Goal: Transaction & Acquisition: Purchase product/service

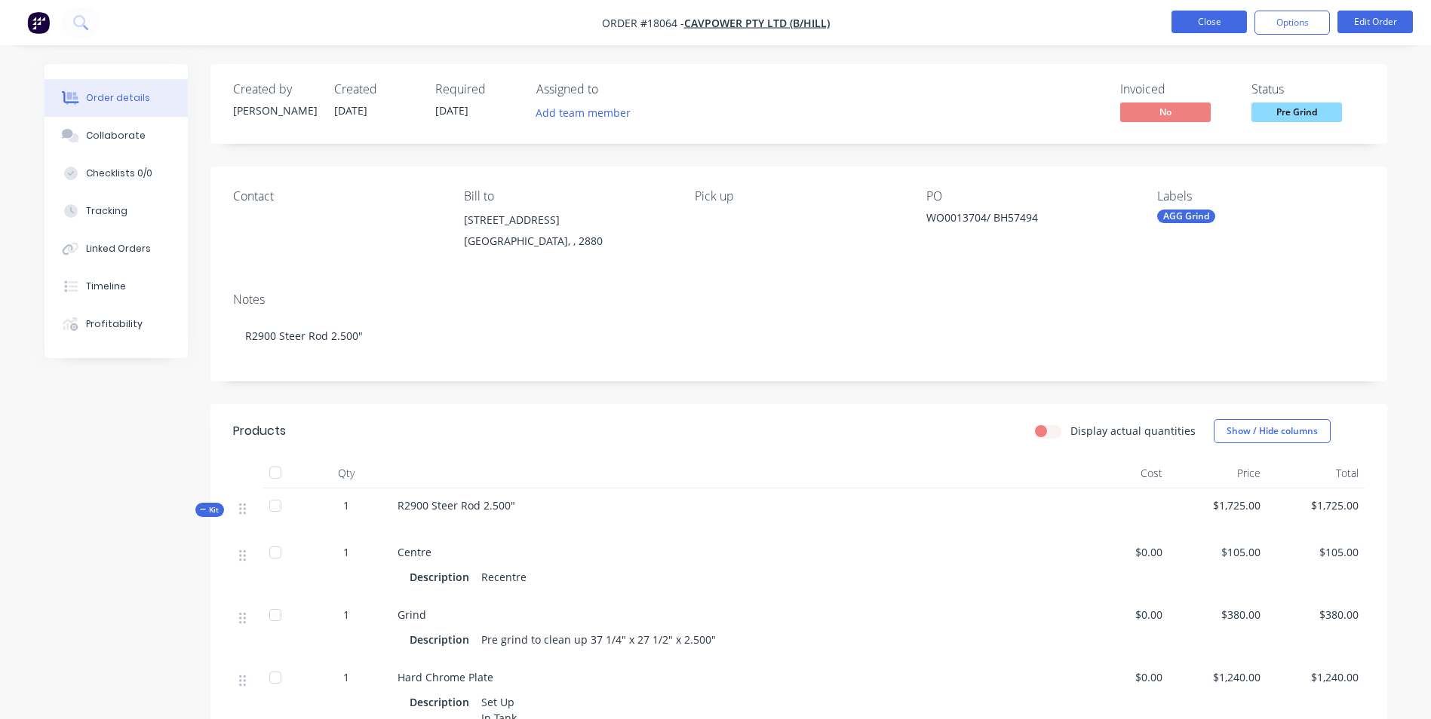
click at [1197, 29] on button "Close" at bounding box center [1208, 22] width 75 height 23
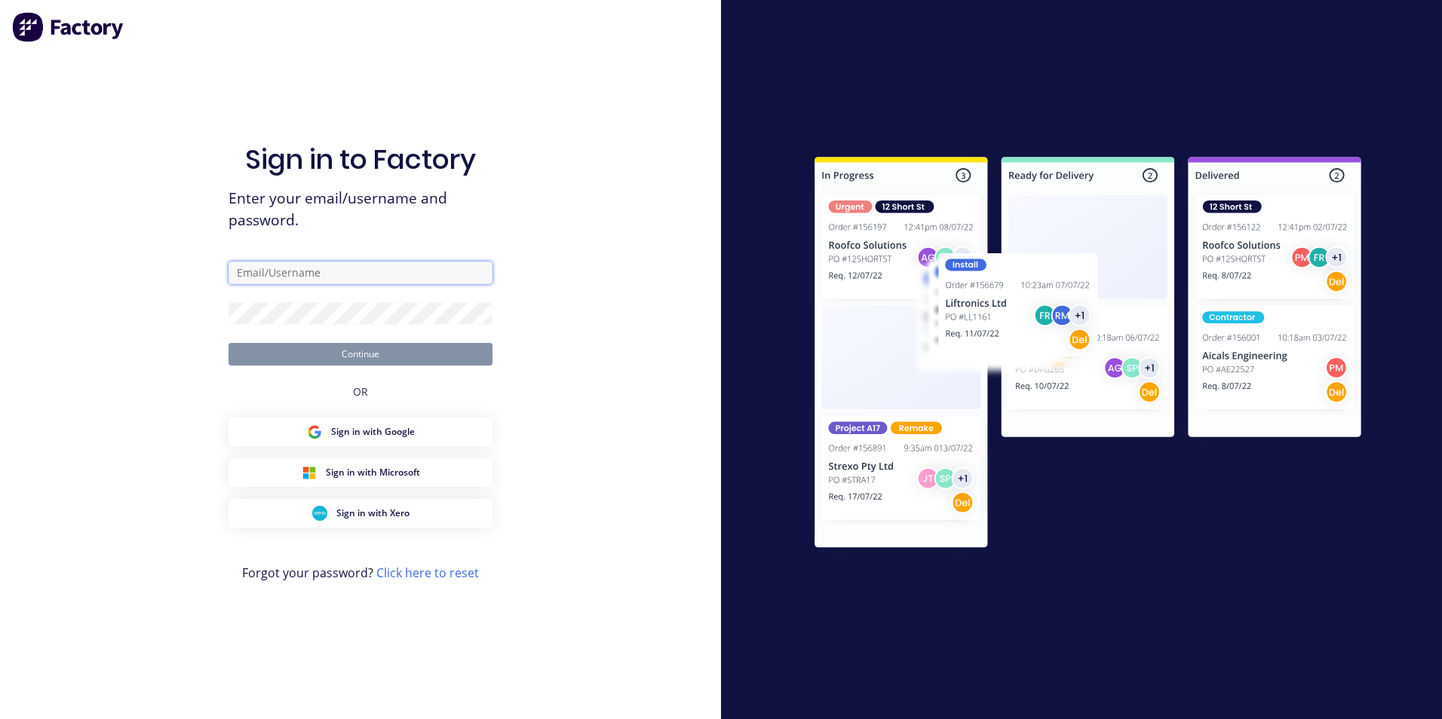
type input "paul@toolchromecompany.com.au"
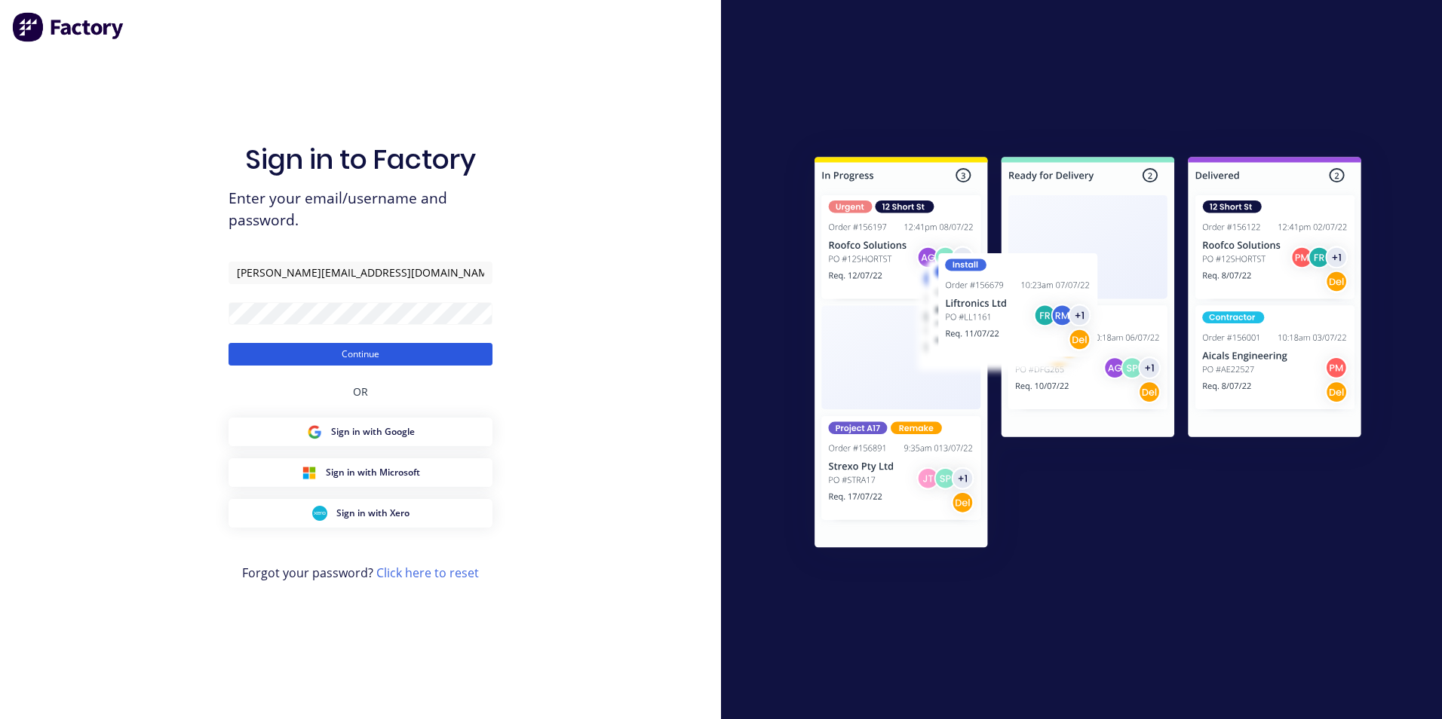
click at [383, 357] on button "Continue" at bounding box center [360, 354] width 264 height 23
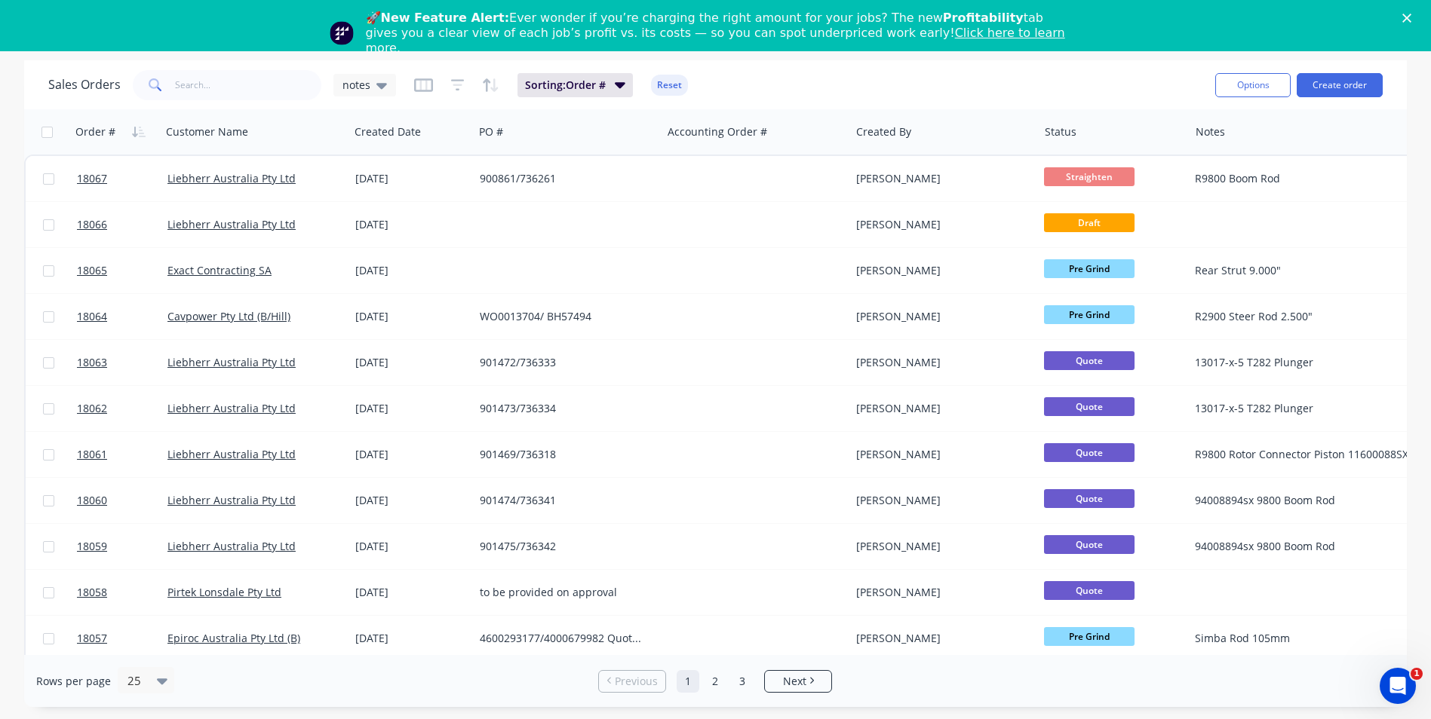
click at [1411, 17] on polygon "Close" at bounding box center [1406, 18] width 9 height 9
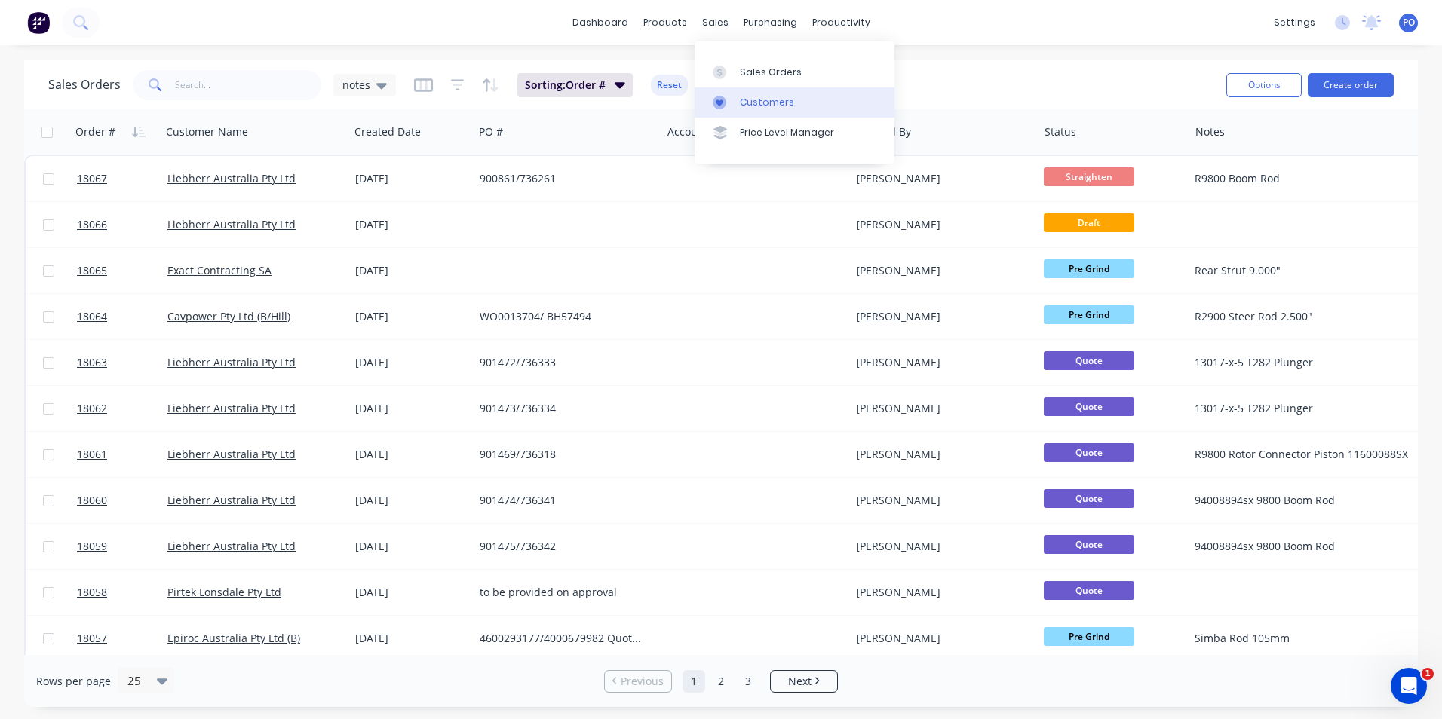
click at [747, 111] on link "Customers" at bounding box center [795, 102] width 200 height 30
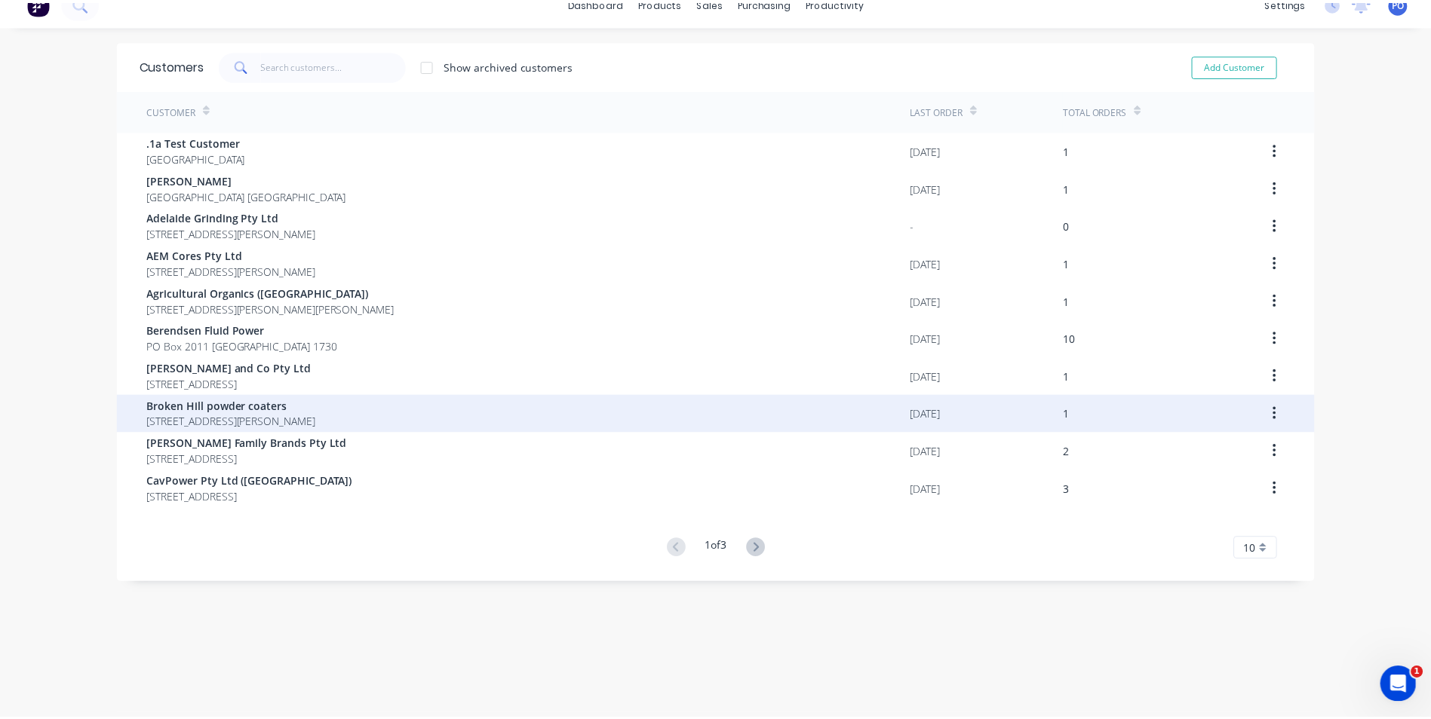
scroll to position [30, 0]
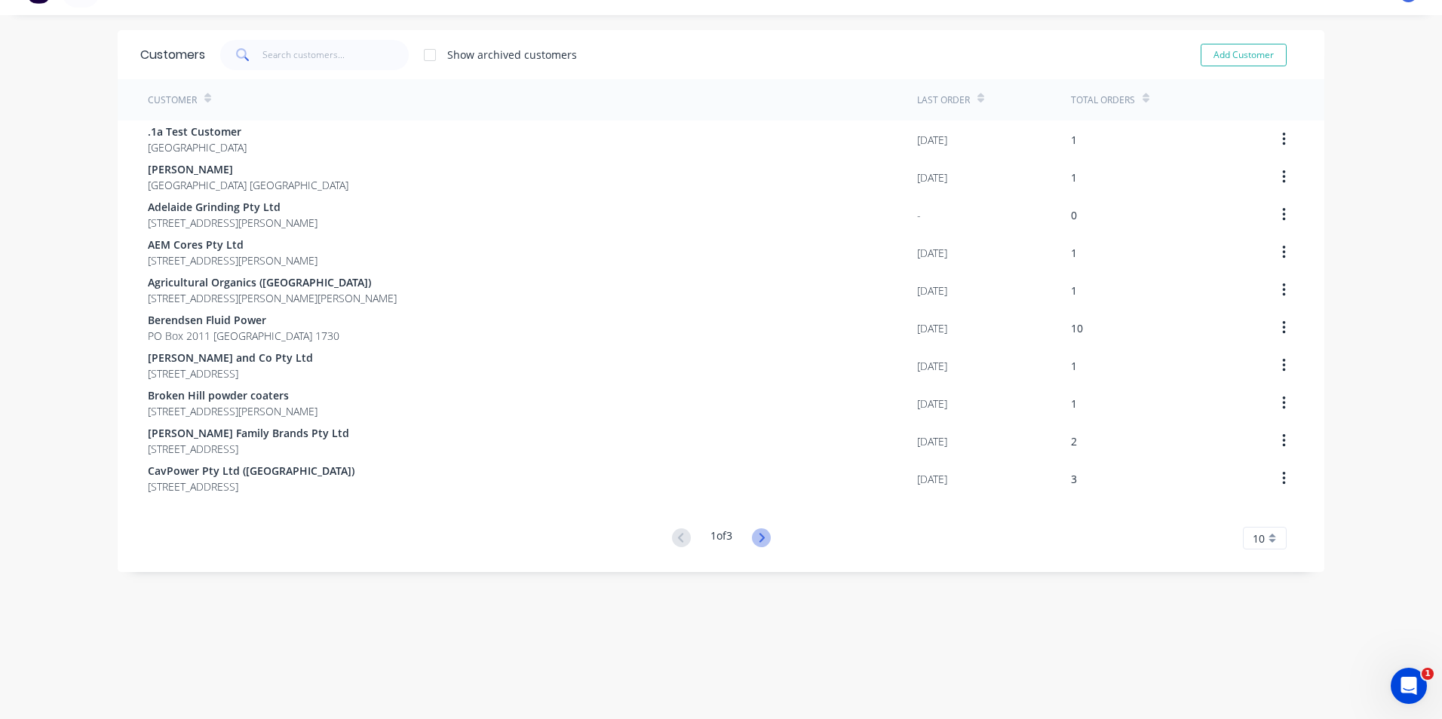
click at [764, 533] on icon at bounding box center [761, 538] width 19 height 19
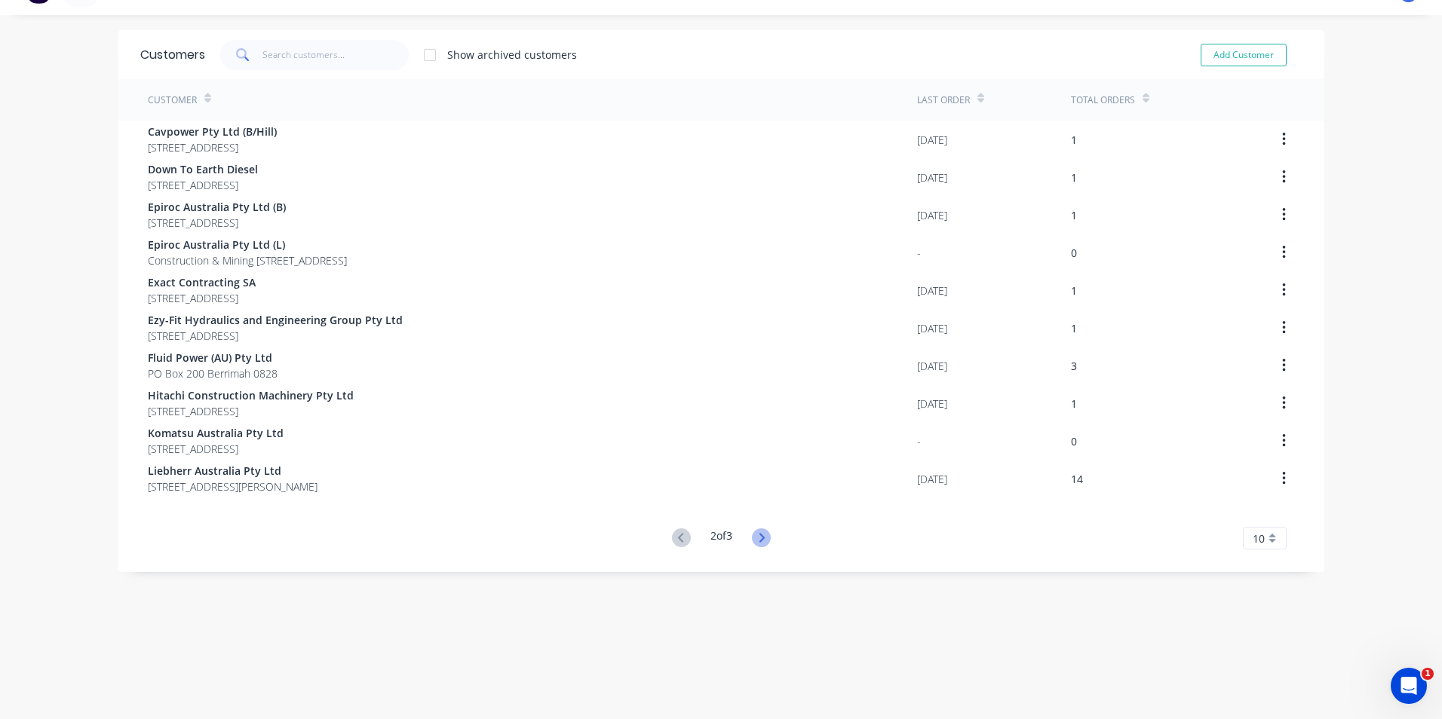
click at [759, 541] on icon at bounding box center [761, 537] width 5 height 9
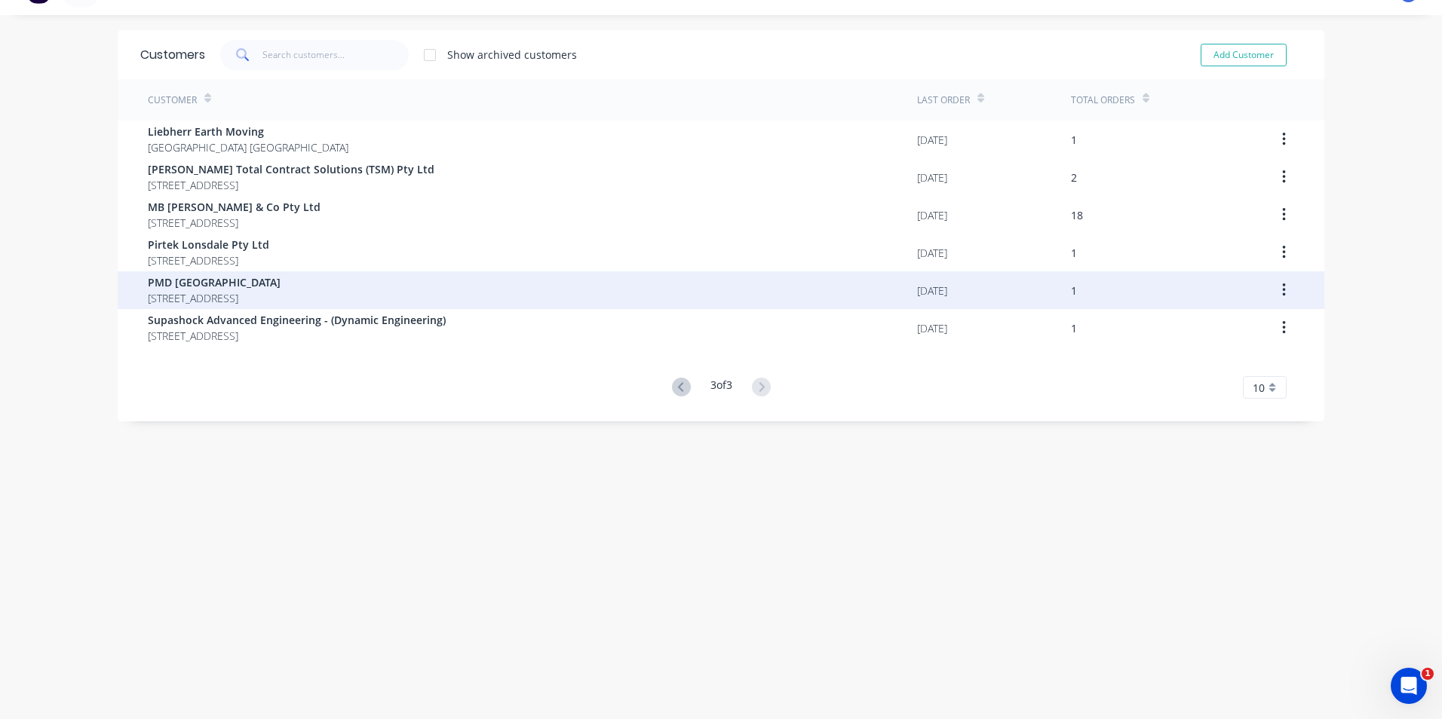
click at [196, 301] on span "PO Box 490 Roseworthy 5371" at bounding box center [214, 298] width 133 height 16
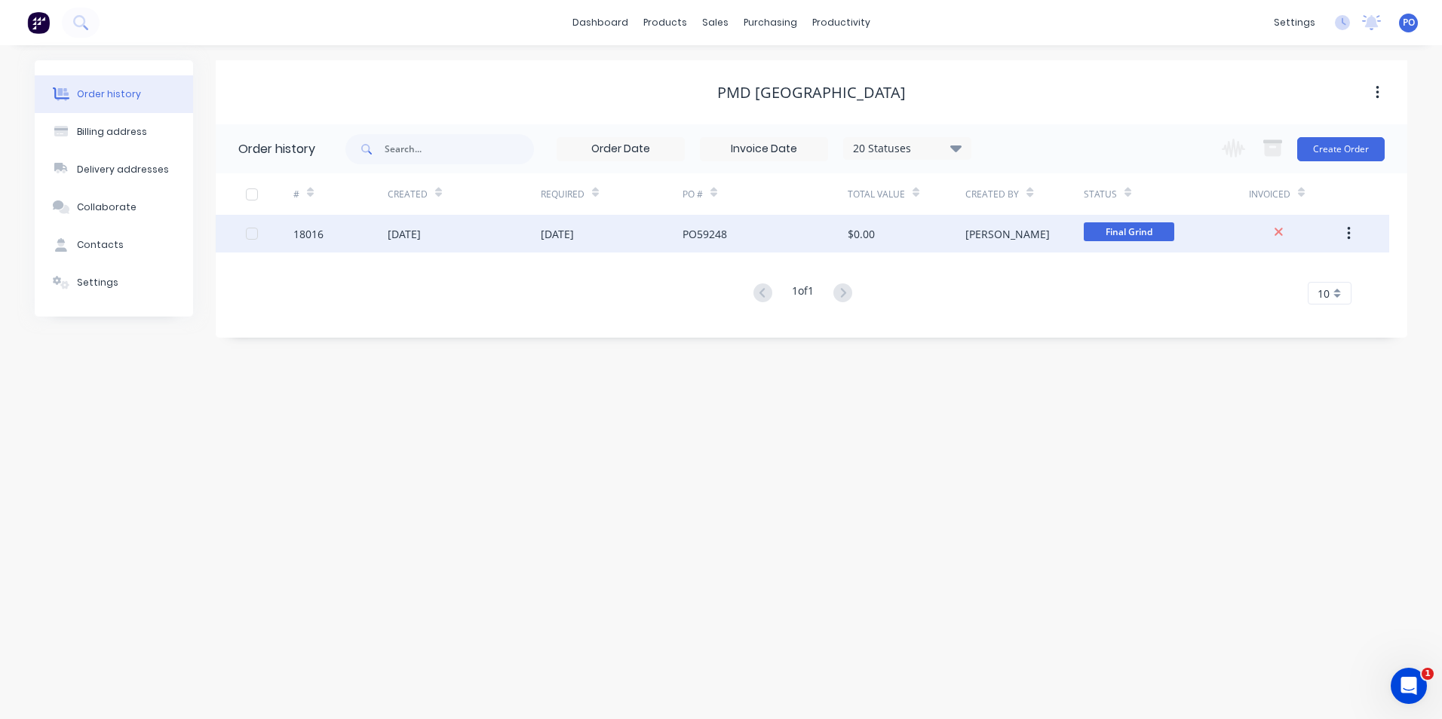
click at [488, 232] on div "19 Aug 2025" at bounding box center [464, 234] width 153 height 38
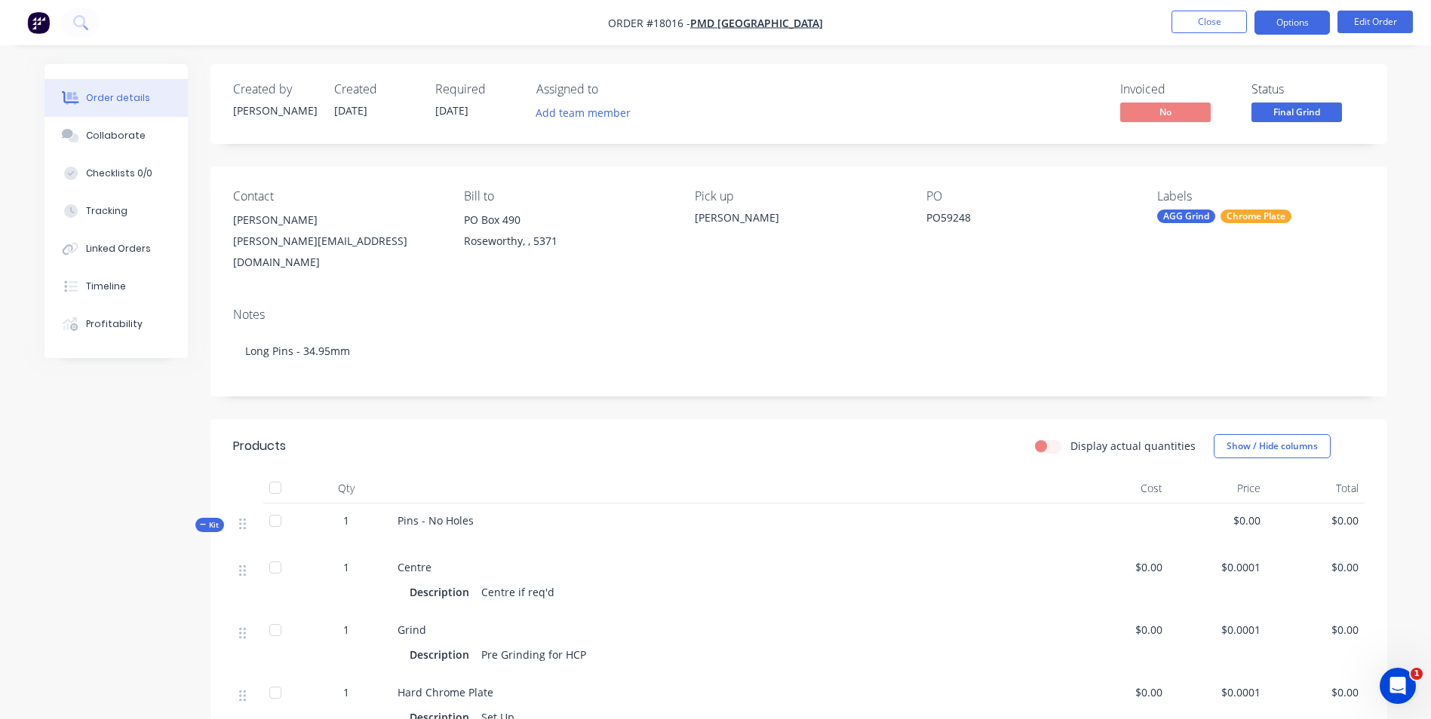
click at [1307, 24] on button "Options" at bounding box center [1291, 23] width 75 height 24
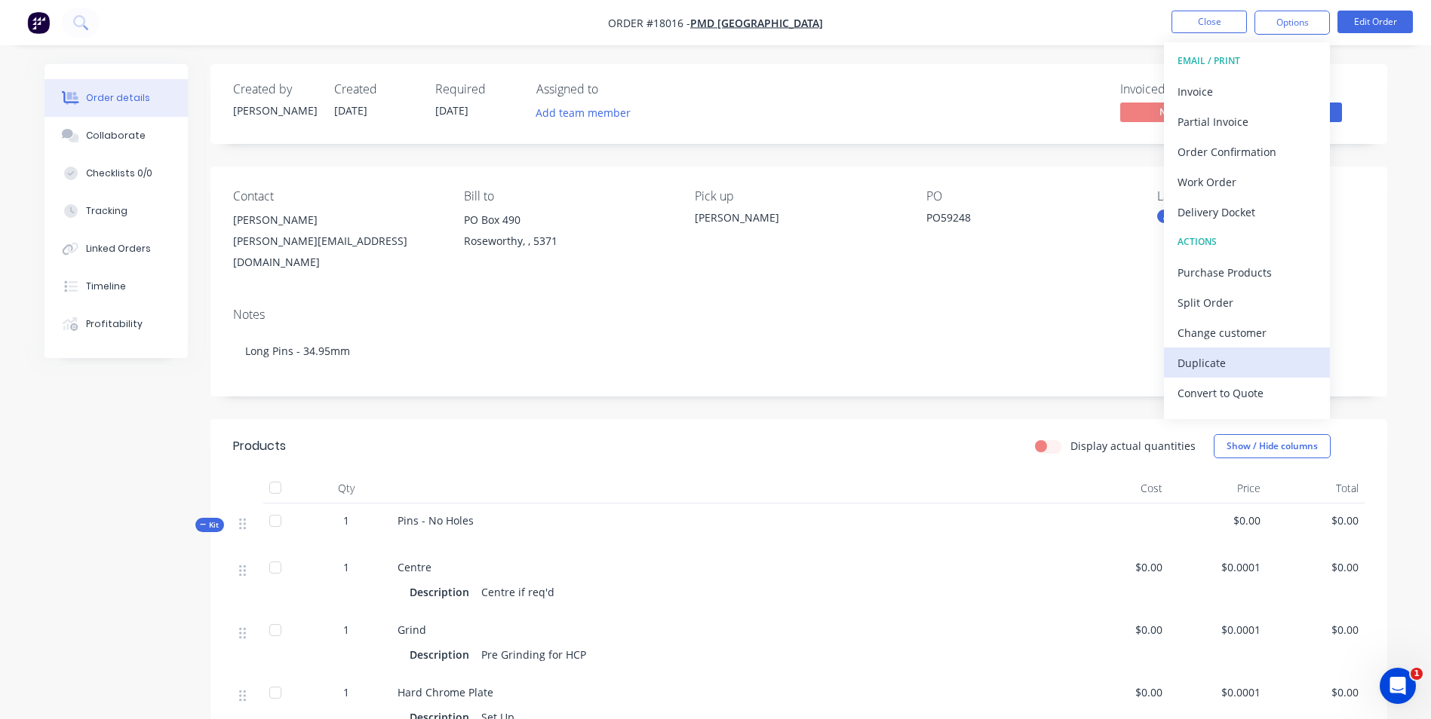
click at [1218, 360] on div "Duplicate" at bounding box center [1246, 363] width 139 height 22
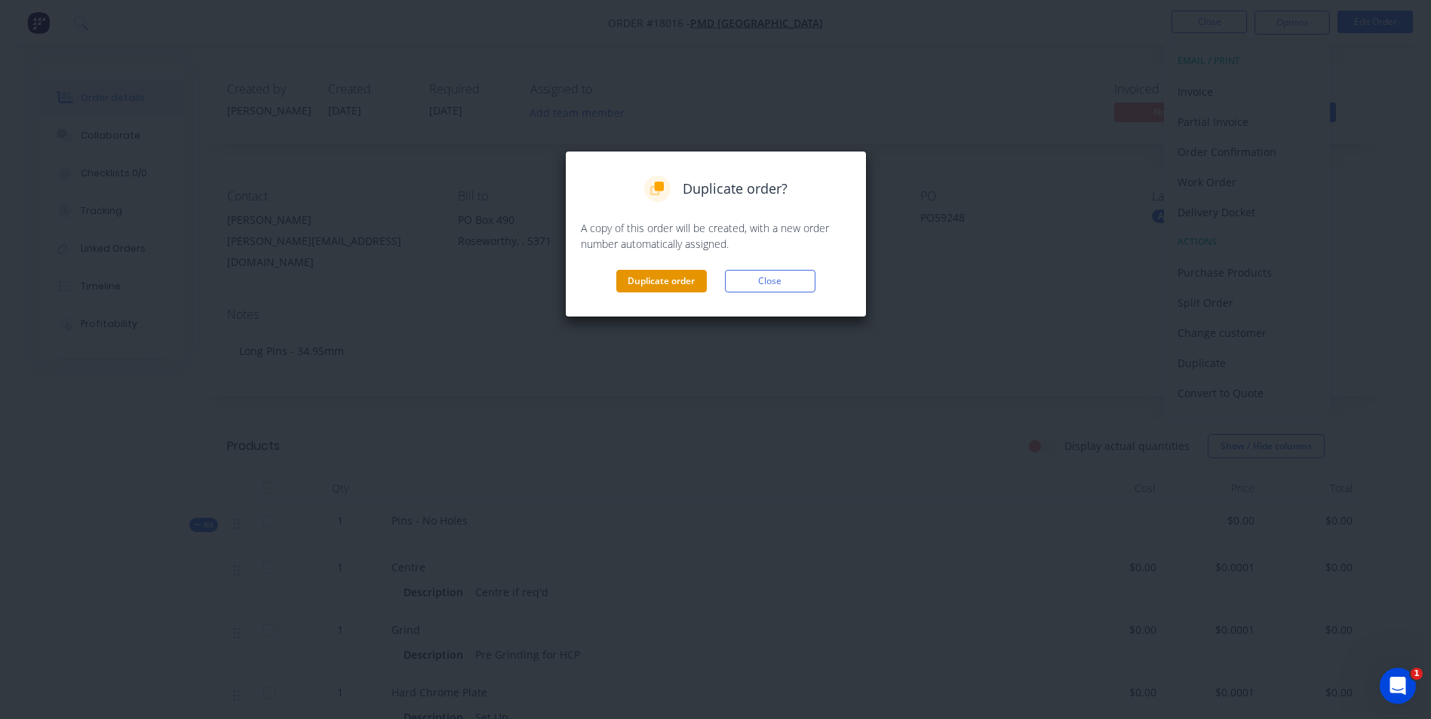
click at [660, 279] on button "Duplicate order" at bounding box center [661, 281] width 90 height 23
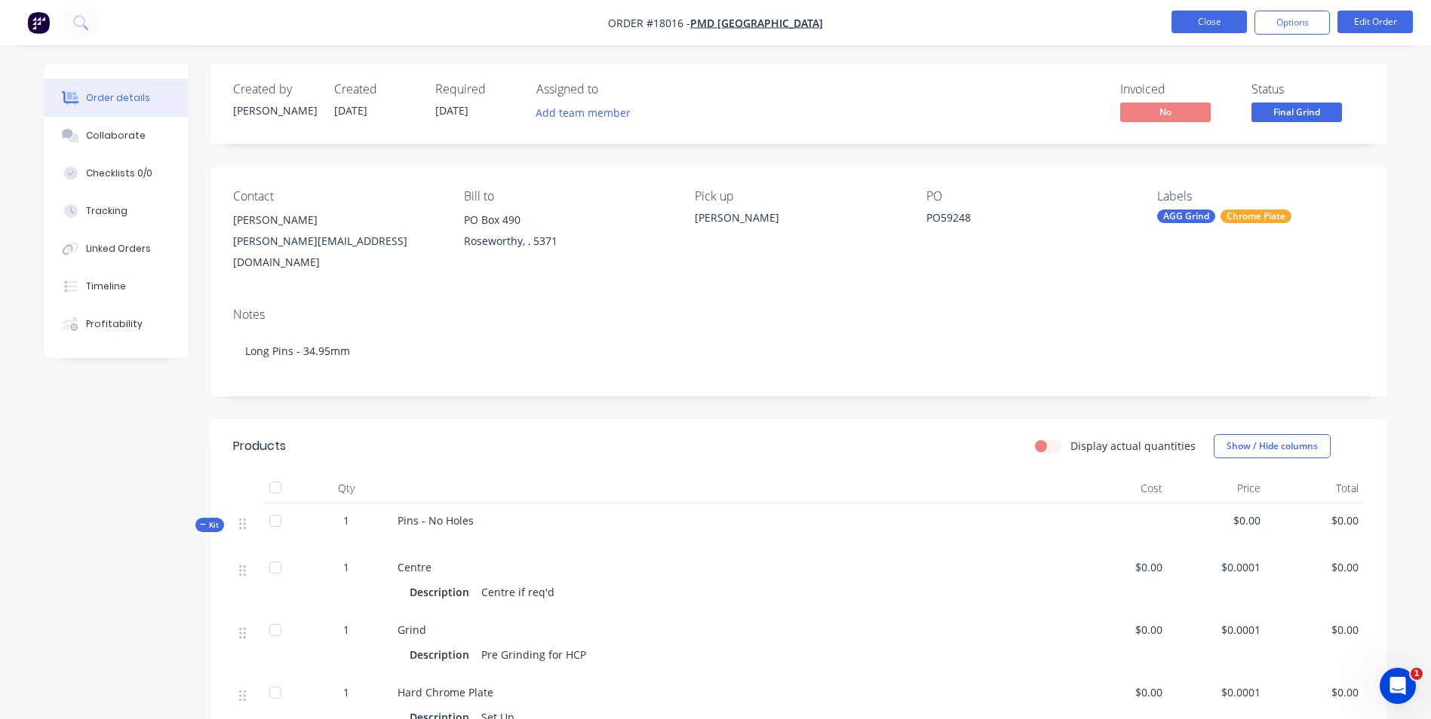
click at [1185, 26] on button "Close" at bounding box center [1208, 22] width 75 height 23
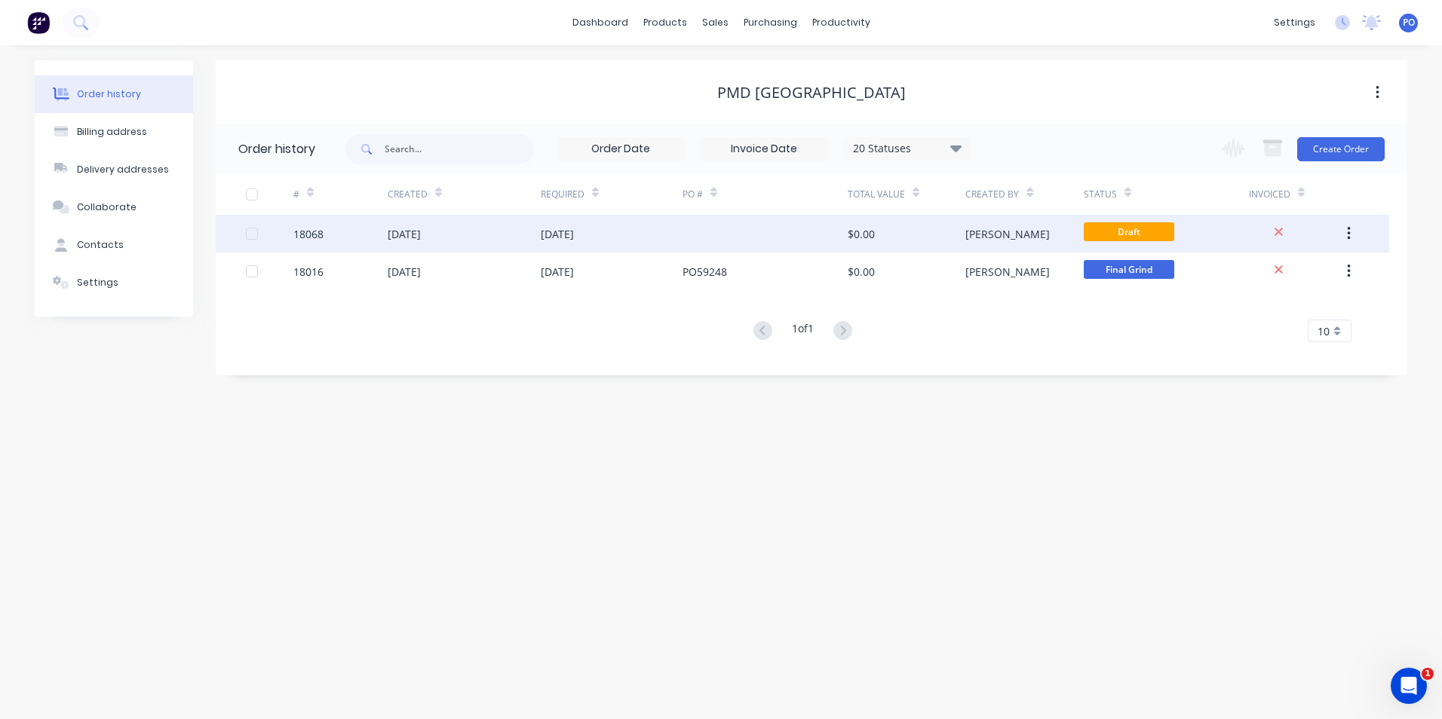
click at [494, 229] on div "[DATE]" at bounding box center [464, 234] width 153 height 38
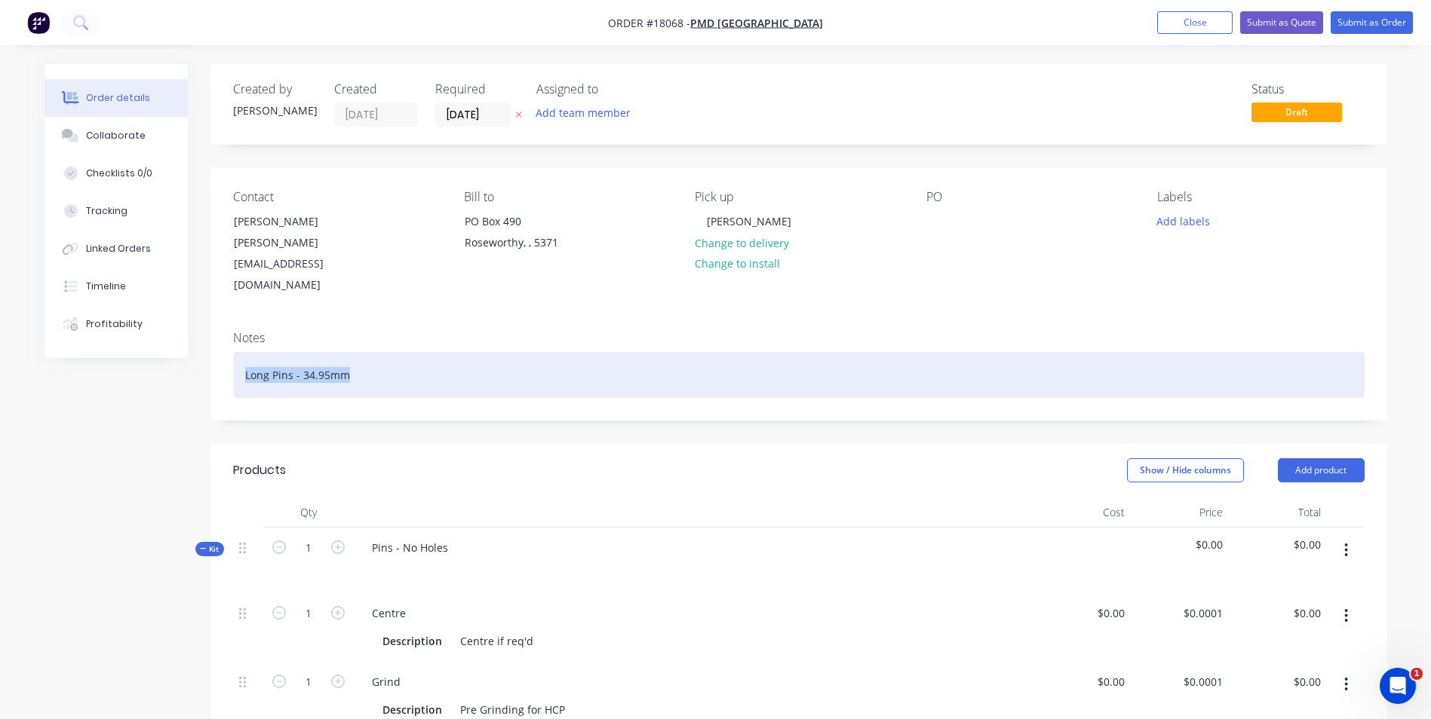
drag, startPoint x: 354, startPoint y: 341, endPoint x: 238, endPoint y: 345, distance: 116.2
click at [238, 352] on div "Long Pins - 34.95mm" at bounding box center [798, 375] width 1131 height 46
drag, startPoint x: 384, startPoint y: 336, endPoint x: 239, endPoint y: 338, distance: 144.8
click at [239, 352] on div "Taper Shaft [DEMOGRAPHIC_DATA] 47mm" at bounding box center [798, 375] width 1131 height 46
copy div "Taper Shaft [DEMOGRAPHIC_DATA] 47mm"
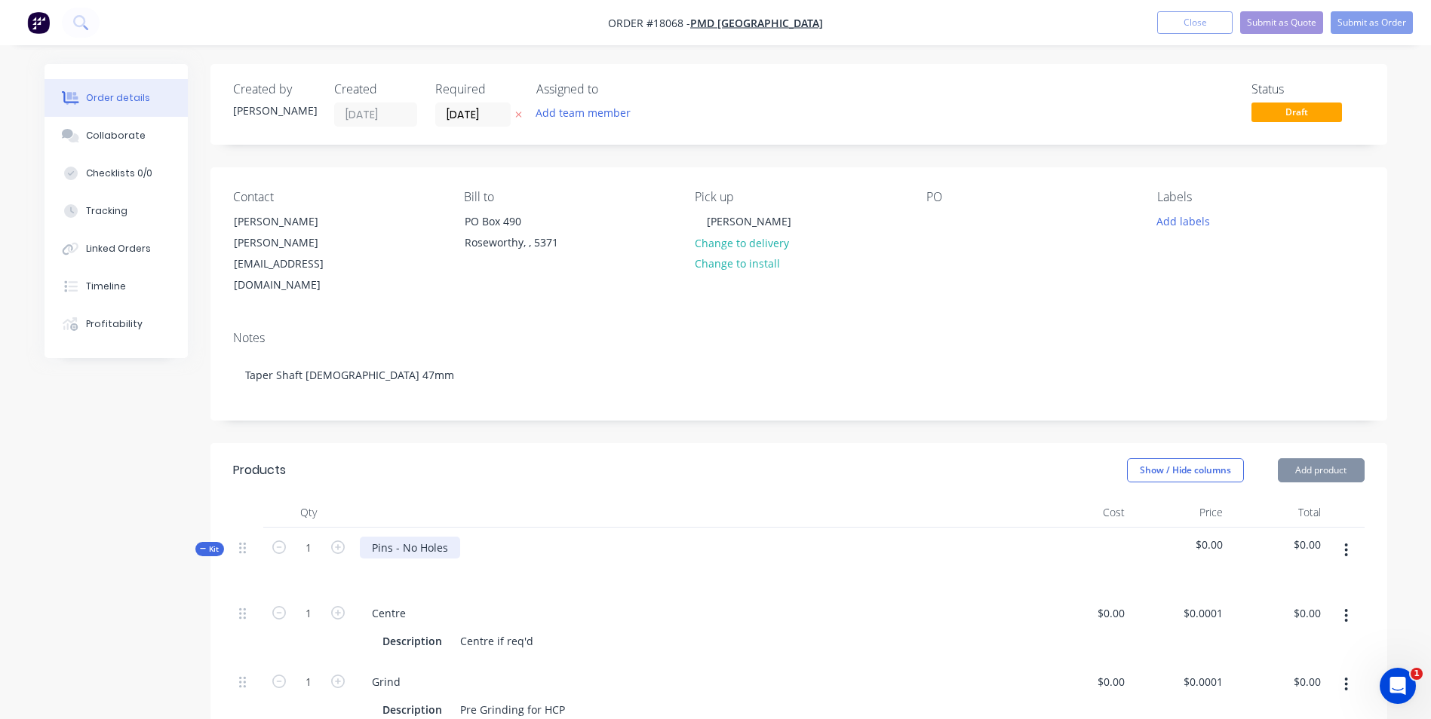
click at [434, 537] on div "Pins - No Holes" at bounding box center [410, 548] width 100 height 22
drag, startPoint x: 450, startPoint y: 511, endPoint x: 355, endPoint y: 514, distance: 95.1
click at [355, 528] on div "Pins - No Holes" at bounding box center [693, 561] width 679 height 66
paste div
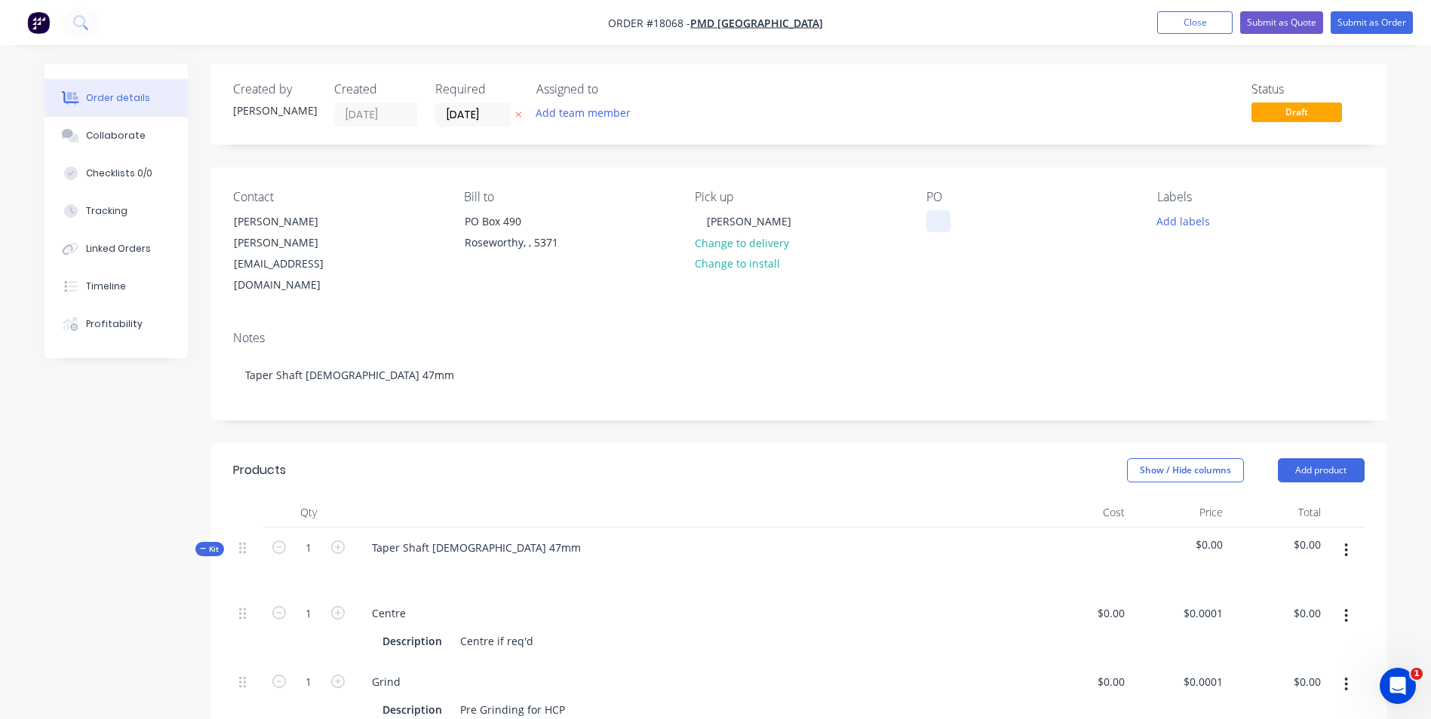
click at [941, 228] on div at bounding box center [938, 221] width 24 height 22
click at [1167, 220] on button "Add labels" at bounding box center [1182, 220] width 69 height 20
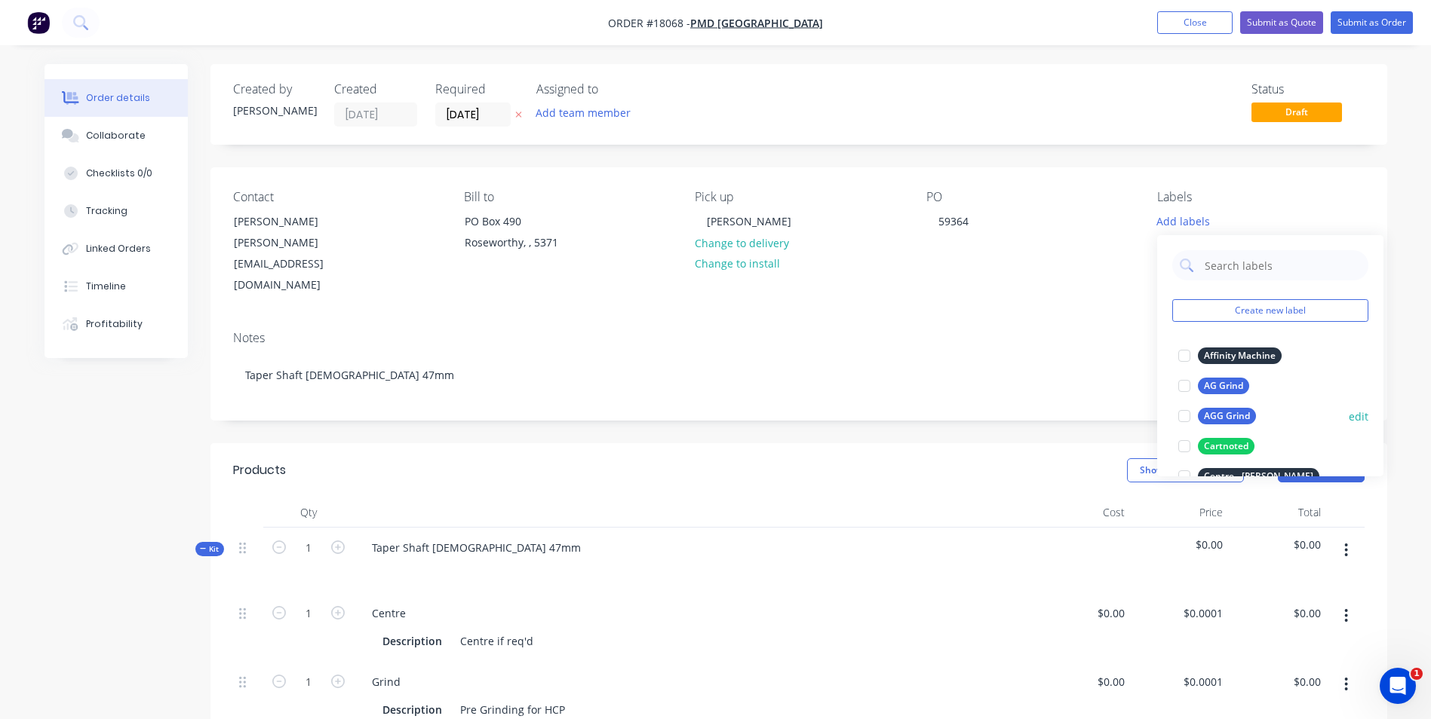
click at [1229, 417] on div "AGG Grind" at bounding box center [1227, 416] width 58 height 17
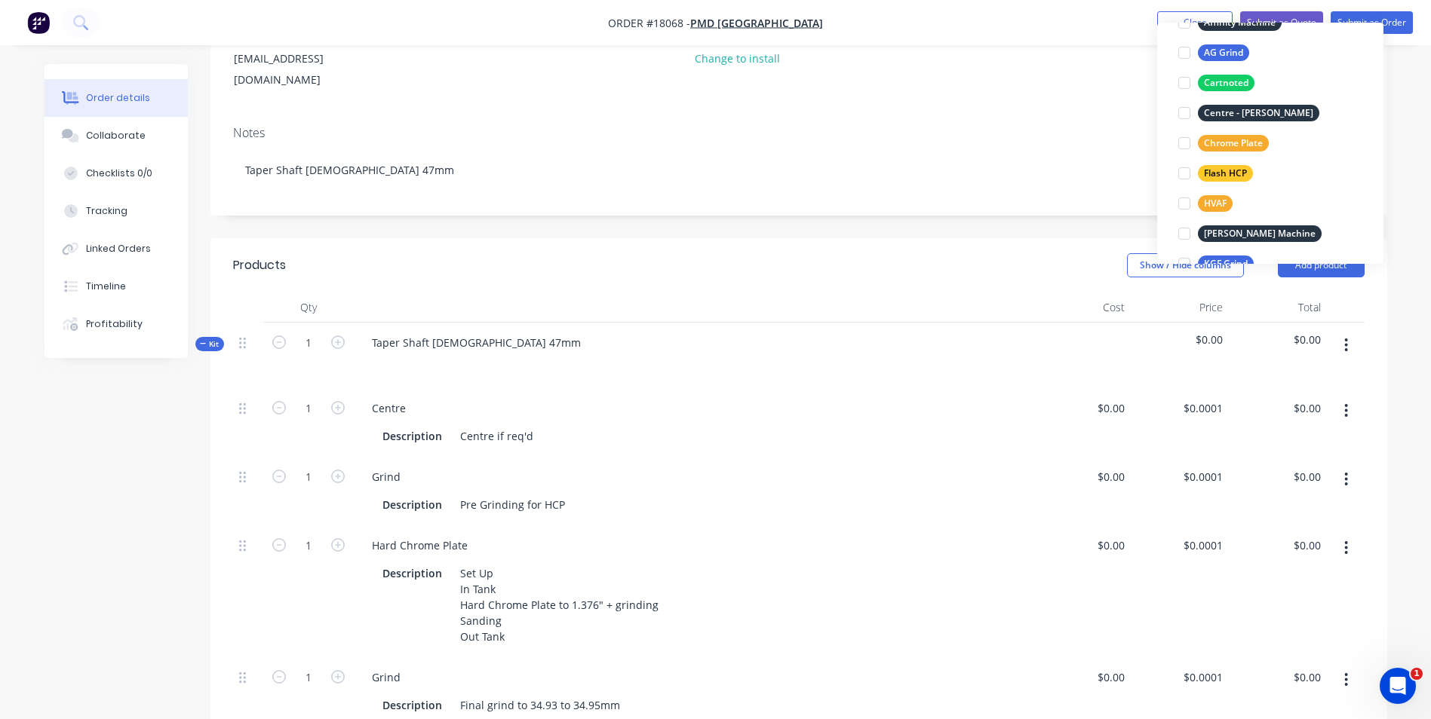
scroll to position [226, 0]
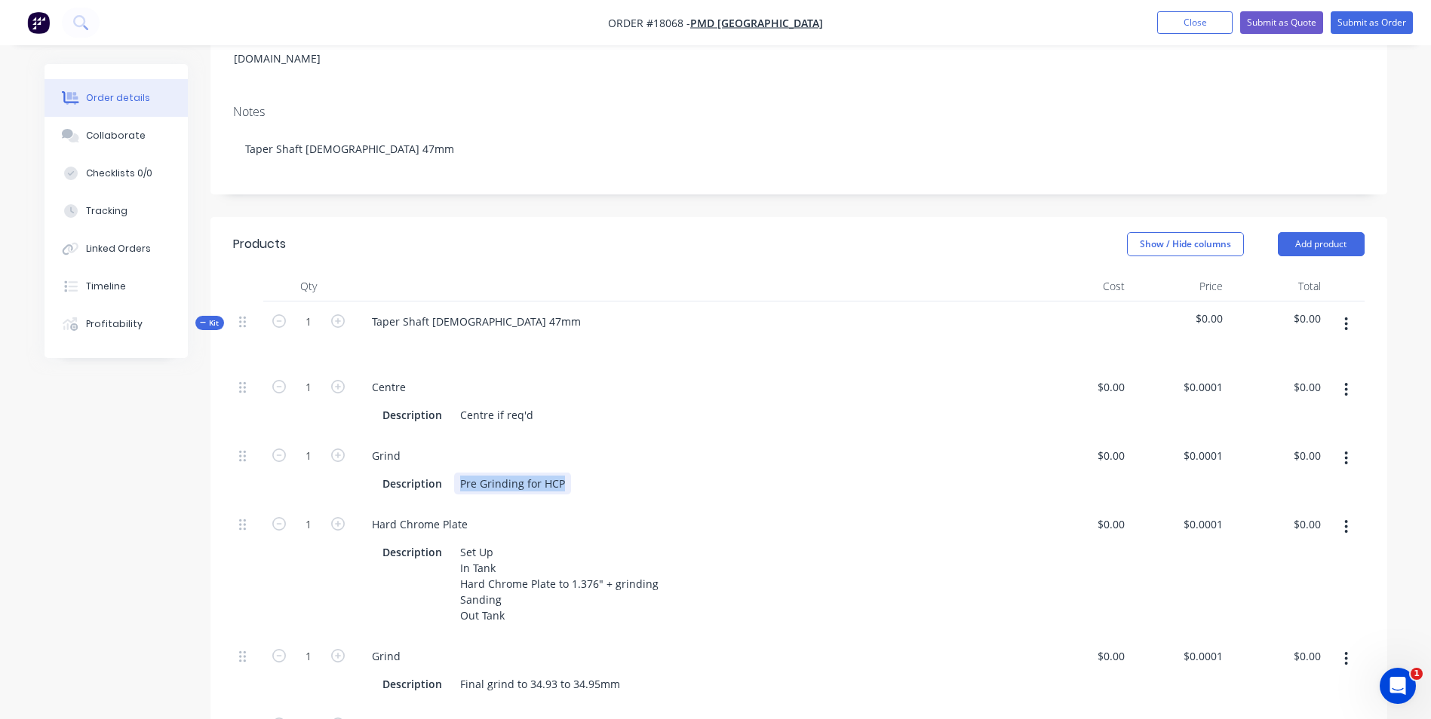
drag, startPoint x: 565, startPoint y: 448, endPoint x: 450, endPoint y: 450, distance: 114.6
click at [450, 473] on div "Description Pre Grinding for HCP" at bounding box center [689, 484] width 627 height 22
paste div
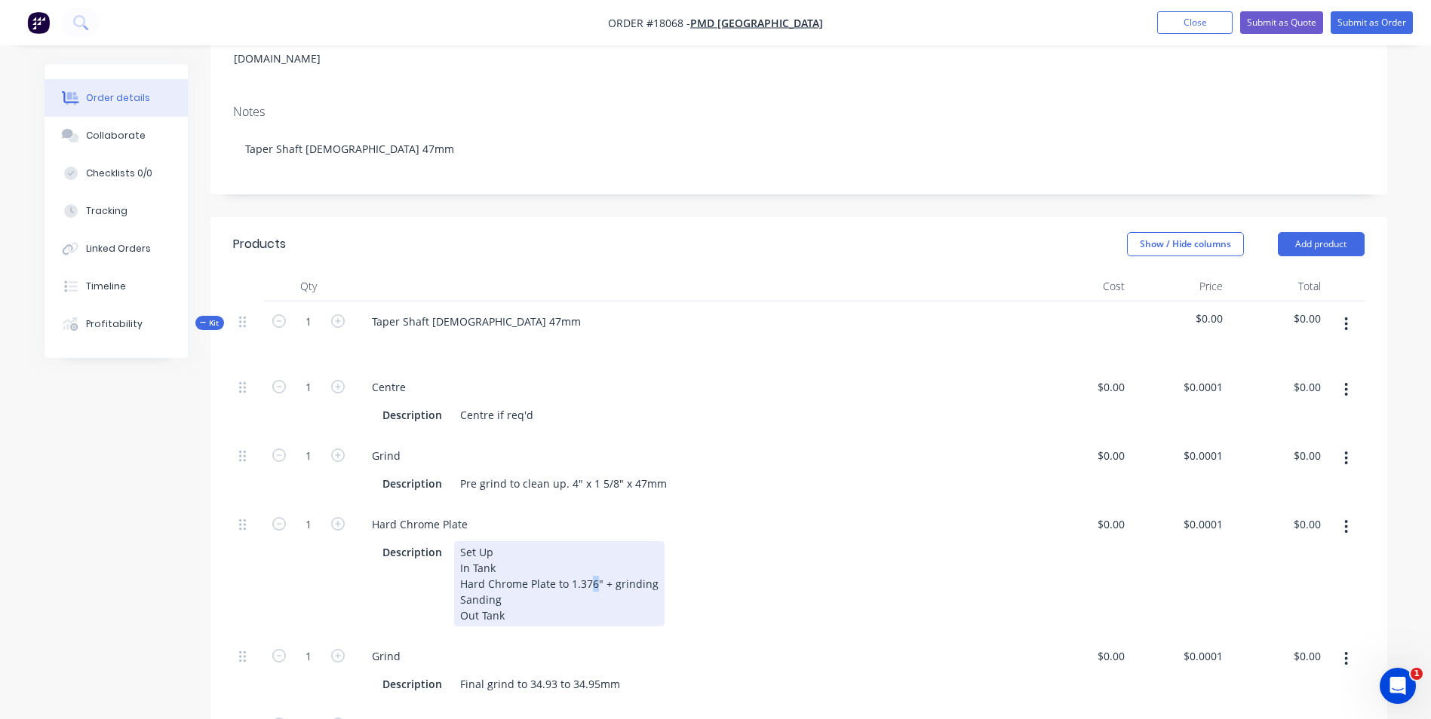
click at [588, 547] on div "Set Up In Tank Hard Chrome Plate to 1.376" + grinding Sanding Out Tank" at bounding box center [559, 583] width 210 height 85
drag, startPoint x: 650, startPoint y: 548, endPoint x: 455, endPoint y: 549, distance: 194.6
click at [455, 549] on div "Set Up In Tank Hard Chrome Plate to 1.376" + grinding Sanding Out Tank" at bounding box center [559, 583] width 210 height 85
paste div
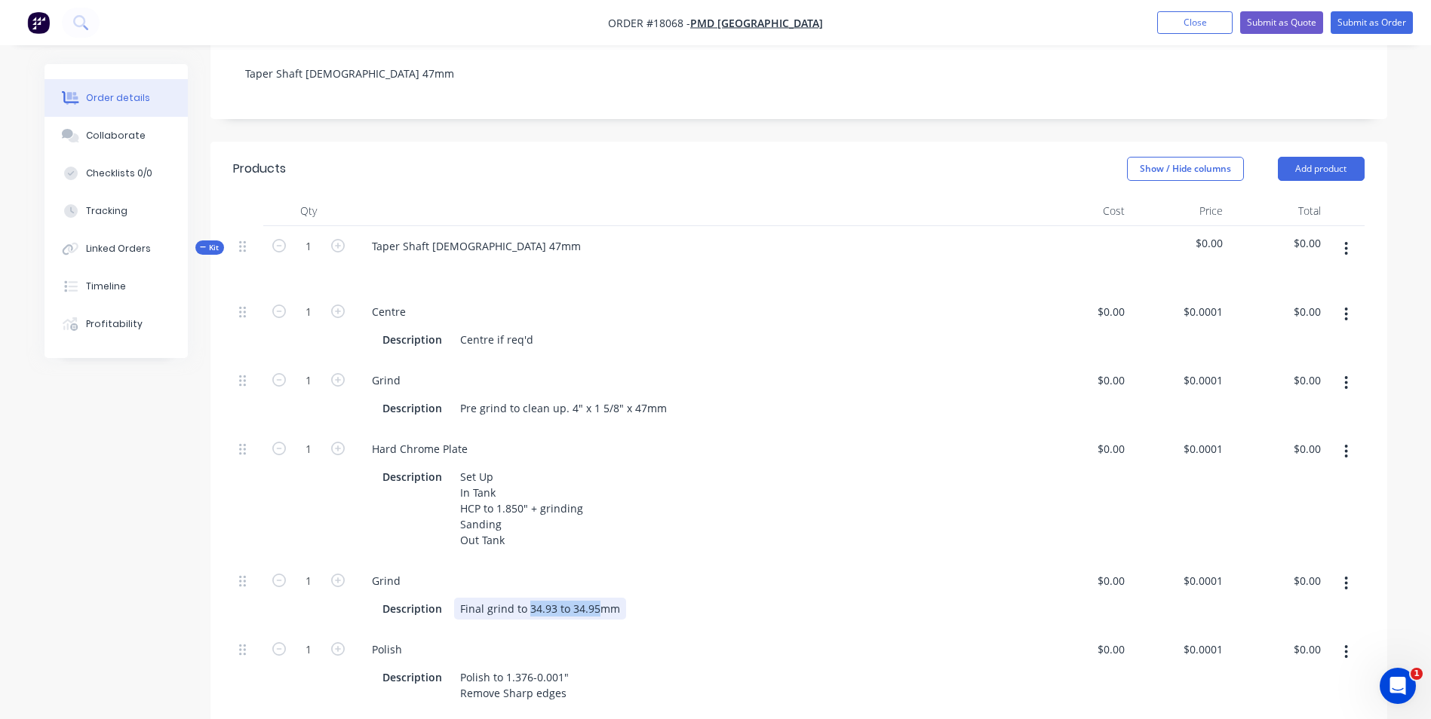
drag, startPoint x: 593, startPoint y: 572, endPoint x: 526, endPoint y: 568, distance: 67.3
click at [526, 598] on div "Final grind to 34.93 to 34.95mm" at bounding box center [540, 609] width 172 height 22
click at [547, 598] on div "Final grind to 47 - .02mm" at bounding box center [523, 609] width 139 height 22
drag, startPoint x: 563, startPoint y: 639, endPoint x: 506, endPoint y: 639, distance: 56.6
click at [506, 667] on div "Polish to 1.376-0.001" Remove Sharp edges" at bounding box center [514, 686] width 121 height 38
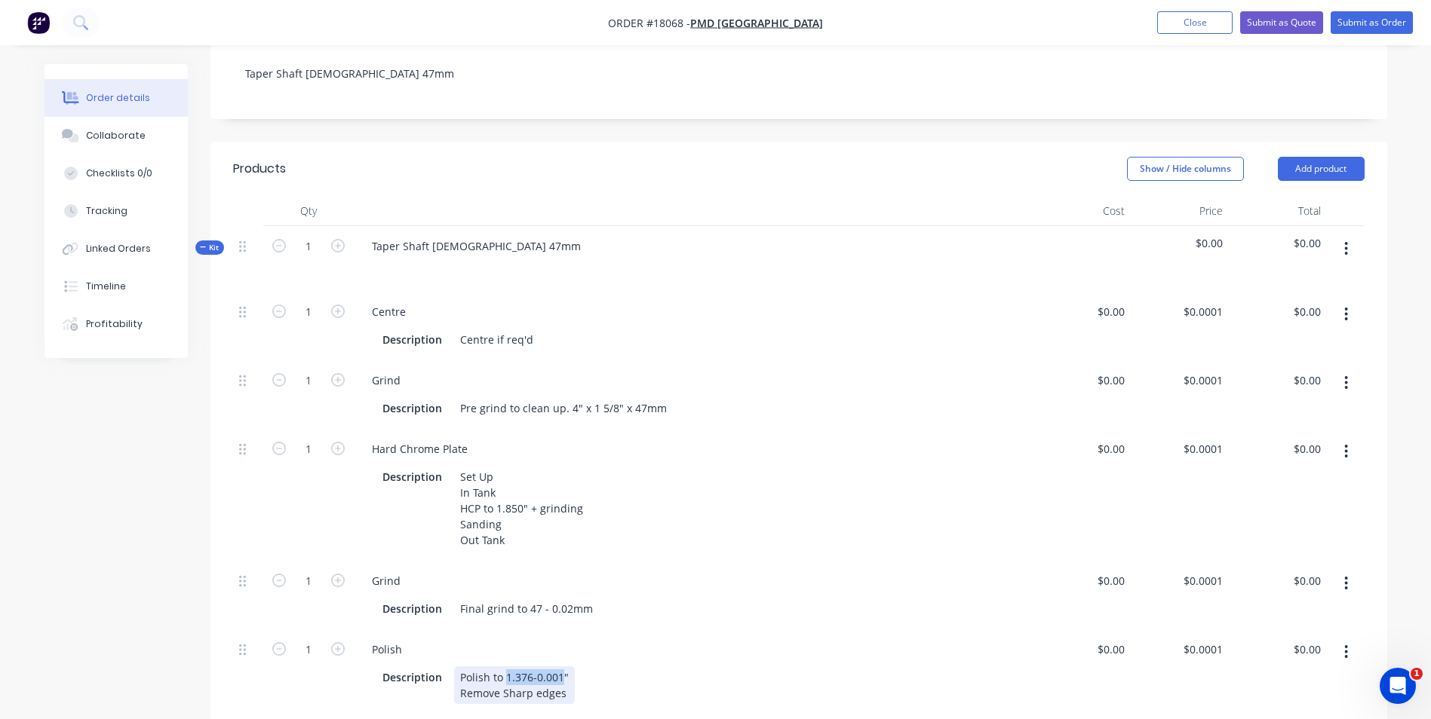
copy div "1.376-0.001"
click at [563, 667] on div "Polish to 1.376-0.001" Remove Sharp edges" at bounding box center [514, 686] width 121 height 38
drag, startPoint x: 564, startPoint y: 639, endPoint x: 507, endPoint y: 639, distance: 57.3
click at [507, 667] on div "Polish to 1.376-0.001" Remove Sharp edges" at bounding box center [514, 686] width 121 height 38
paste div
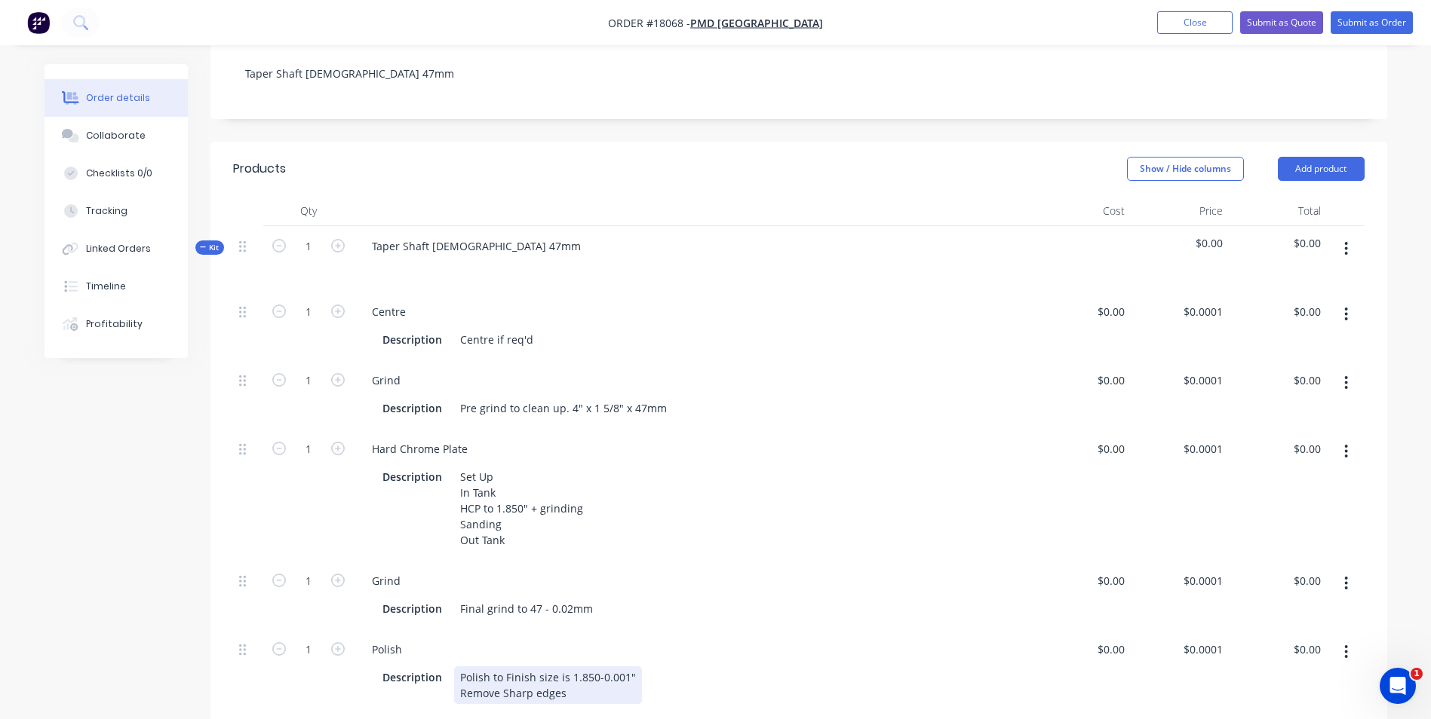
click at [582, 667] on div "Polish to Finish size is 1.850-0.001" Remove Sharp edges" at bounding box center [548, 686] width 188 height 38
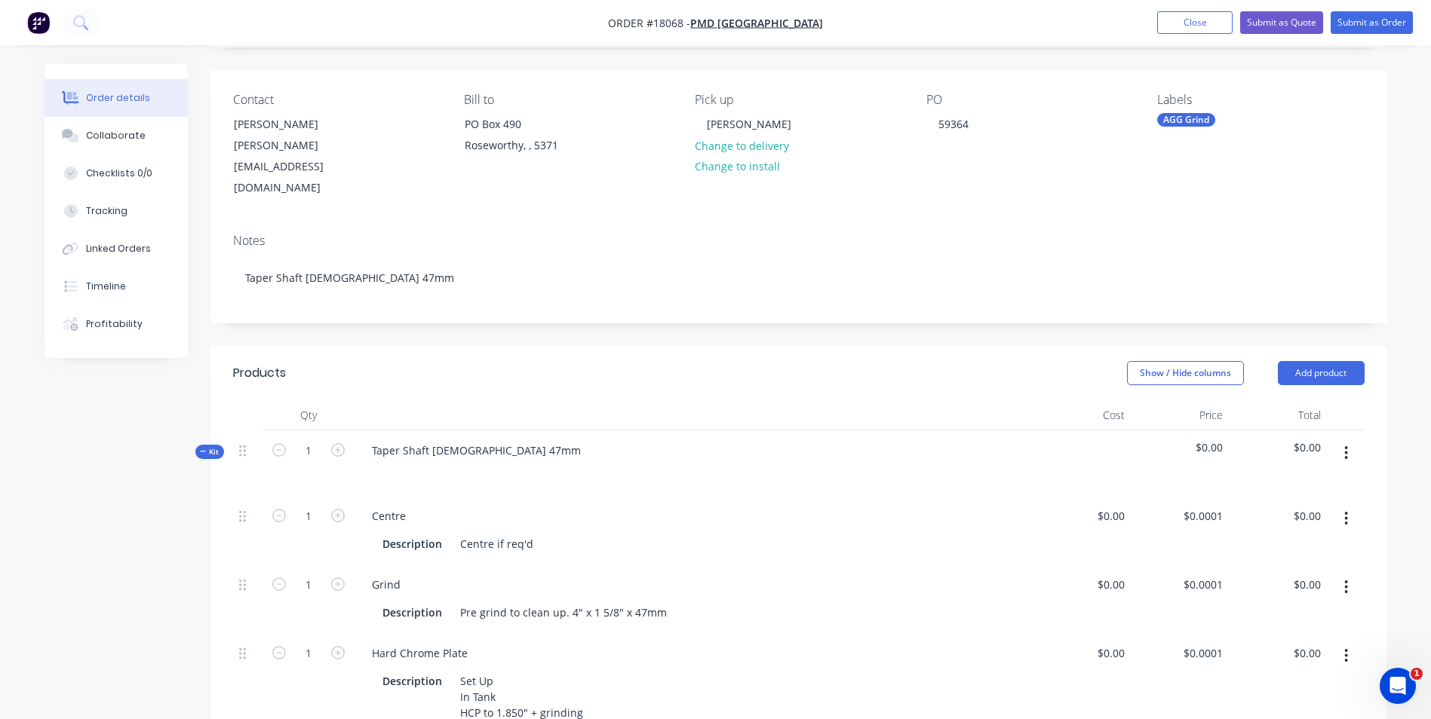
scroll to position [75, 0]
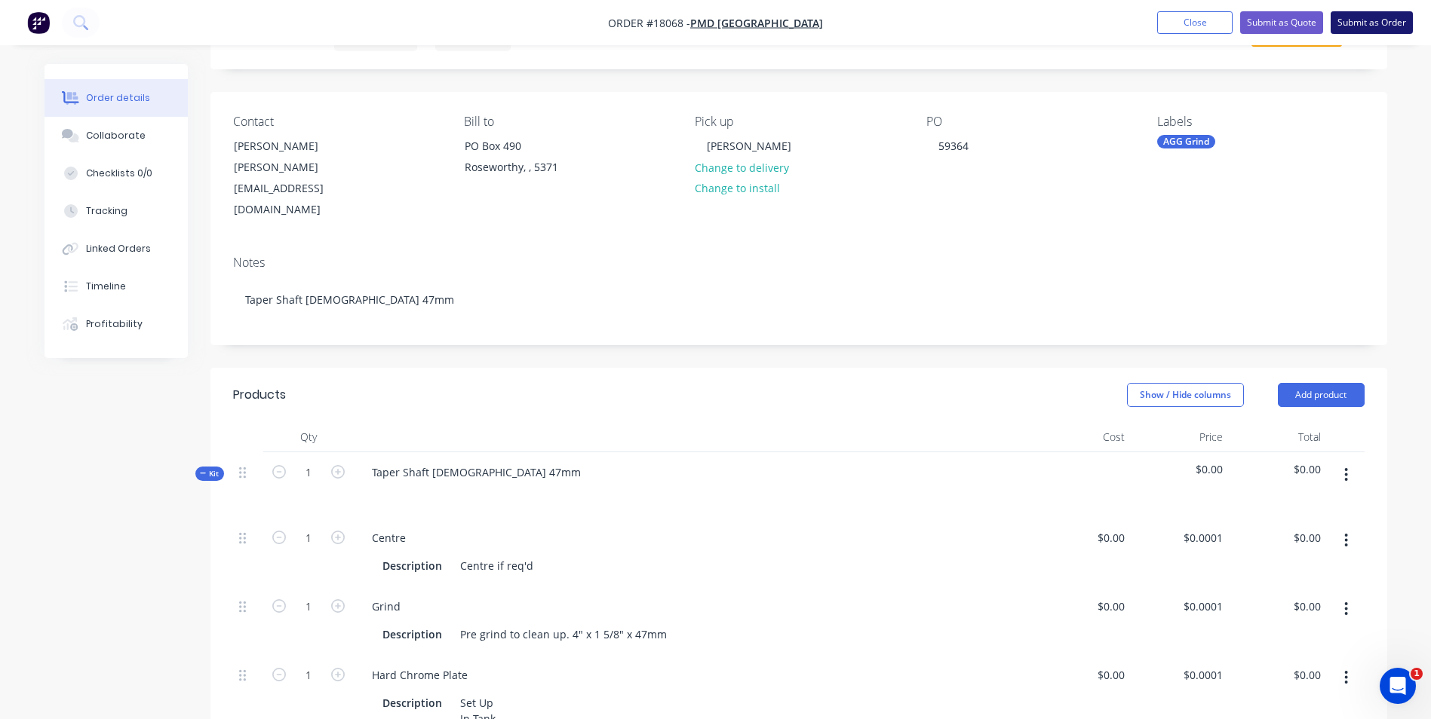
click at [1357, 20] on button "Submit as Order" at bounding box center [1371, 22] width 82 height 23
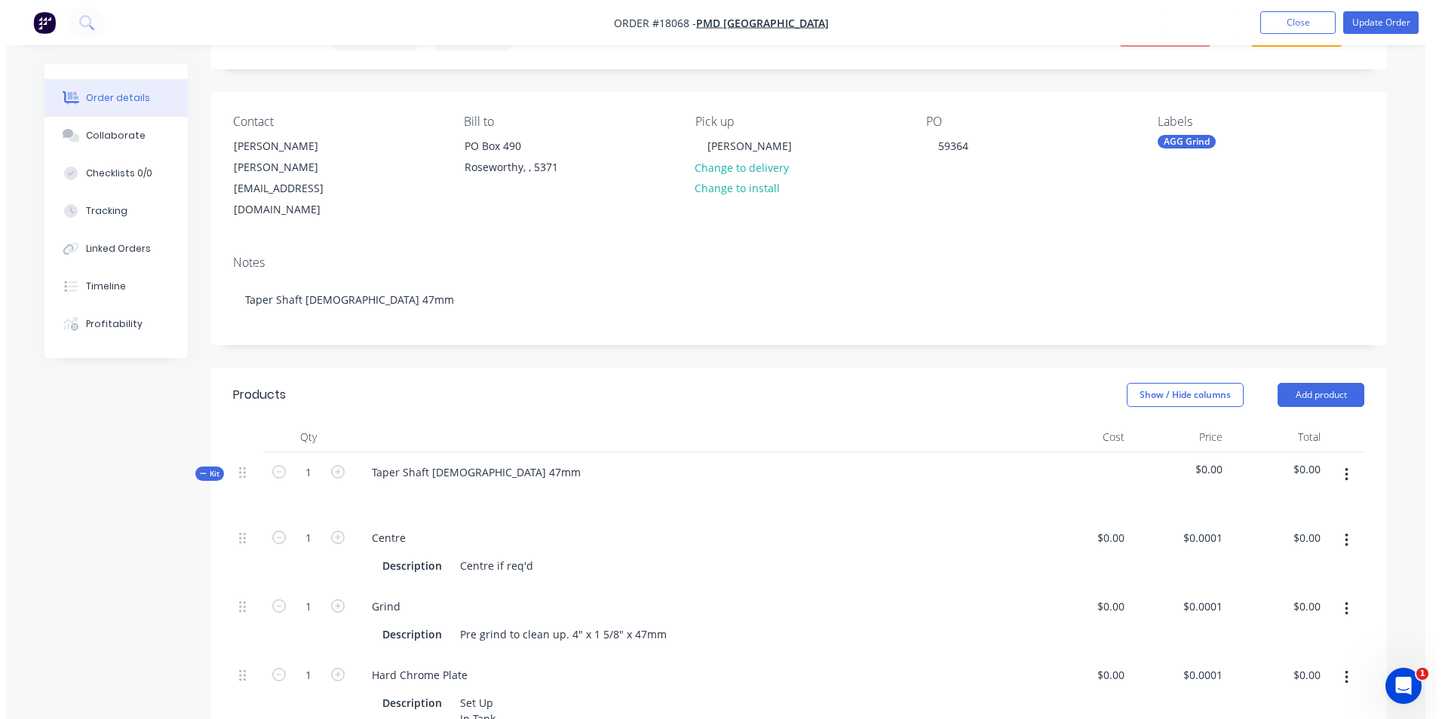
scroll to position [0, 0]
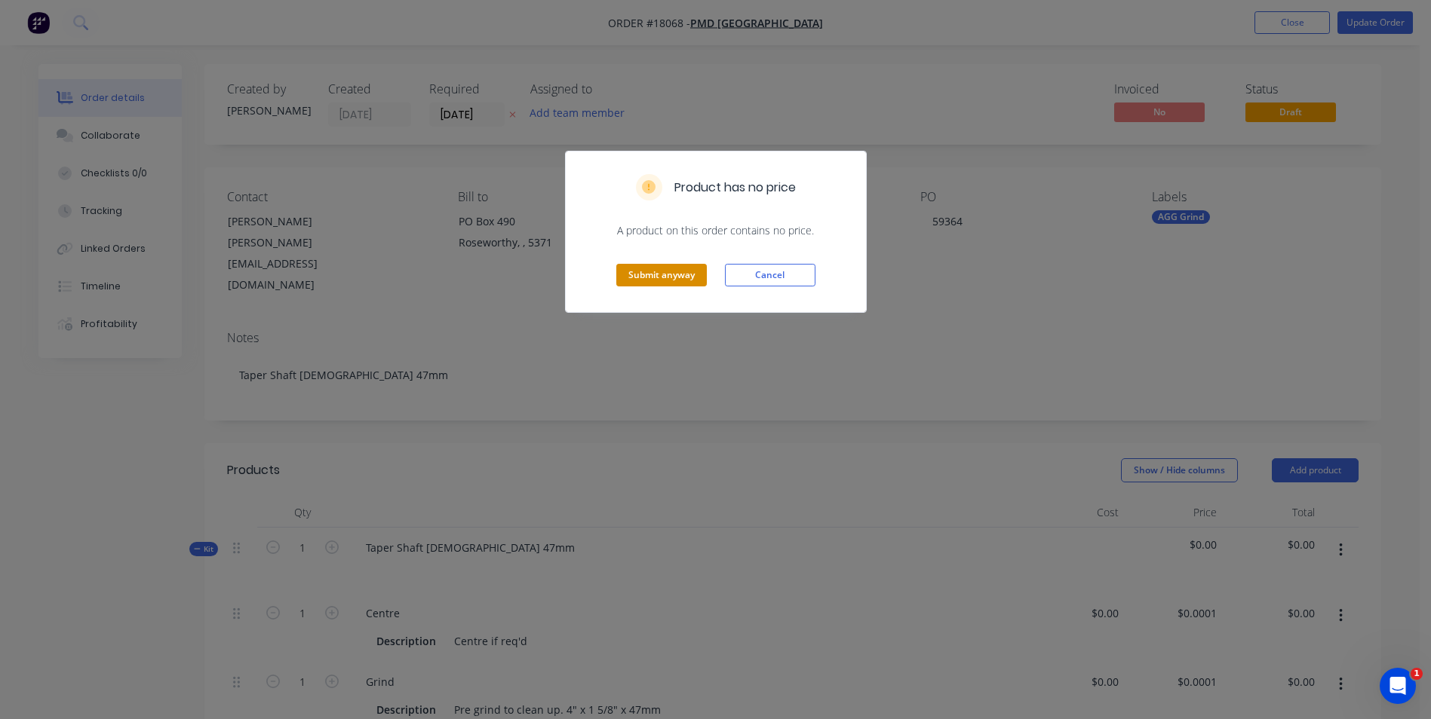
click at [689, 277] on button "Submit anyway" at bounding box center [661, 275] width 90 height 23
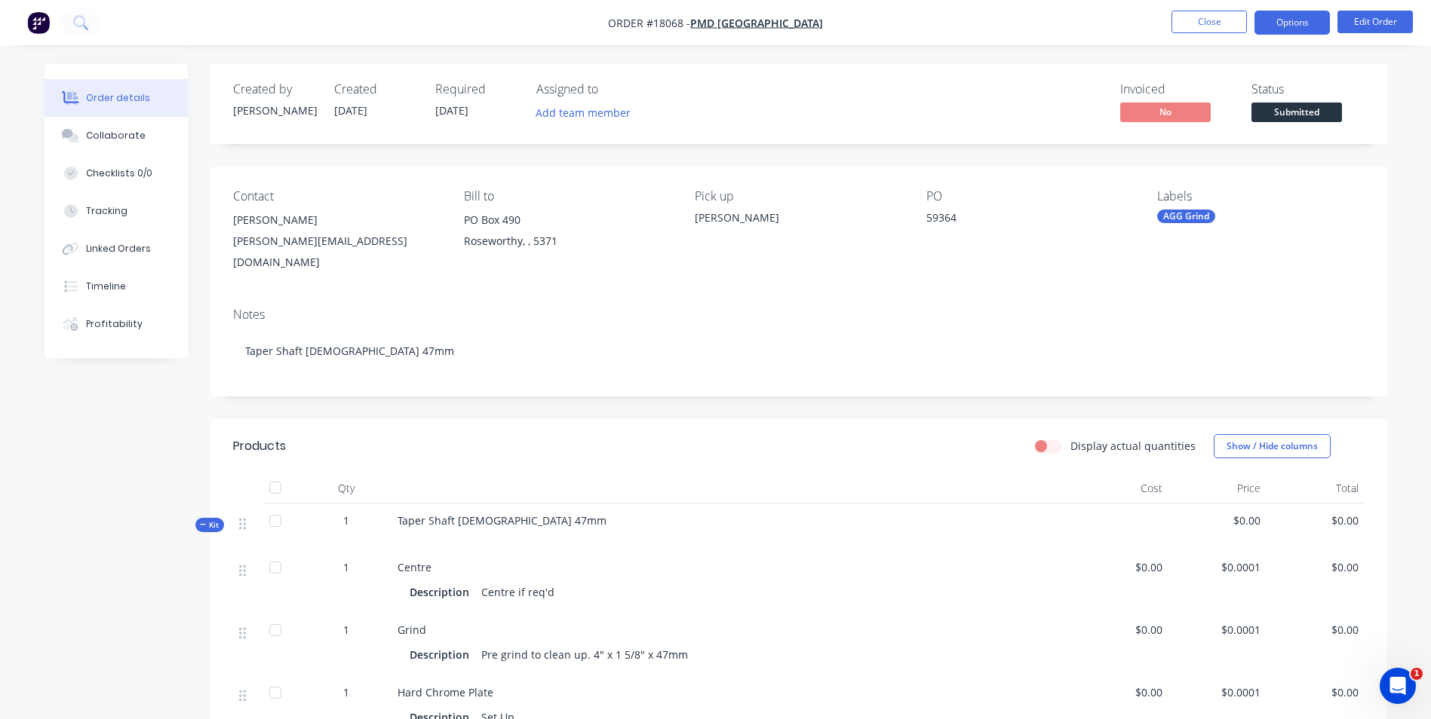
click at [1293, 26] on button "Options" at bounding box center [1291, 23] width 75 height 24
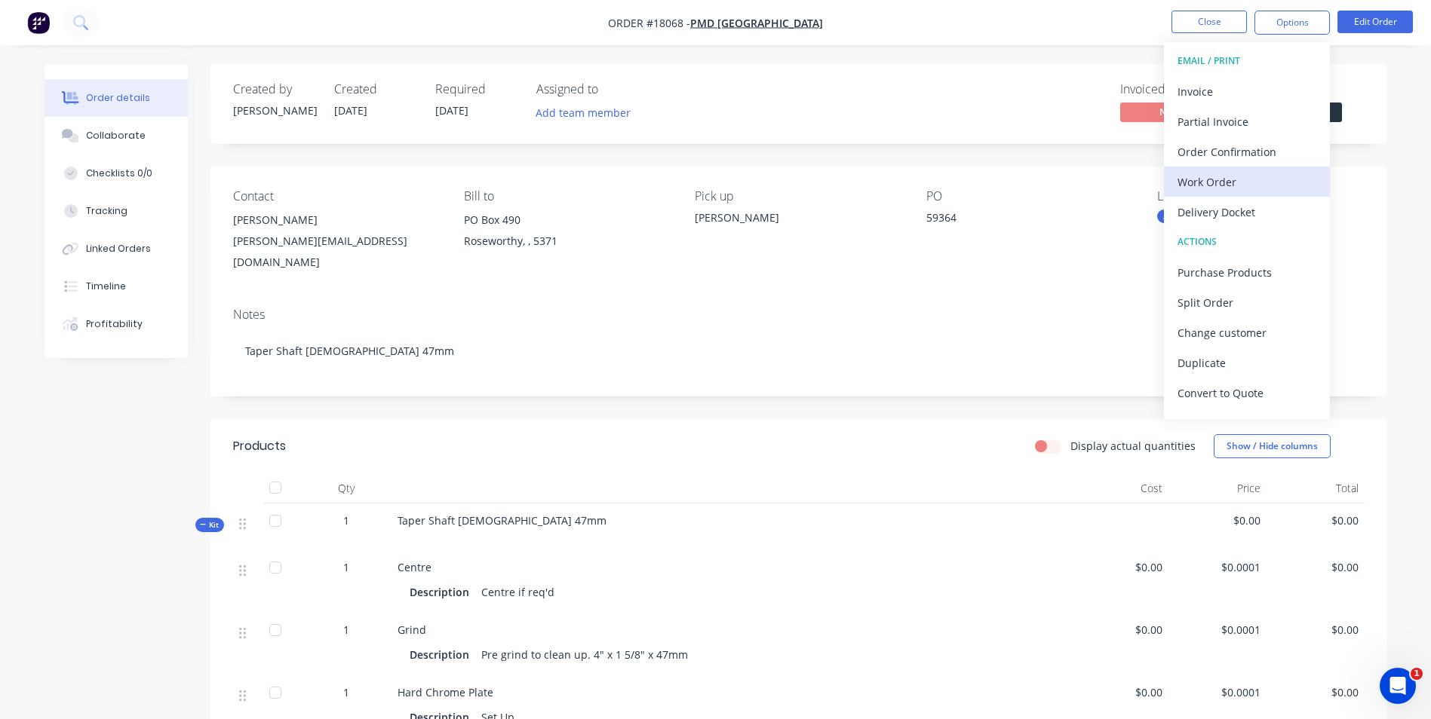
click at [1201, 184] on div "Work Order" at bounding box center [1246, 182] width 139 height 22
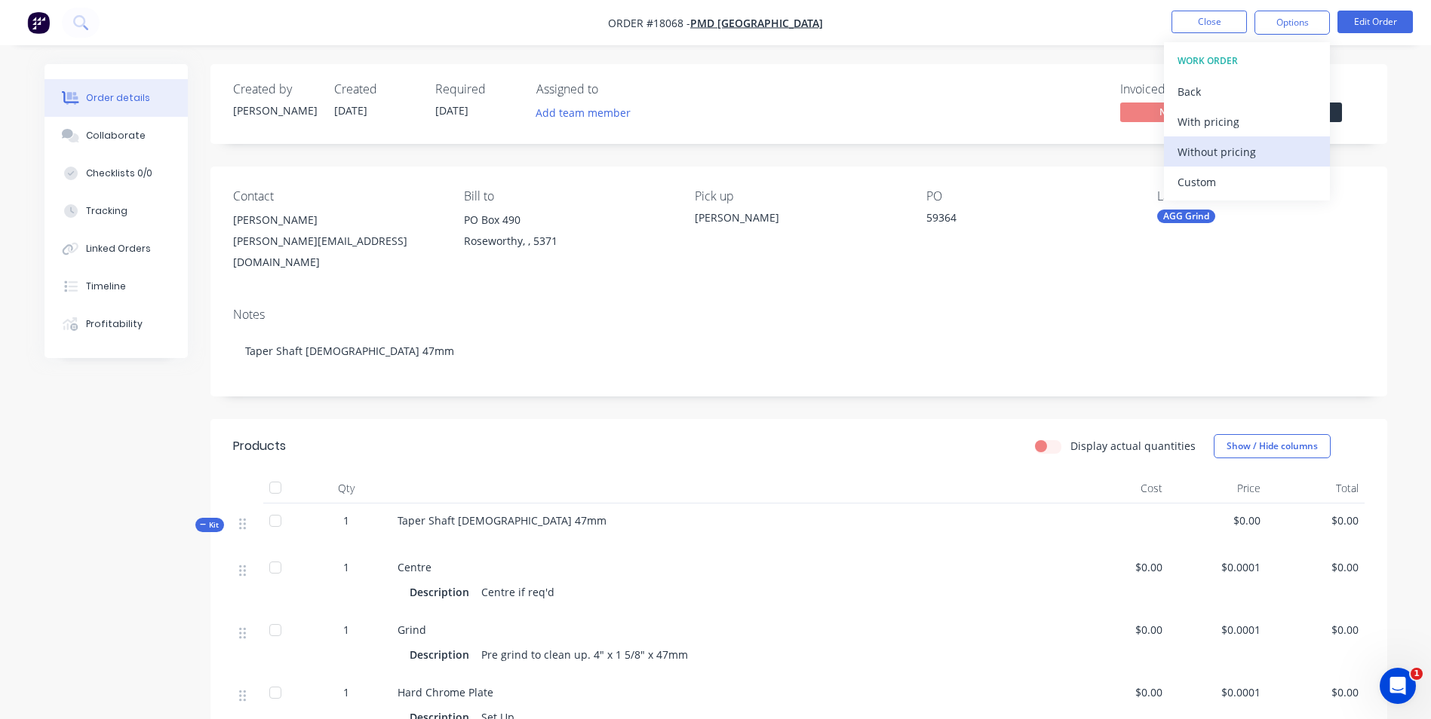
click at [1219, 149] on div "Without pricing" at bounding box center [1246, 152] width 139 height 22
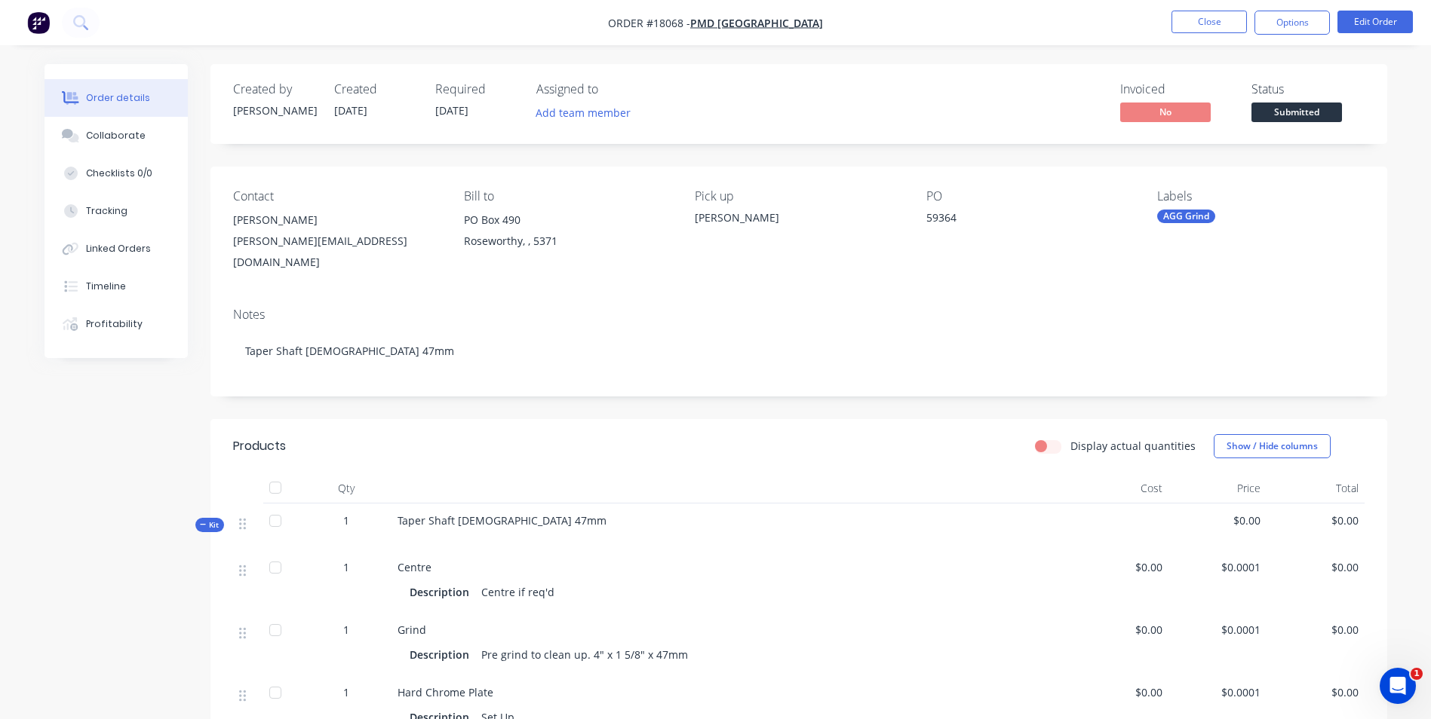
click at [479, 114] on div "Required 29/08/25" at bounding box center [476, 104] width 83 height 44
click at [468, 105] on span "[DATE]" at bounding box center [451, 110] width 33 height 14
click at [480, 106] on div "Required 29/08/25" at bounding box center [476, 104] width 83 height 44
click at [474, 98] on div "Required 29/08/25" at bounding box center [476, 104] width 83 height 44
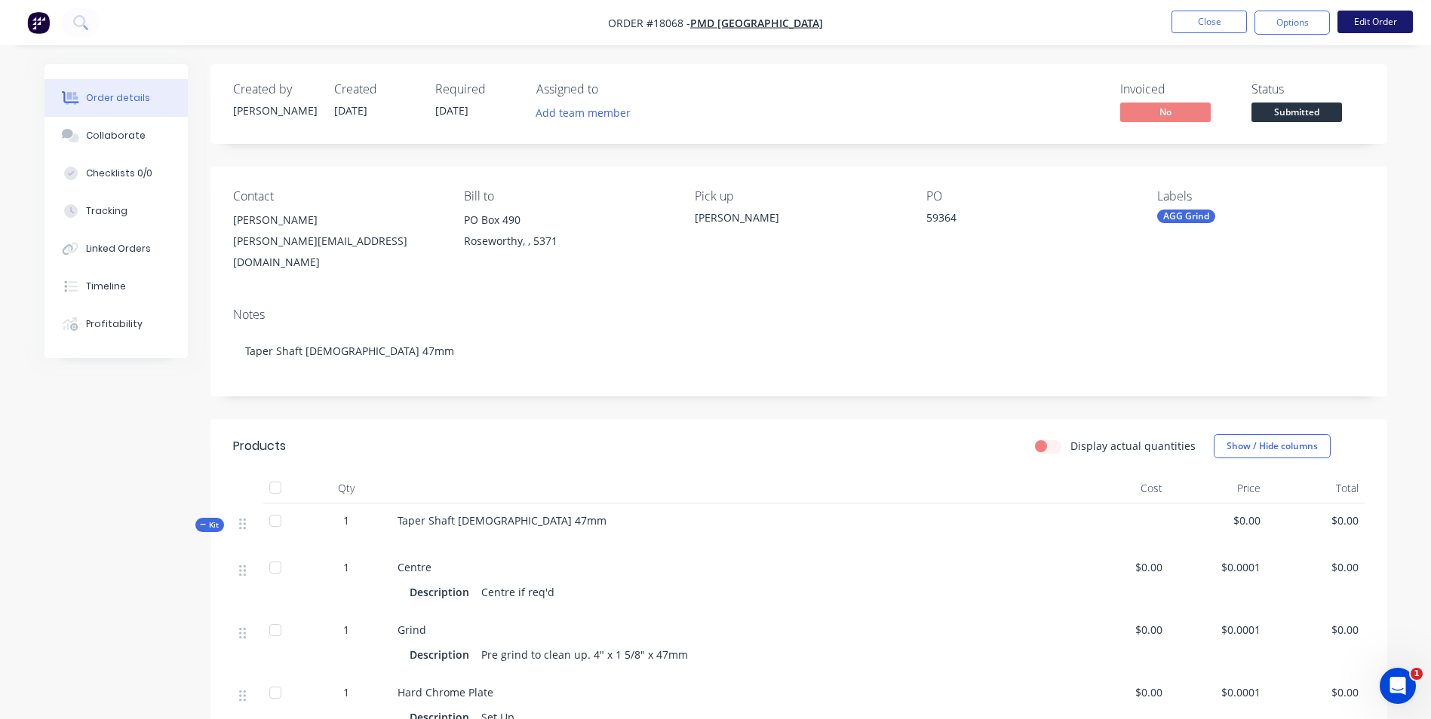
click at [1355, 14] on button "Edit Order" at bounding box center [1374, 22] width 75 height 23
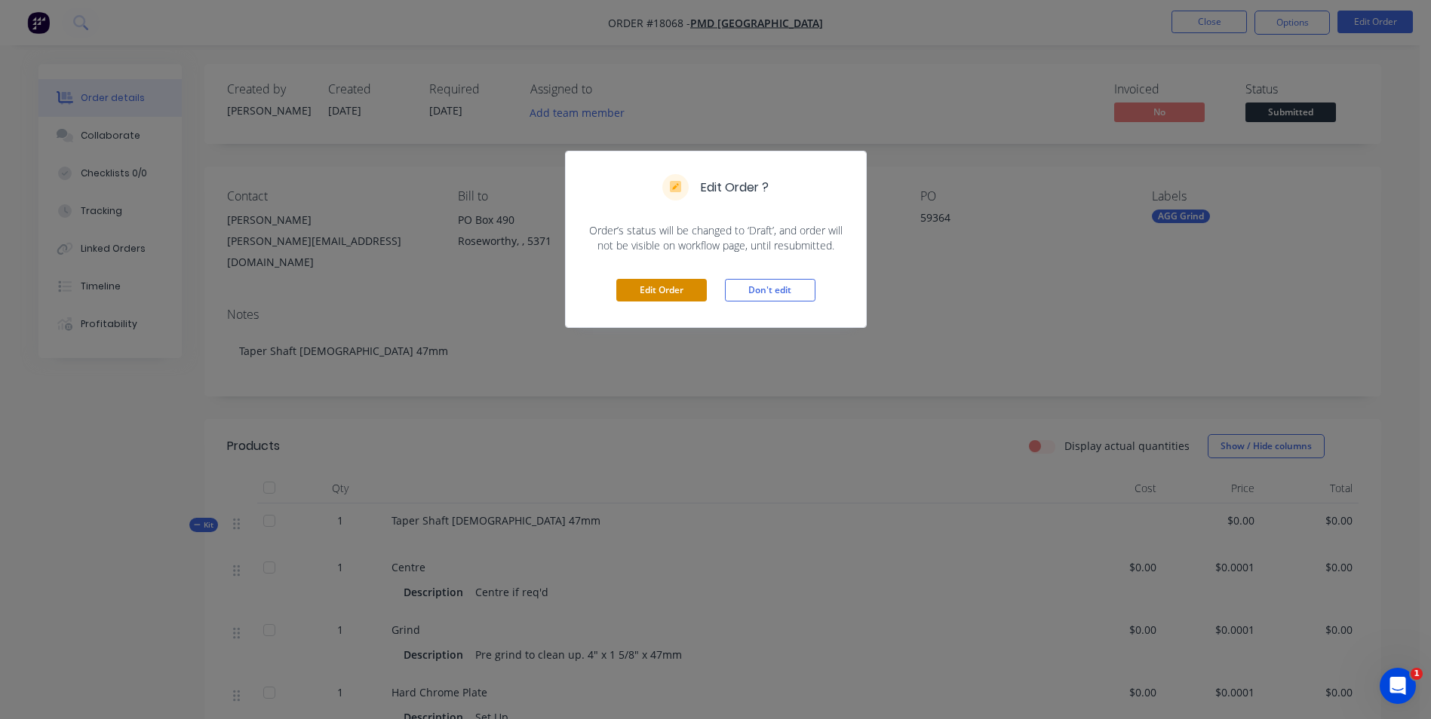
click at [649, 289] on button "Edit Order" at bounding box center [661, 290] width 90 height 23
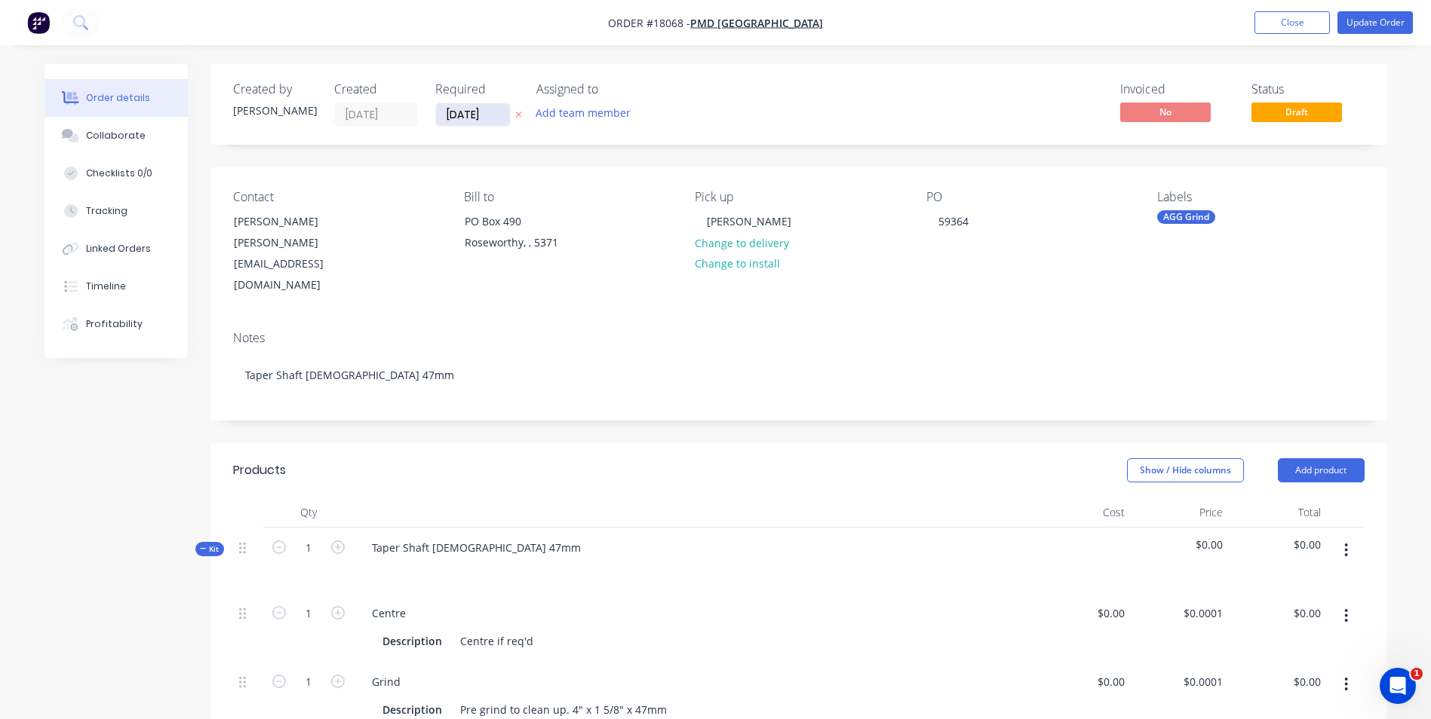
click at [498, 115] on input "[DATE]" at bounding box center [473, 114] width 74 height 23
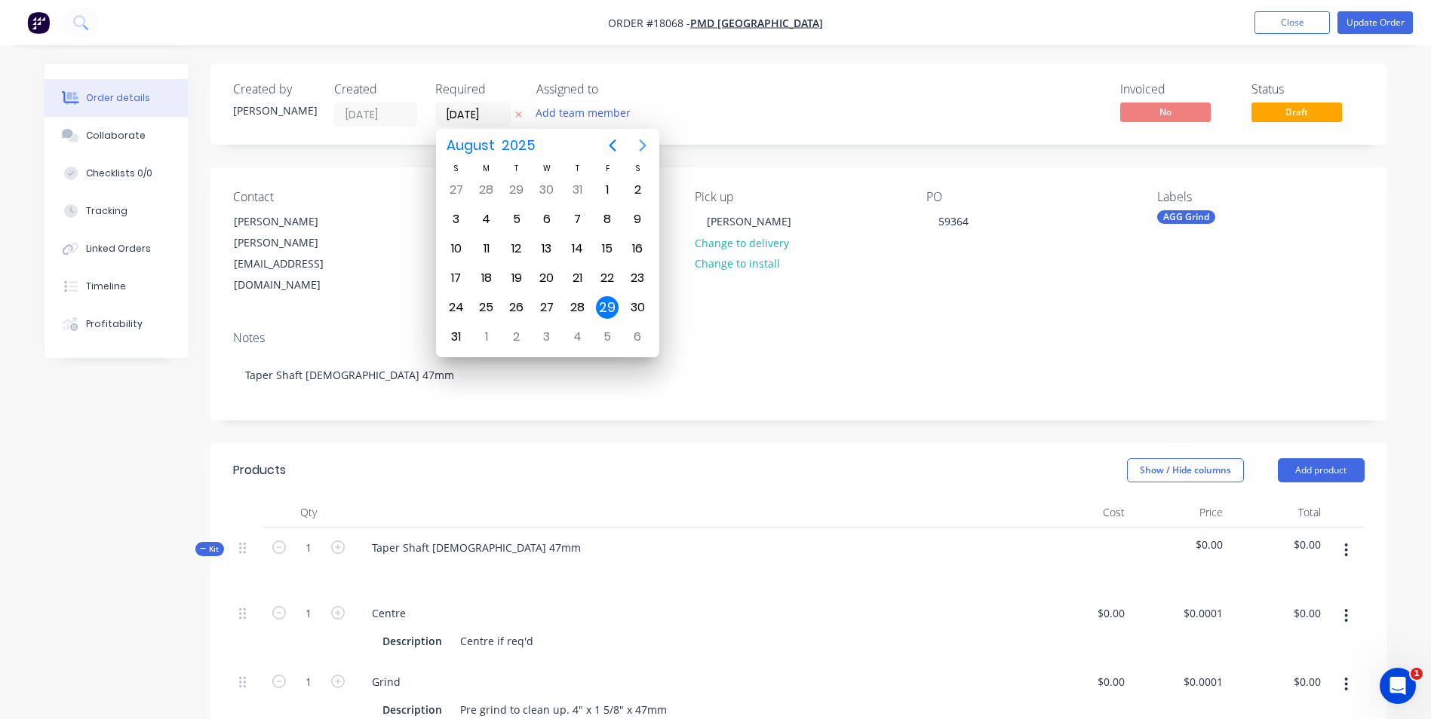
click at [636, 147] on icon "Next page" at bounding box center [642, 145] width 18 height 18
click at [608, 219] on div "12" at bounding box center [607, 219] width 23 height 23
type input "[DATE]"
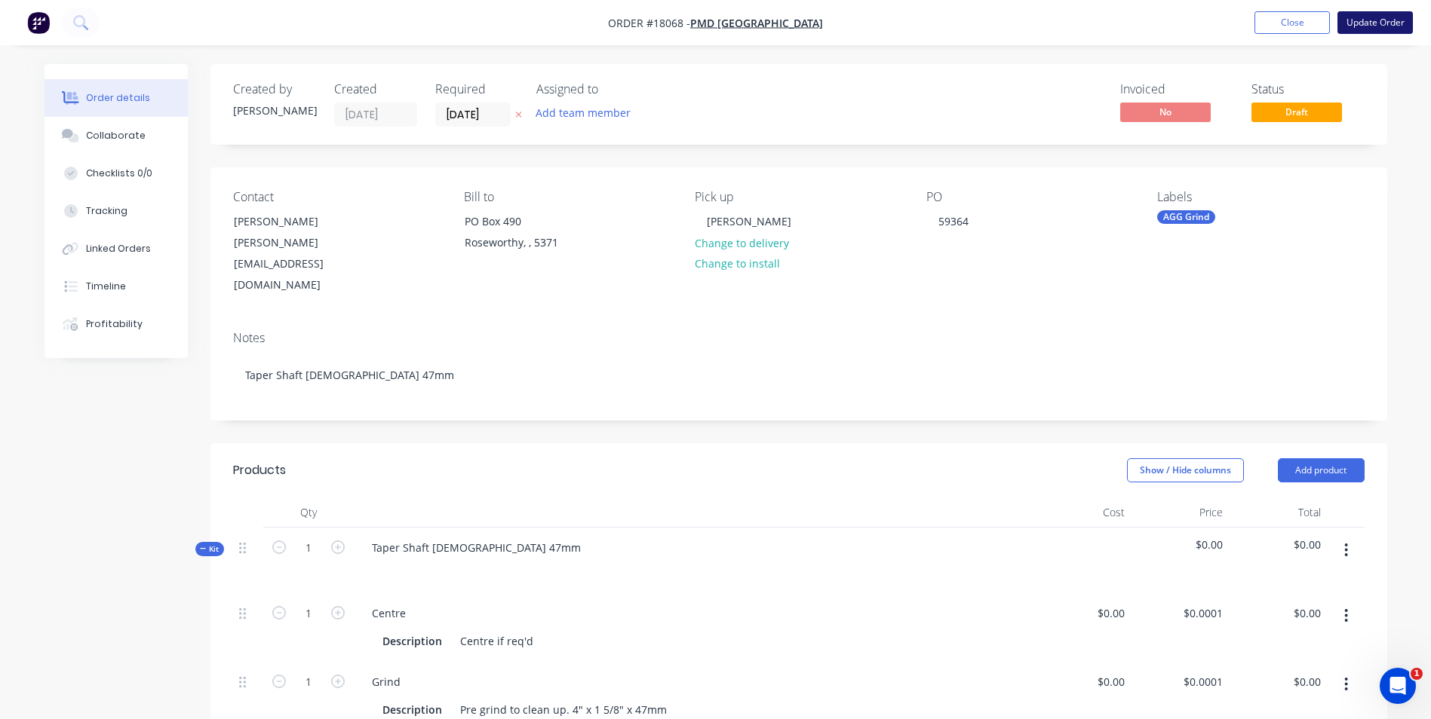
click at [1368, 21] on button "Update Order" at bounding box center [1374, 22] width 75 height 23
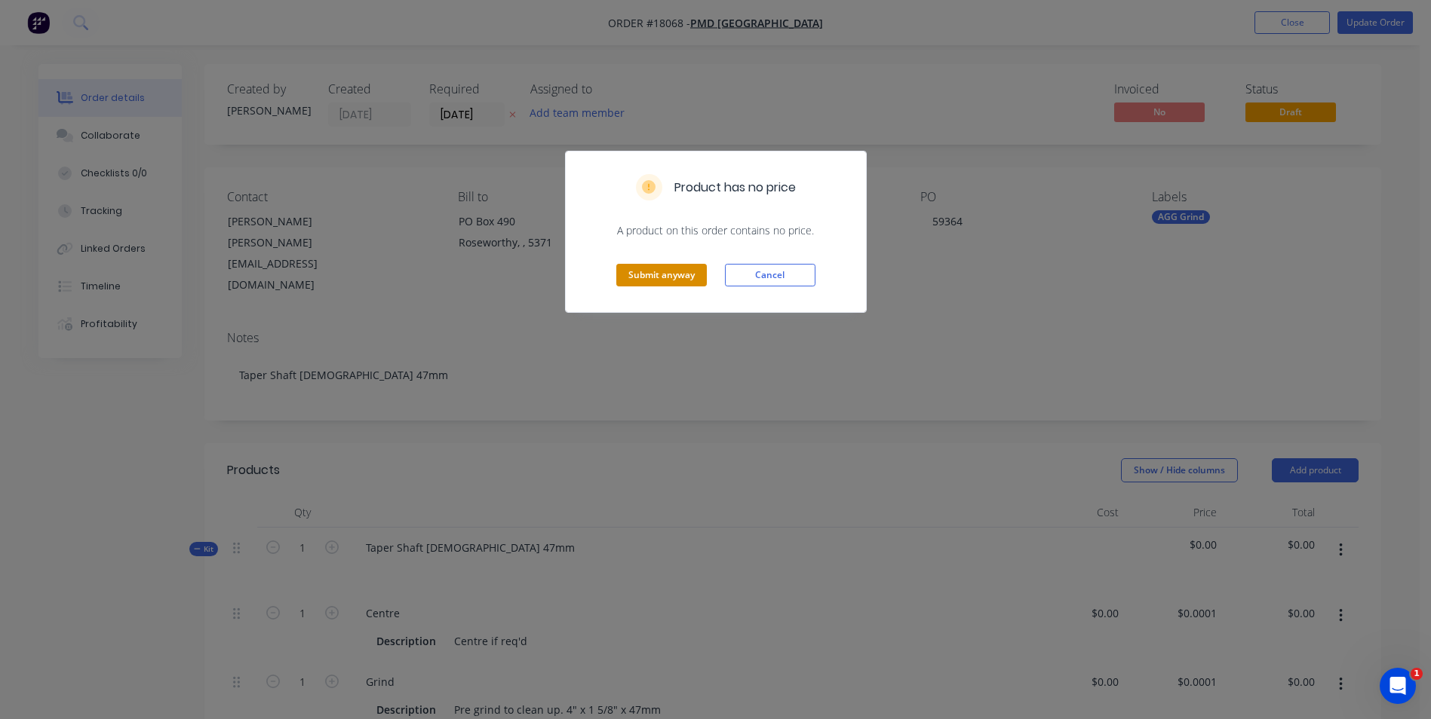
click at [669, 277] on button "Submit anyway" at bounding box center [661, 275] width 90 height 23
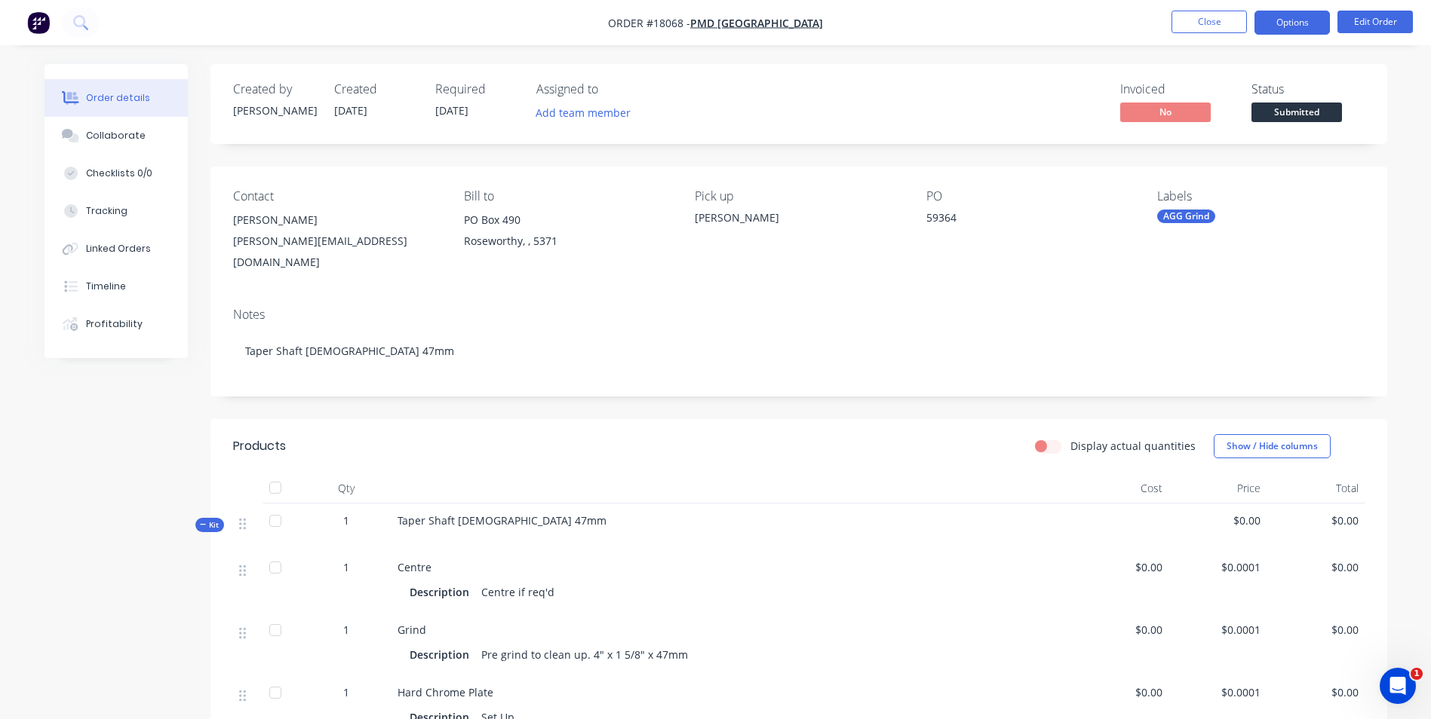
click at [1289, 22] on button "Options" at bounding box center [1291, 23] width 75 height 24
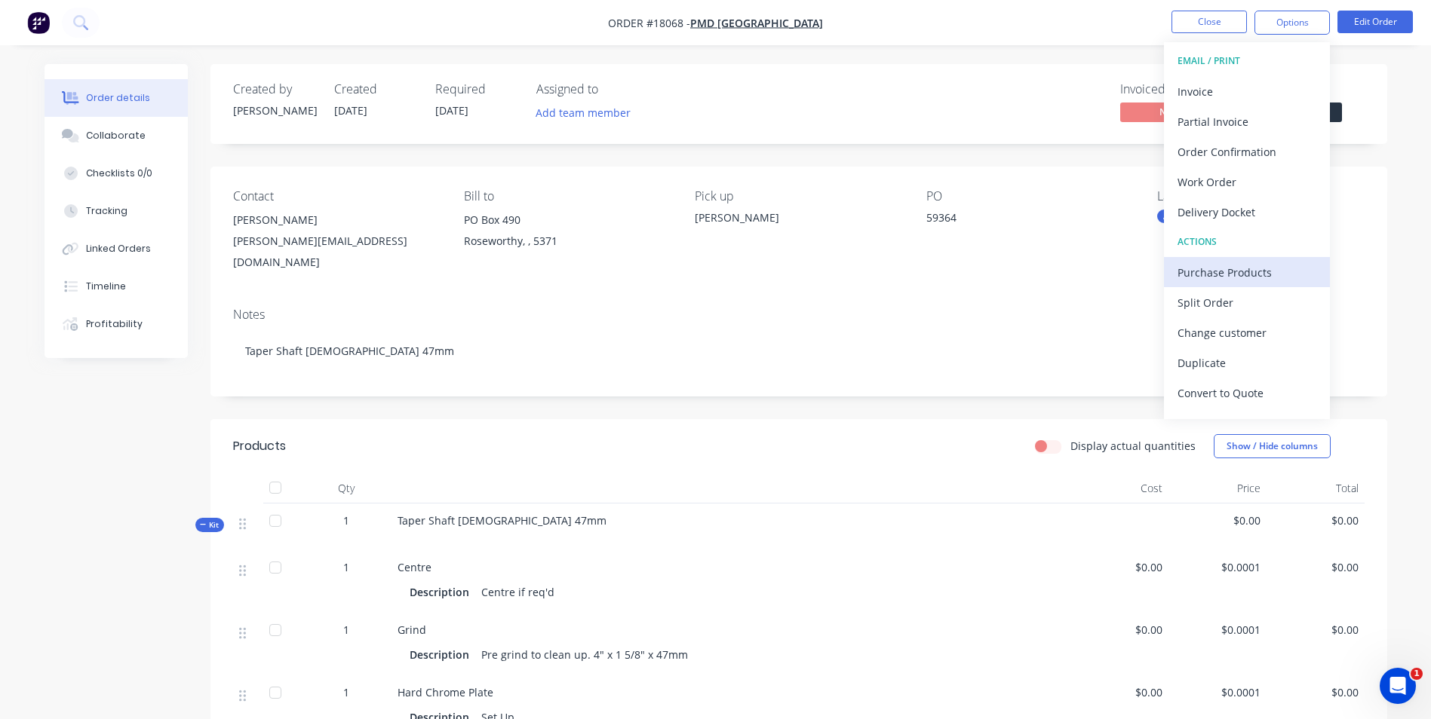
click at [1245, 272] on div "Purchase Products" at bounding box center [1246, 273] width 139 height 22
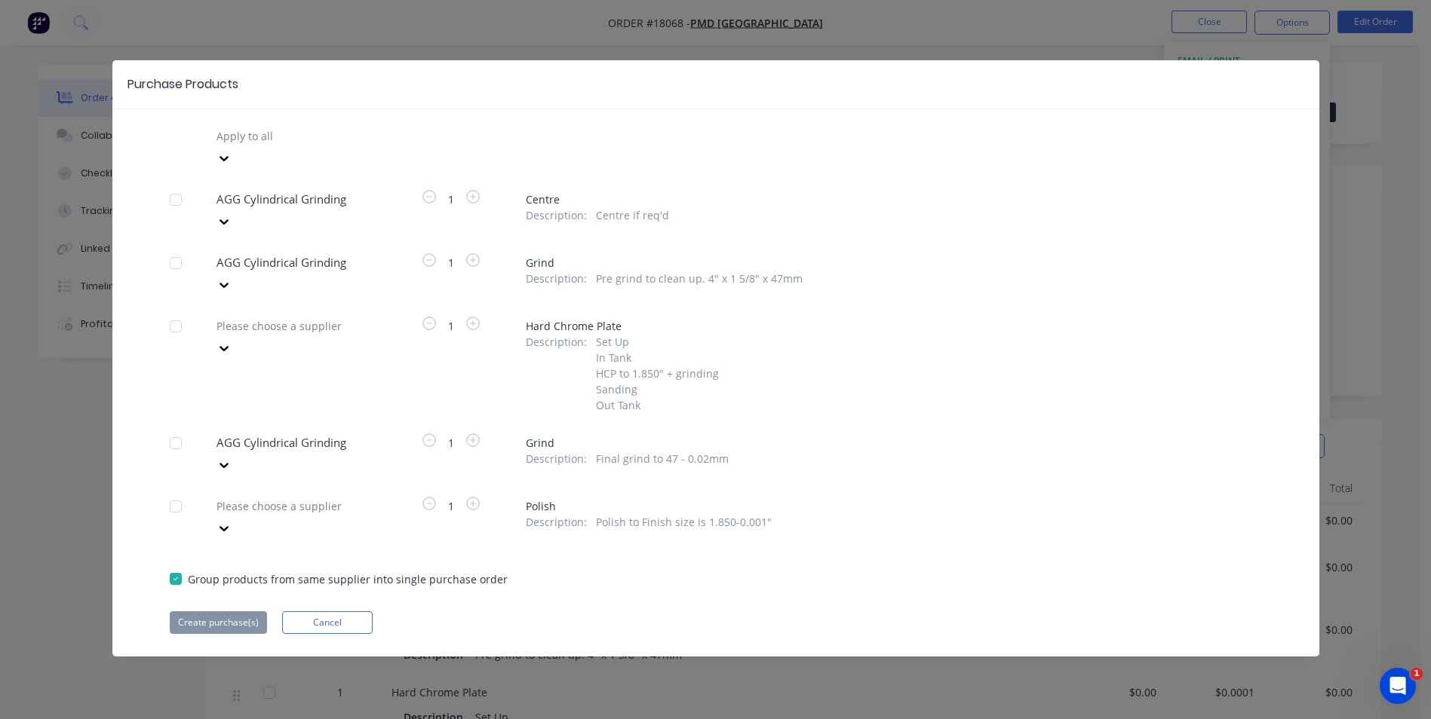
click at [169, 185] on div at bounding box center [176, 200] width 30 height 30
click at [176, 248] on div at bounding box center [176, 263] width 30 height 30
click at [180, 428] on div at bounding box center [176, 443] width 30 height 30
click at [228, 612] on button "Create purchase(s)" at bounding box center [218, 623] width 97 height 23
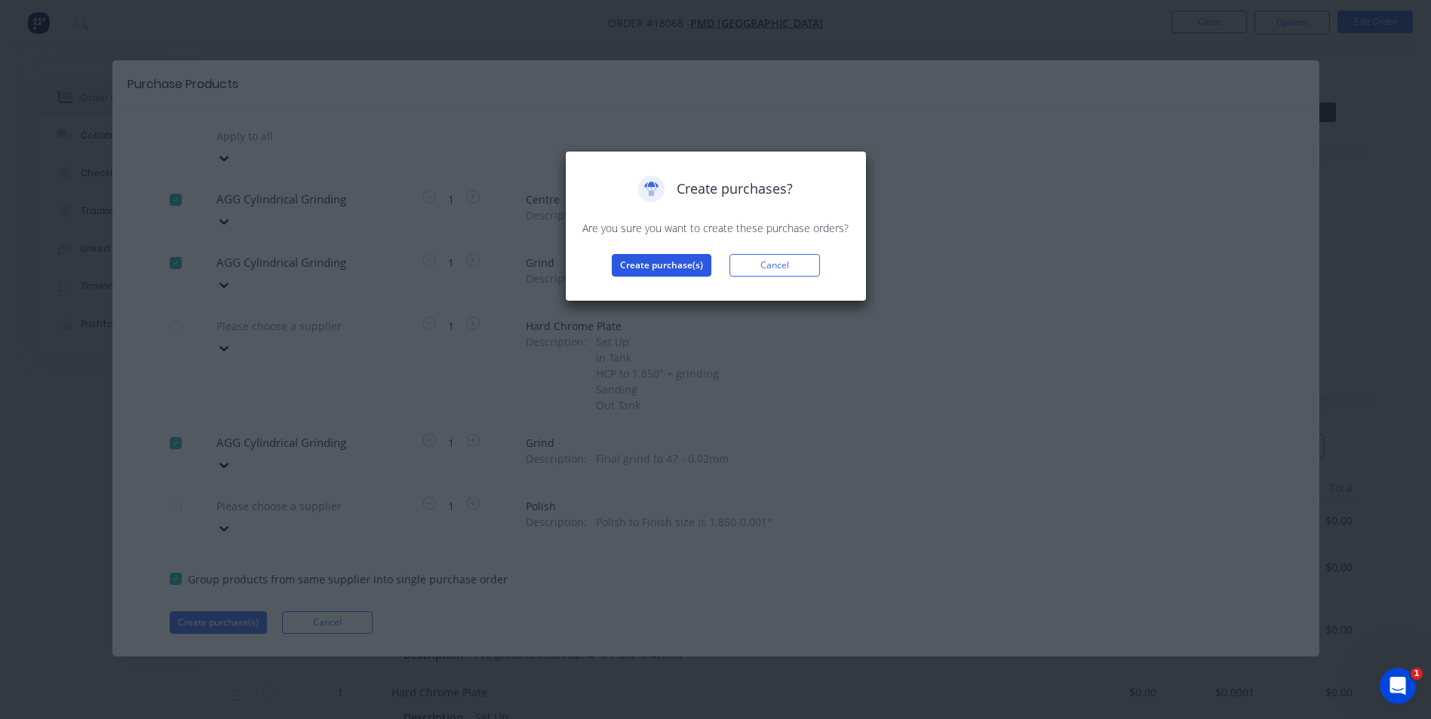
click at [675, 266] on button "Create purchase(s)" at bounding box center [662, 265] width 100 height 23
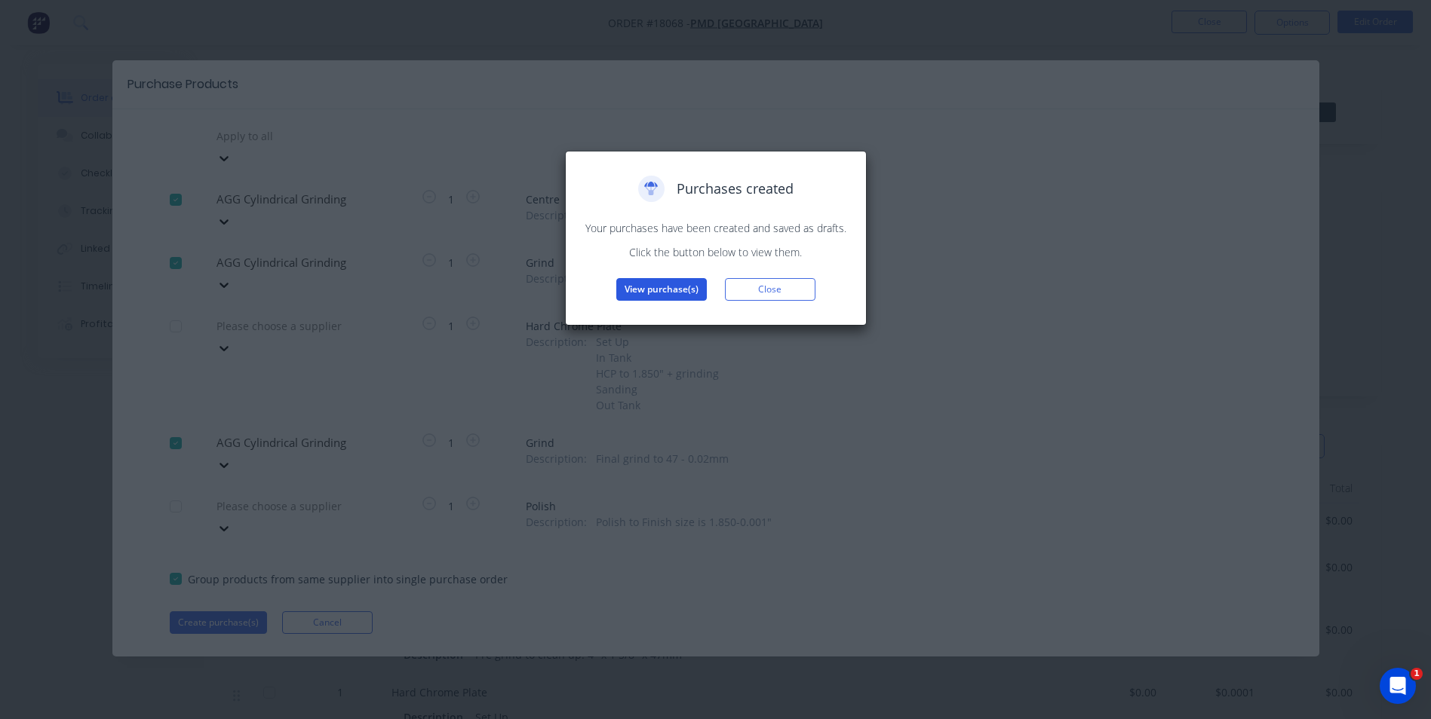
click at [653, 293] on button "View purchase(s)" at bounding box center [661, 289] width 90 height 23
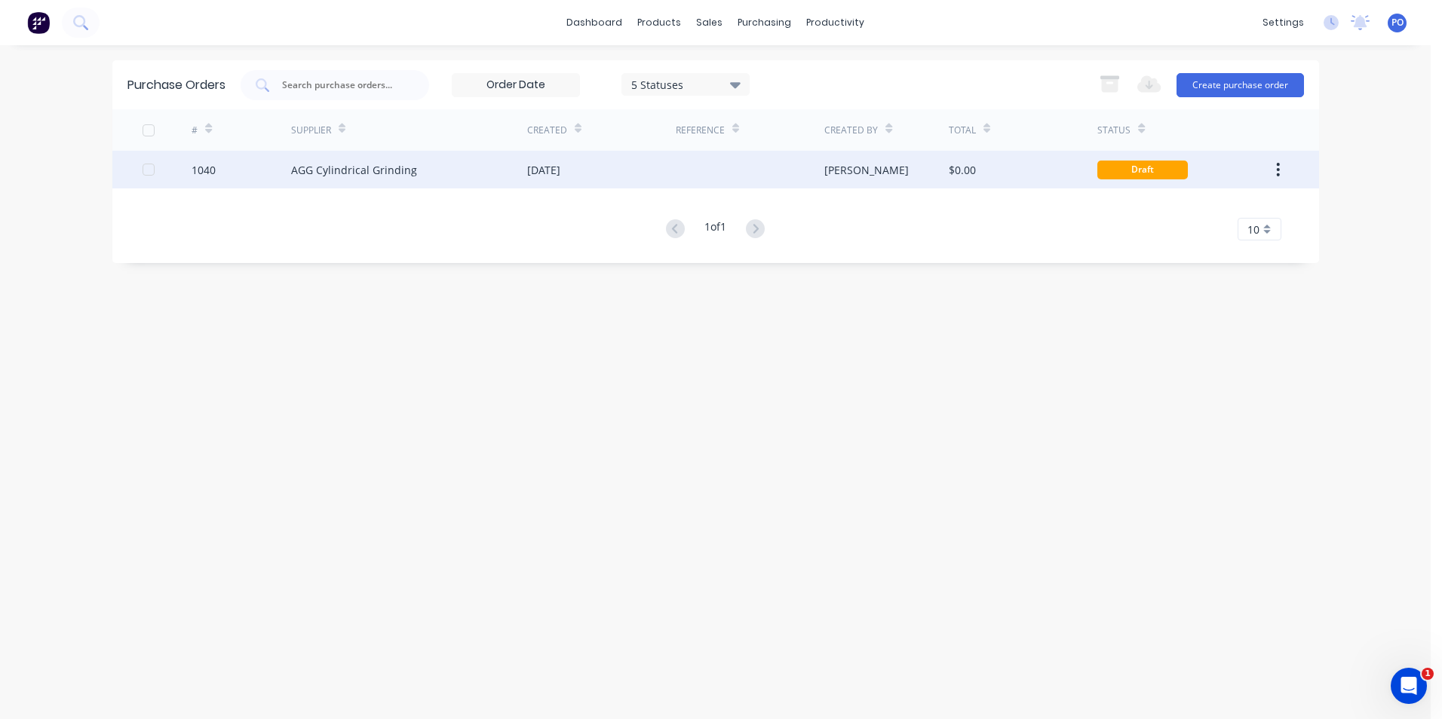
click at [630, 171] on div "[DATE]" at bounding box center [601, 170] width 149 height 38
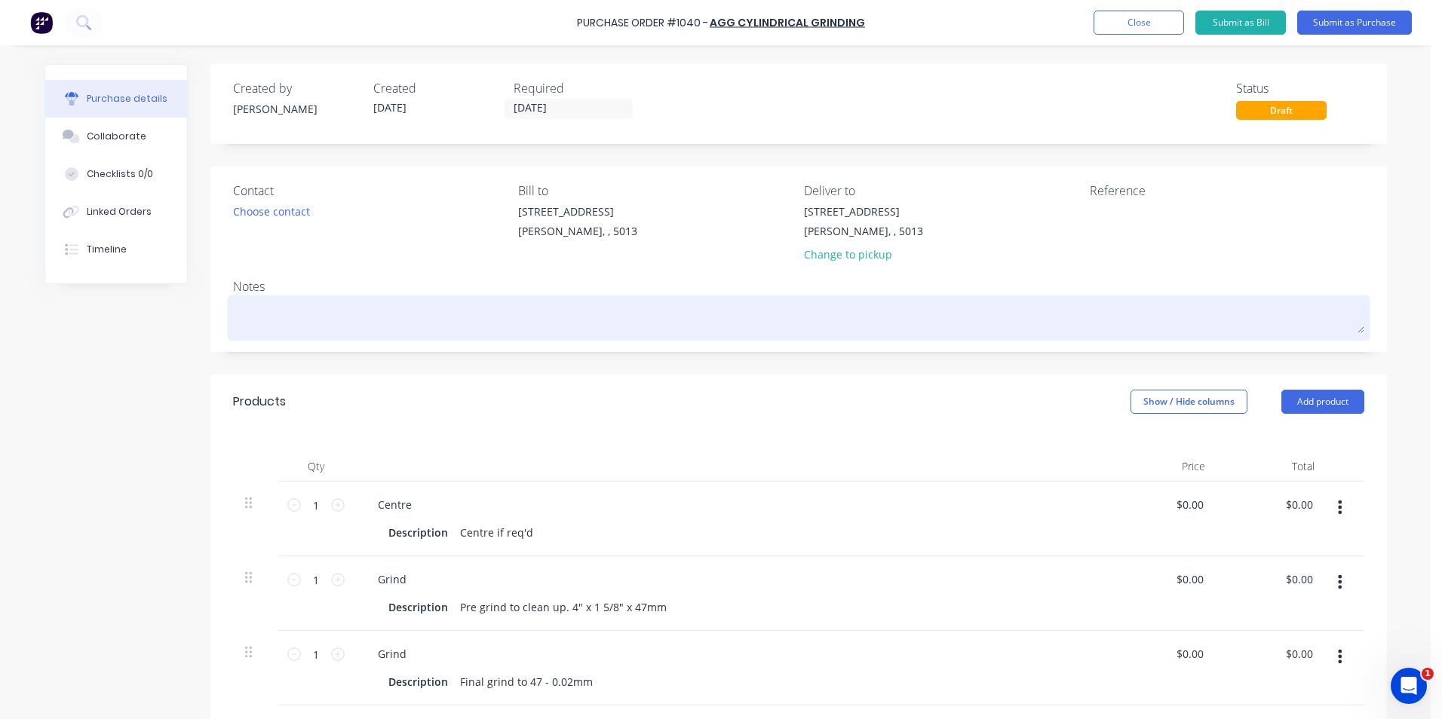
click at [253, 309] on textarea at bounding box center [798, 316] width 1131 height 34
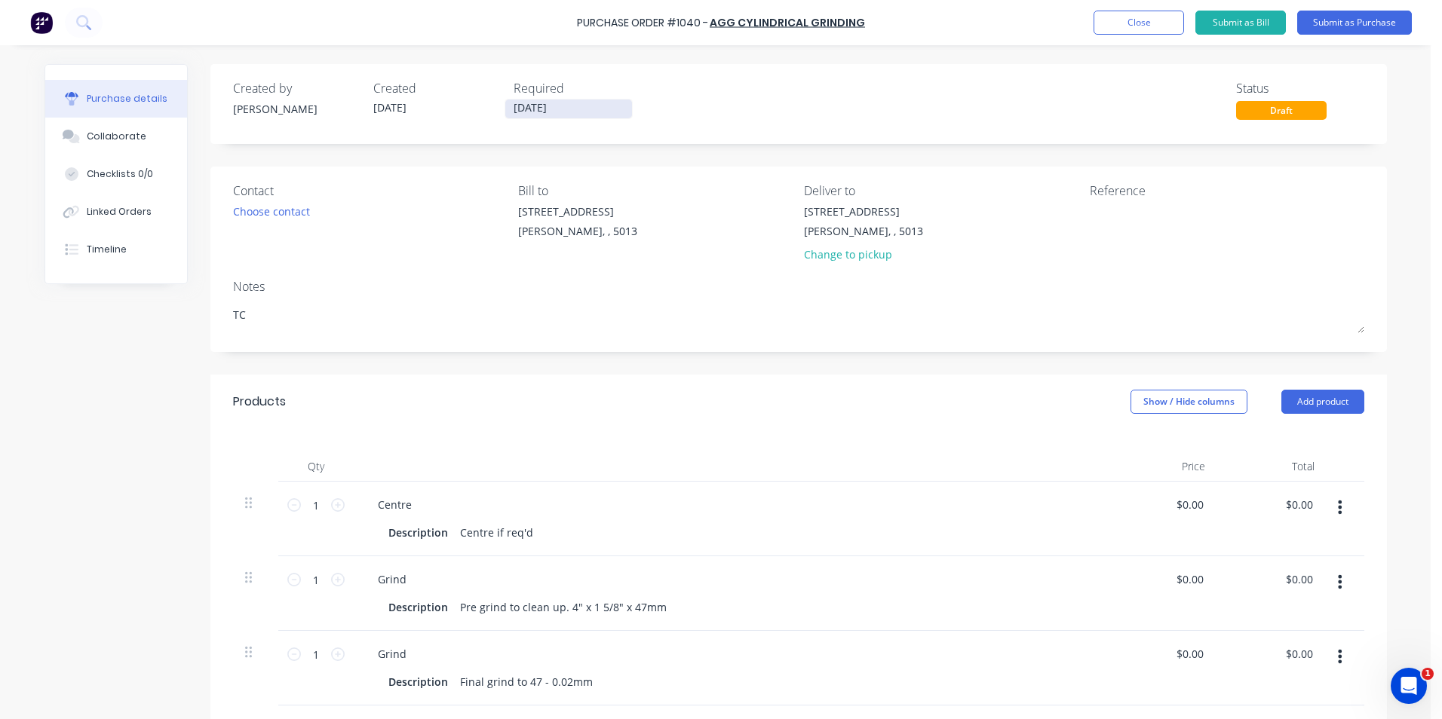
type textarea "TC"
click at [575, 109] on input "[DATE]" at bounding box center [568, 109] width 127 height 19
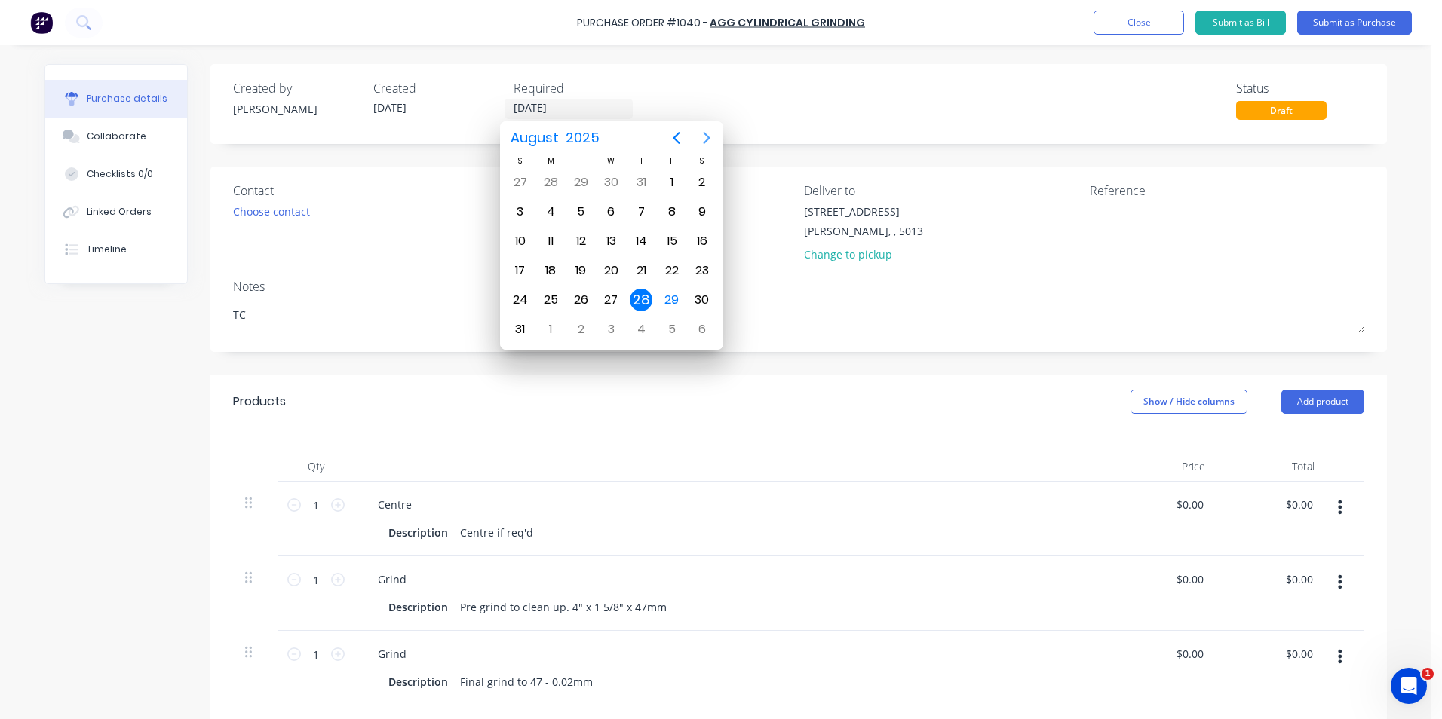
click at [706, 136] on icon "Next page" at bounding box center [706, 138] width 7 height 12
click at [670, 184] on div "5" at bounding box center [672, 182] width 23 height 23
type input "[DATE]"
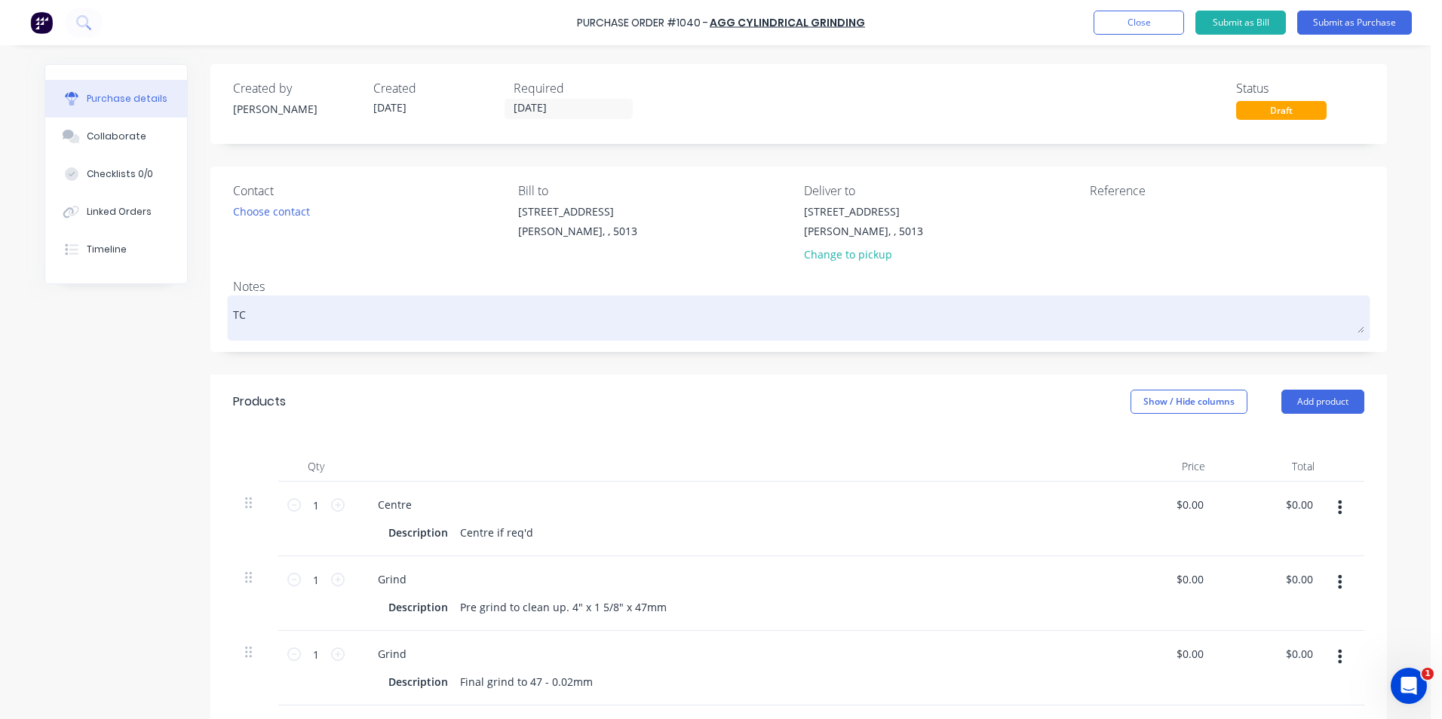
click at [261, 323] on textarea "TC" at bounding box center [798, 316] width 1131 height 34
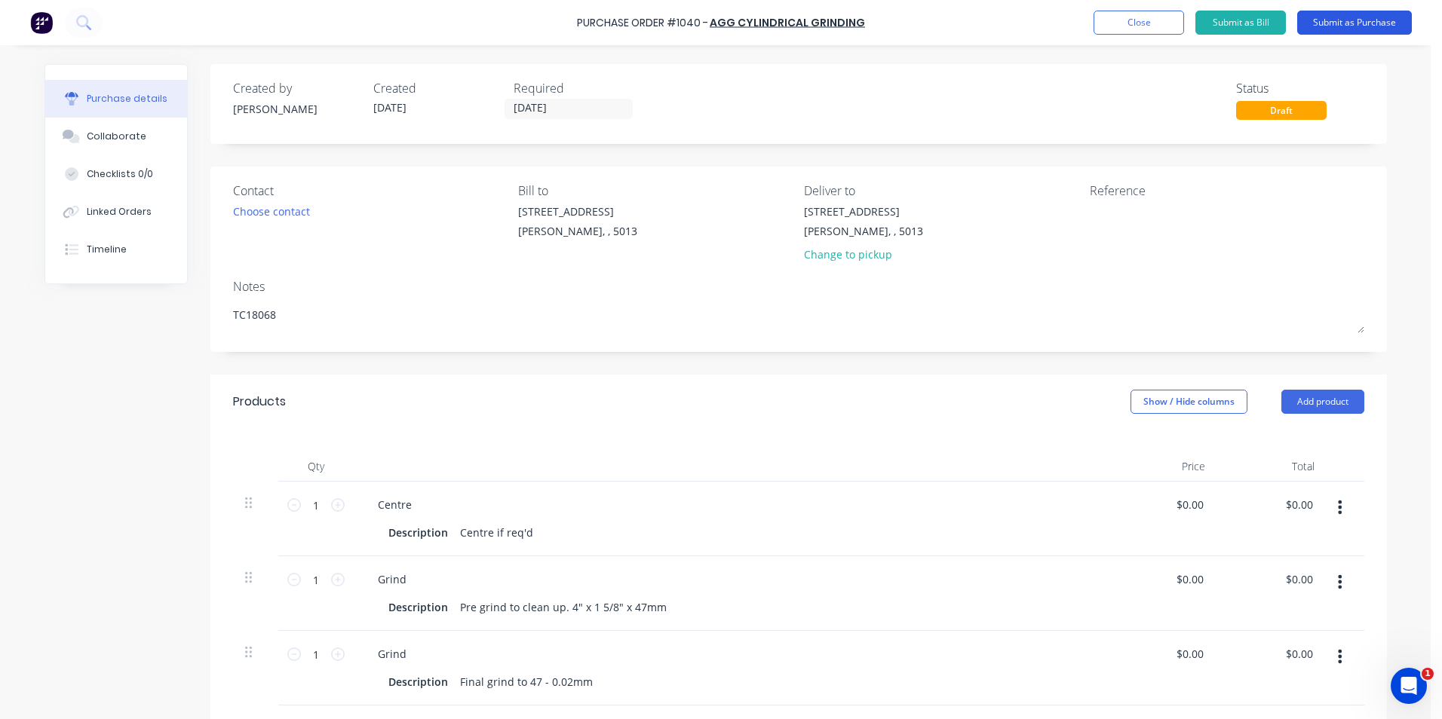
type textarea "TC18068"
click at [1354, 23] on button "Submit as Purchase" at bounding box center [1354, 23] width 115 height 24
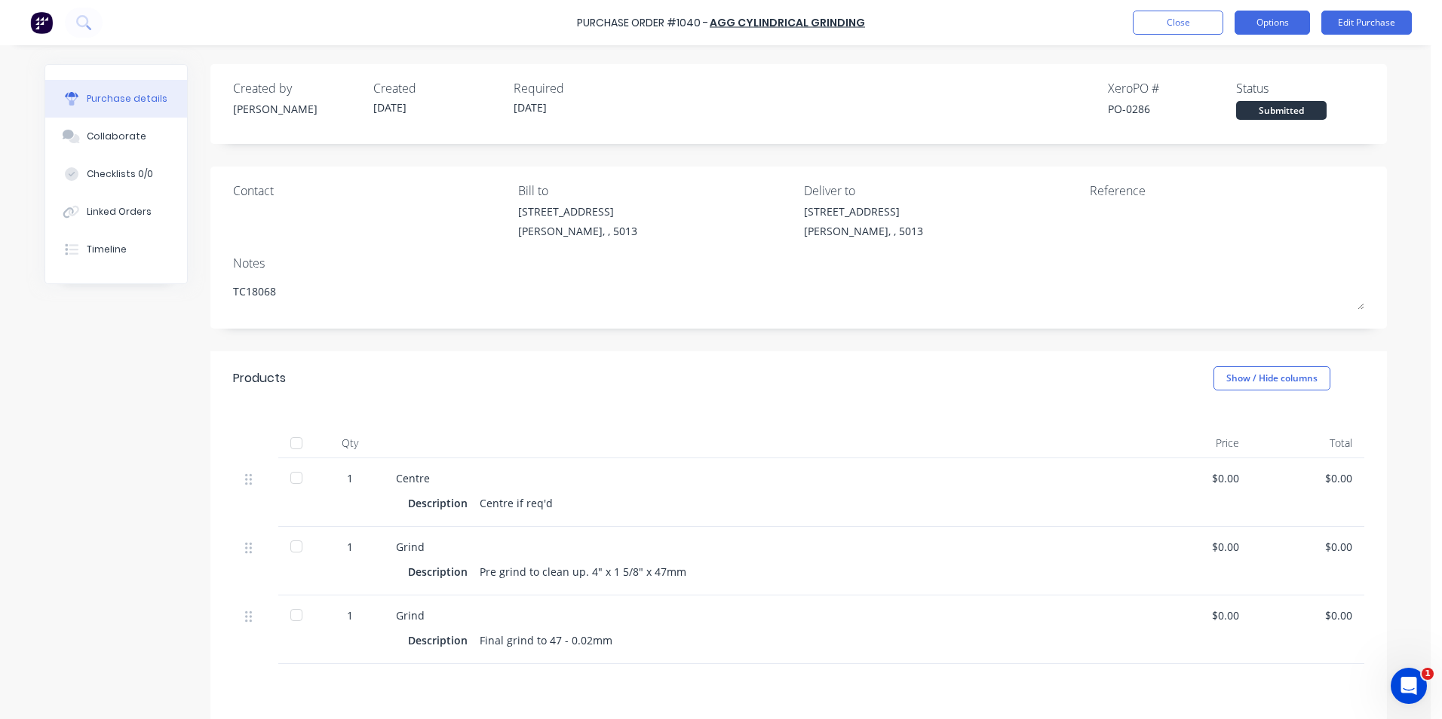
click at [1288, 29] on button "Options" at bounding box center [1271, 23] width 75 height 24
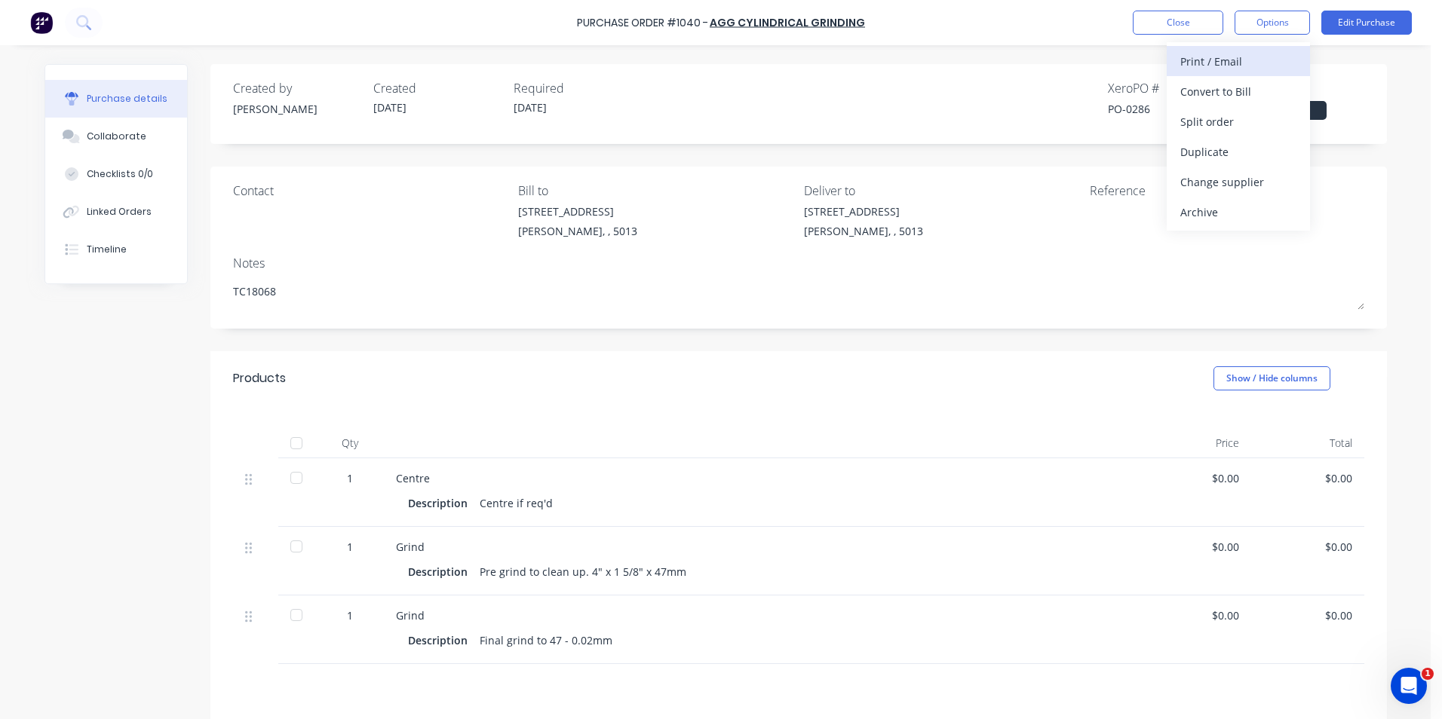
click at [1224, 63] on div "Print / Email" at bounding box center [1238, 62] width 116 height 22
click at [1234, 116] on div "Without pricing" at bounding box center [1238, 122] width 116 height 22
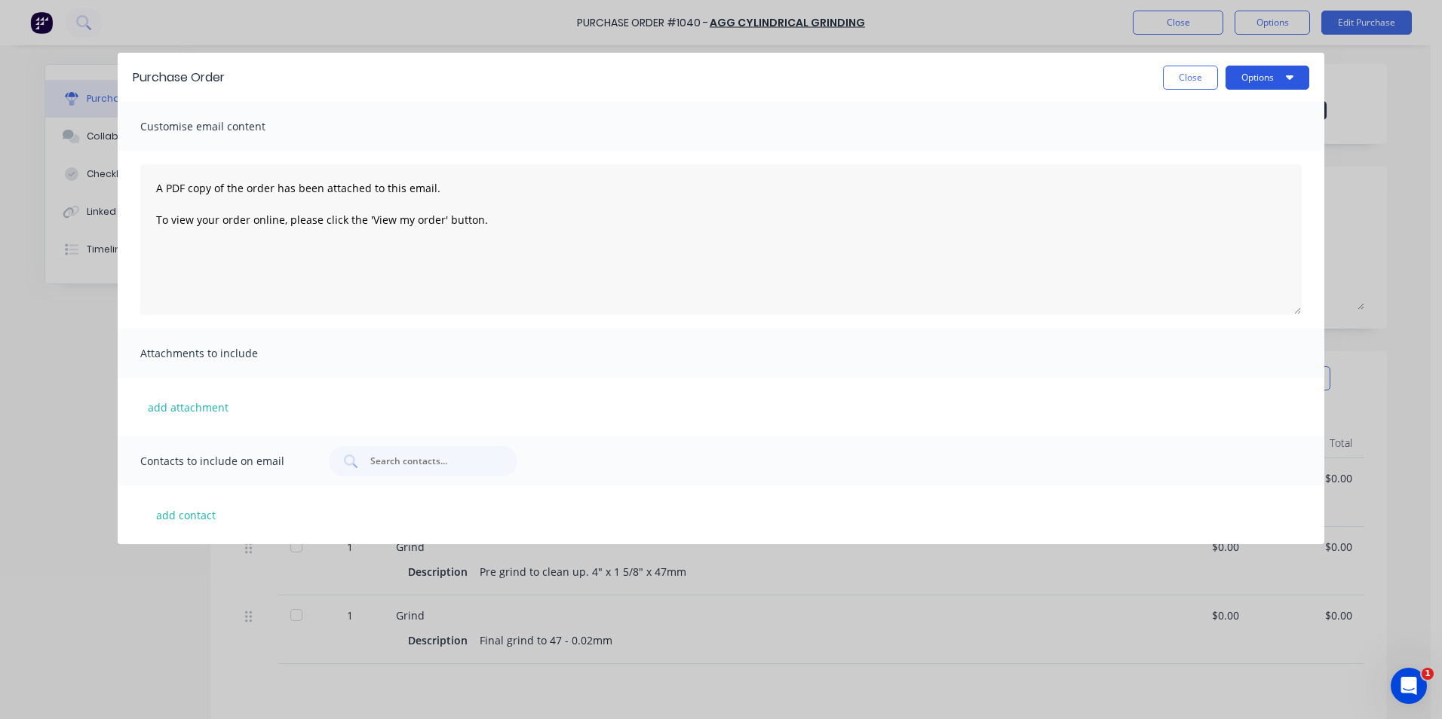
click at [1272, 78] on button "Options" at bounding box center [1267, 78] width 84 height 24
click at [1194, 118] on div "Print" at bounding box center [1237, 116] width 116 height 22
click at [1201, 18] on div "Purchase Order Close Options Print Email Customise email content A PDF copy of …" at bounding box center [721, 359] width 1442 height 719
click at [1196, 20] on div "Purchase Order Close Options Customise email content A PDF copy of the order ha…" at bounding box center [721, 359] width 1442 height 719
click at [1190, 77] on button "Close" at bounding box center [1190, 78] width 55 height 24
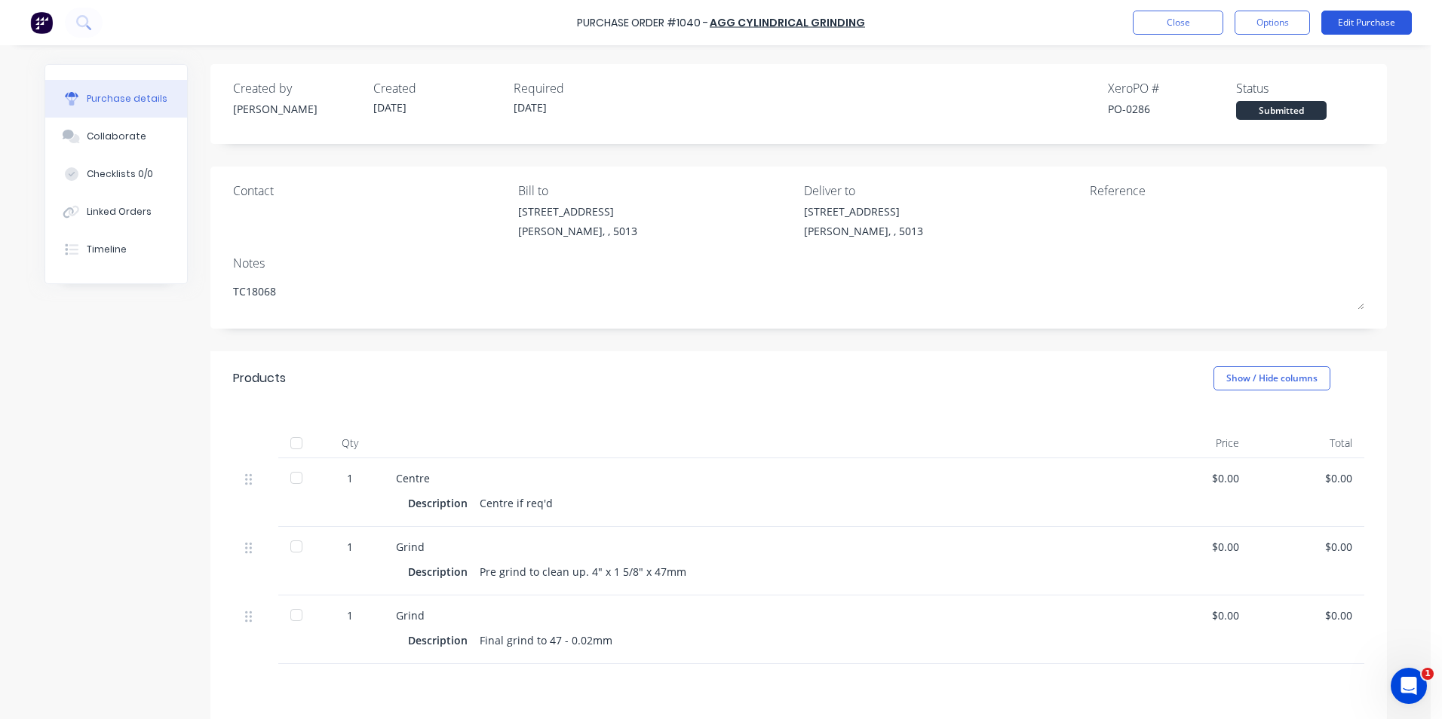
click at [1351, 23] on button "Edit Purchase" at bounding box center [1366, 23] width 90 height 24
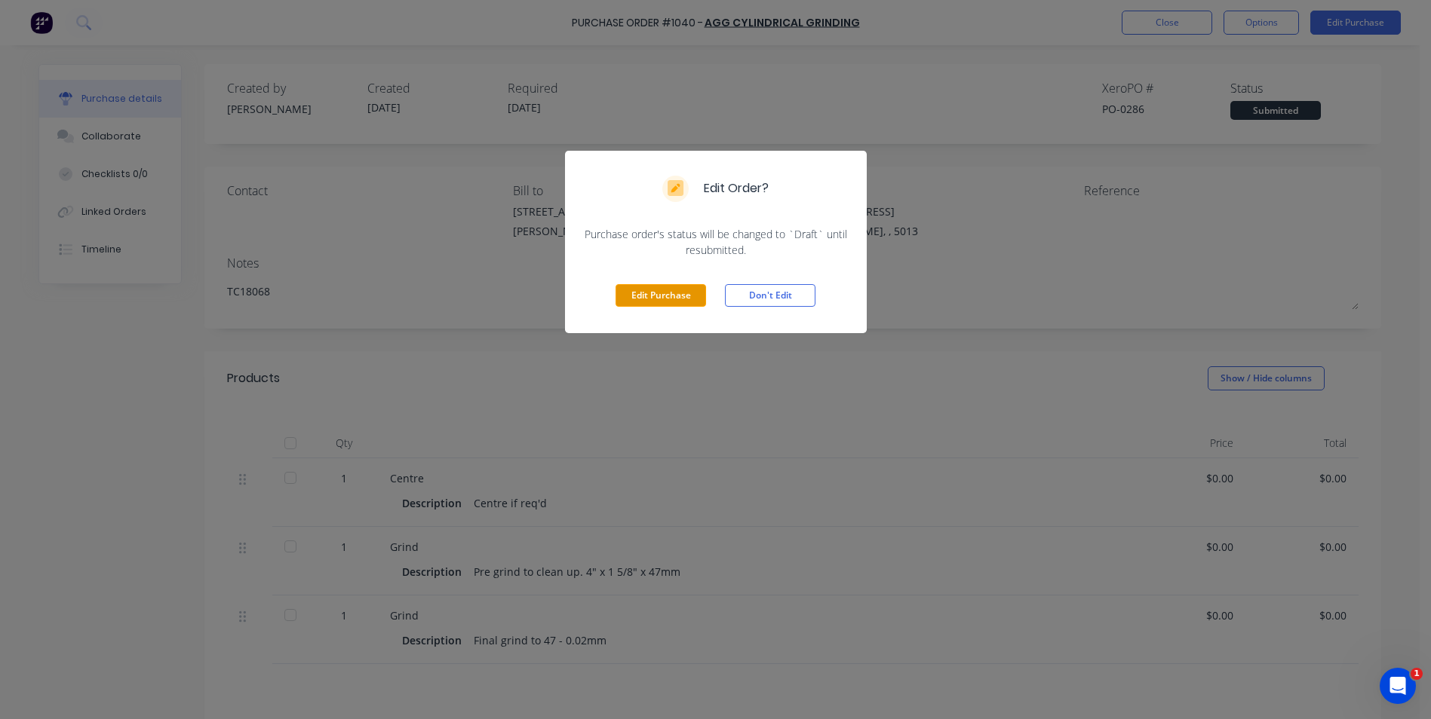
click at [688, 295] on button "Edit Purchase" at bounding box center [660, 295] width 90 height 23
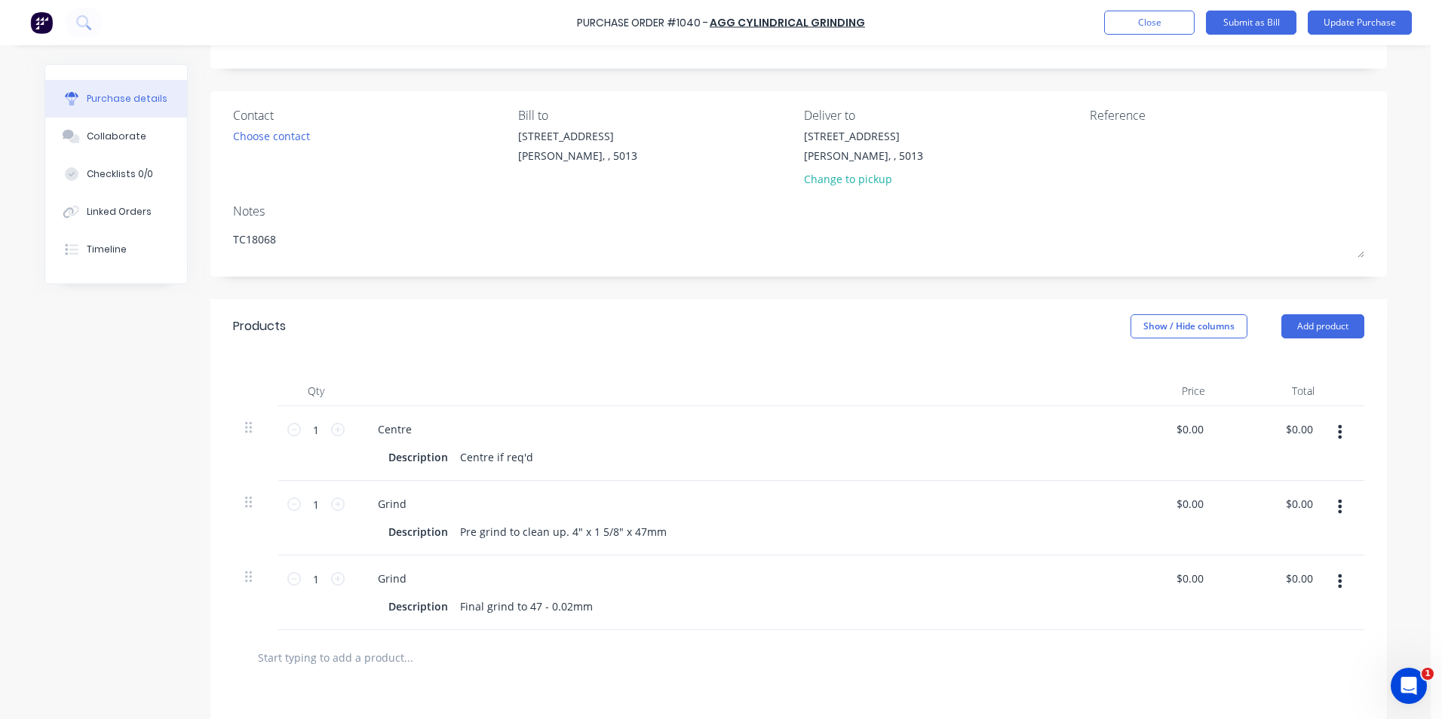
scroll to position [151, 0]
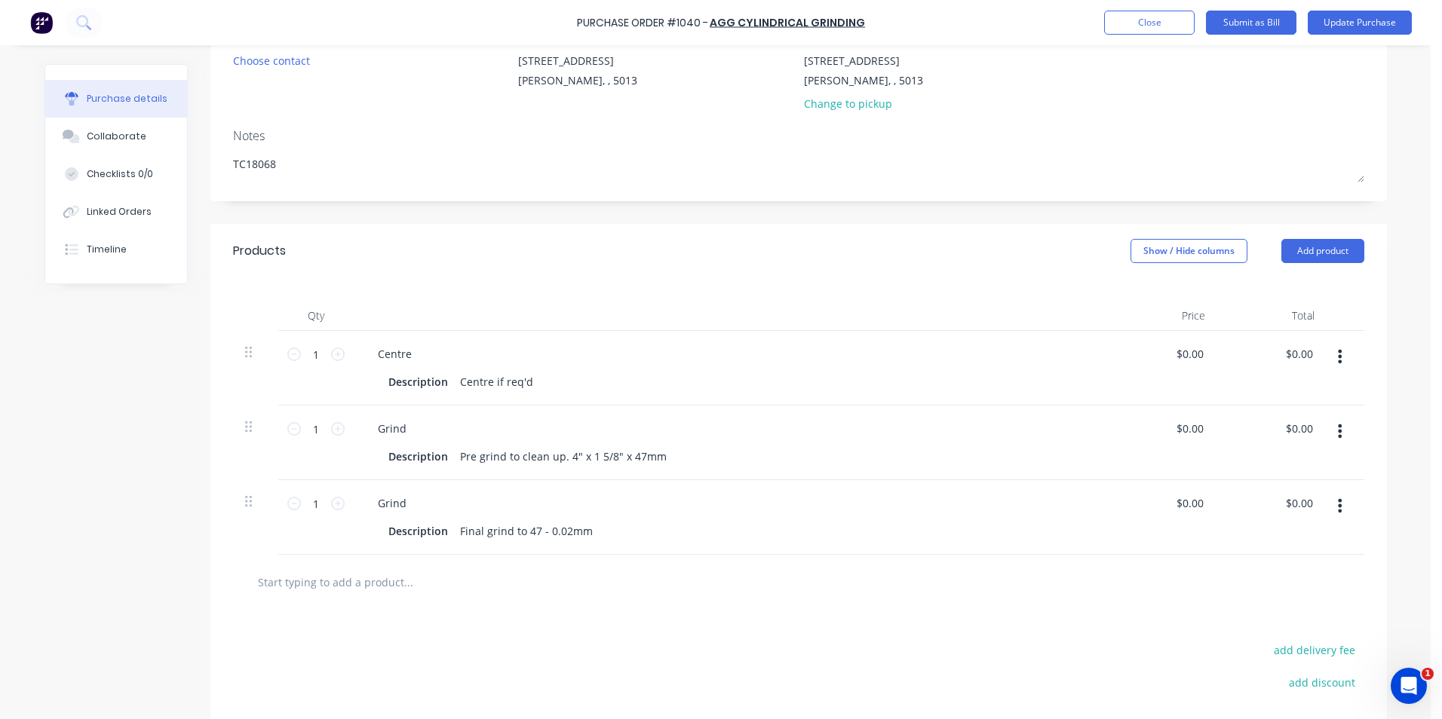
click at [389, 587] on input "text" at bounding box center [408, 582] width 302 height 30
type input "n"
click at [398, 581] on input "text" at bounding box center [408, 582] width 302 height 30
click at [1338, 508] on icon "button" at bounding box center [1340, 506] width 4 height 17
click at [1338, 355] on icon "button" at bounding box center [1340, 356] width 4 height 17
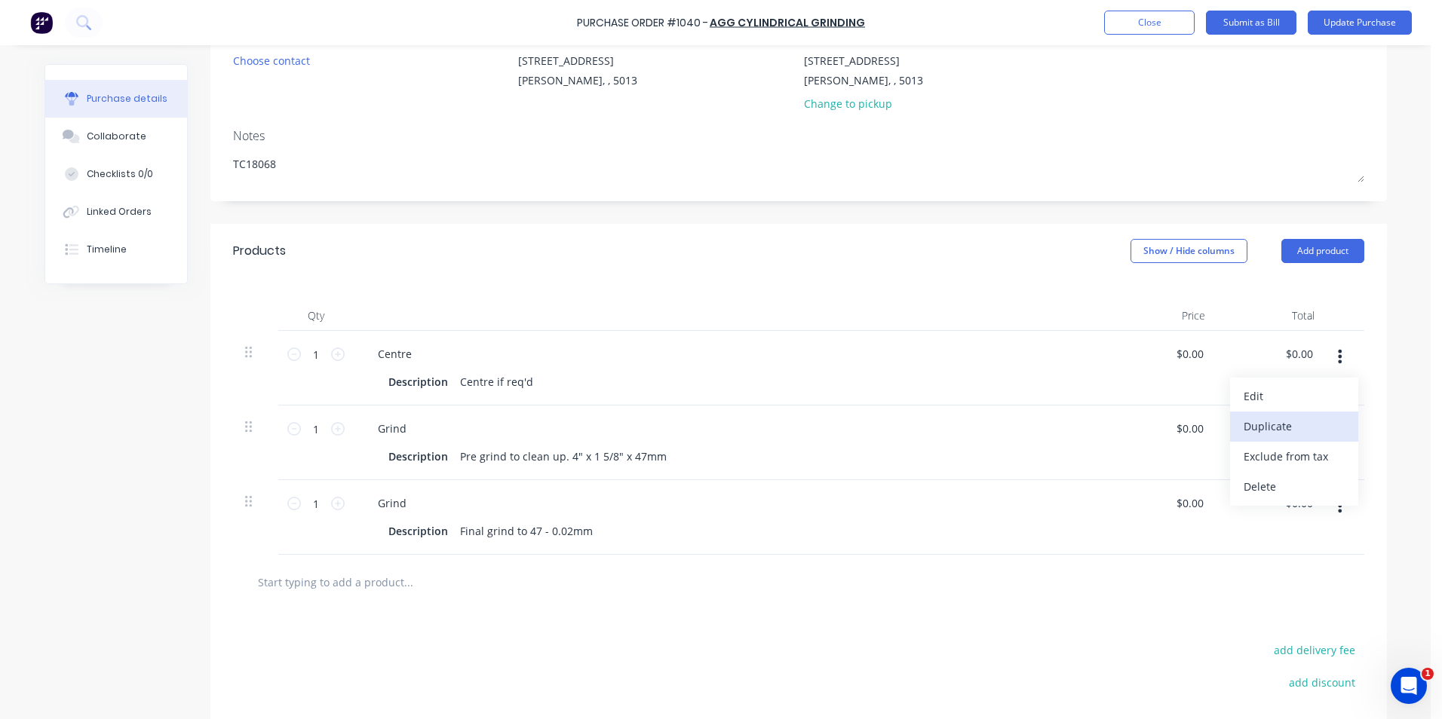
click at [1262, 422] on button "Duplicate" at bounding box center [1294, 427] width 128 height 30
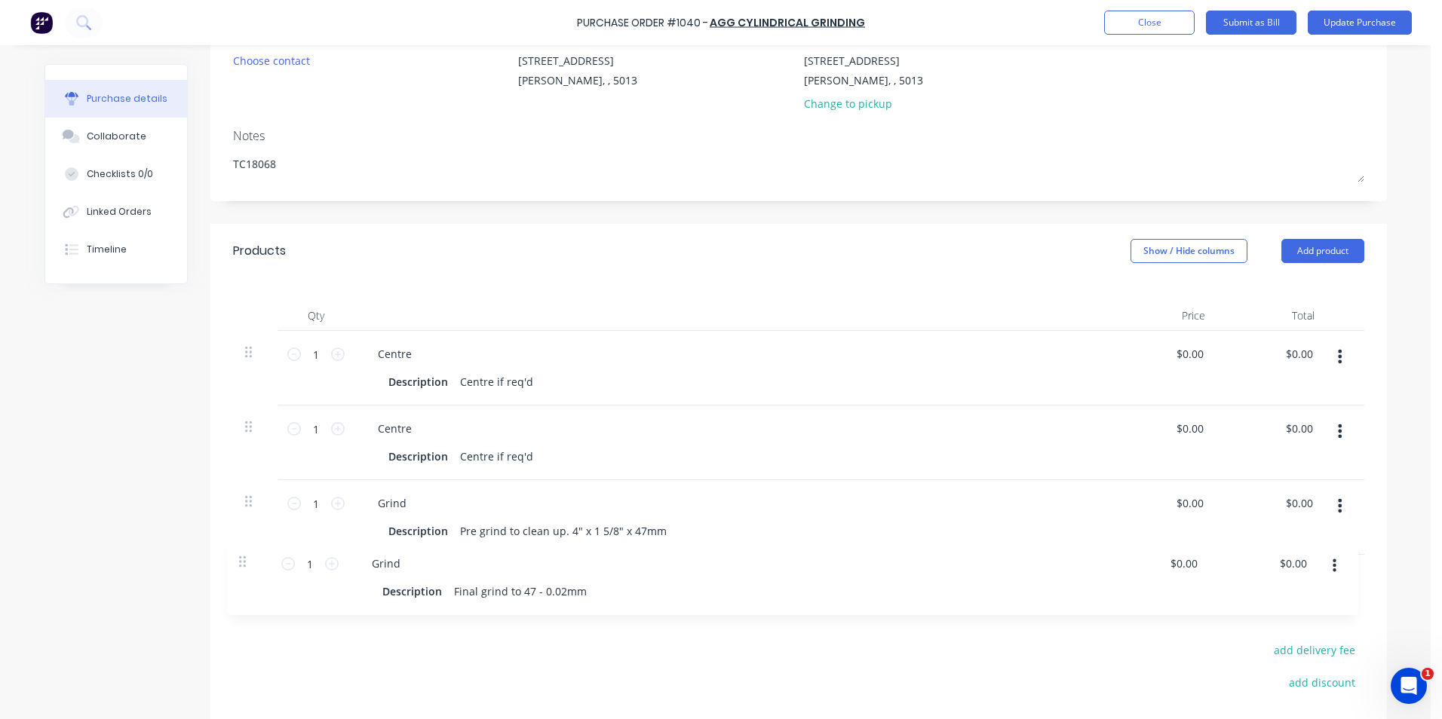
scroll to position [154, 0]
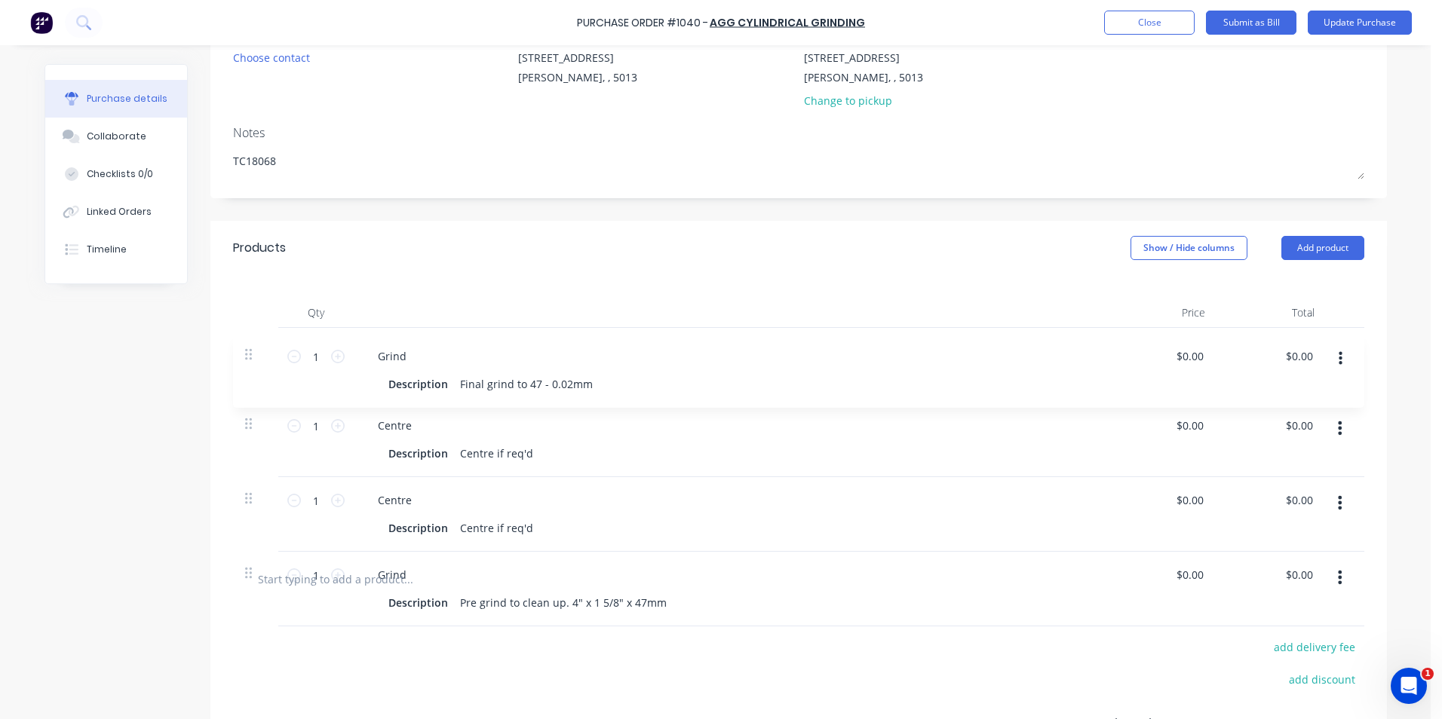
drag, startPoint x: 241, startPoint y: 575, endPoint x: 247, endPoint y: 346, distance: 228.6
click at [247, 346] on div "1 1 Centre Description Centre if req'd $0.00 $0.00 $0.00 $0.00 1 1 Centre Descr…" at bounding box center [798, 440] width 1131 height 224
drag, startPoint x: 587, startPoint y: 375, endPoint x: 453, endPoint y: 373, distance: 134.2
click at [454, 373] on div "Final grind to 47 - 0.02mm" at bounding box center [526, 379] width 145 height 22
drag, startPoint x: 397, startPoint y: 344, endPoint x: 368, endPoint y: 348, distance: 29.7
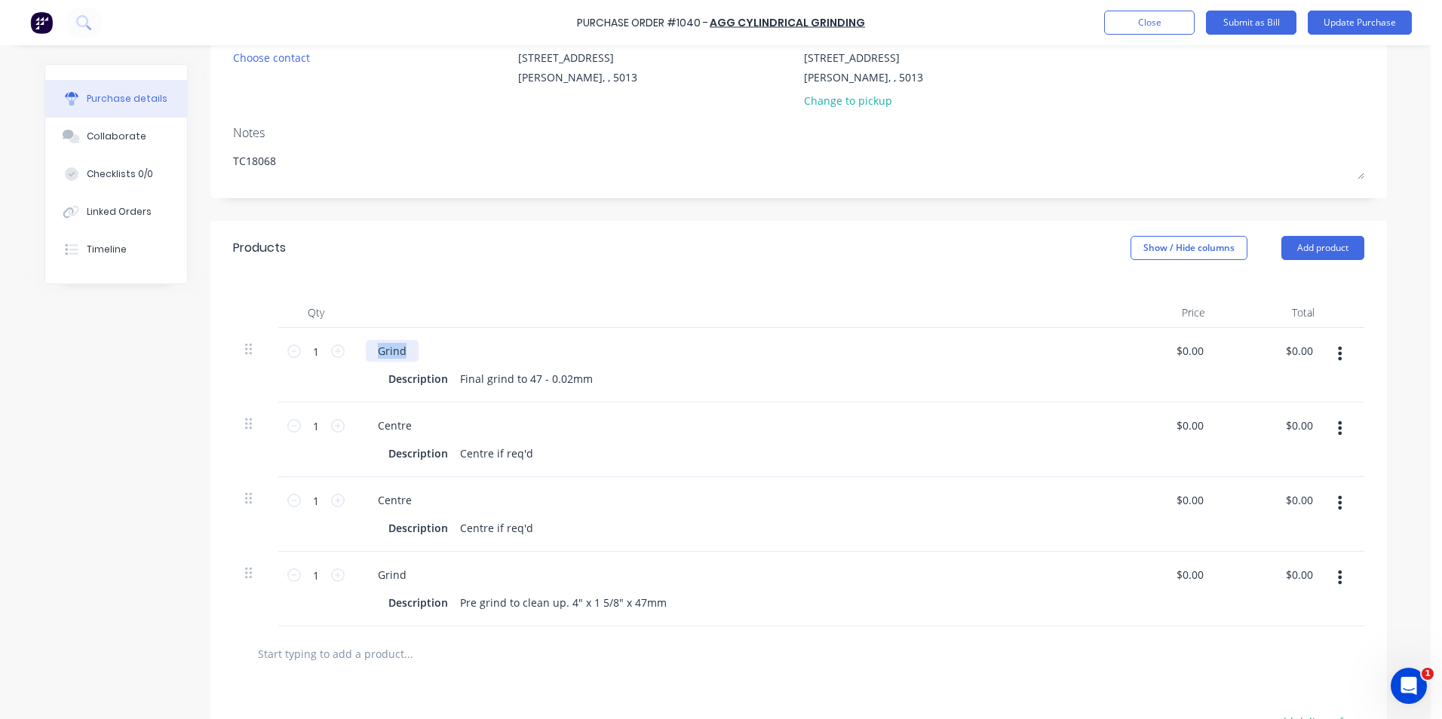
click at [368, 348] on div "Grind" at bounding box center [392, 351] width 53 height 22
drag, startPoint x: 585, startPoint y: 376, endPoint x: 449, endPoint y: 374, distance: 135.8
click at [454, 374] on div "Final grind to 47 - 0.02mm" at bounding box center [526, 379] width 145 height 22
paste div
click at [1352, 25] on button "Update Purchase" at bounding box center [1360, 23] width 104 height 24
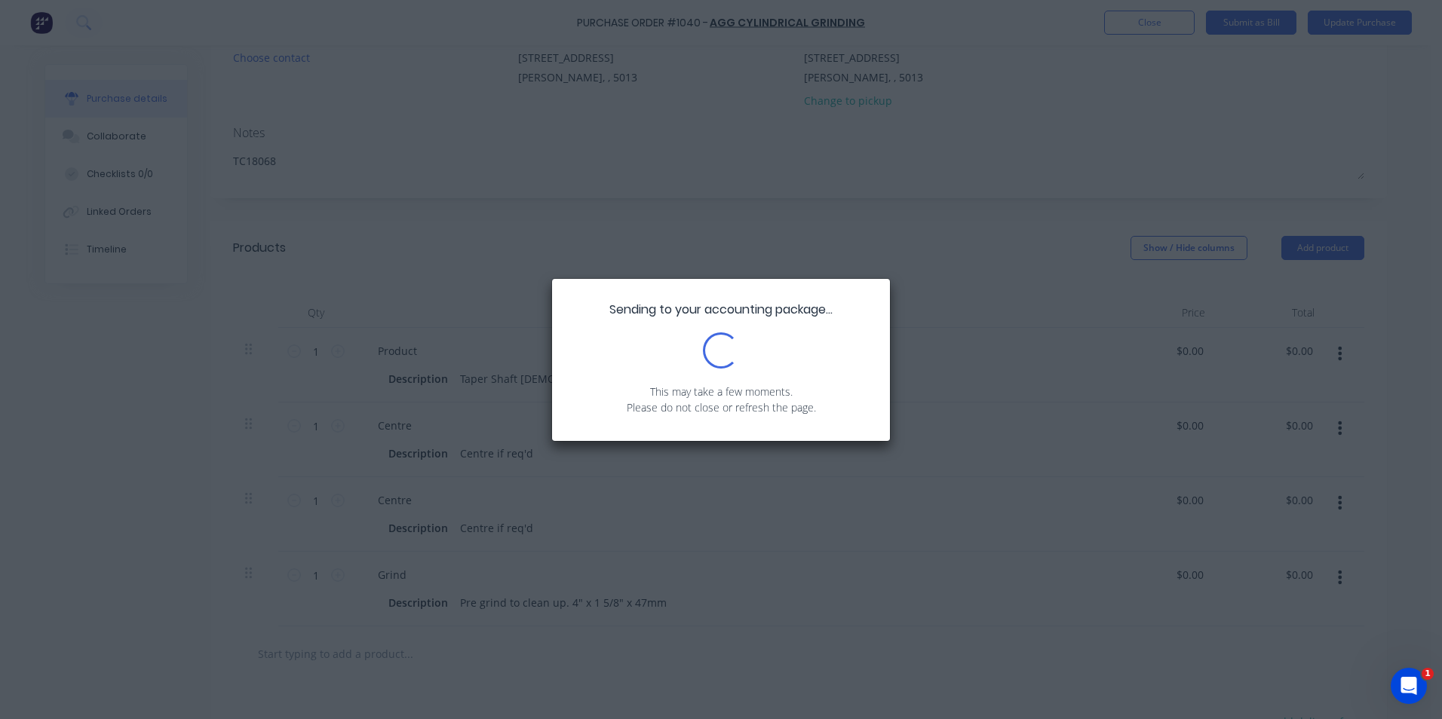
scroll to position [0, 0]
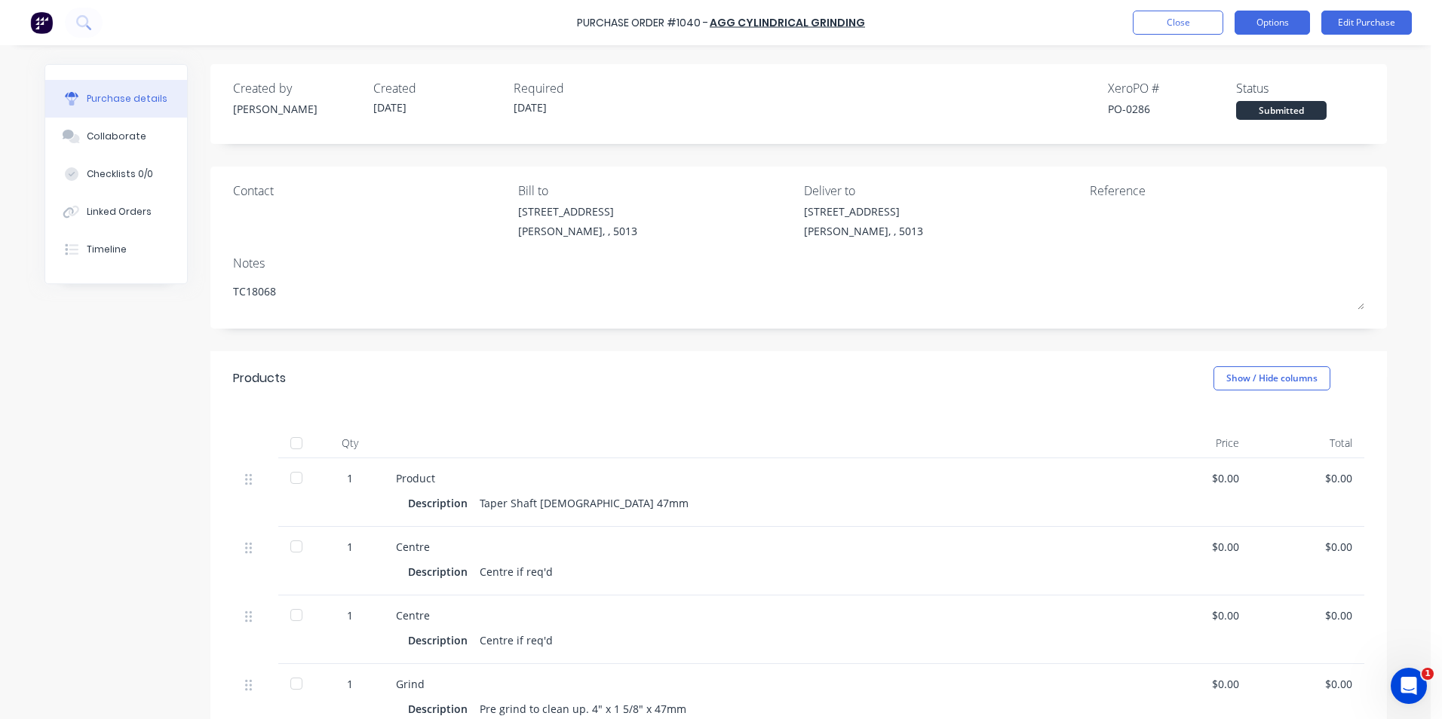
click at [1294, 22] on button "Options" at bounding box center [1271, 23] width 75 height 24
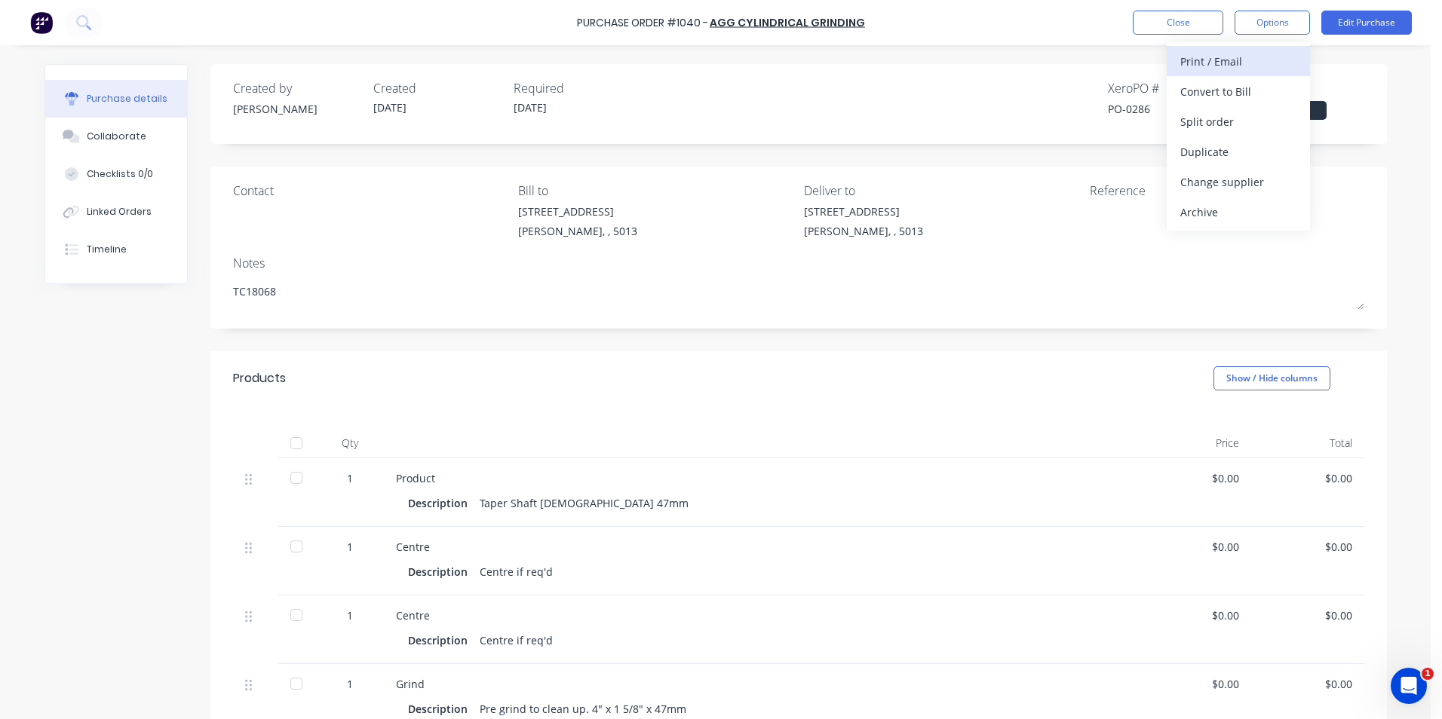
click at [1239, 58] on div "Print / Email" at bounding box center [1238, 62] width 116 height 22
click at [1222, 128] on div "Without pricing" at bounding box center [1238, 122] width 116 height 22
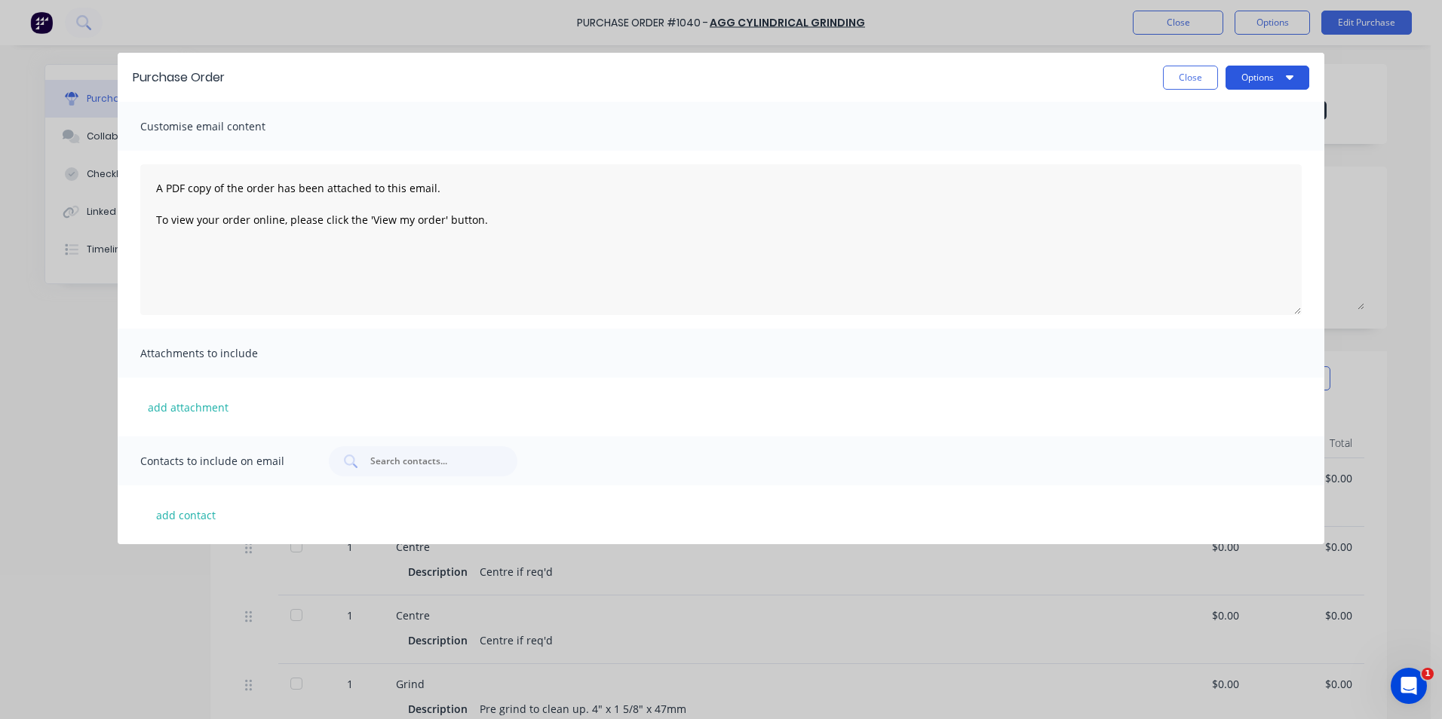
click at [1281, 83] on button "Options" at bounding box center [1267, 78] width 84 height 24
click at [1222, 112] on div "Print" at bounding box center [1237, 116] width 116 height 22
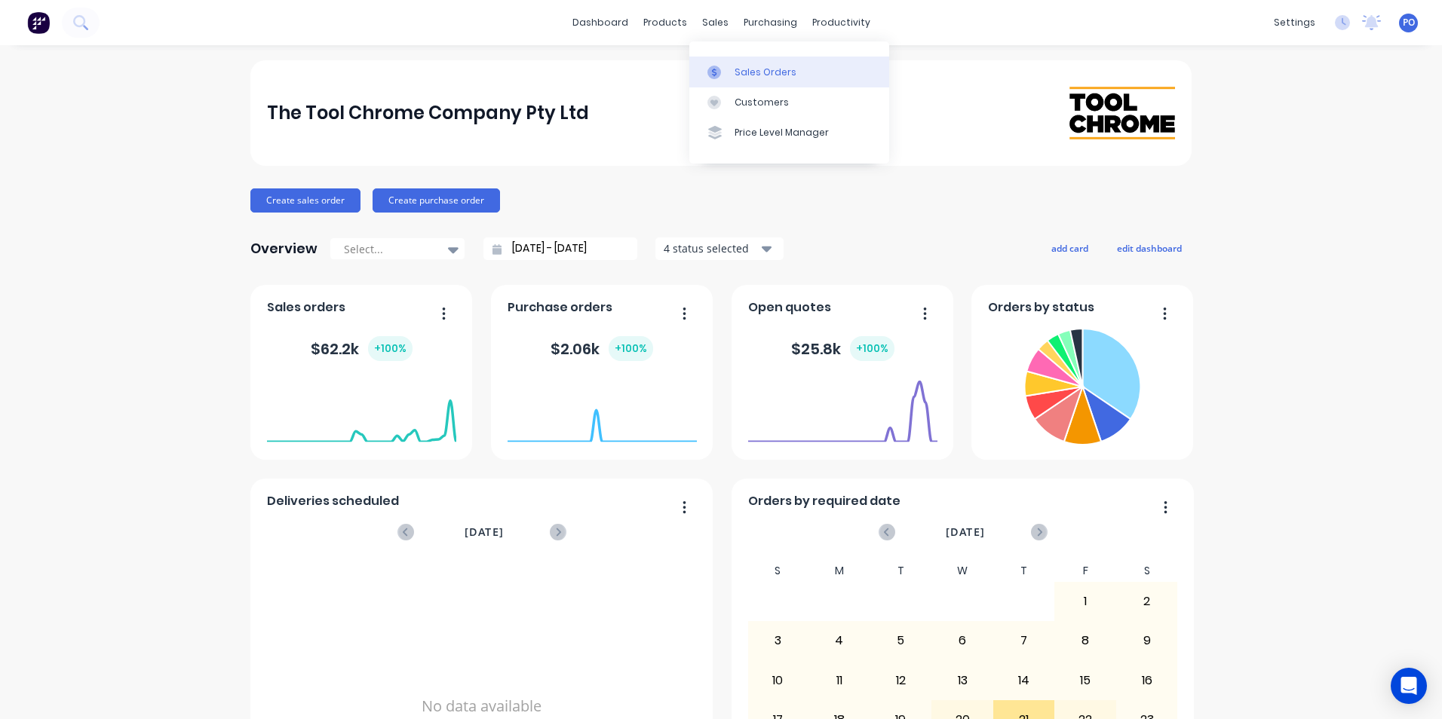
click at [767, 83] on link "Sales Orders" at bounding box center [789, 72] width 200 height 30
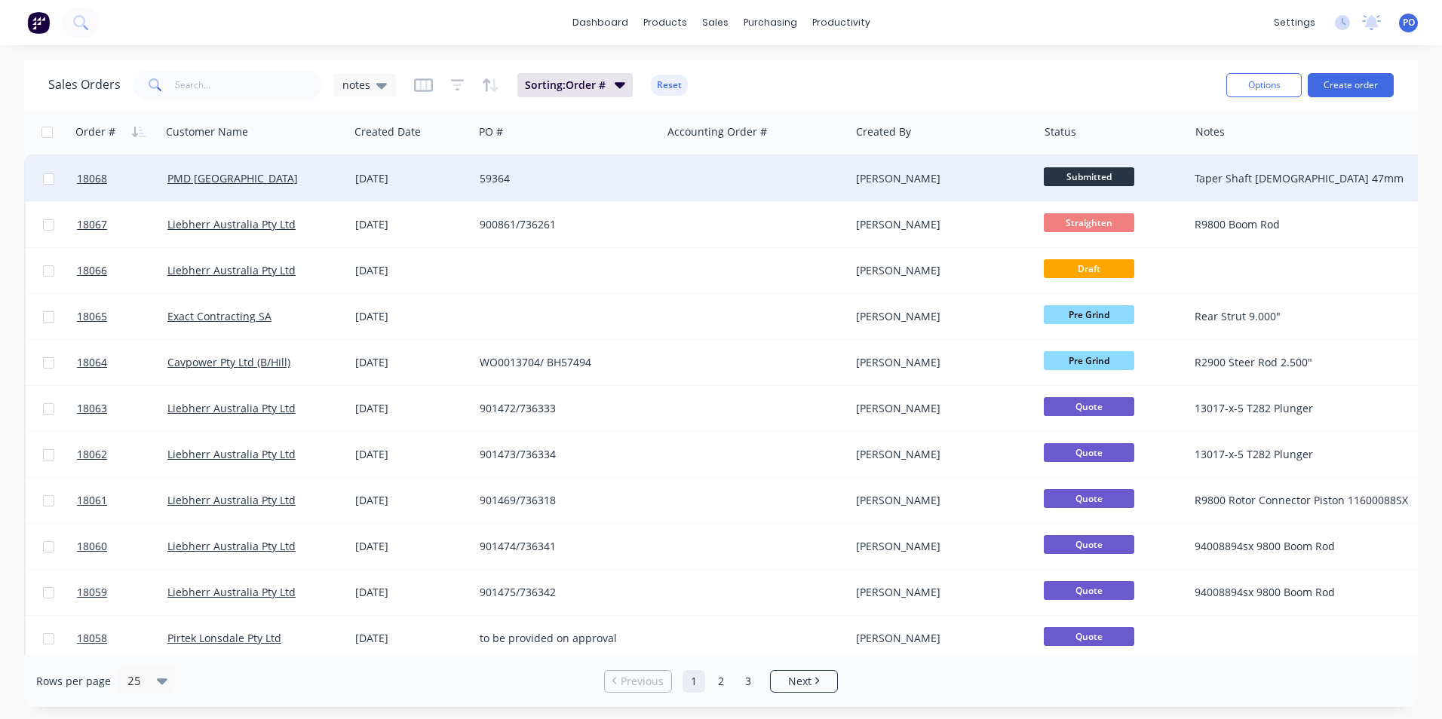
click at [253, 178] on div "PMD [GEOGRAPHIC_DATA]" at bounding box center [250, 178] width 167 height 15
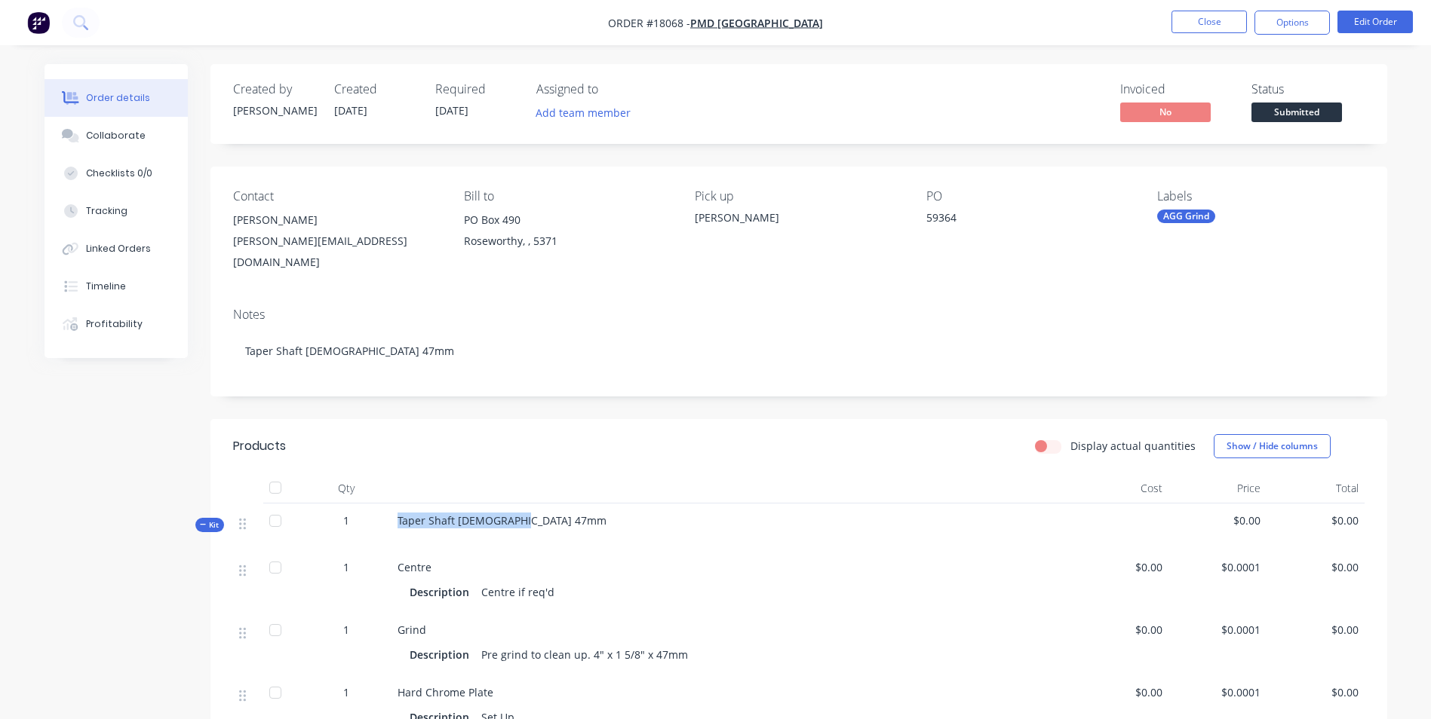
drag, startPoint x: 530, startPoint y: 506, endPoint x: 393, endPoint y: 506, distance: 137.2
click at [393, 506] on div "Taper Shaft [DEMOGRAPHIC_DATA] 47mm" at bounding box center [730, 527] width 679 height 47
drag, startPoint x: 393, startPoint y: 506, endPoint x: 440, endPoint y: 509, distance: 46.9
copy span "Taper Shaft [DEMOGRAPHIC_DATA] 47mm"
click at [49, 26] on img "button" at bounding box center [38, 22] width 23 height 23
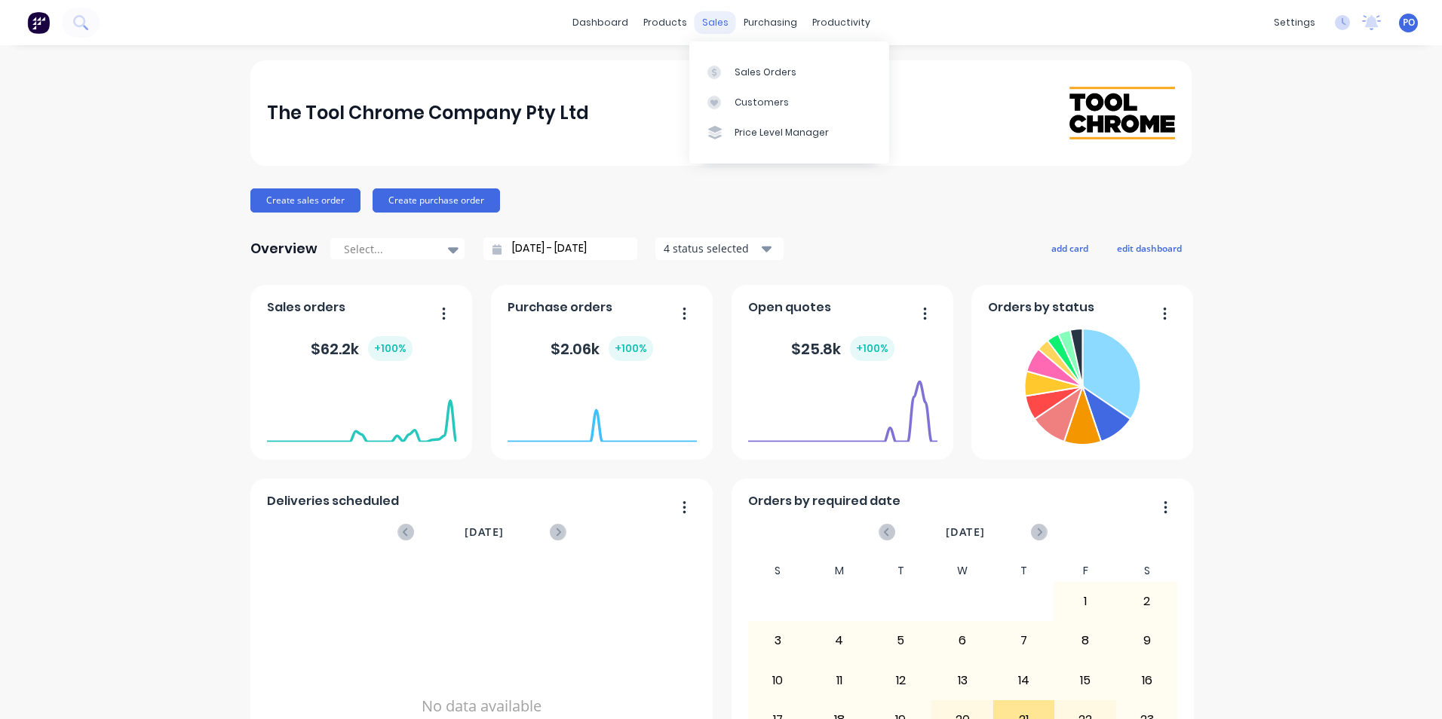
click at [712, 23] on div "sales" at bounding box center [715, 22] width 41 height 23
click at [704, 22] on div "sales" at bounding box center [715, 22] width 41 height 23
click at [743, 71] on div "Sales Orders" at bounding box center [765, 73] width 62 height 14
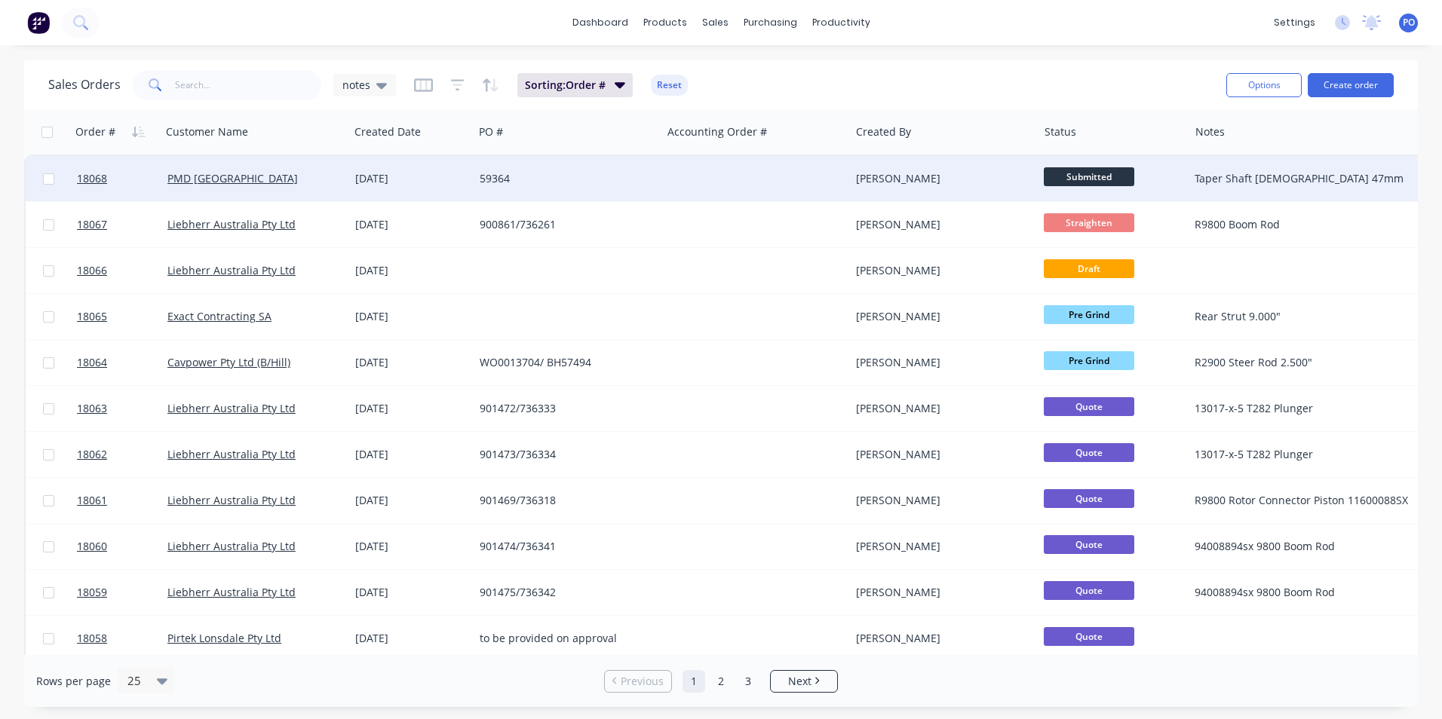
click at [1112, 179] on span "Submitted" at bounding box center [1089, 176] width 90 height 19
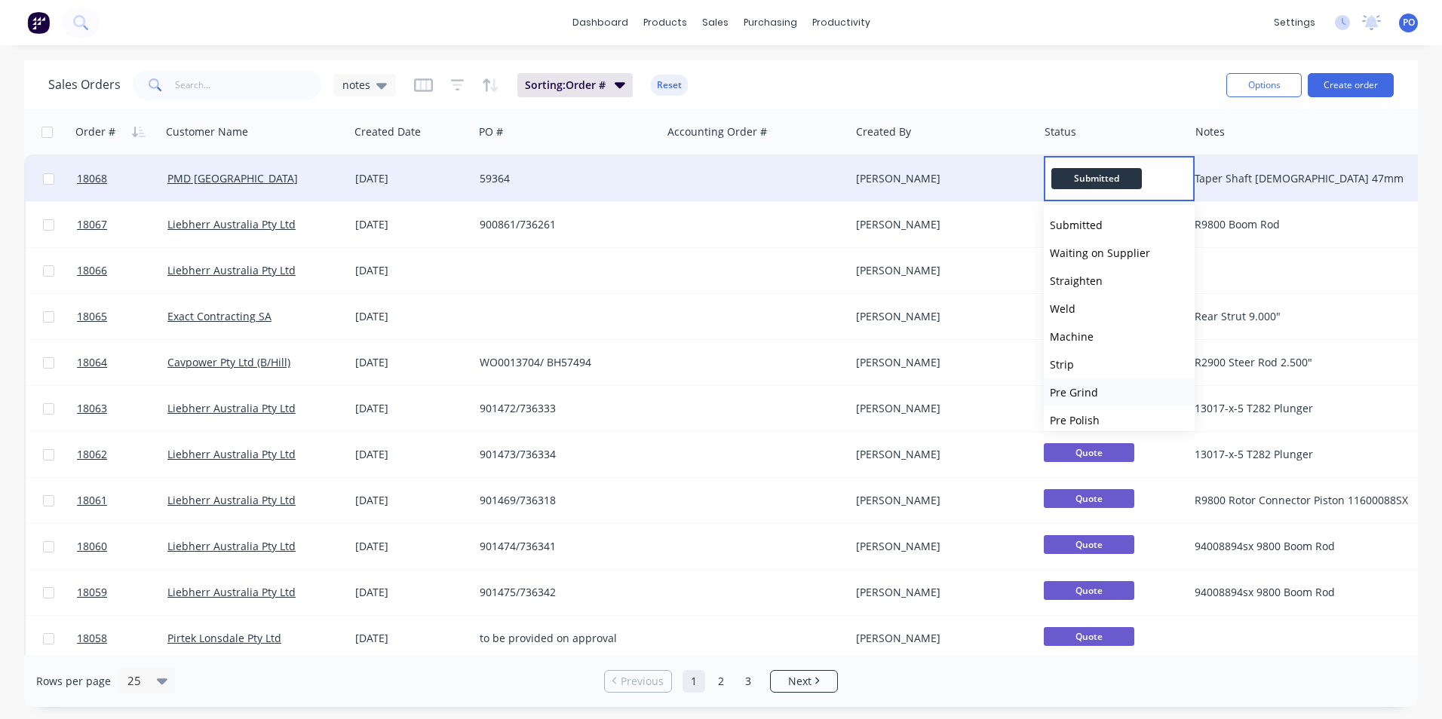
click at [1074, 393] on span "Pre Grind" at bounding box center [1074, 392] width 48 height 14
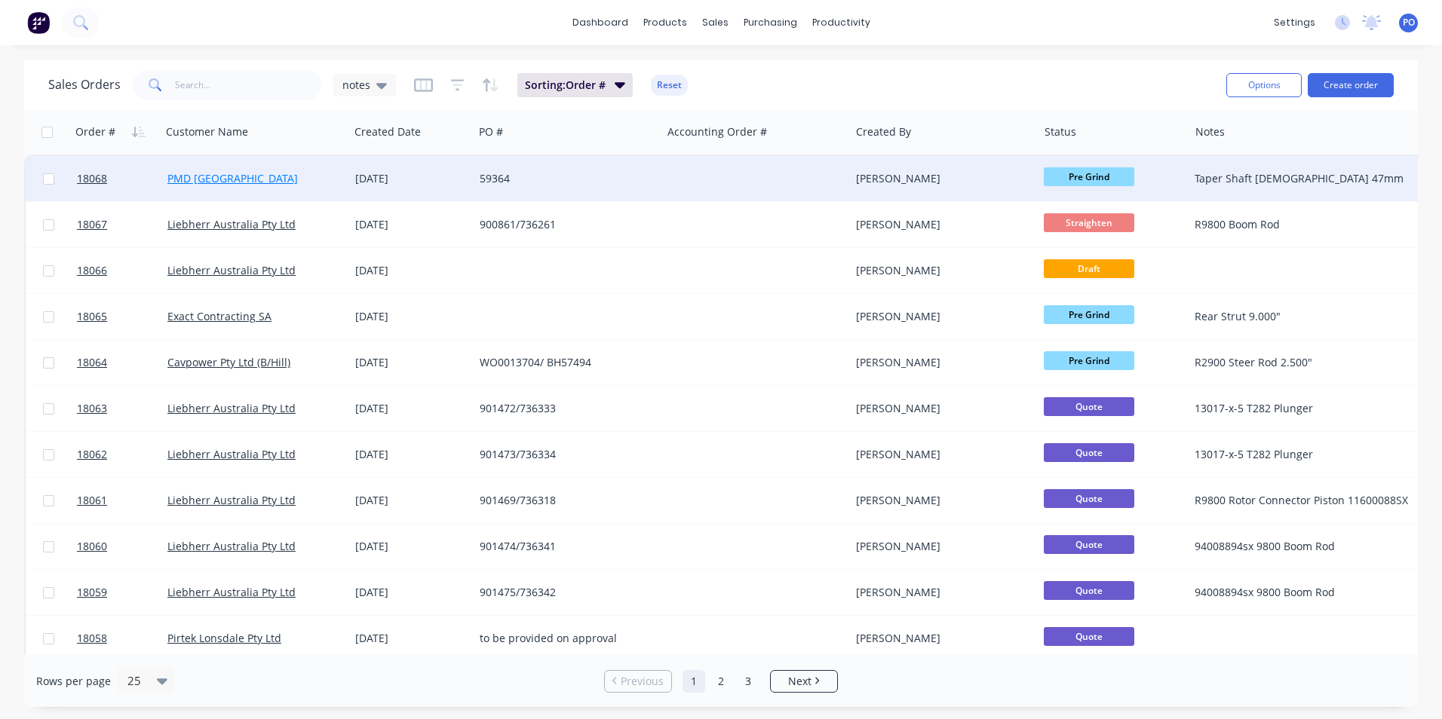
click at [228, 179] on link "PMD [GEOGRAPHIC_DATA]" at bounding box center [232, 178] width 130 height 14
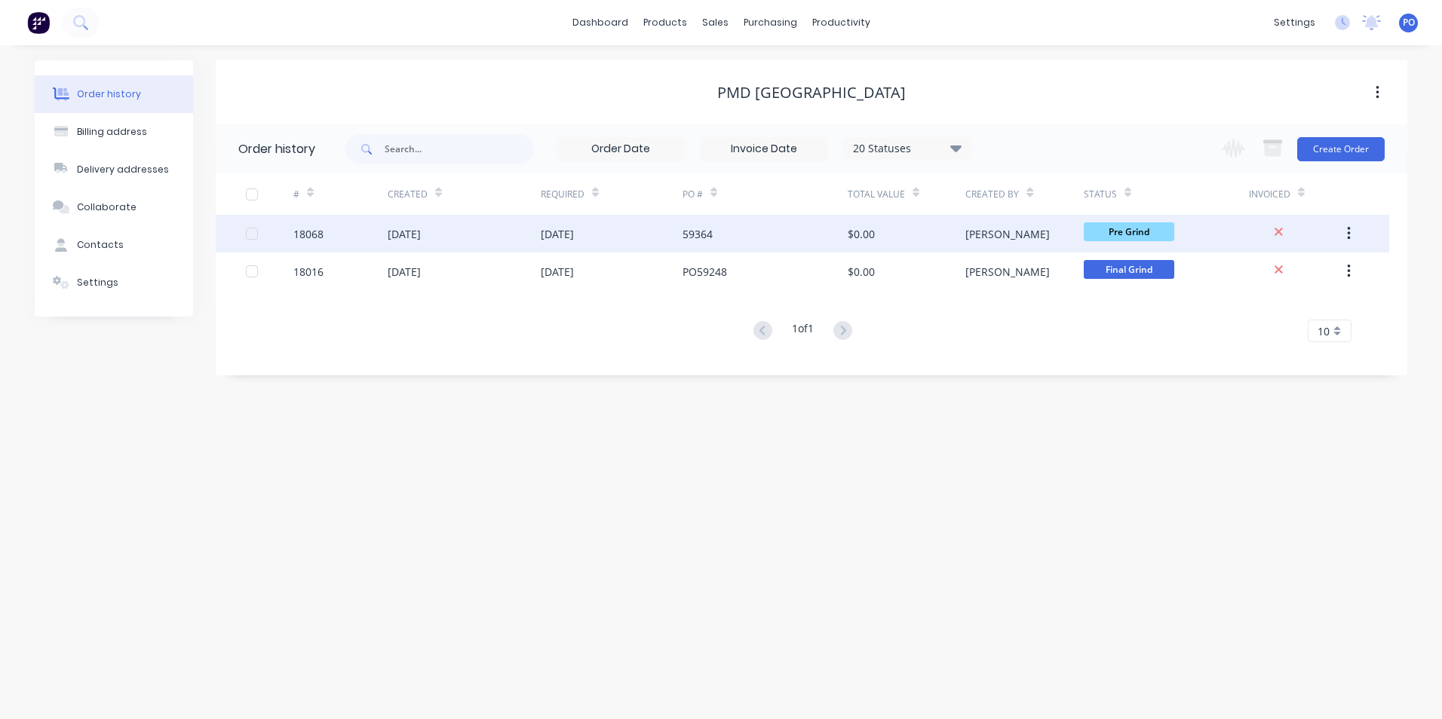
click at [1351, 241] on button "button" at bounding box center [1348, 233] width 35 height 27
click at [1268, 299] on div "Duplicate" at bounding box center [1295, 304] width 116 height 22
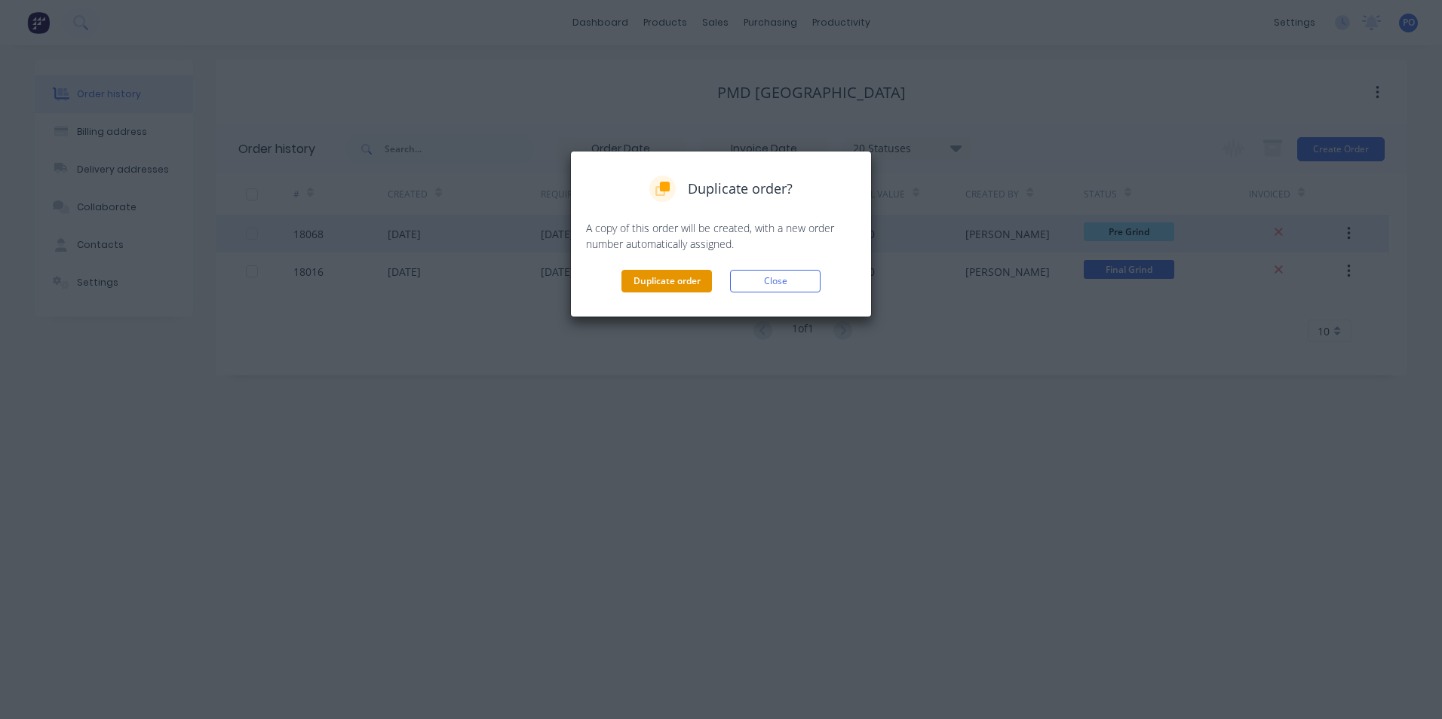
click at [663, 273] on button "Duplicate order" at bounding box center [666, 281] width 90 height 23
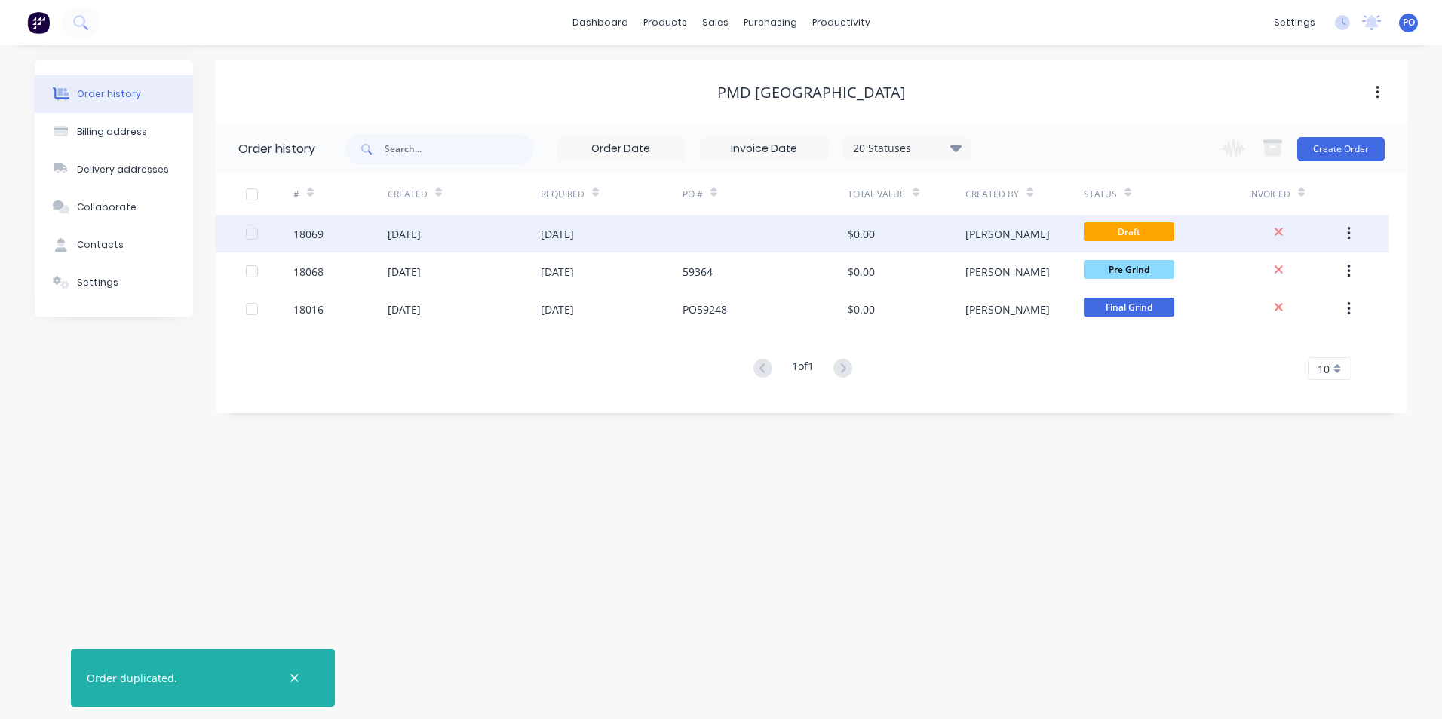
click at [505, 232] on div "[DATE]" at bounding box center [464, 234] width 153 height 38
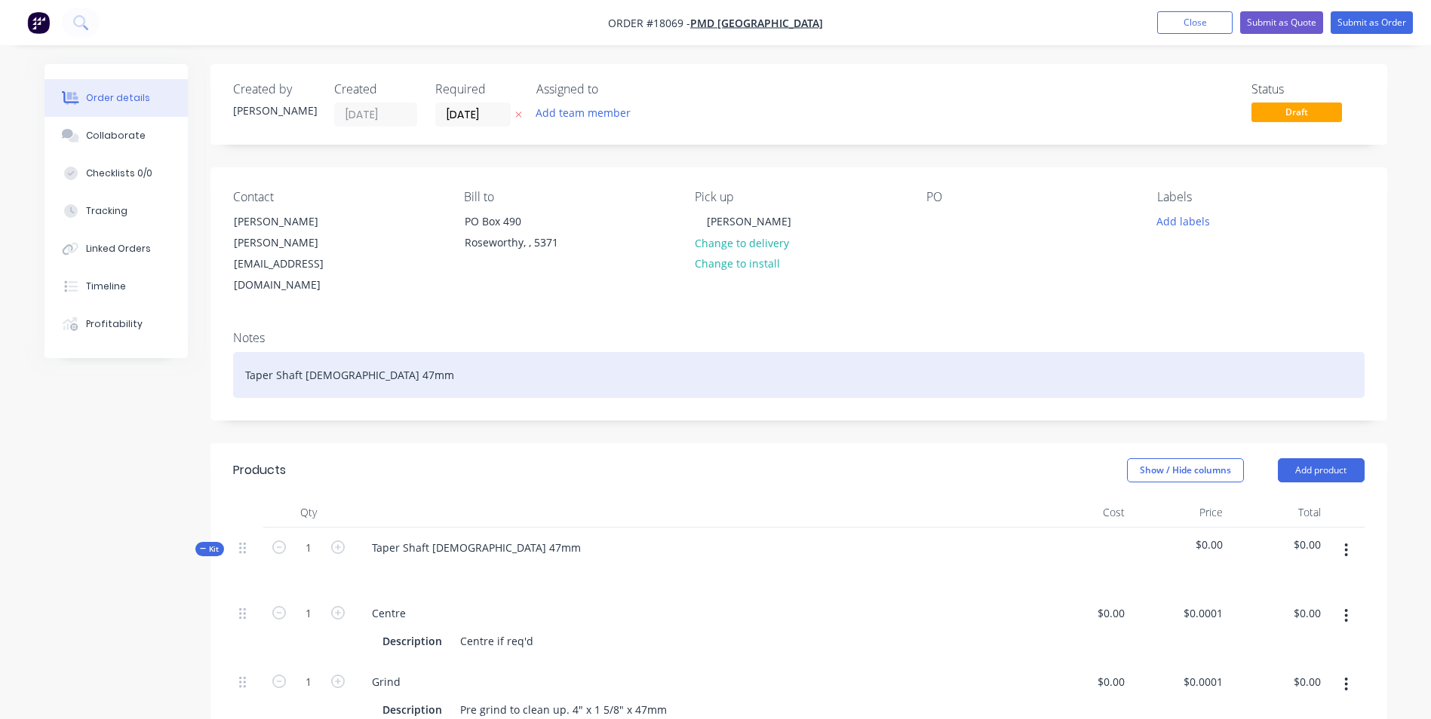
click at [336, 352] on div "Taper Shaft [DEMOGRAPHIC_DATA] 47mm" at bounding box center [798, 375] width 1131 height 46
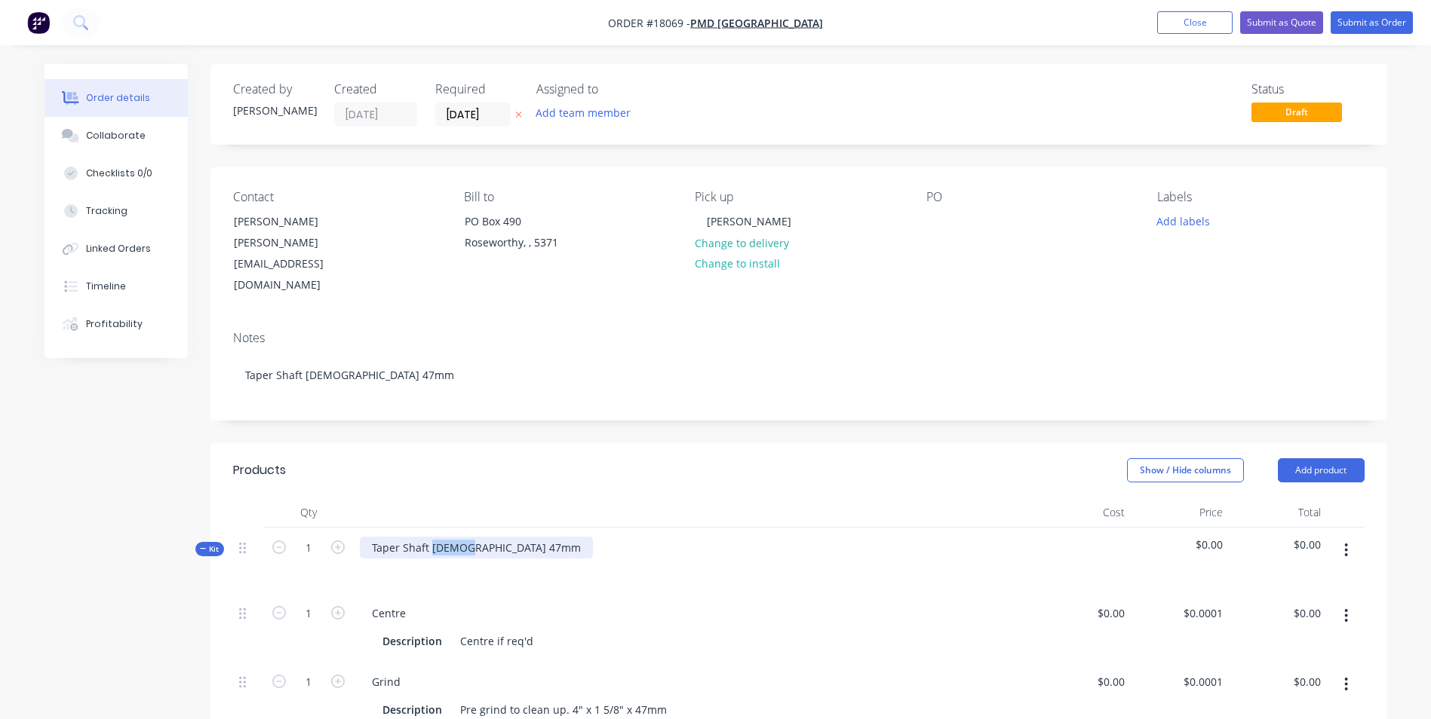
drag, startPoint x: 465, startPoint y: 508, endPoint x: 432, endPoint y: 508, distance: 33.2
click at [432, 537] on div "Taper Shaft [DEMOGRAPHIC_DATA] 47mm" at bounding box center [476, 548] width 233 height 22
click at [944, 221] on div at bounding box center [938, 221] width 24 height 22
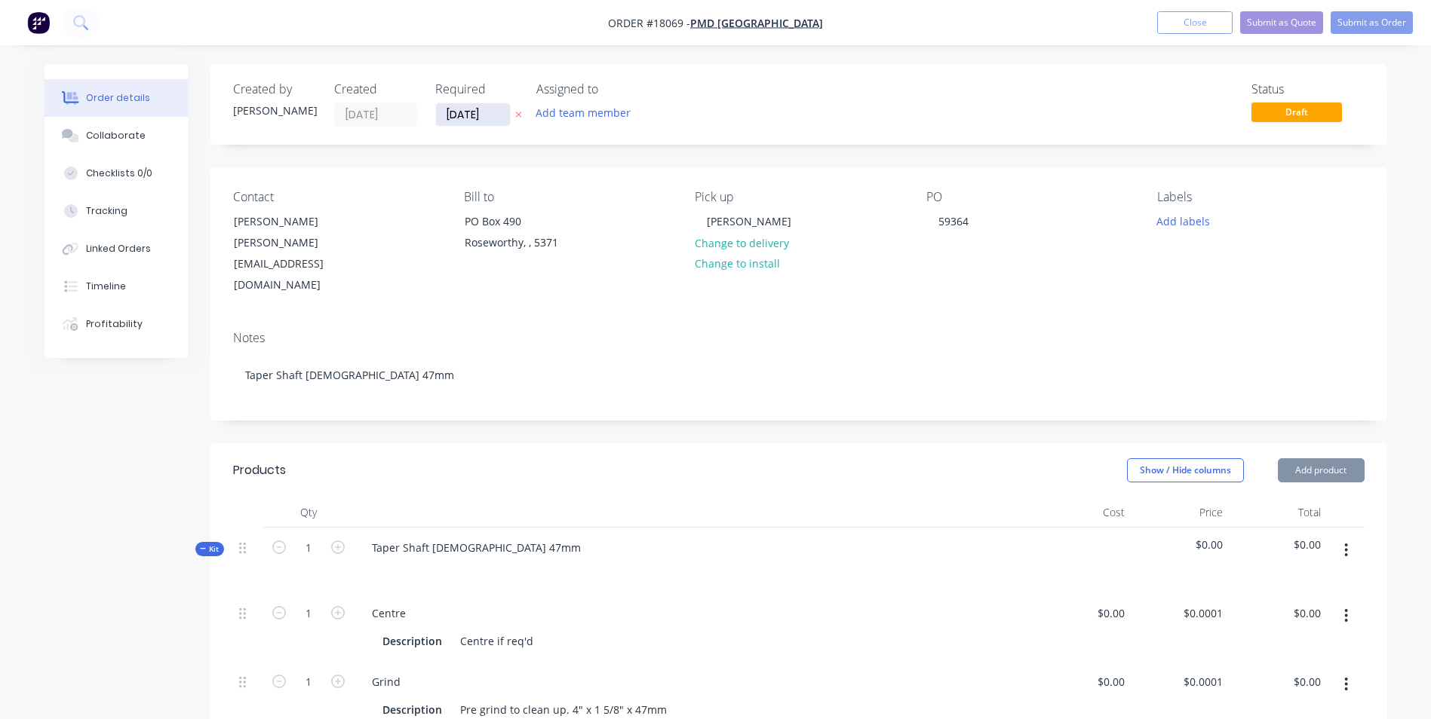
click at [498, 112] on input "[DATE]" at bounding box center [473, 114] width 74 height 23
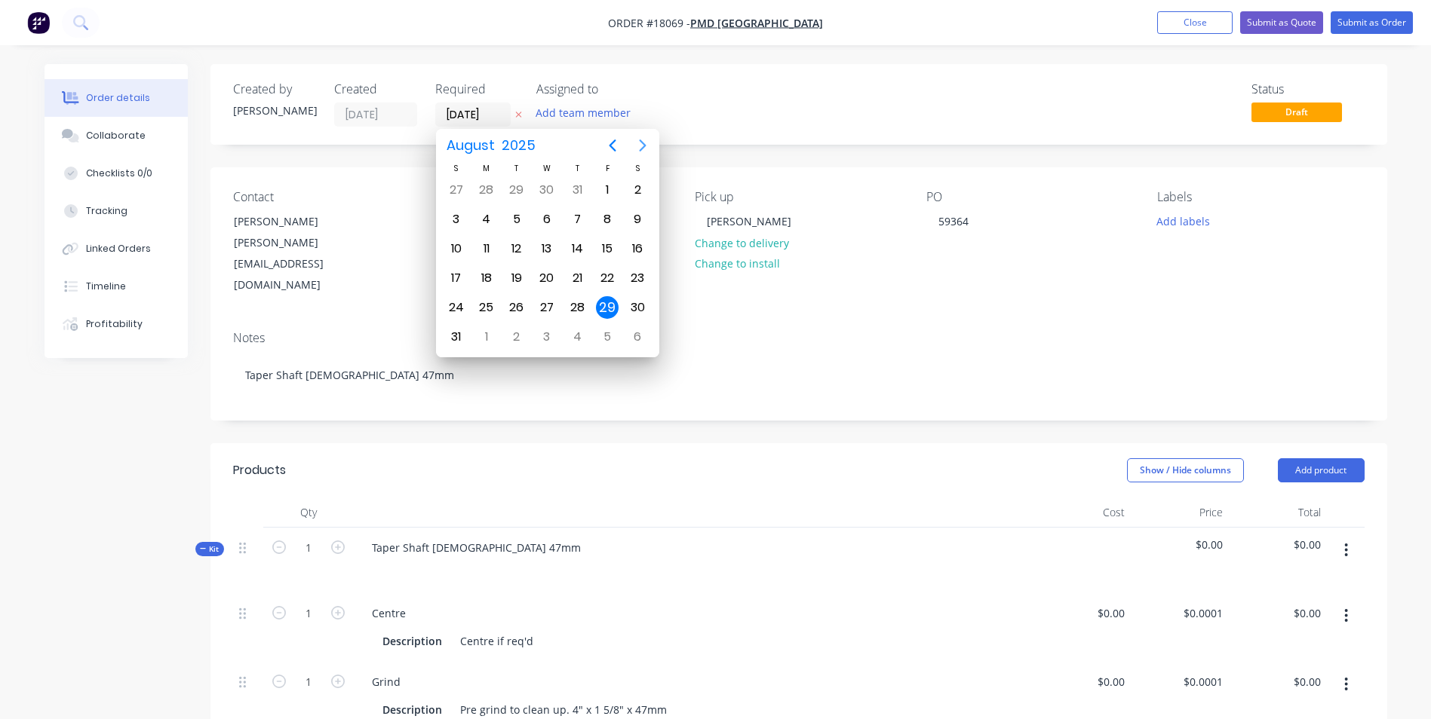
click at [642, 141] on icon "Next page" at bounding box center [642, 145] width 18 height 18
click at [606, 222] on div "12" at bounding box center [607, 219] width 23 height 23
type input "[DATE]"
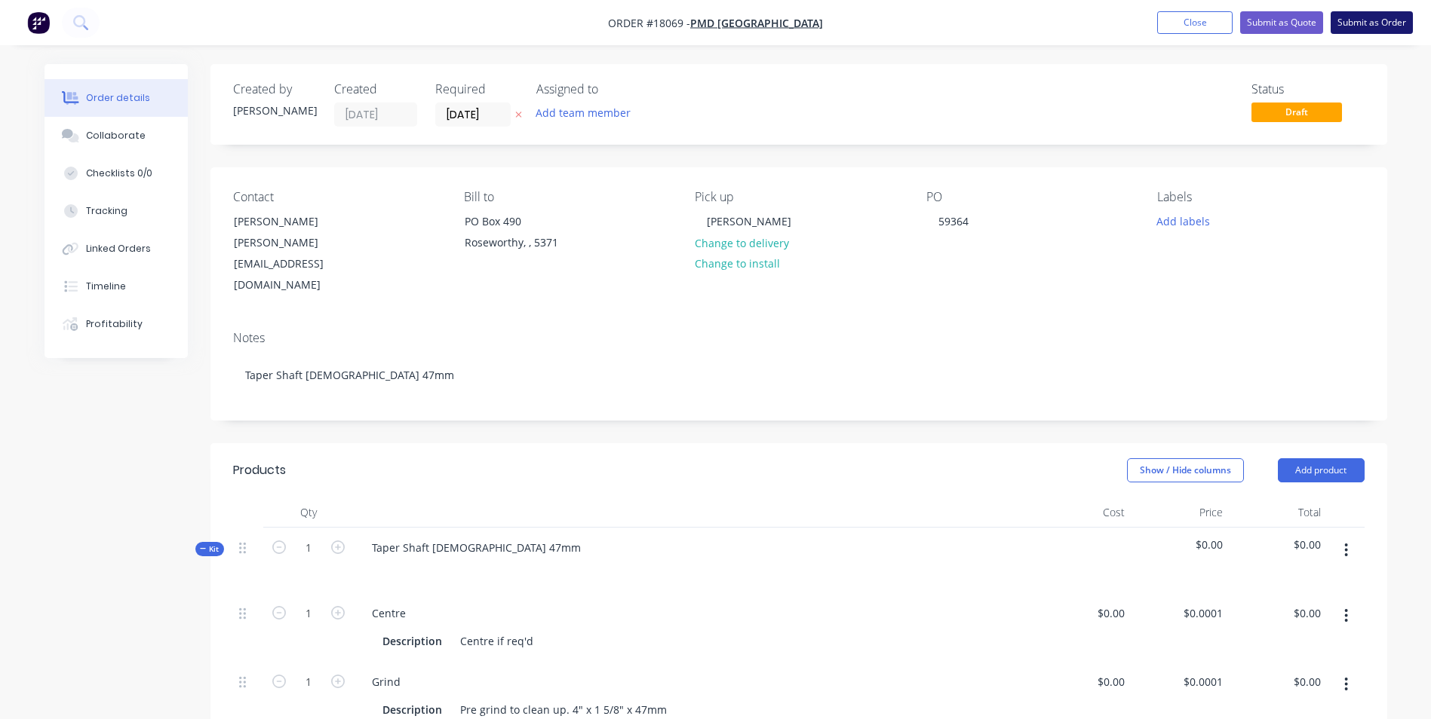
click at [1391, 23] on button "Submit as Order" at bounding box center [1371, 22] width 82 height 23
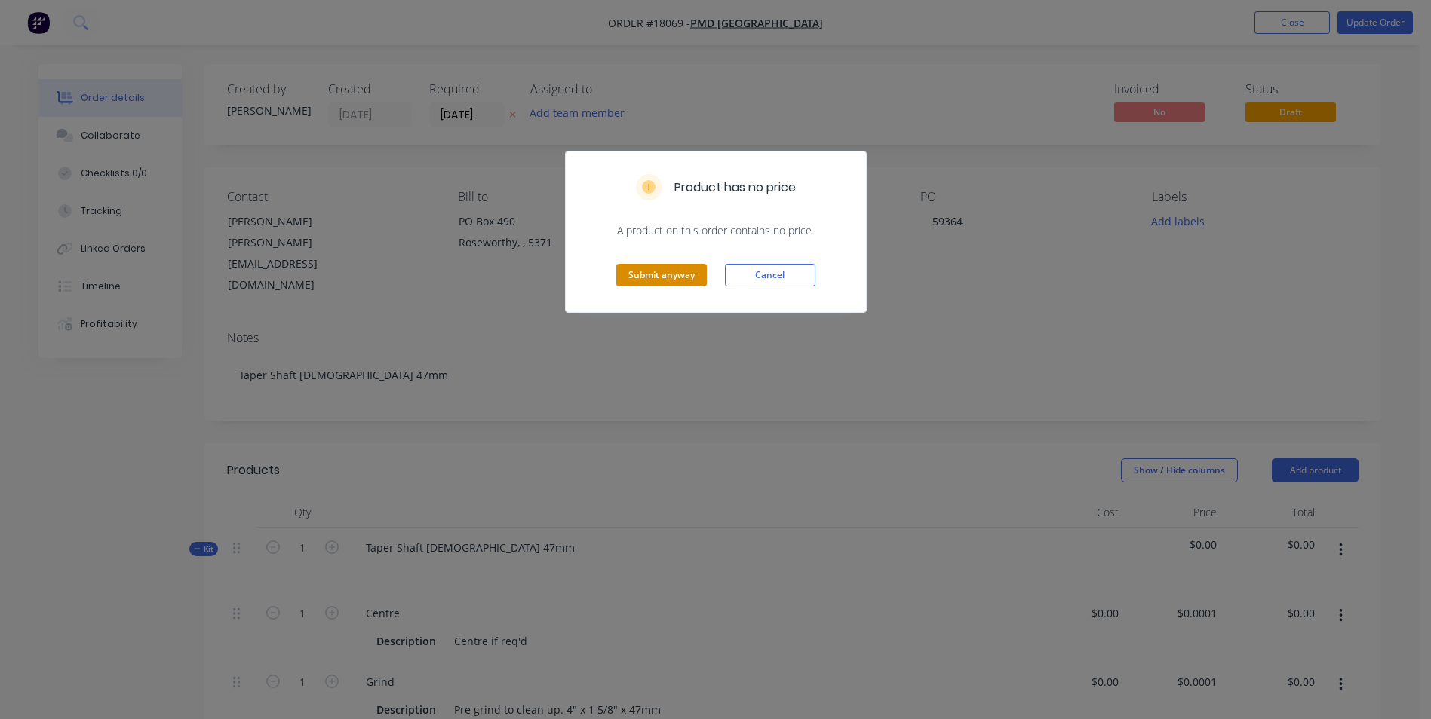
click at [662, 278] on button "Submit anyway" at bounding box center [661, 275] width 90 height 23
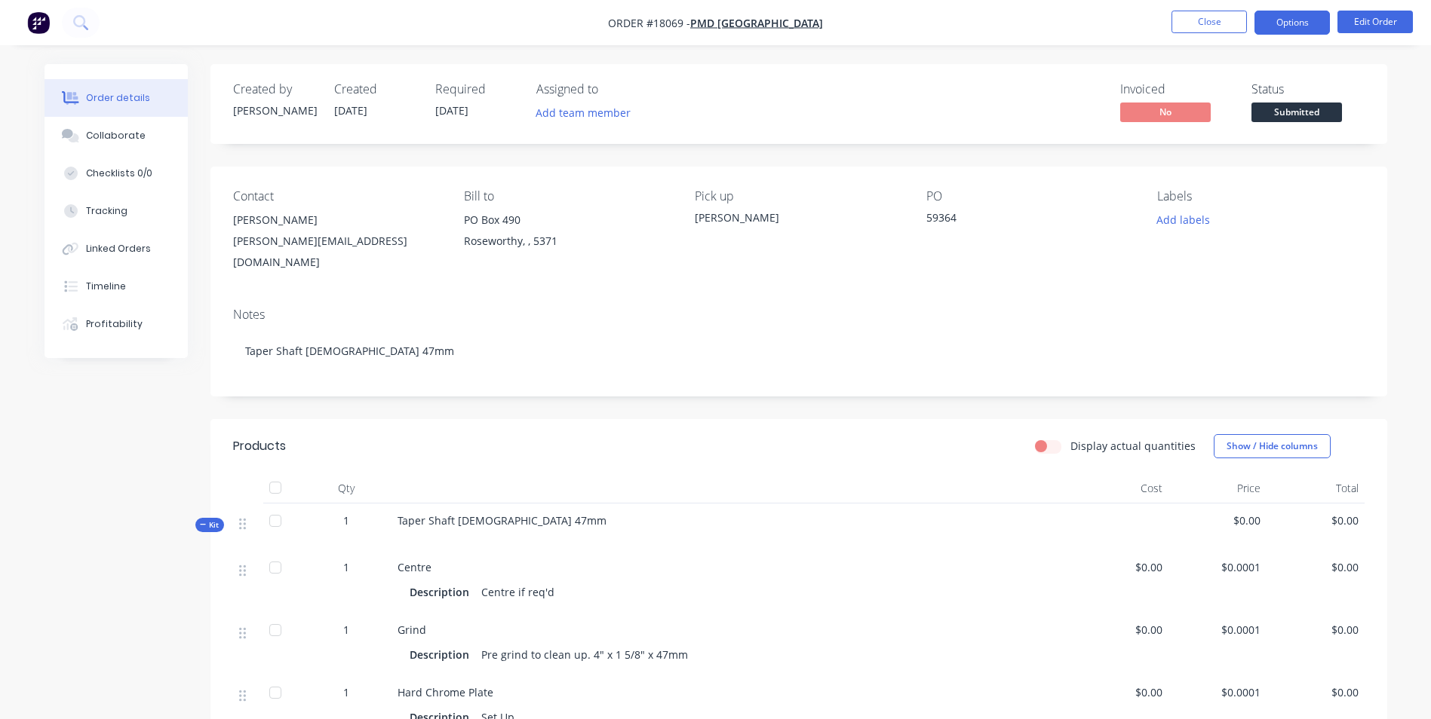
click at [1311, 29] on button "Options" at bounding box center [1291, 23] width 75 height 24
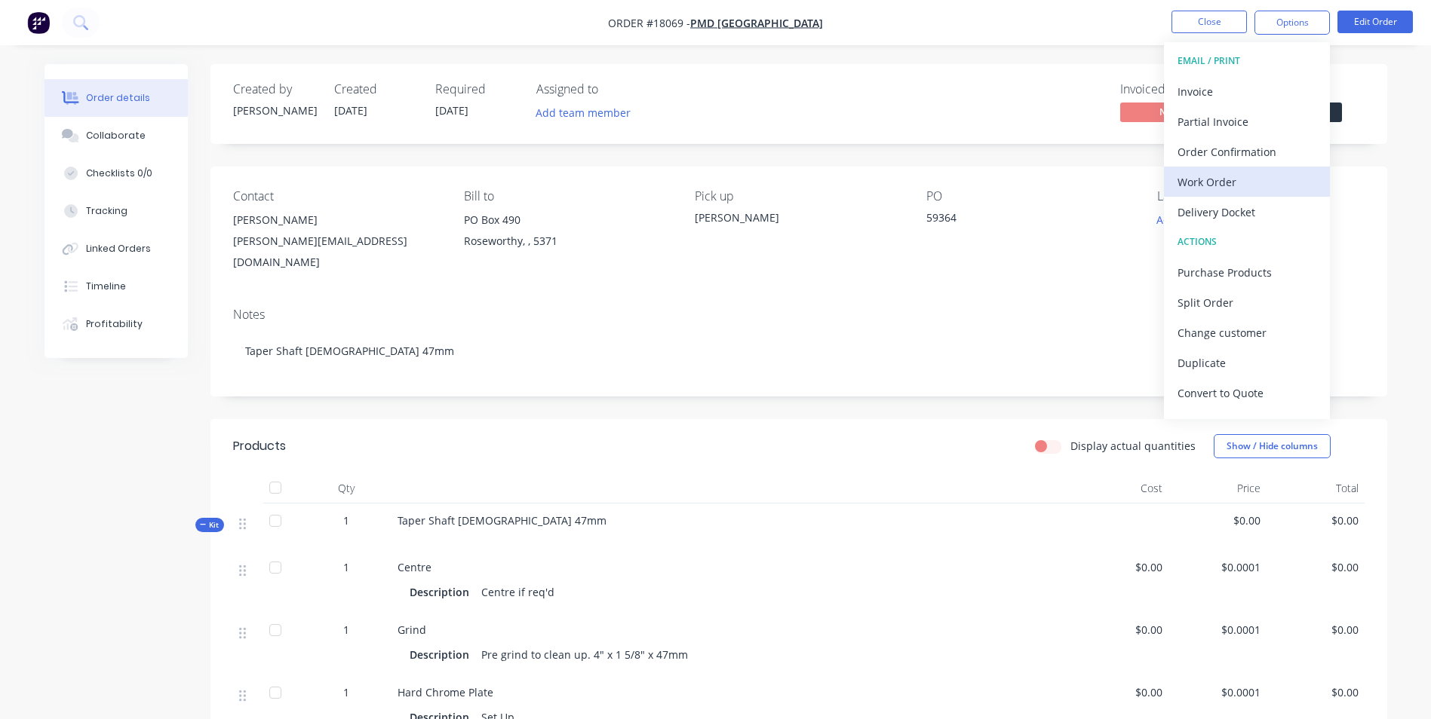
click at [1274, 173] on div "Work Order" at bounding box center [1246, 182] width 139 height 22
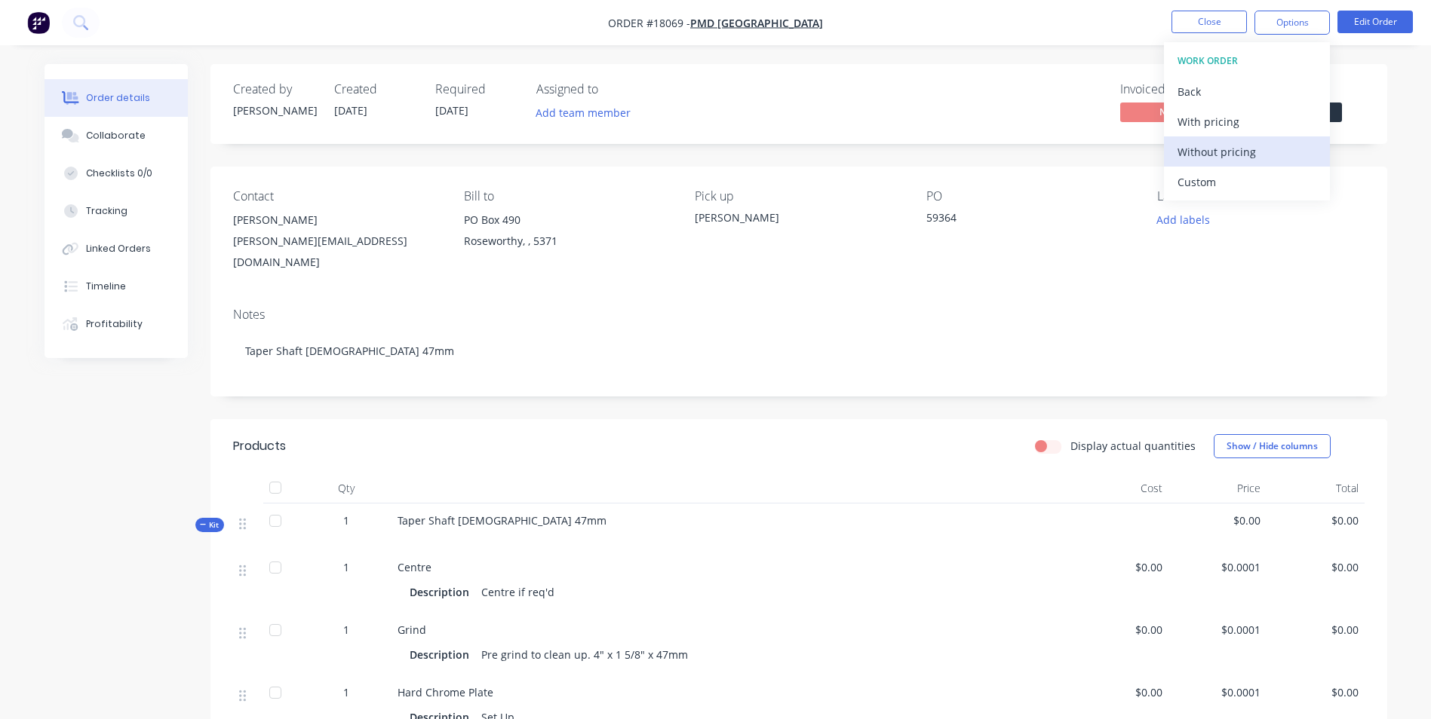
click at [1265, 153] on div "Without pricing" at bounding box center [1246, 152] width 139 height 22
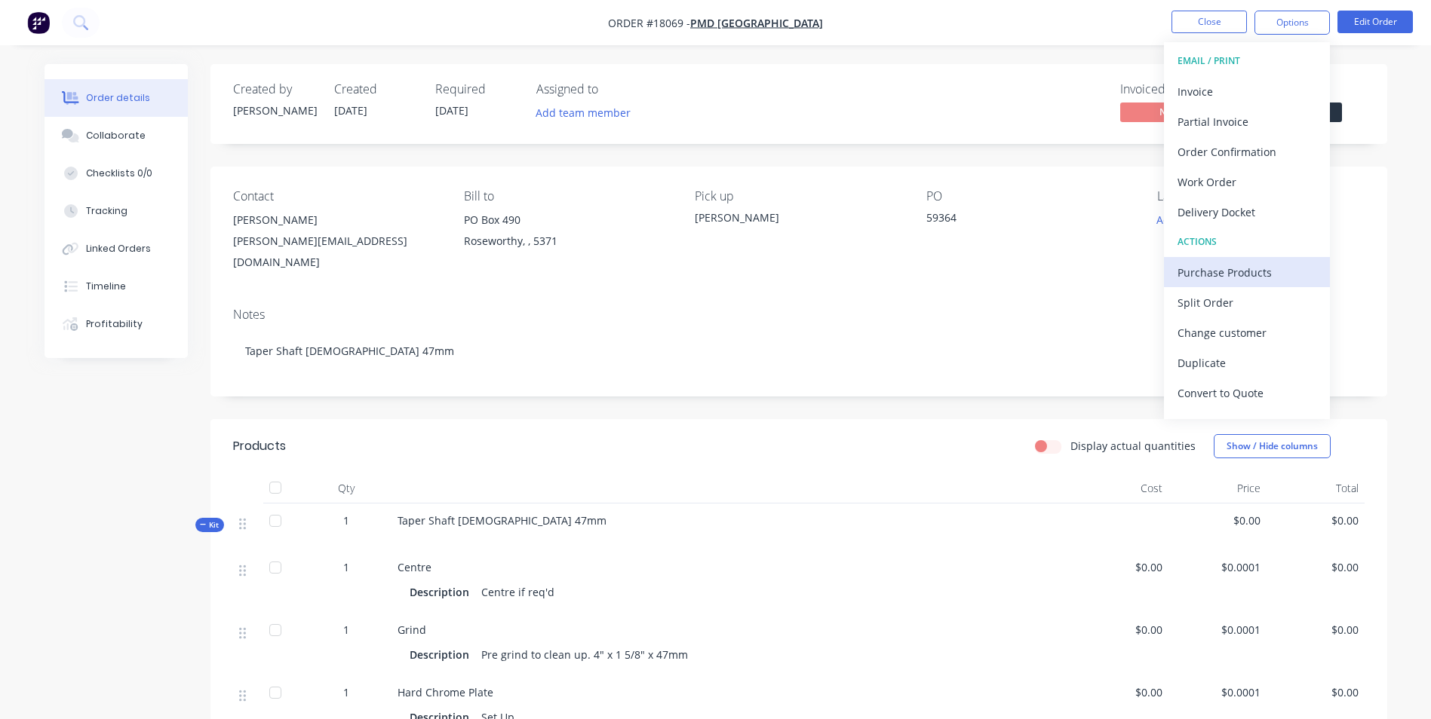
click at [1224, 271] on div "Purchase Products" at bounding box center [1246, 273] width 139 height 22
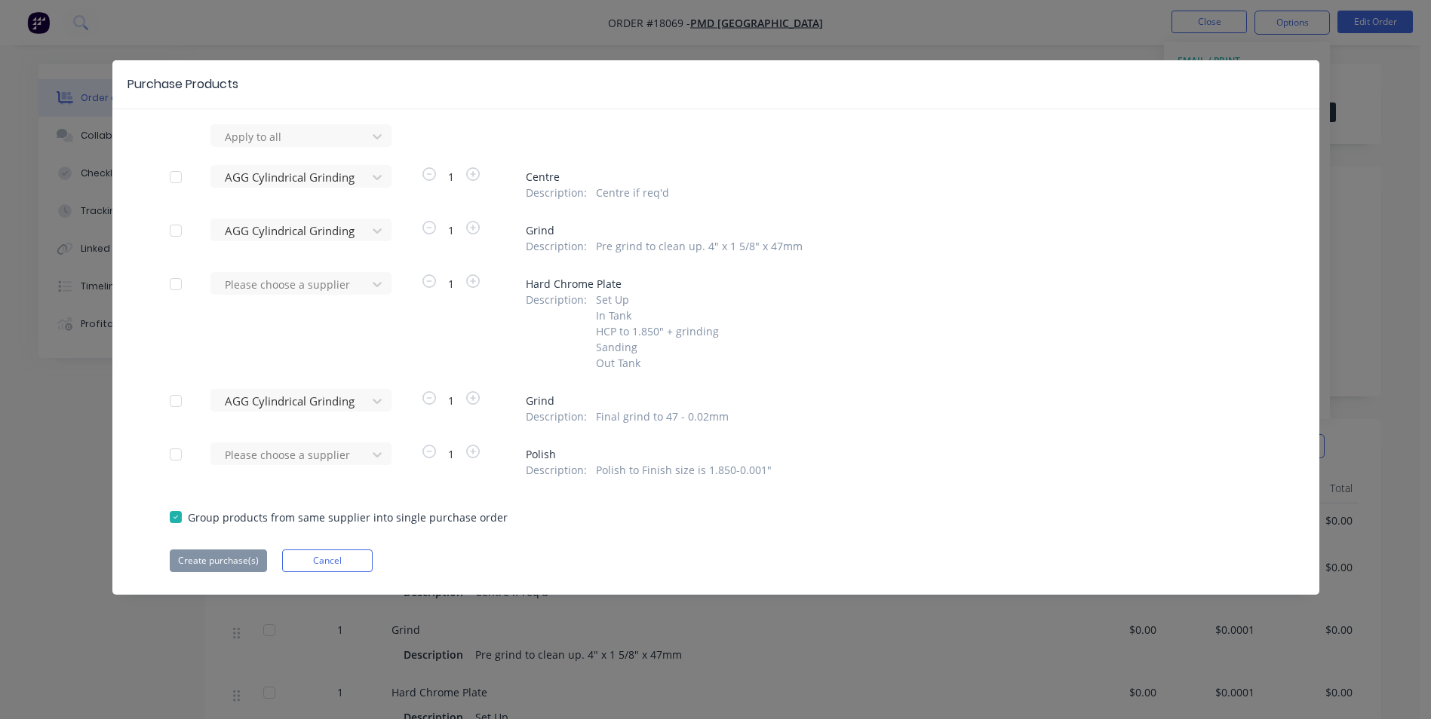
click at [176, 176] on div at bounding box center [176, 177] width 30 height 30
click at [176, 231] on div at bounding box center [176, 231] width 30 height 30
click at [173, 406] on div at bounding box center [176, 401] width 30 height 30
click at [244, 560] on button "Create purchase(s)" at bounding box center [218, 561] width 97 height 23
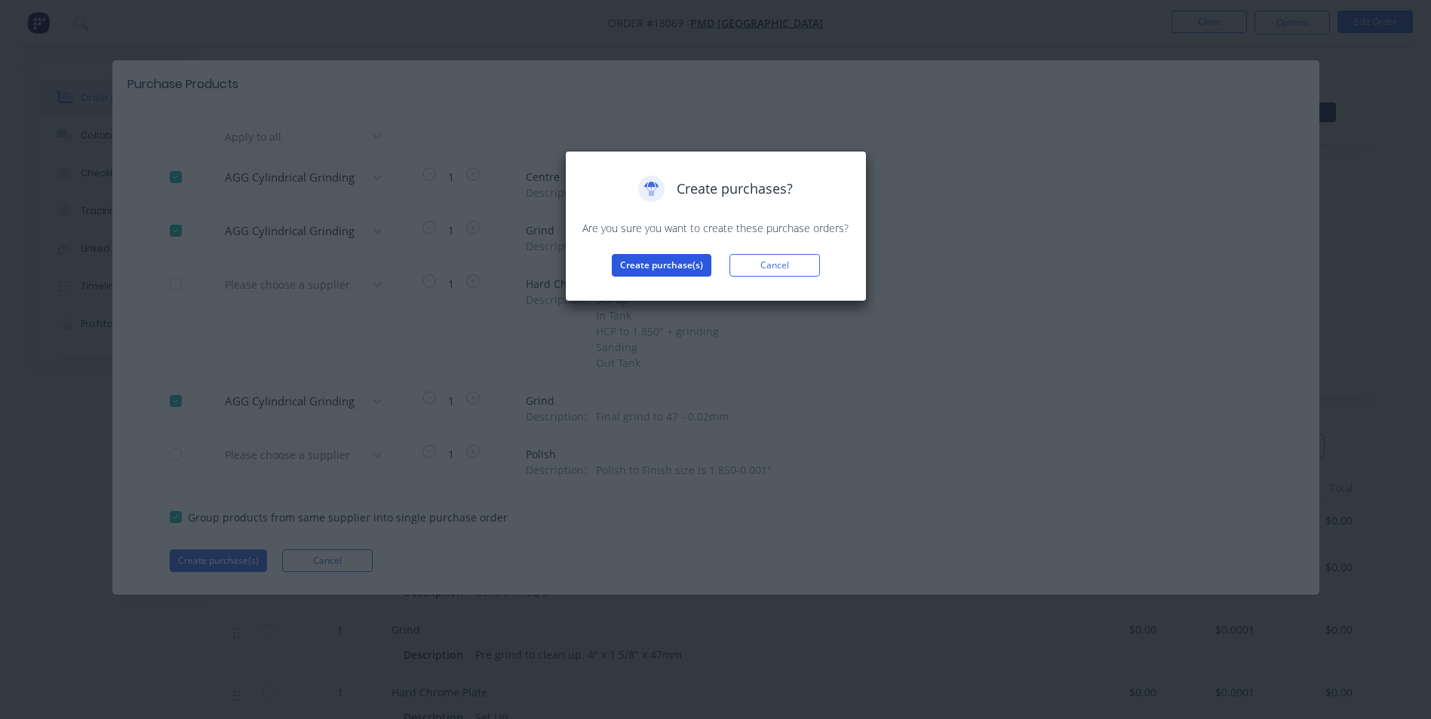
click at [676, 262] on button "Create purchase(s)" at bounding box center [662, 265] width 100 height 23
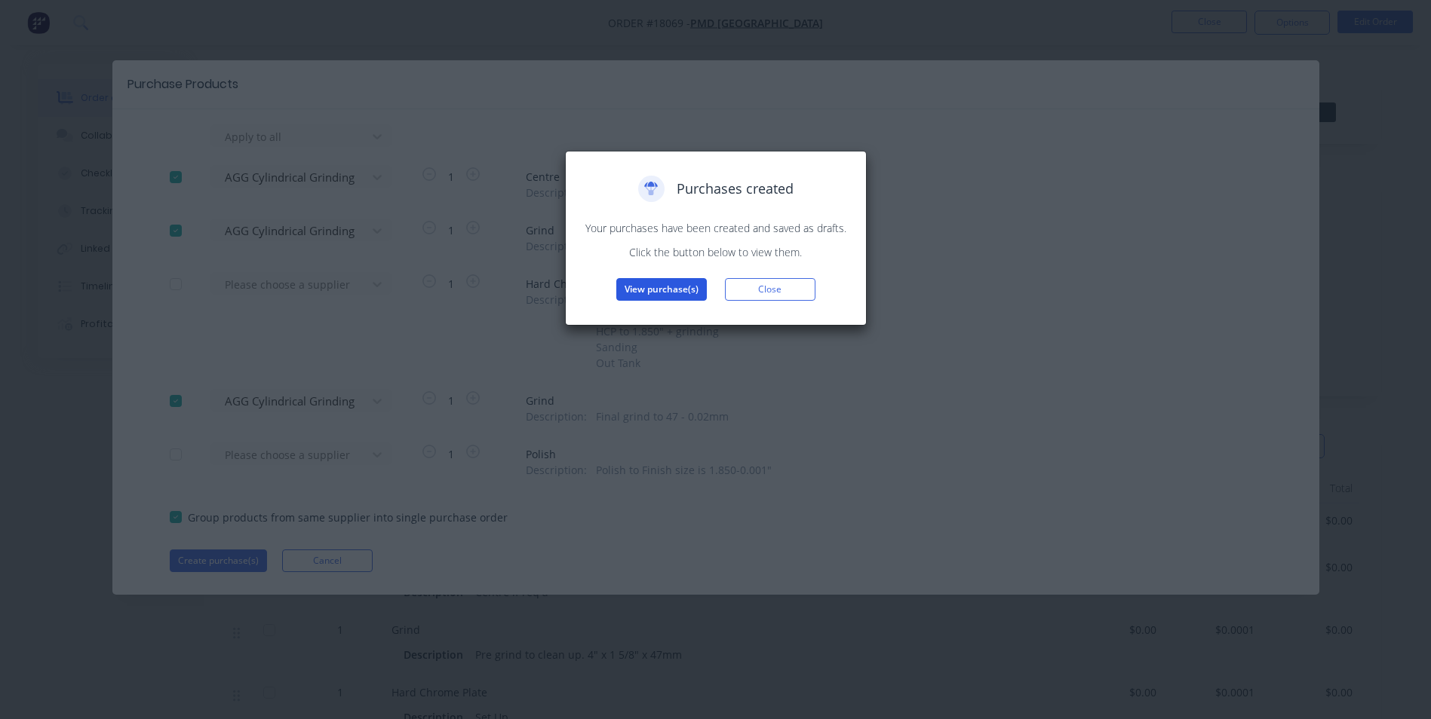
click at [675, 293] on button "View purchase(s)" at bounding box center [661, 289] width 90 height 23
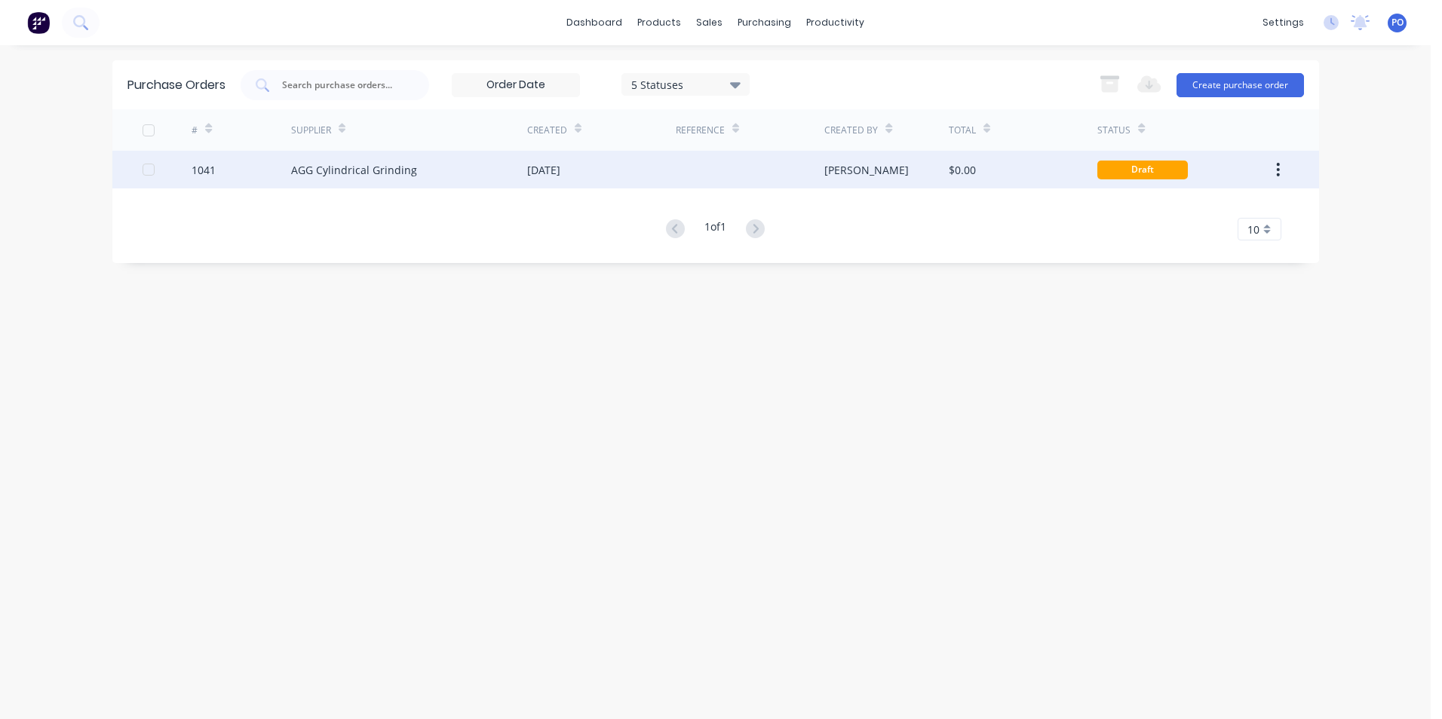
click at [492, 171] on div "AGG Cylindrical Grinding" at bounding box center [409, 170] width 236 height 38
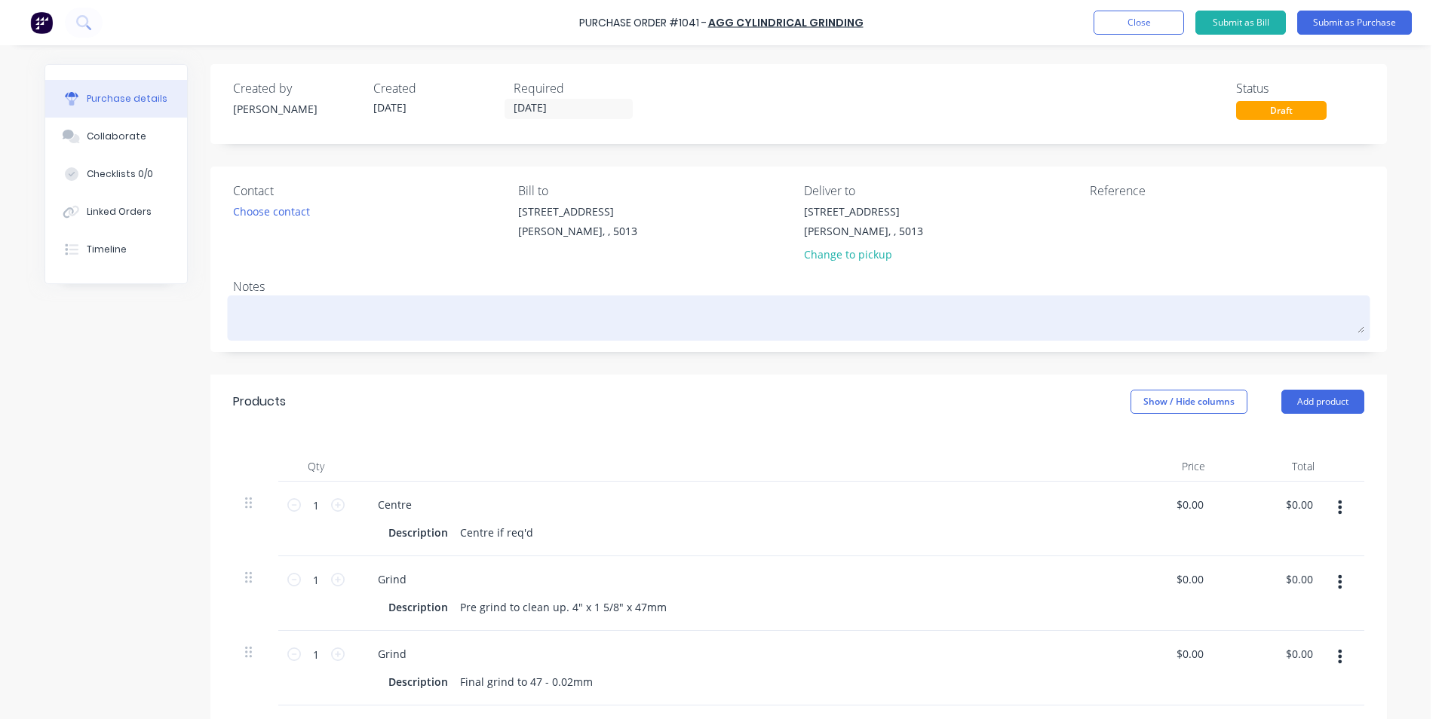
click at [238, 317] on textarea at bounding box center [798, 316] width 1131 height 34
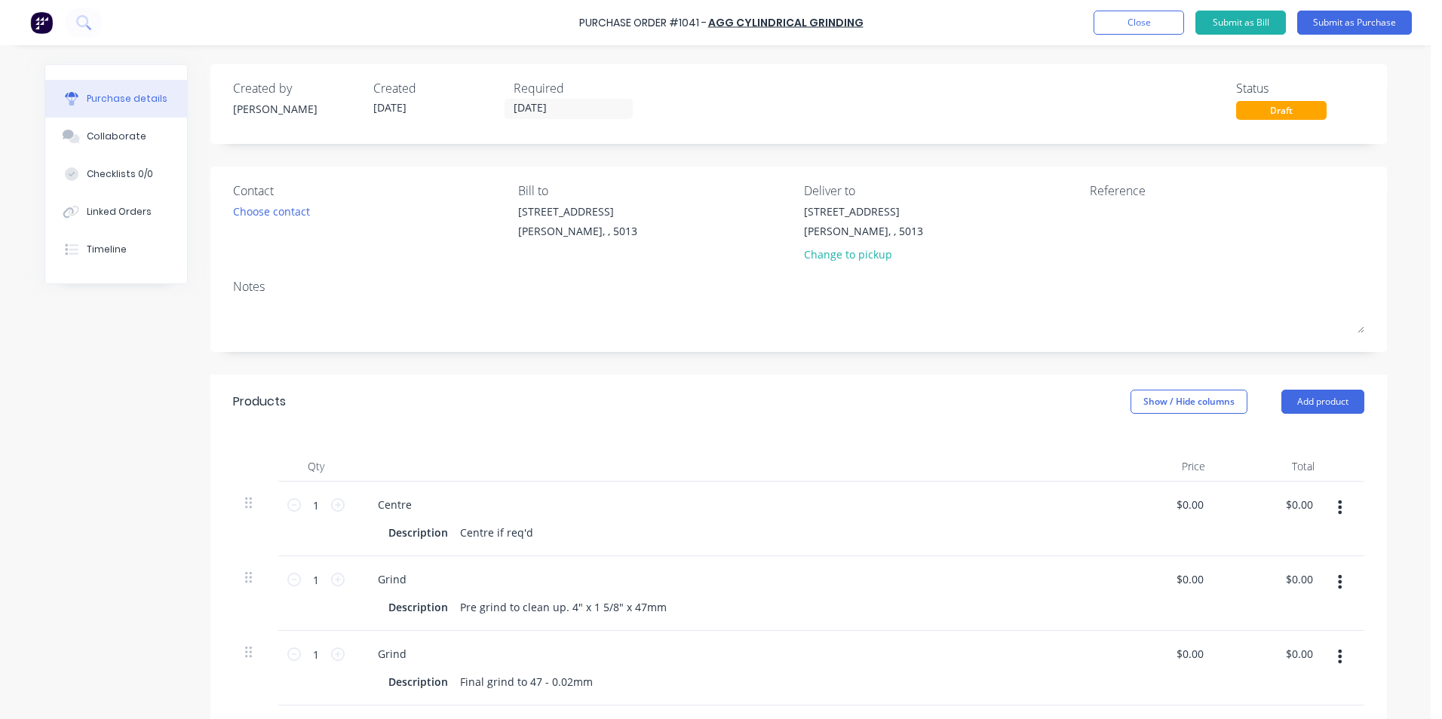
click at [1337, 506] on button "button" at bounding box center [1339, 507] width 35 height 27
click at [1282, 575] on button "Duplicate" at bounding box center [1294, 578] width 128 height 30
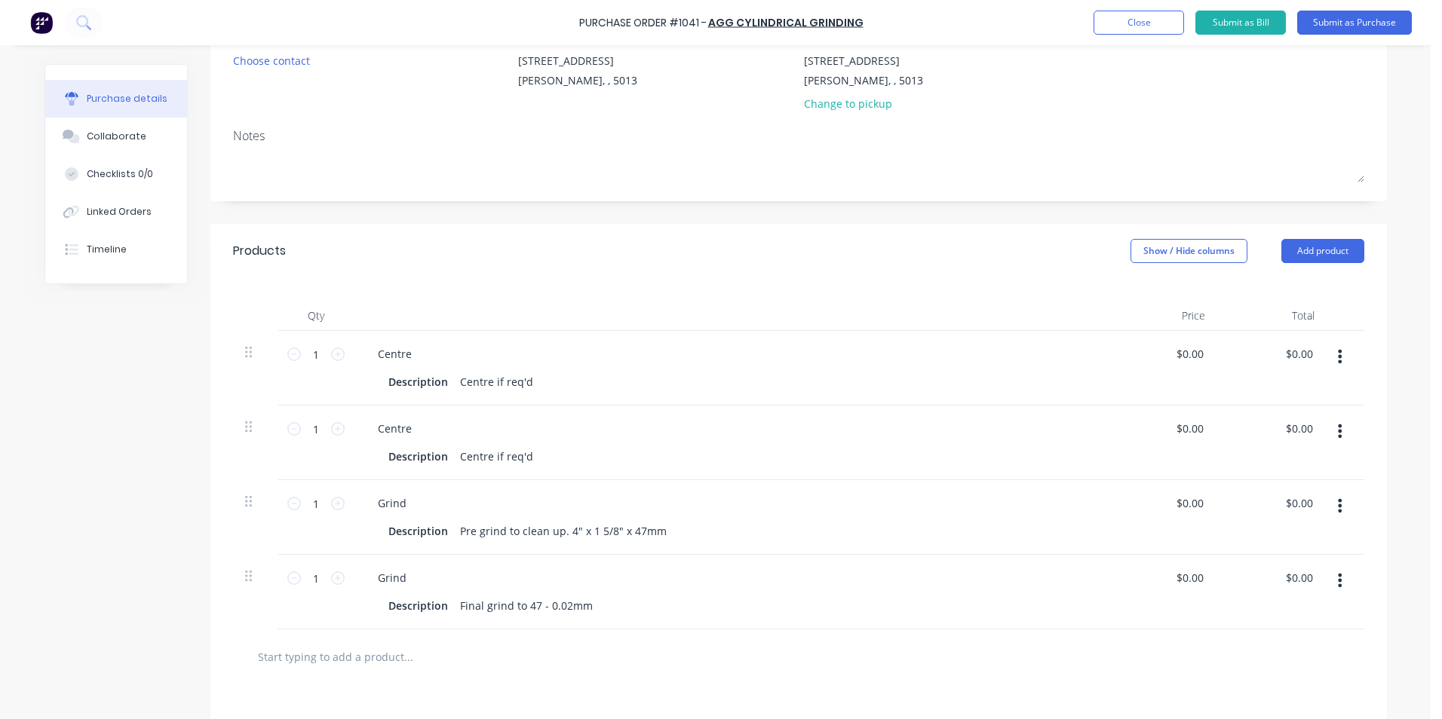
scroll to position [155, 0]
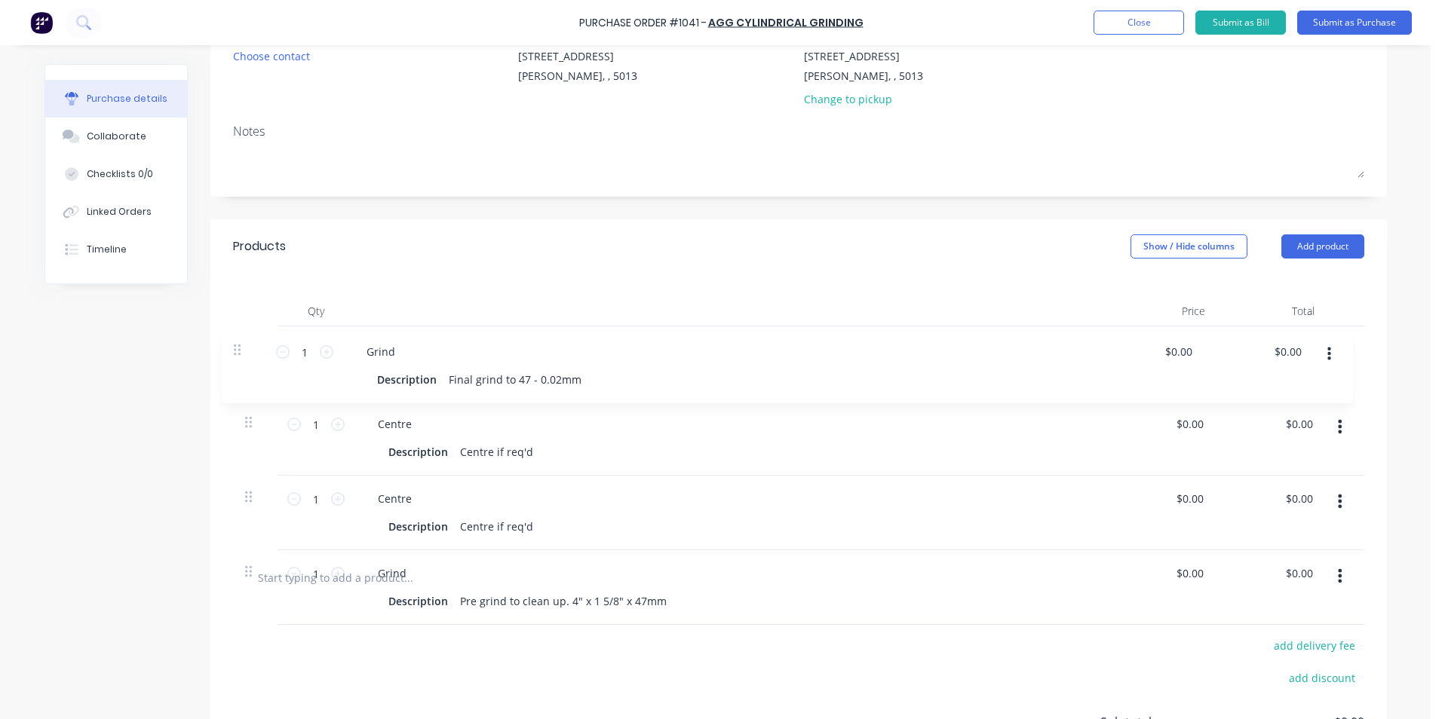
drag, startPoint x: 244, startPoint y: 581, endPoint x: 238, endPoint y: 346, distance: 234.6
click at [238, 346] on div "1 1 Centre Description Centre if req'd $0.00 $0.00 $0.00 $0.00 1 1 Centre Descr…" at bounding box center [798, 439] width 1131 height 224
drag, startPoint x: 398, startPoint y: 348, endPoint x: 370, endPoint y: 347, distance: 28.7
click at [370, 347] on div "Grind" at bounding box center [392, 350] width 53 height 22
drag, startPoint x: 582, startPoint y: 375, endPoint x: 452, endPoint y: 379, distance: 129.8
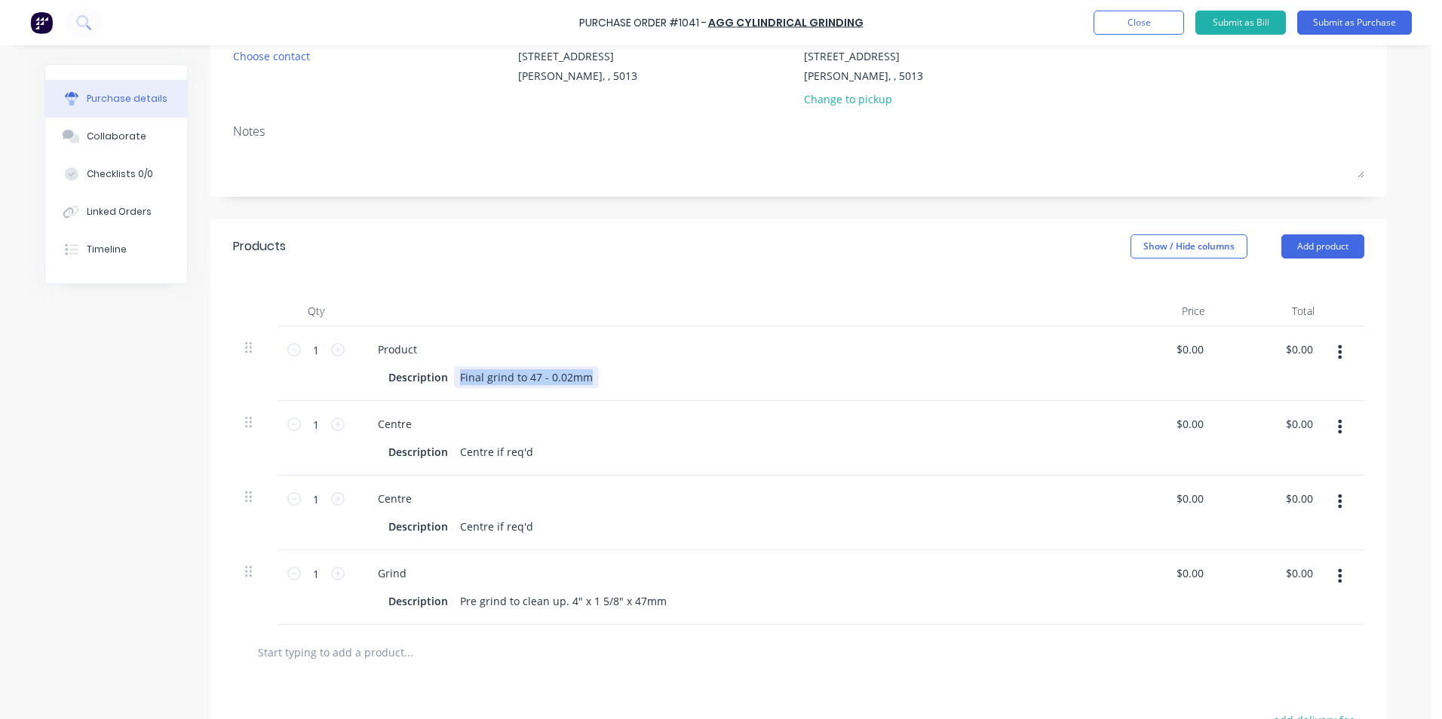
click at [454, 379] on div "Final grind to 47 - 0.02mm" at bounding box center [526, 377] width 145 height 22
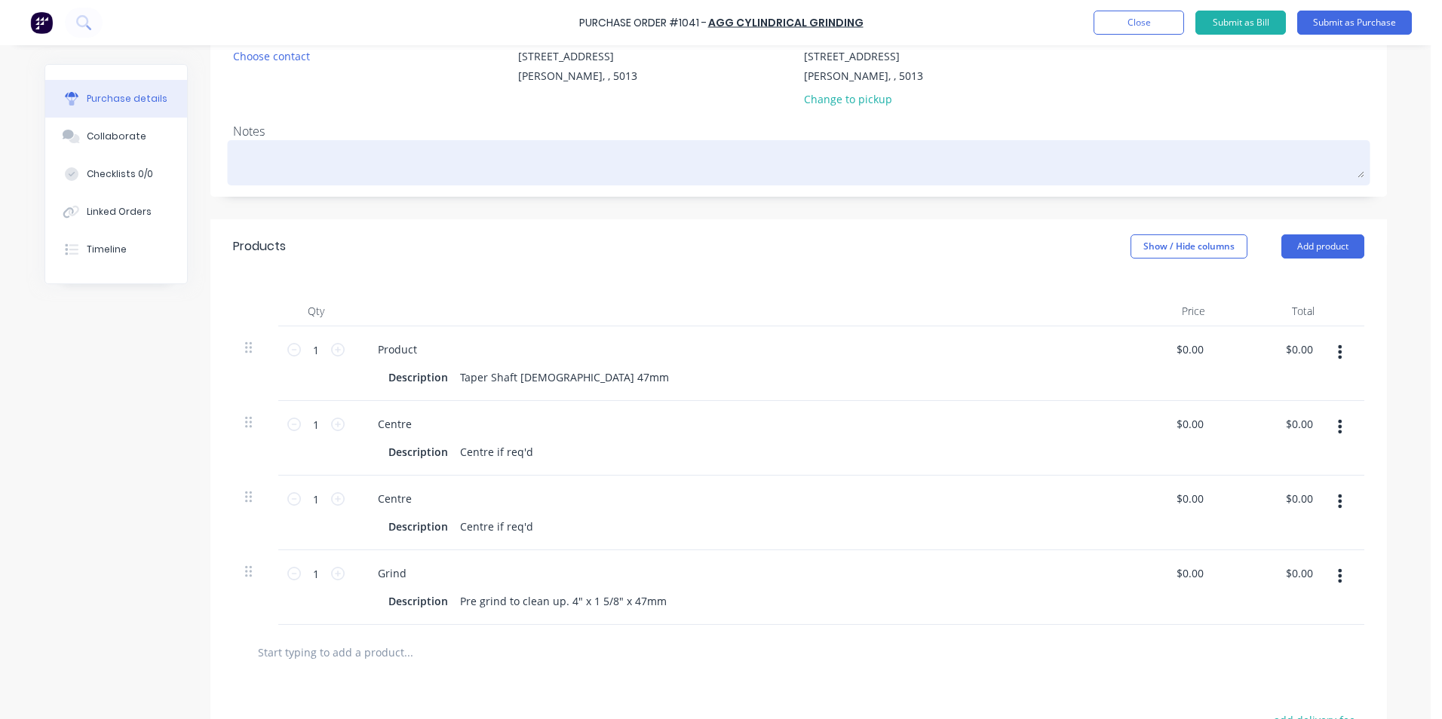
click at [262, 161] on textarea at bounding box center [798, 161] width 1131 height 34
type textarea "x"
type textarea "T"
type textarea "x"
type textarea "TC"
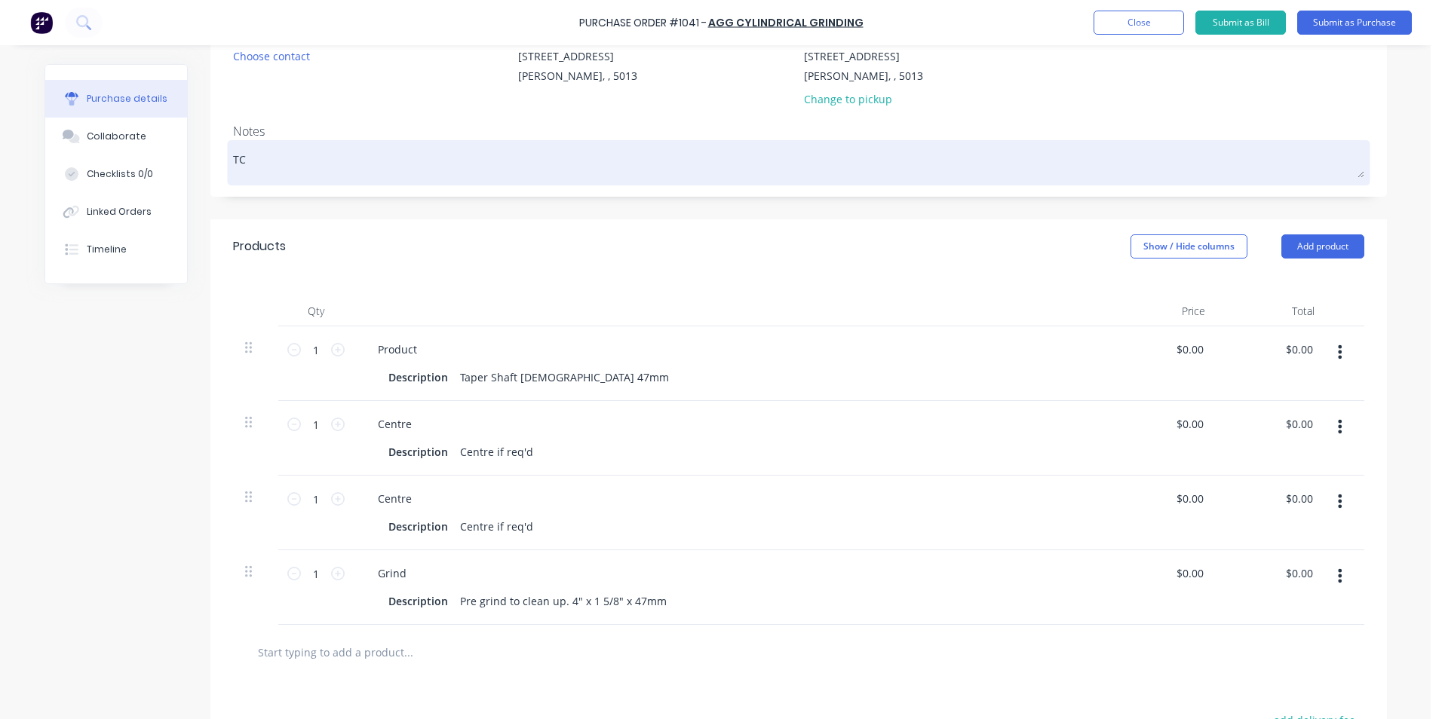
type textarea "x"
type textarea "TC"
type textarea "x"
type textarea "TC"
type textarea "x"
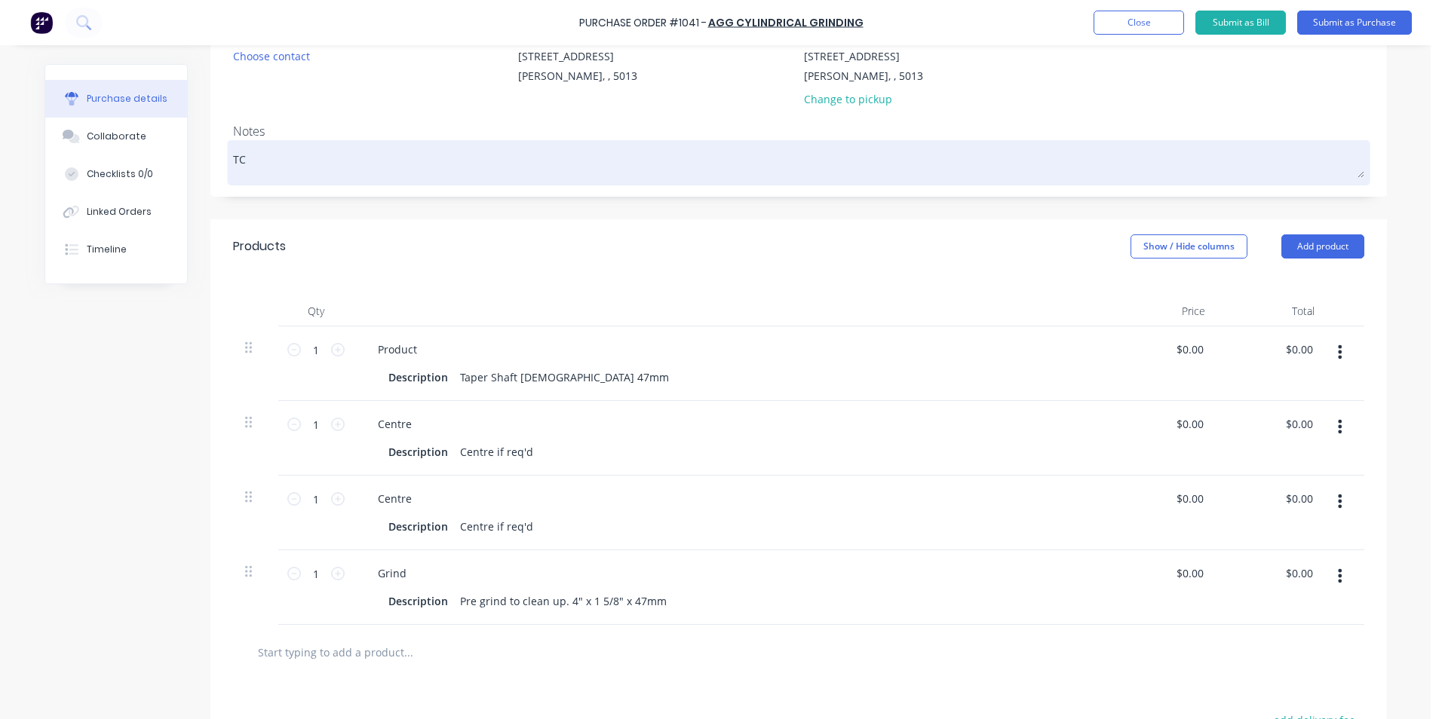
type textarea "TC1"
type textarea "x"
type textarea "TC18"
type textarea "x"
type textarea "TC180"
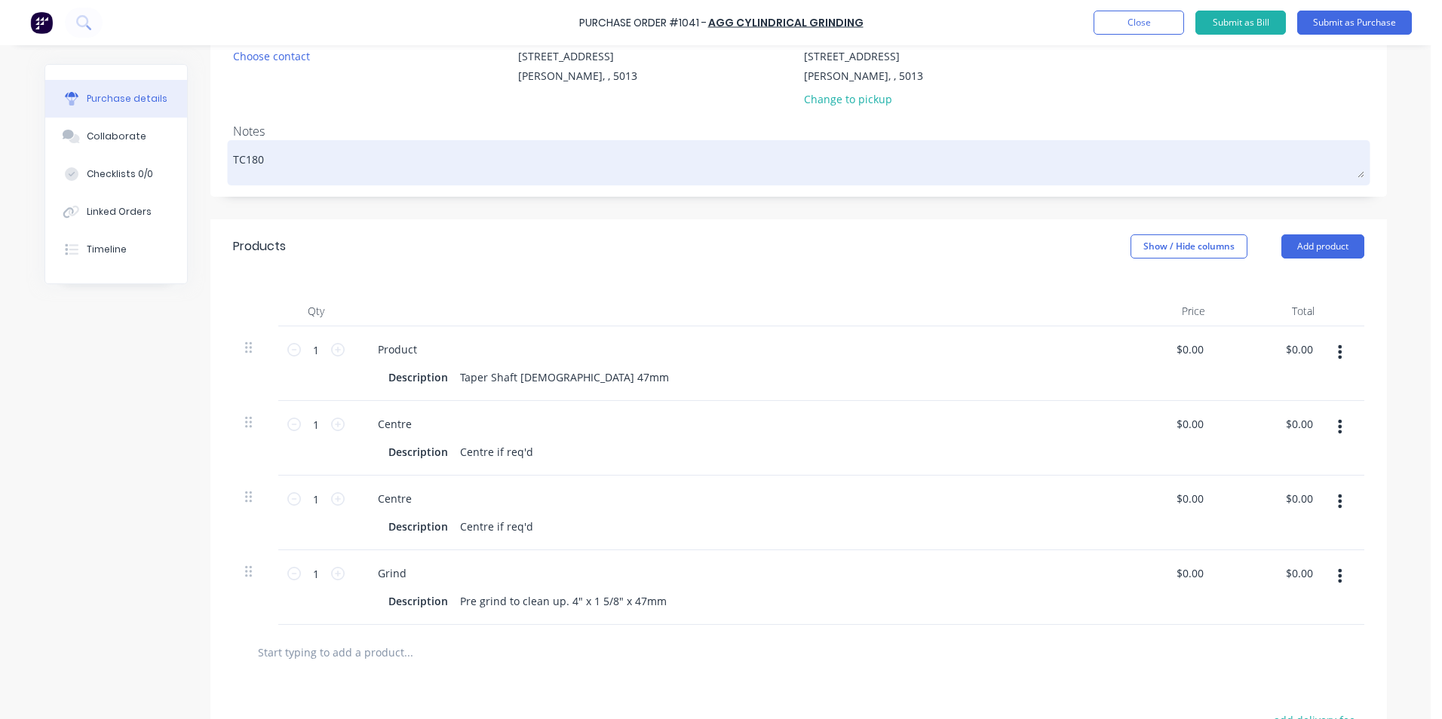
type textarea "x"
type textarea "TC1806"
type textarea "x"
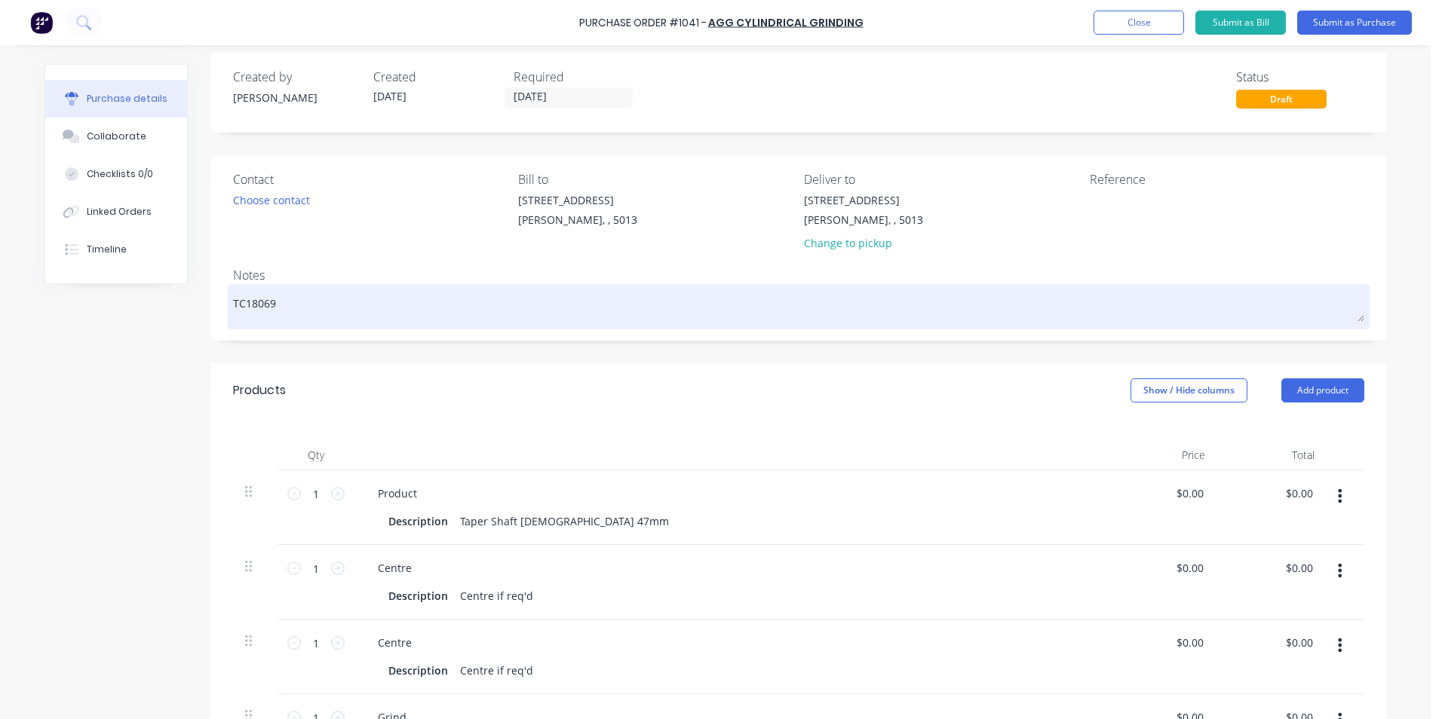
scroll to position [5, 0]
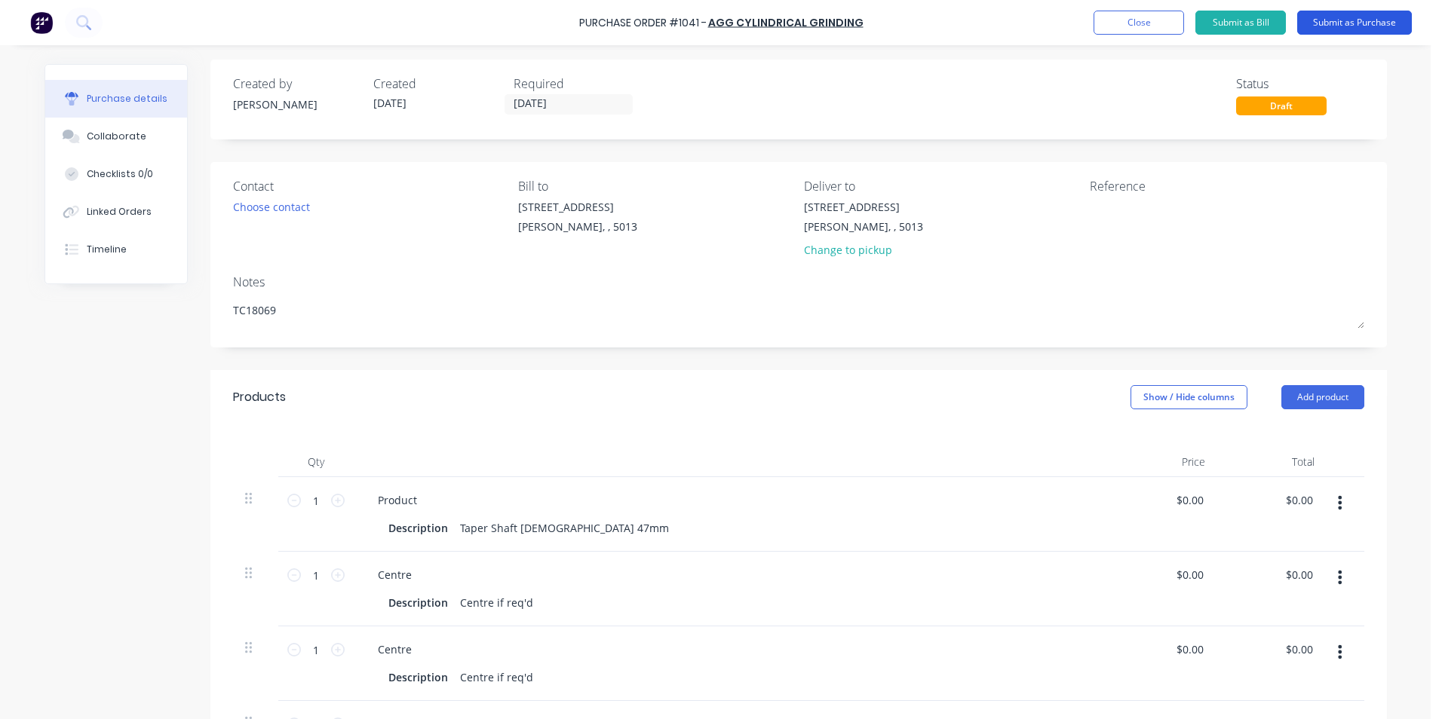
type textarea "TC18069"
type textarea "x"
type textarea "TC18069"
click at [1348, 17] on button "Submit as Purchase" at bounding box center [1354, 23] width 115 height 24
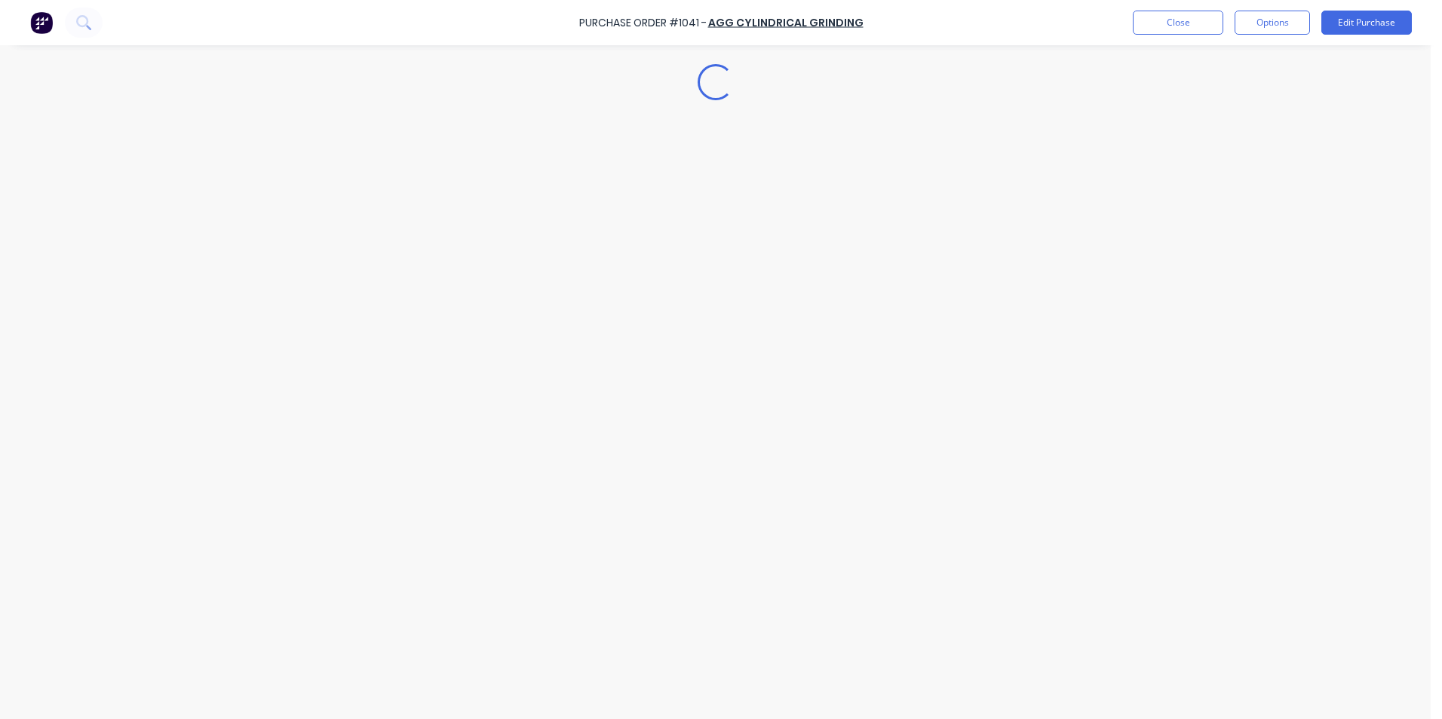
scroll to position [0, 0]
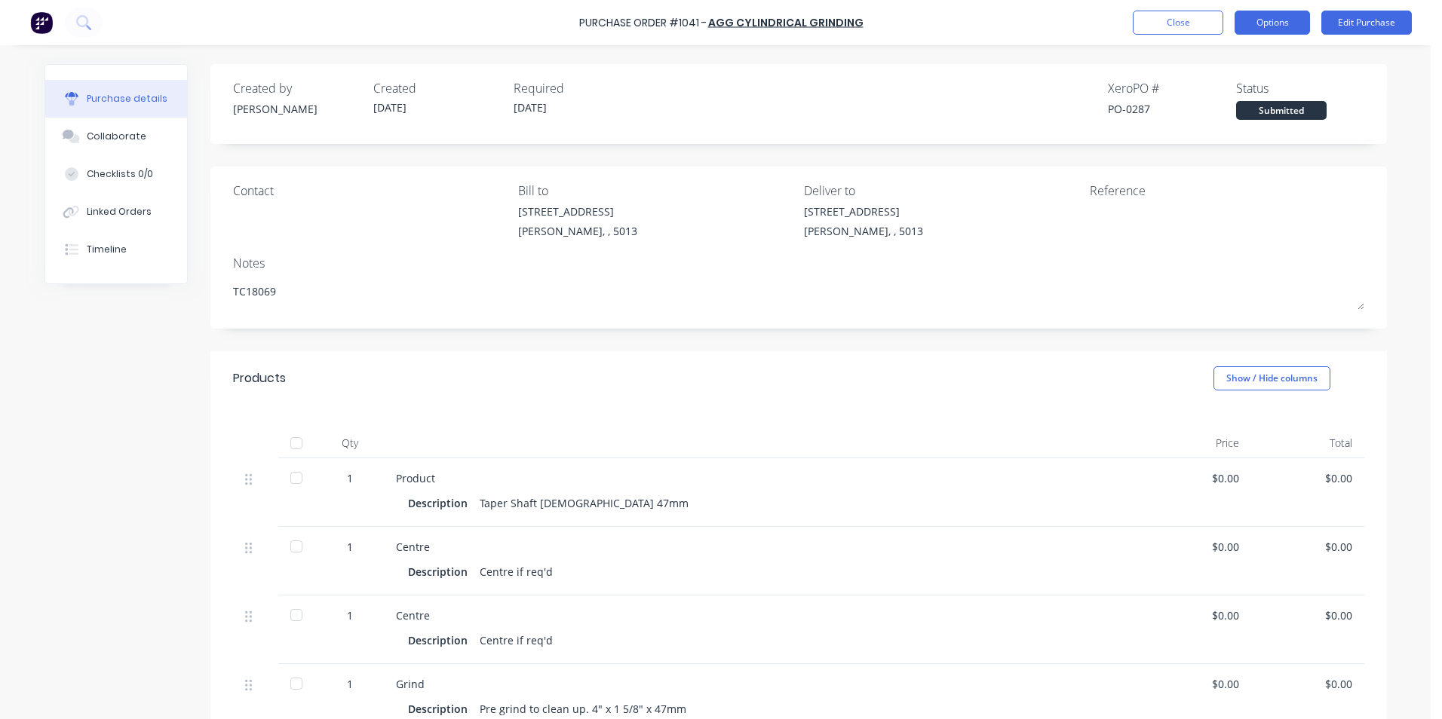
click at [1289, 23] on button "Options" at bounding box center [1271, 23] width 75 height 24
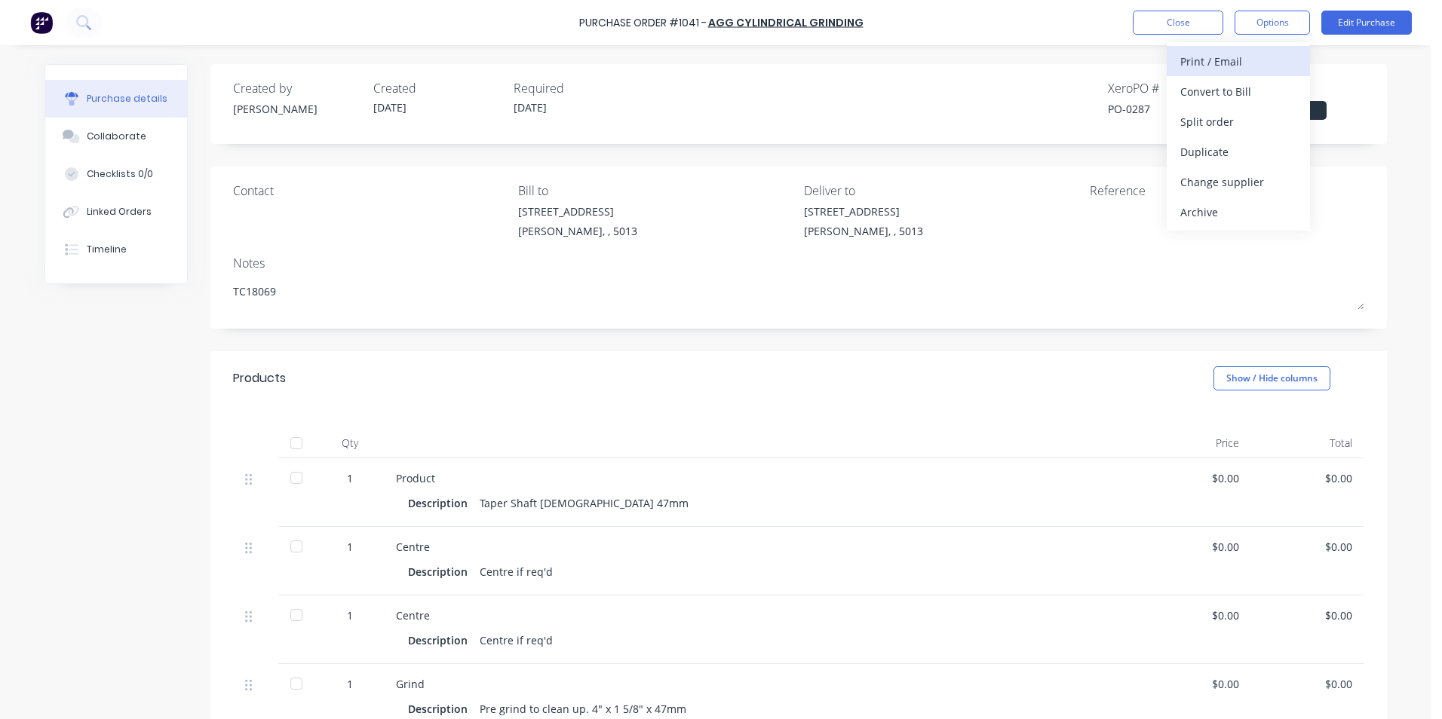
click at [1216, 67] on div "Print / Email" at bounding box center [1238, 62] width 116 height 22
click at [1242, 130] on div "Without pricing" at bounding box center [1238, 122] width 116 height 22
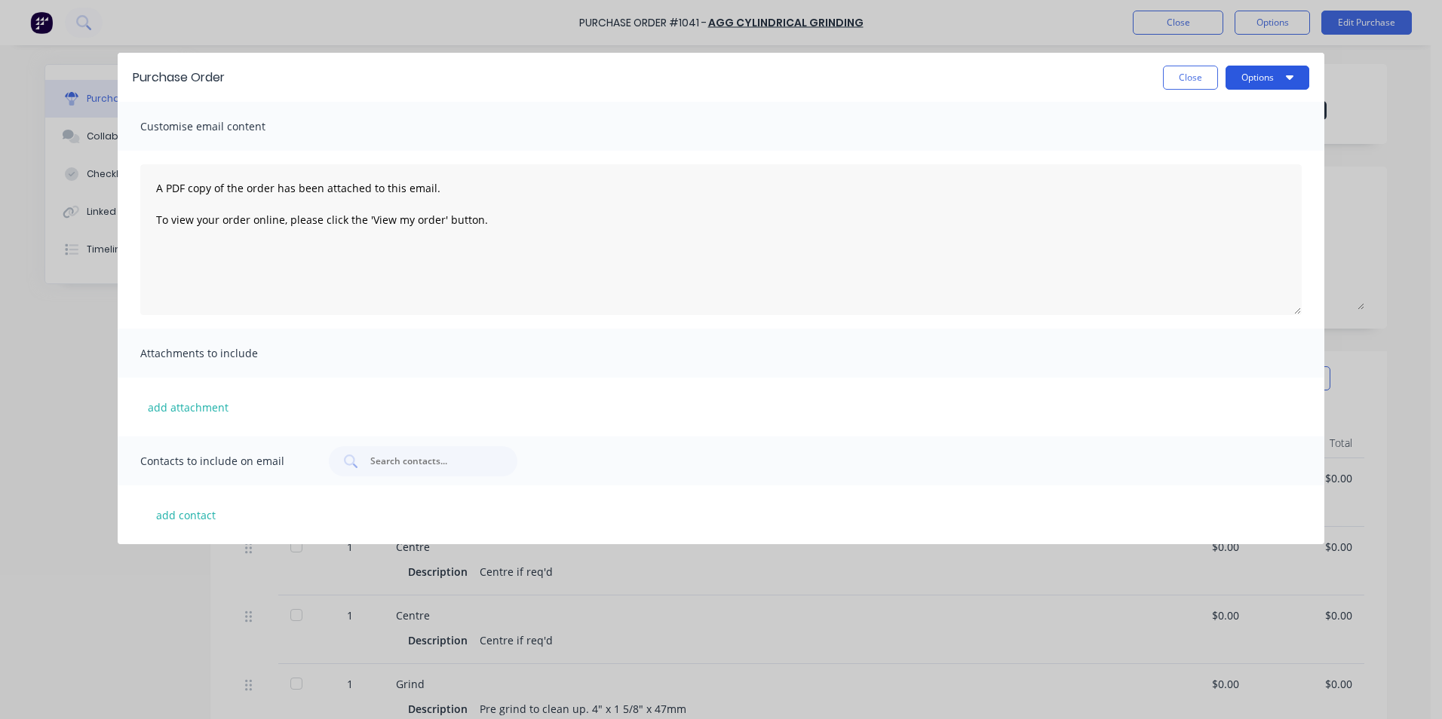
click at [1293, 72] on icon "button" at bounding box center [1290, 77] width 8 height 12
click at [1195, 119] on div "Print" at bounding box center [1237, 116] width 116 height 22
click at [1198, 75] on button "Close" at bounding box center [1190, 78] width 55 height 24
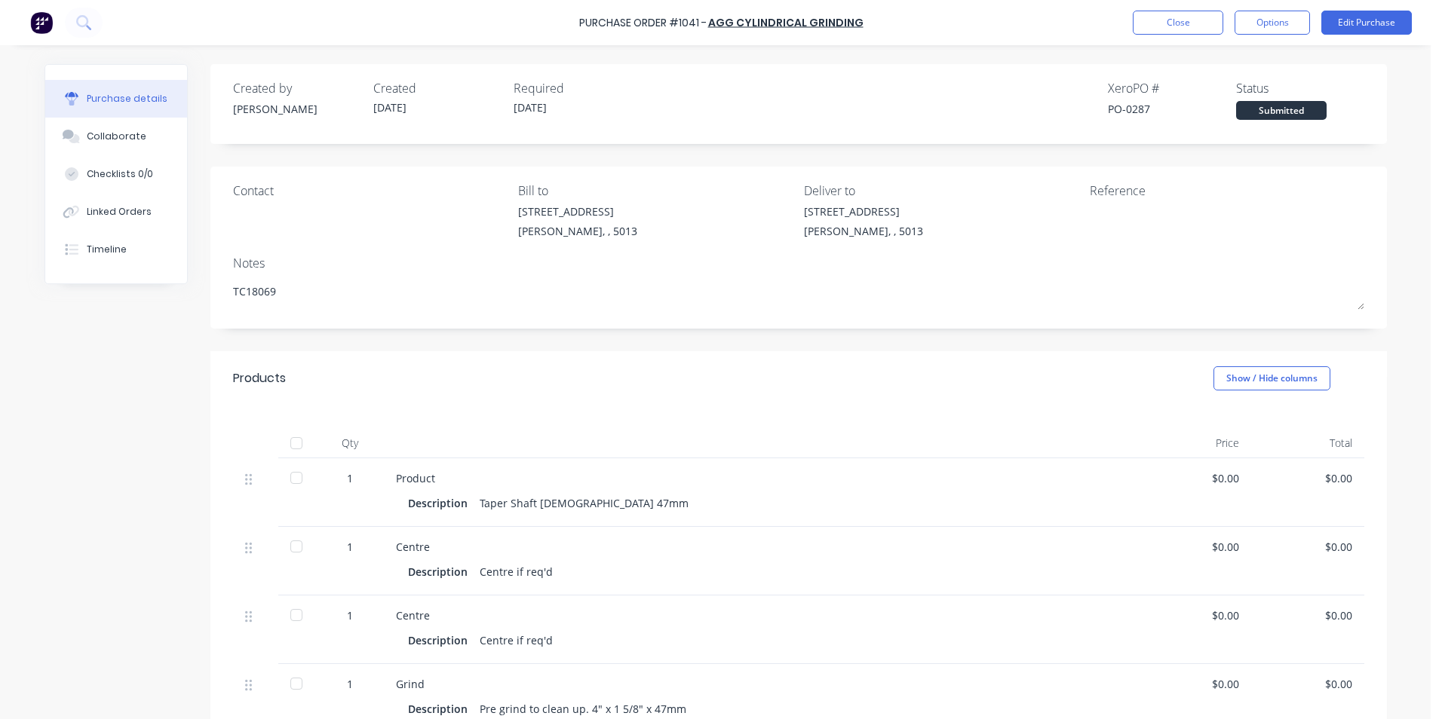
type textarea "x"
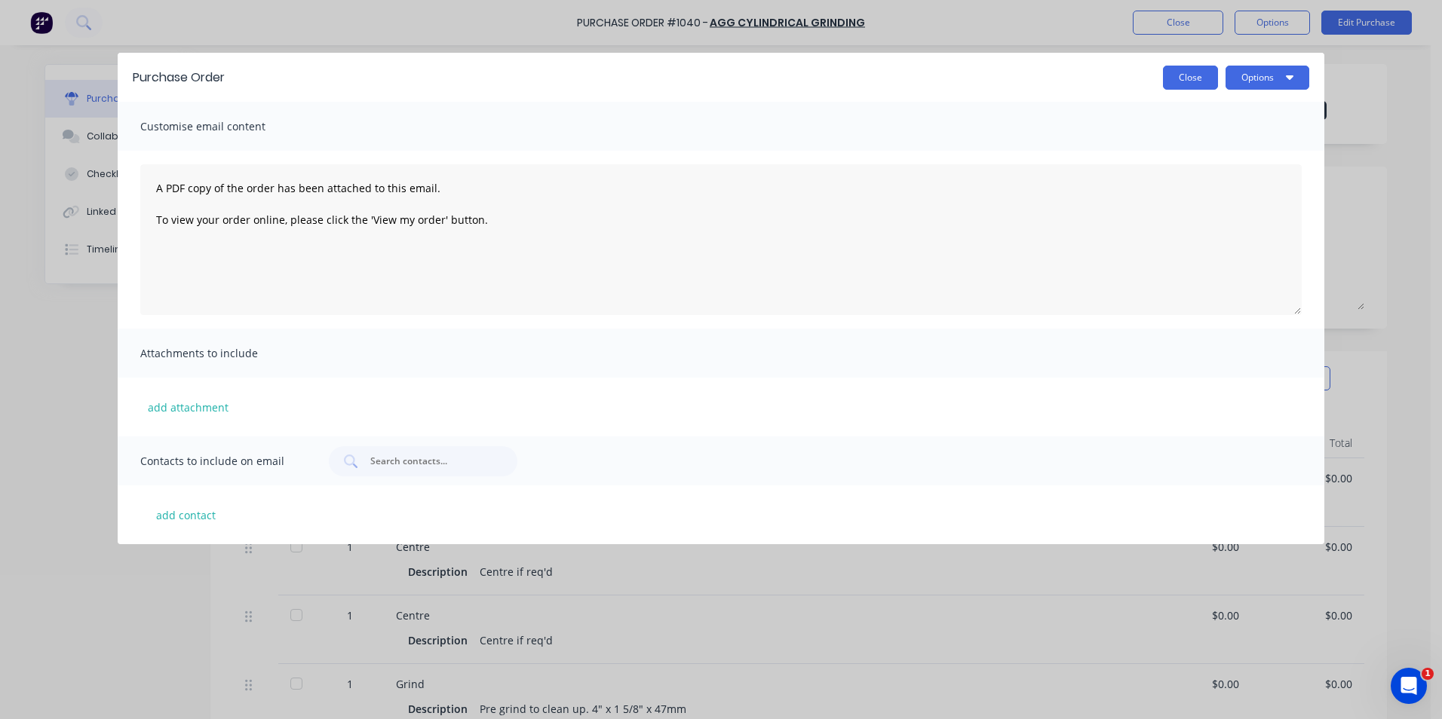
click at [1202, 77] on button "Close" at bounding box center [1190, 78] width 55 height 24
type textarea "x"
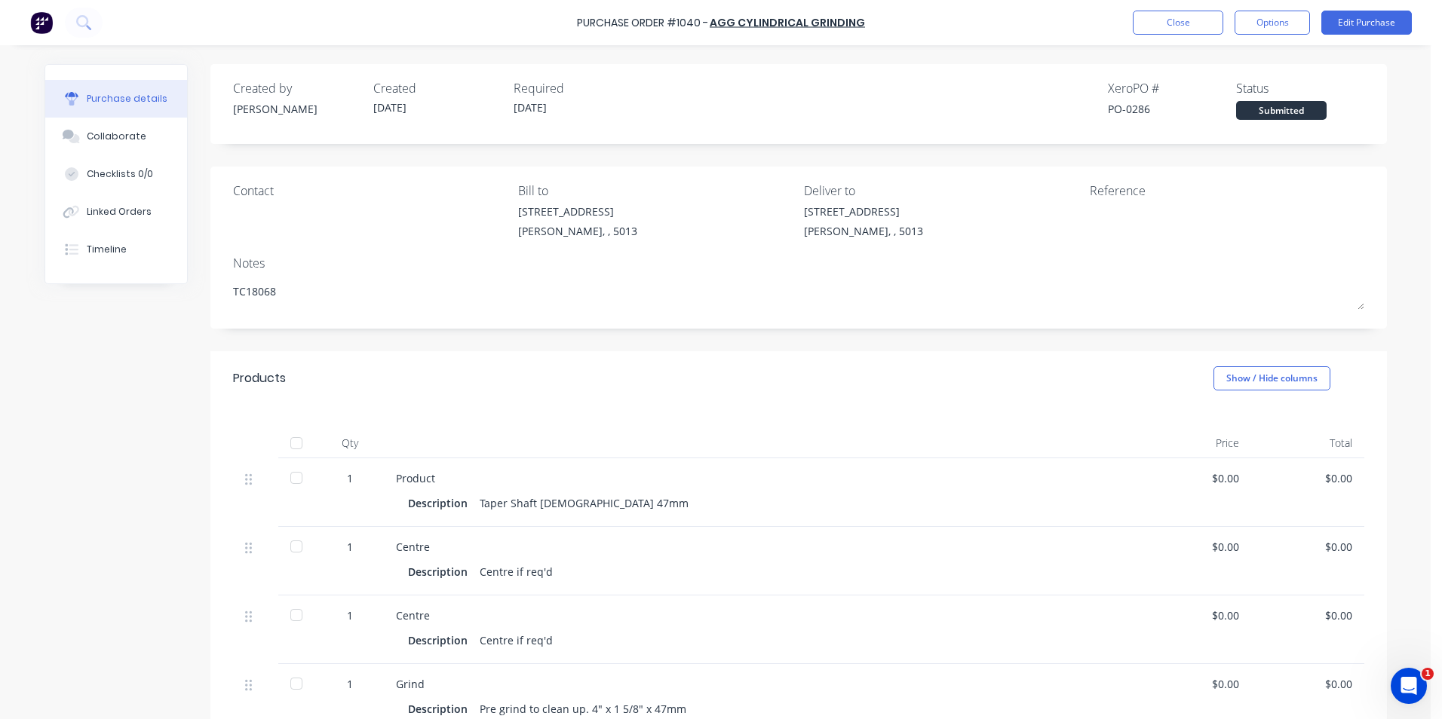
click at [1293, 112] on div "Submitted" at bounding box center [1281, 110] width 90 height 19
click at [1290, 112] on div "Submitted" at bounding box center [1281, 110] width 90 height 19
click at [1183, 26] on button "Close" at bounding box center [1178, 23] width 90 height 24
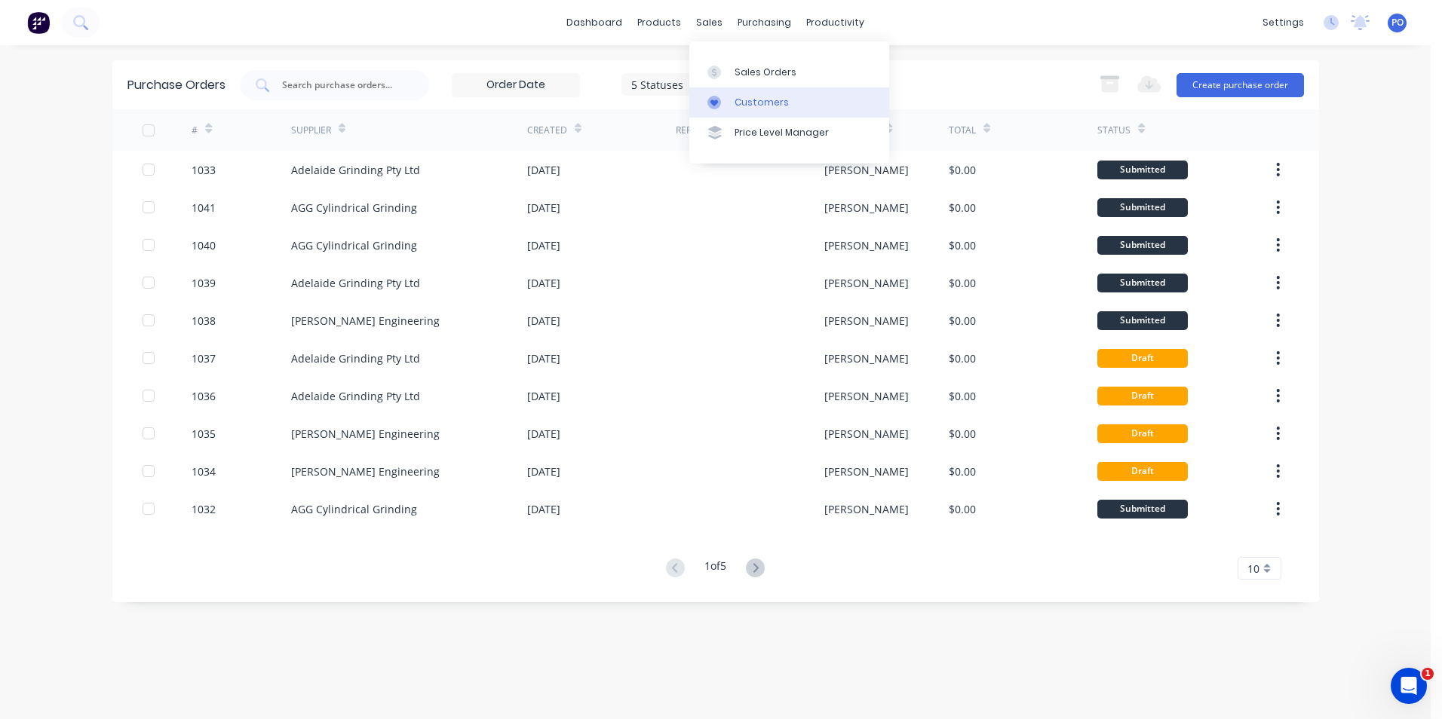
click at [753, 96] on div "Customers" at bounding box center [761, 103] width 54 height 14
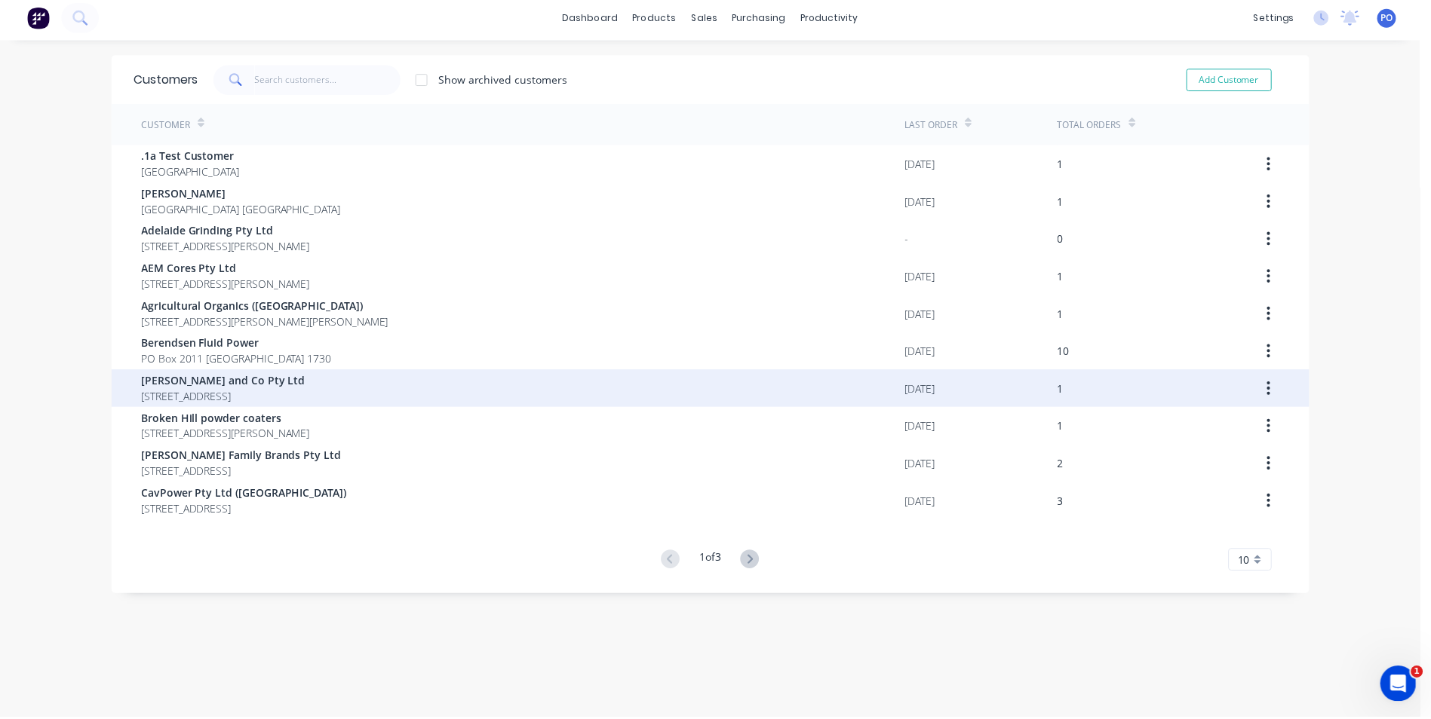
scroll to position [30, 0]
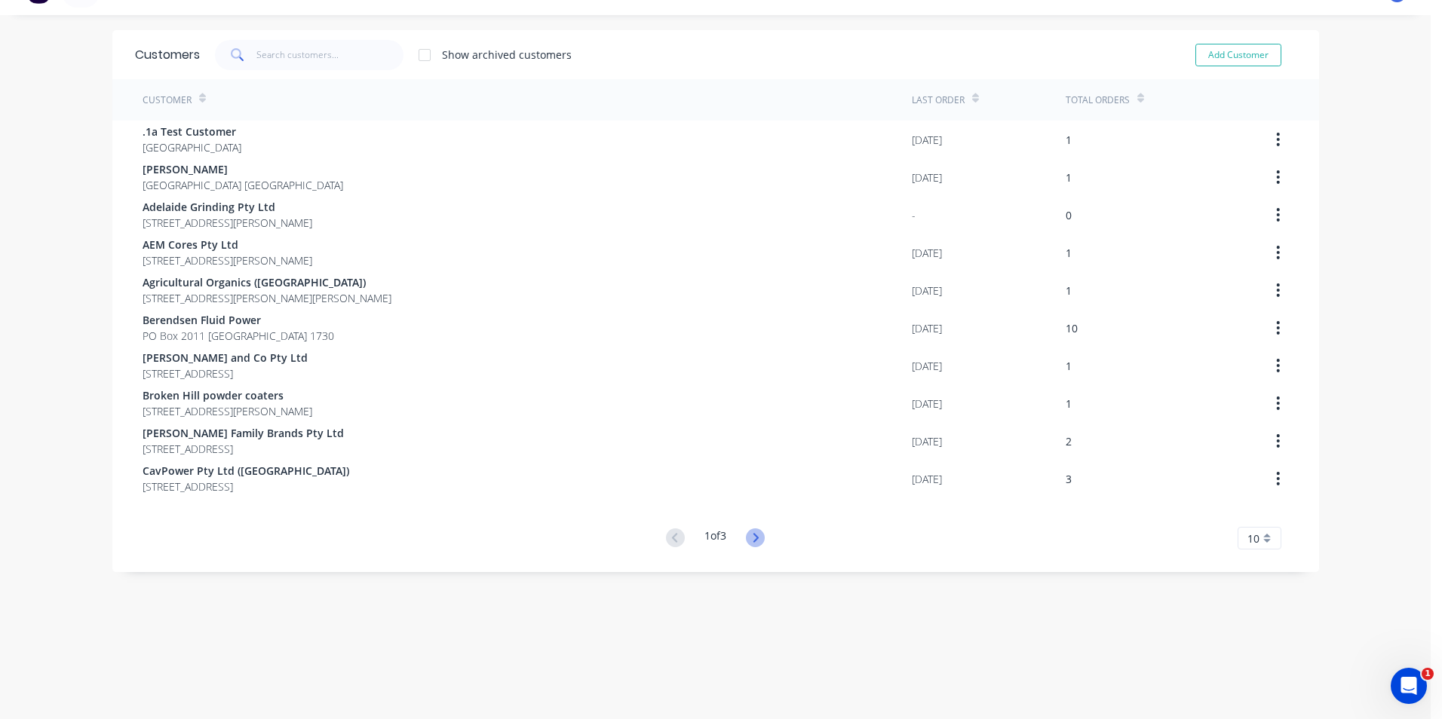
click at [754, 534] on icon at bounding box center [755, 538] width 19 height 19
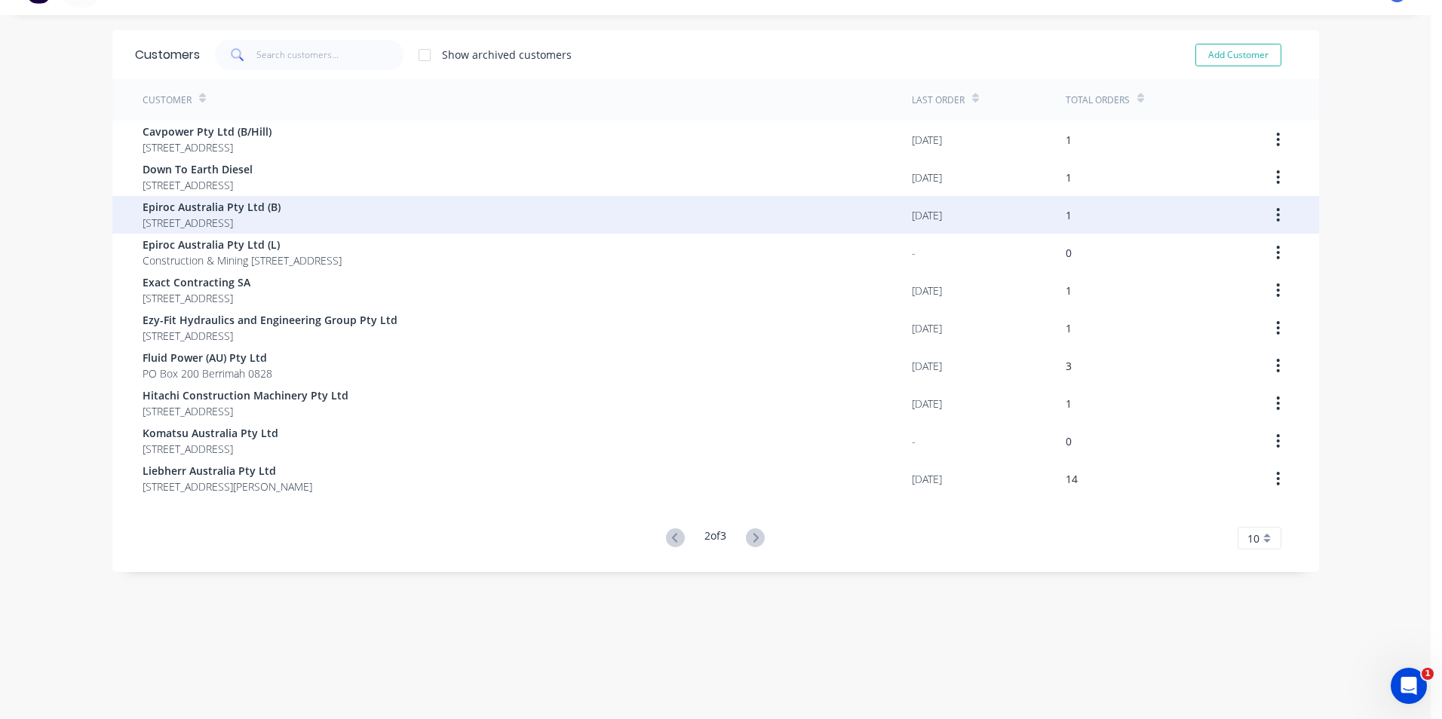
click at [273, 216] on span "[STREET_ADDRESS]" at bounding box center [212, 223] width 138 height 16
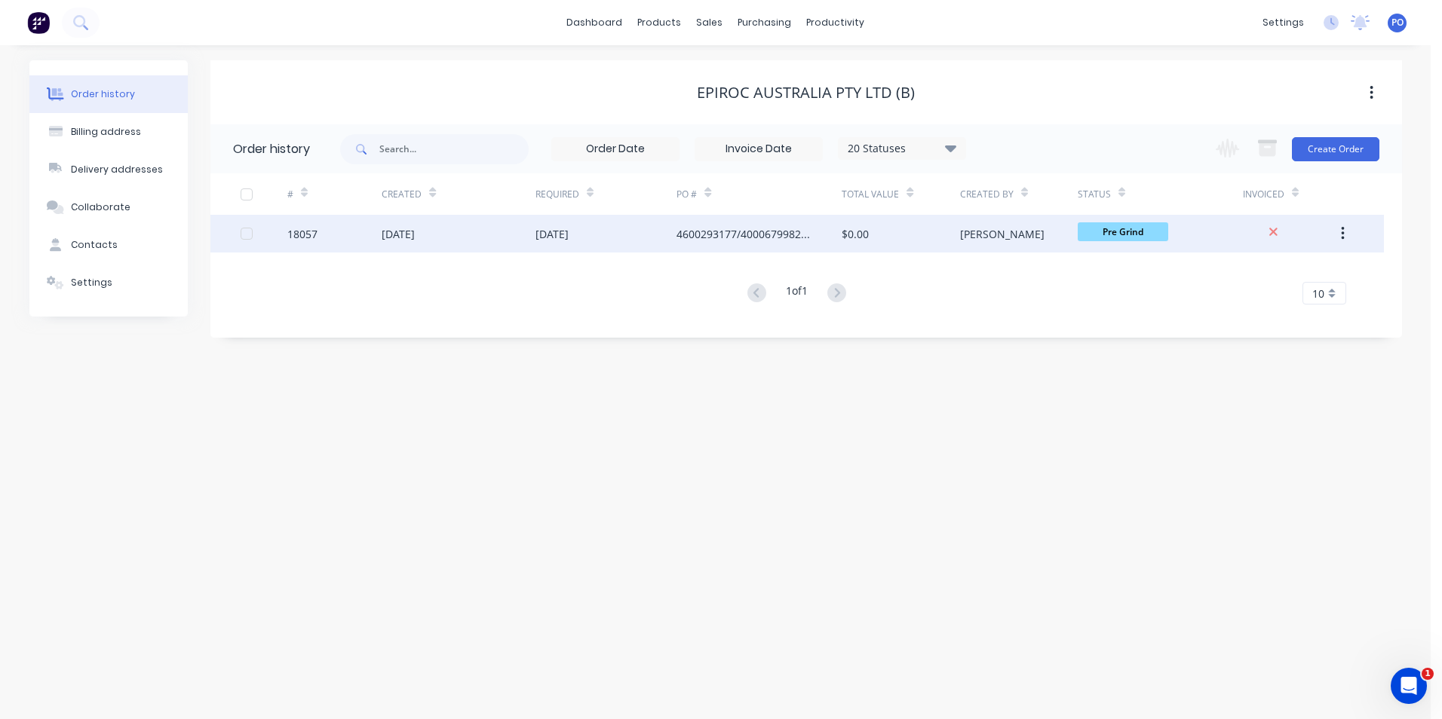
click at [485, 233] on div "[DATE]" at bounding box center [458, 234] width 153 height 38
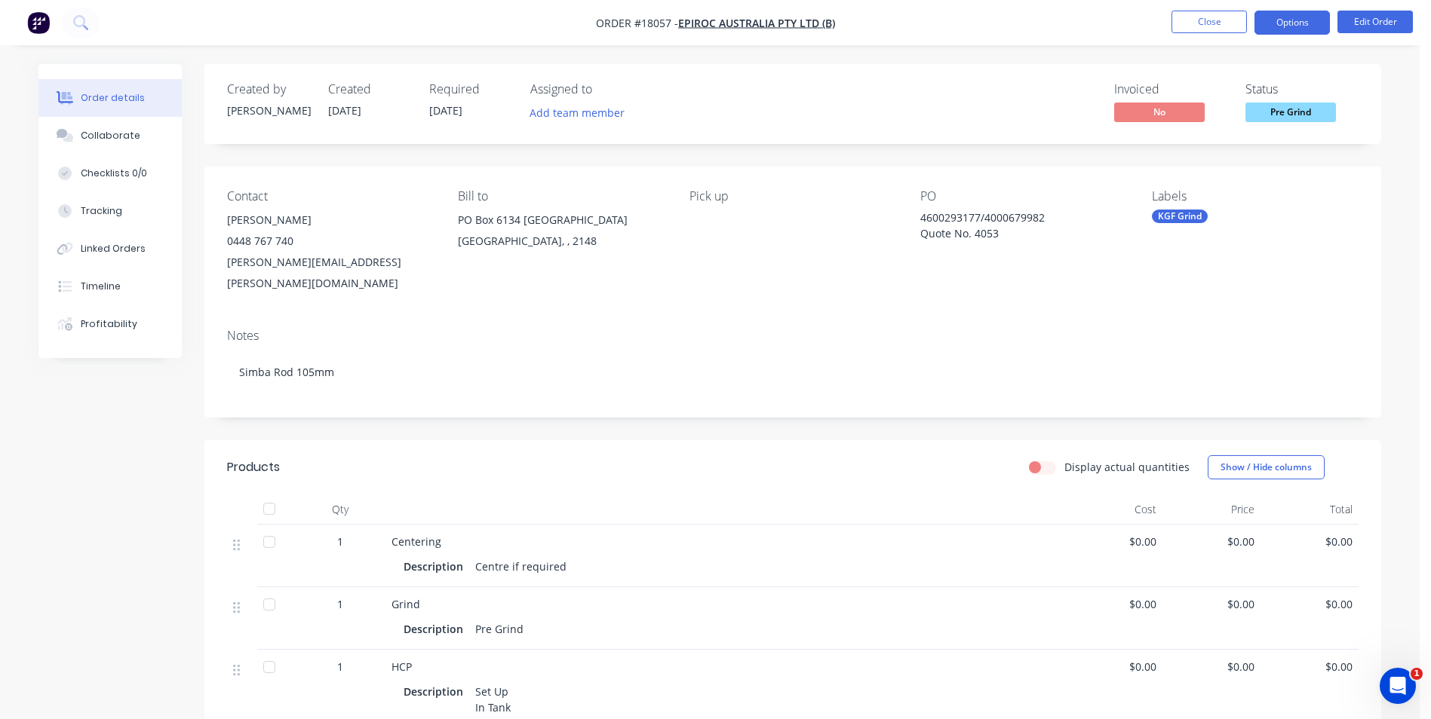
click at [1318, 23] on button "Options" at bounding box center [1291, 23] width 75 height 24
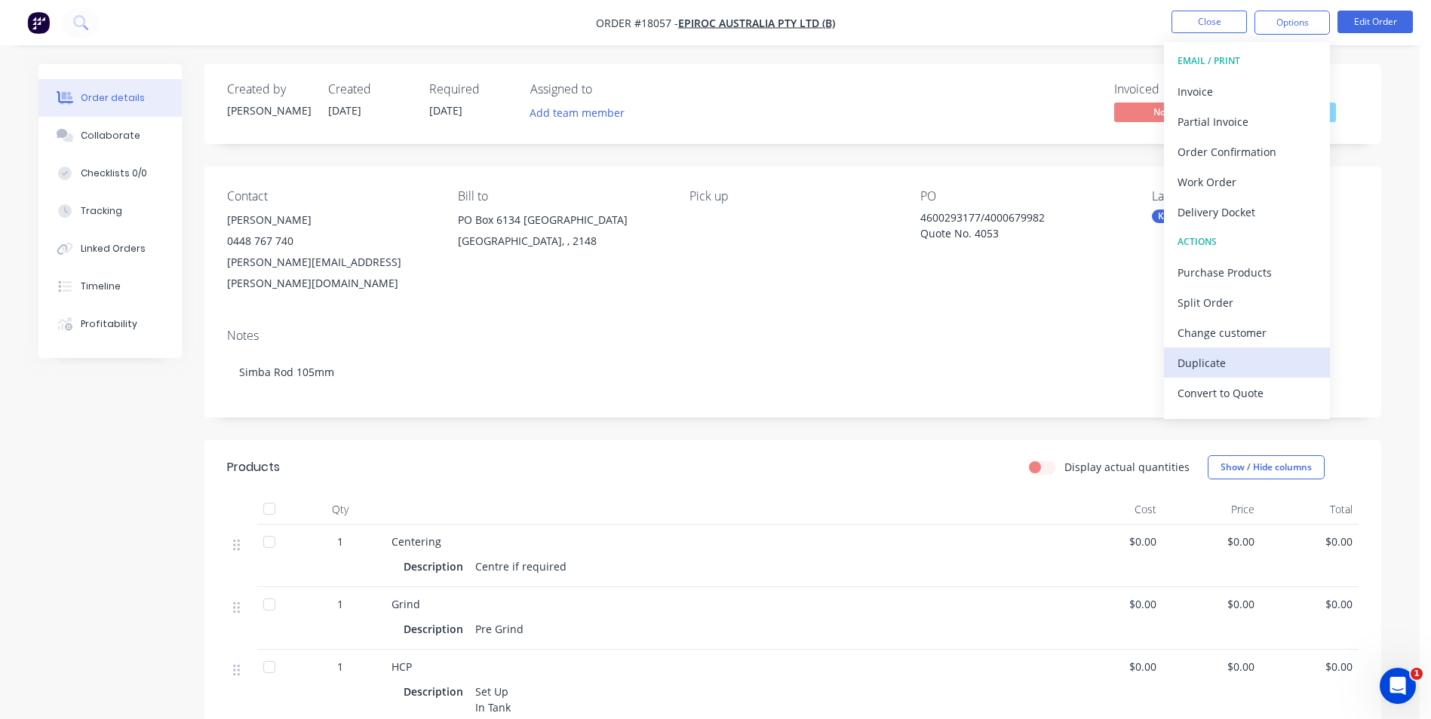
click at [1220, 362] on div "Duplicate" at bounding box center [1246, 363] width 139 height 22
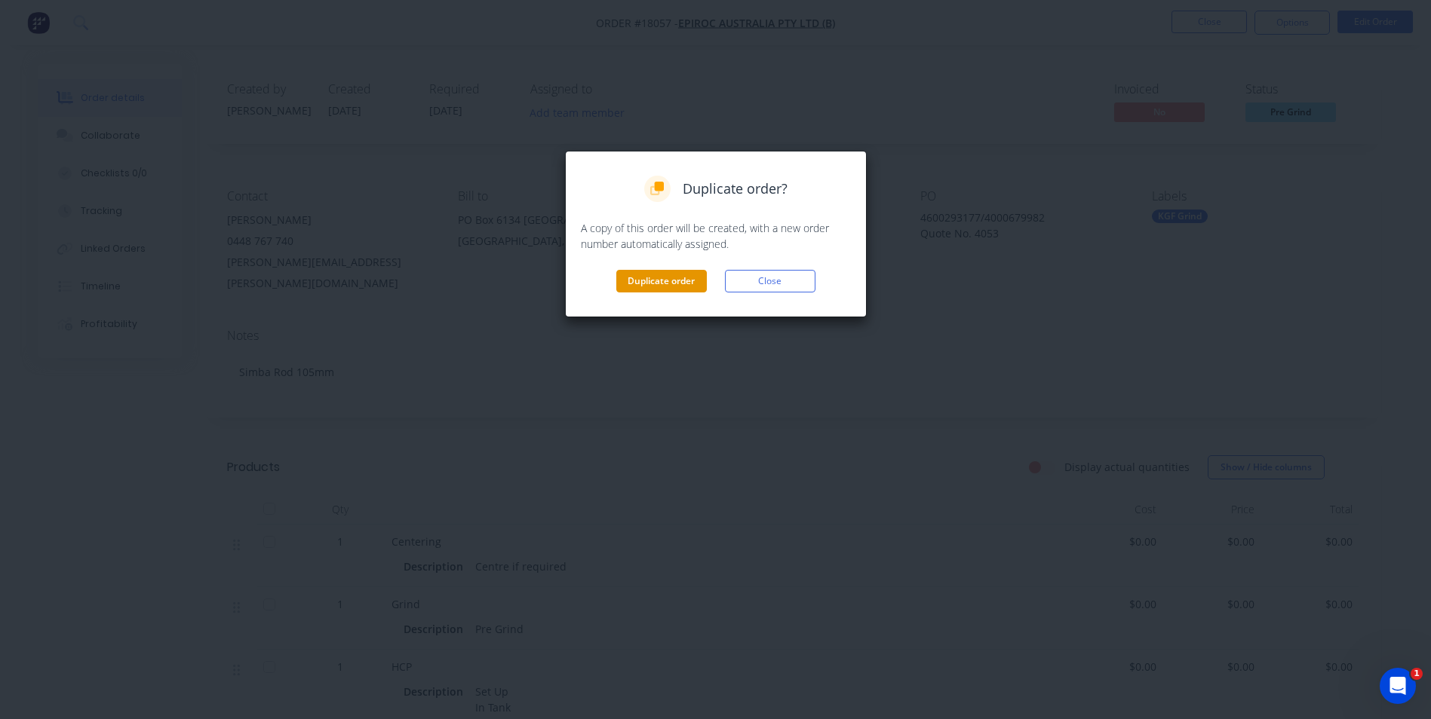
click at [658, 286] on button "Duplicate order" at bounding box center [661, 281] width 90 height 23
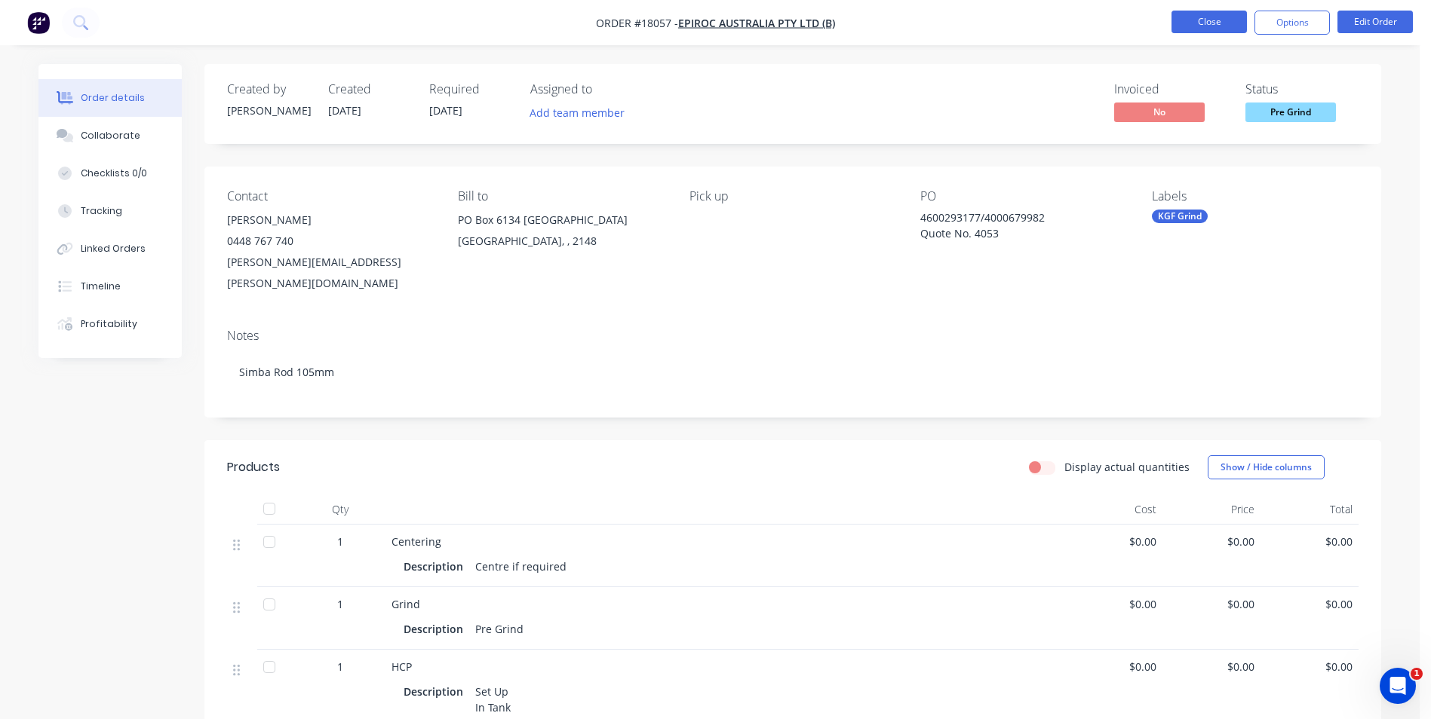
click at [1222, 29] on button "Close" at bounding box center [1208, 22] width 75 height 23
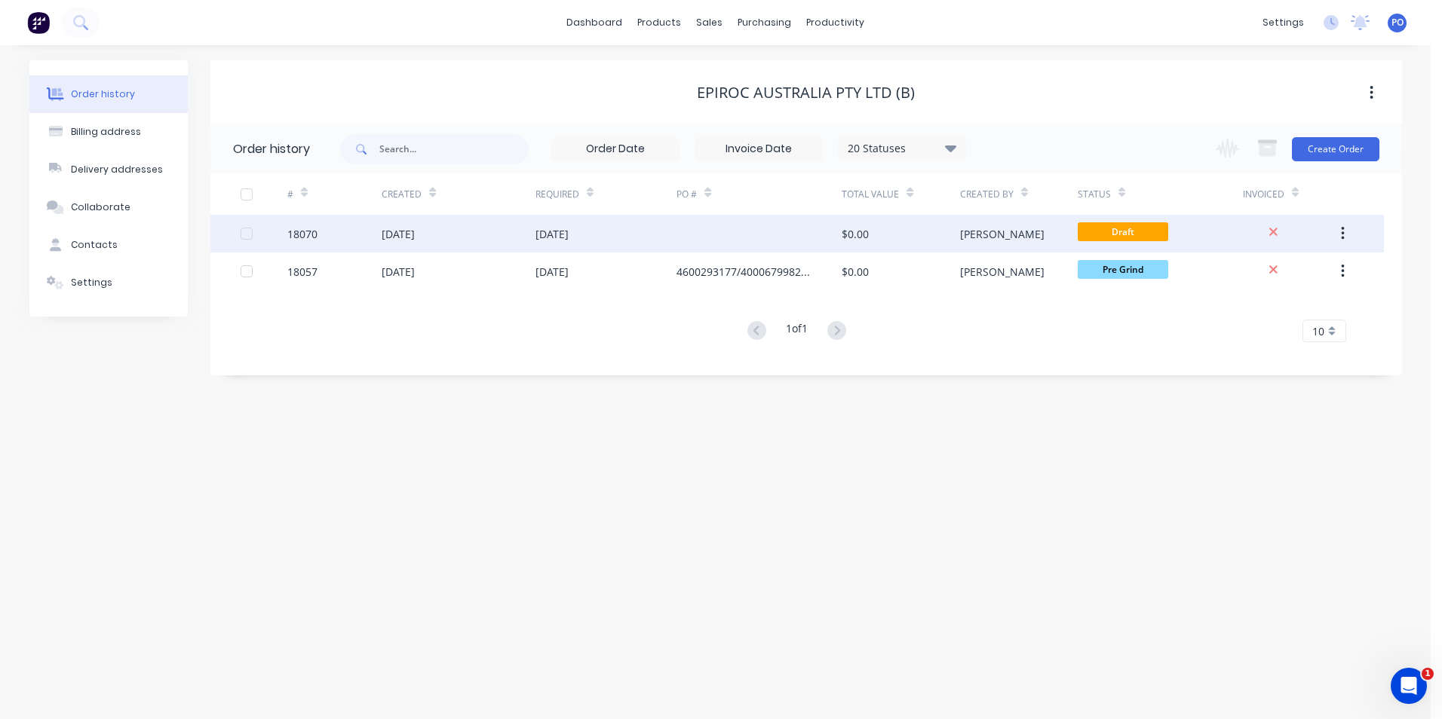
click at [445, 234] on div "[DATE]" at bounding box center [458, 234] width 153 height 38
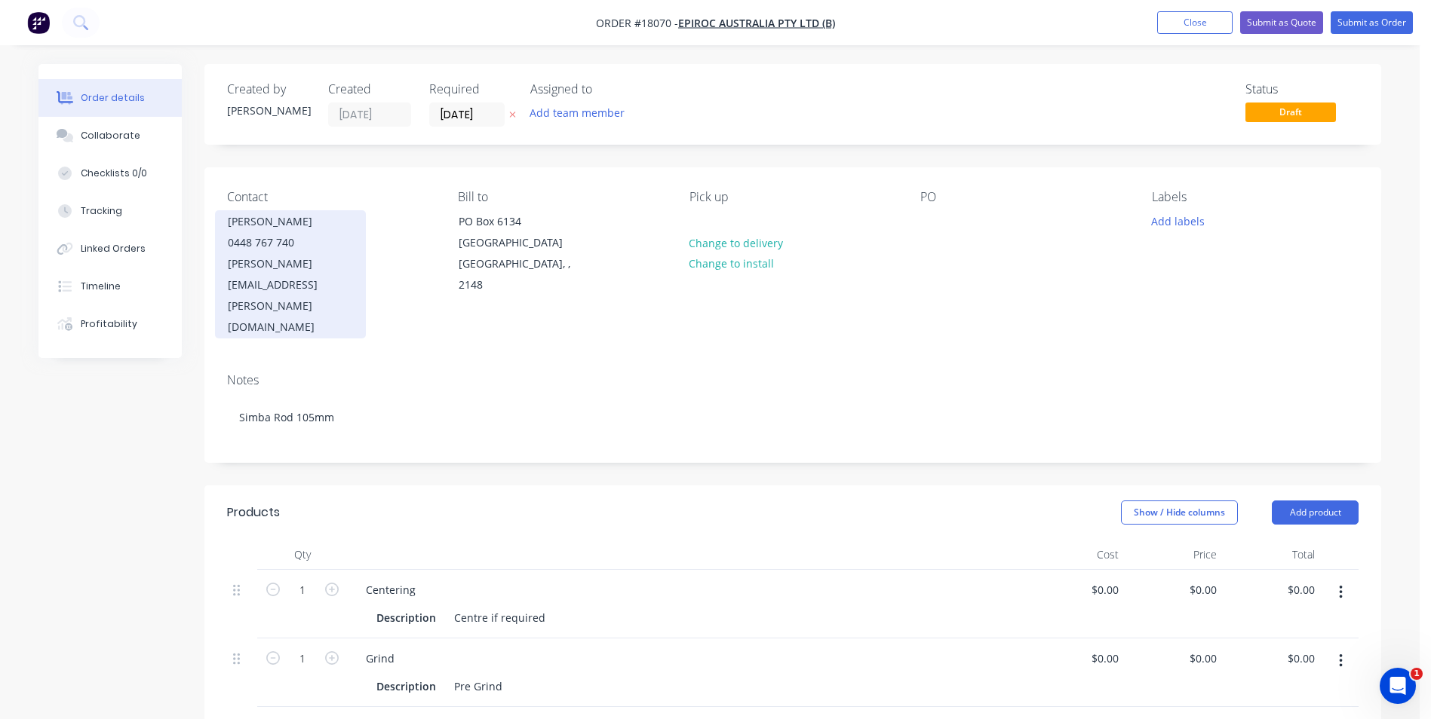
click at [274, 219] on div "[PERSON_NAME]" at bounding box center [290, 221] width 125 height 21
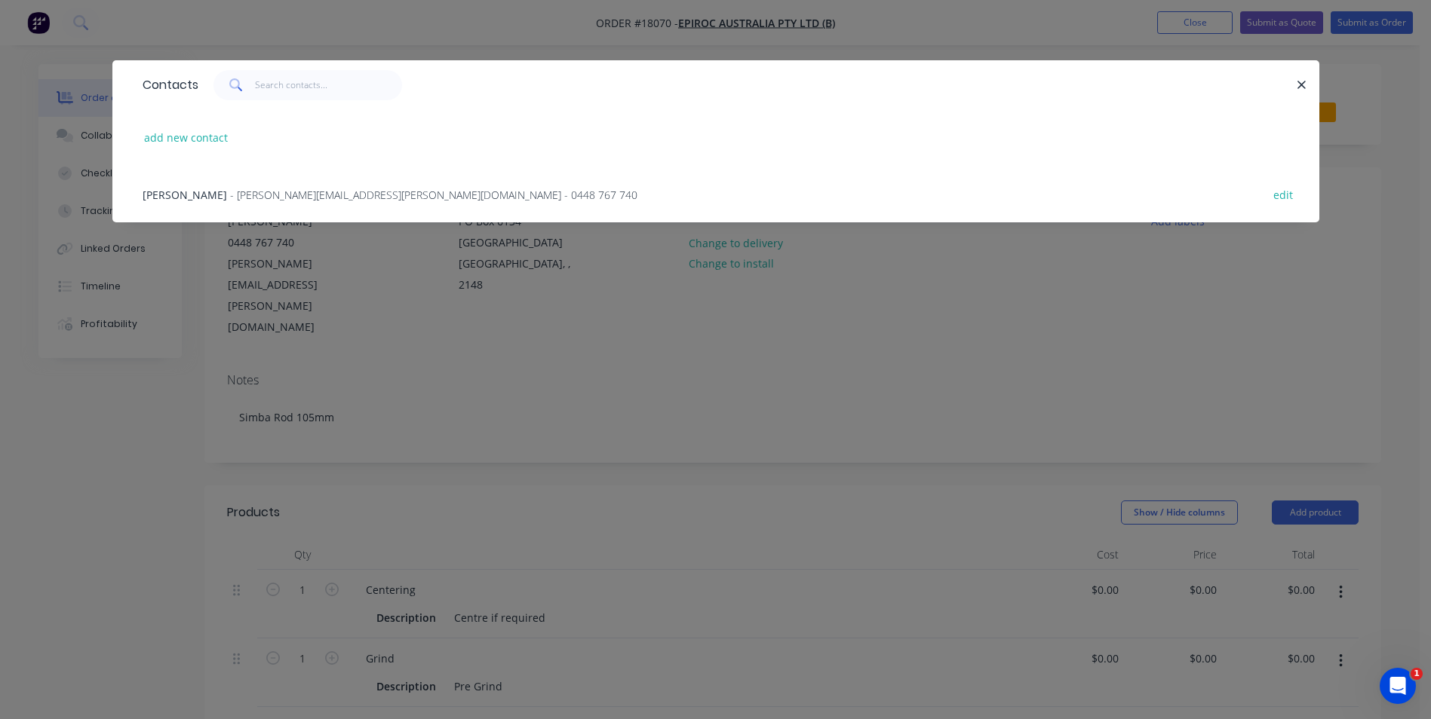
click at [673, 328] on div "Contacts add new contact [PERSON_NAME] - [PERSON_NAME][EMAIL_ADDRESS][PERSON_NA…" at bounding box center [715, 359] width 1431 height 719
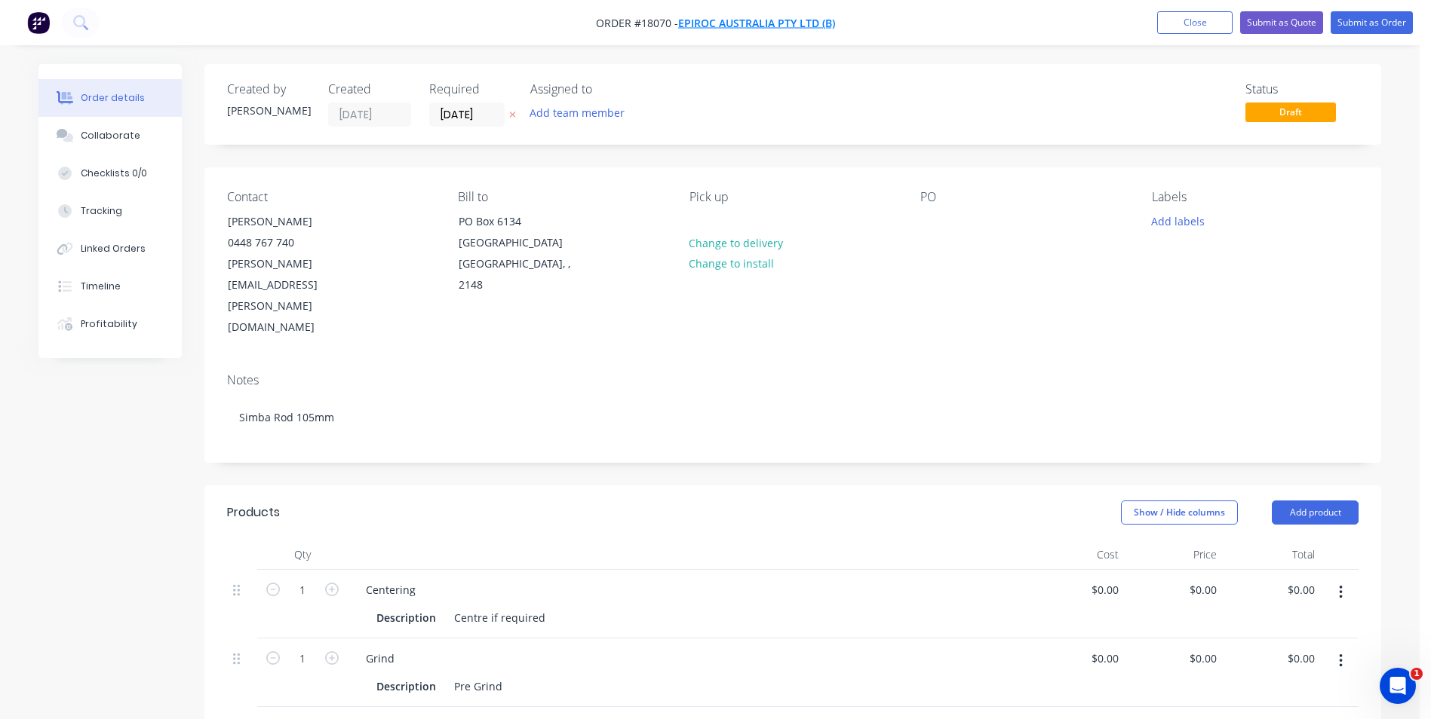
click at [816, 21] on span "Epiroc Australia Pty Ltd (B)" at bounding box center [756, 23] width 157 height 14
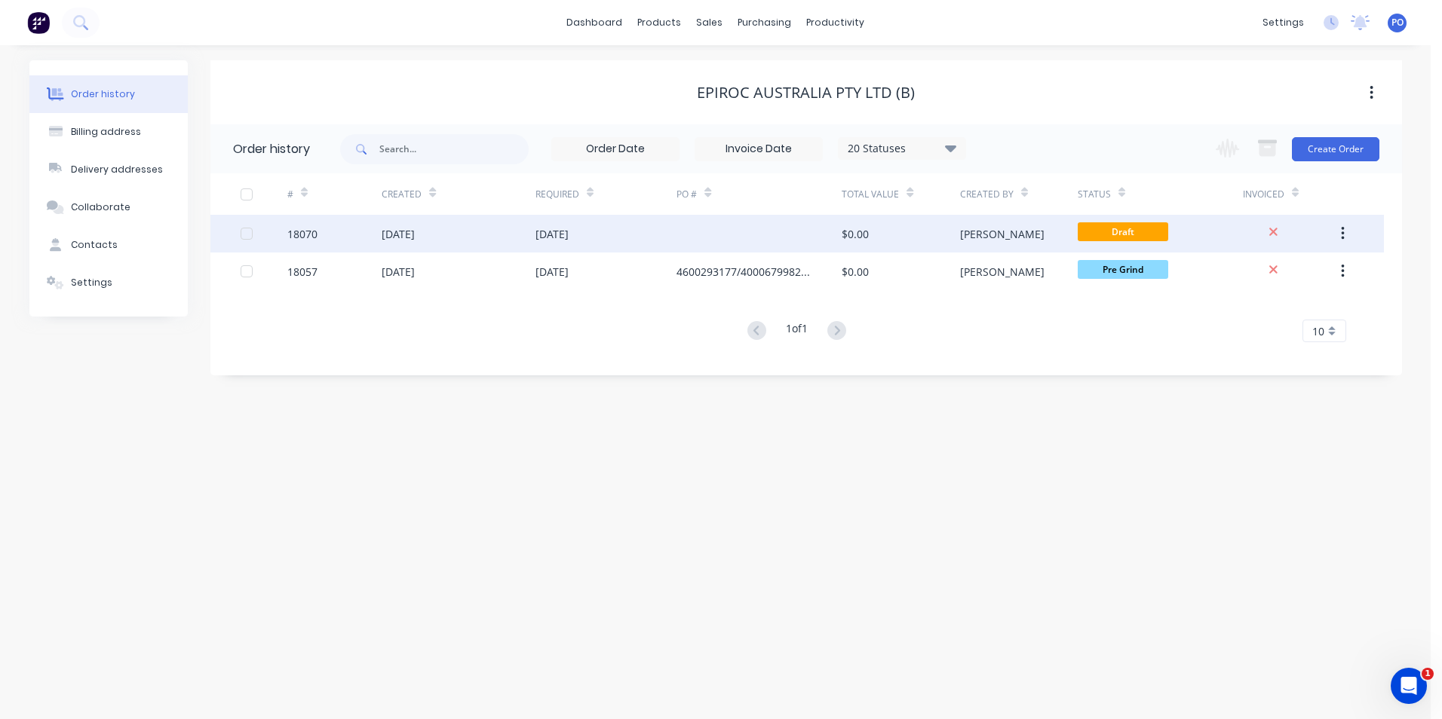
click at [1341, 230] on icon "button" at bounding box center [1343, 233] width 4 height 17
click at [397, 235] on div "[DATE]" at bounding box center [398, 234] width 33 height 16
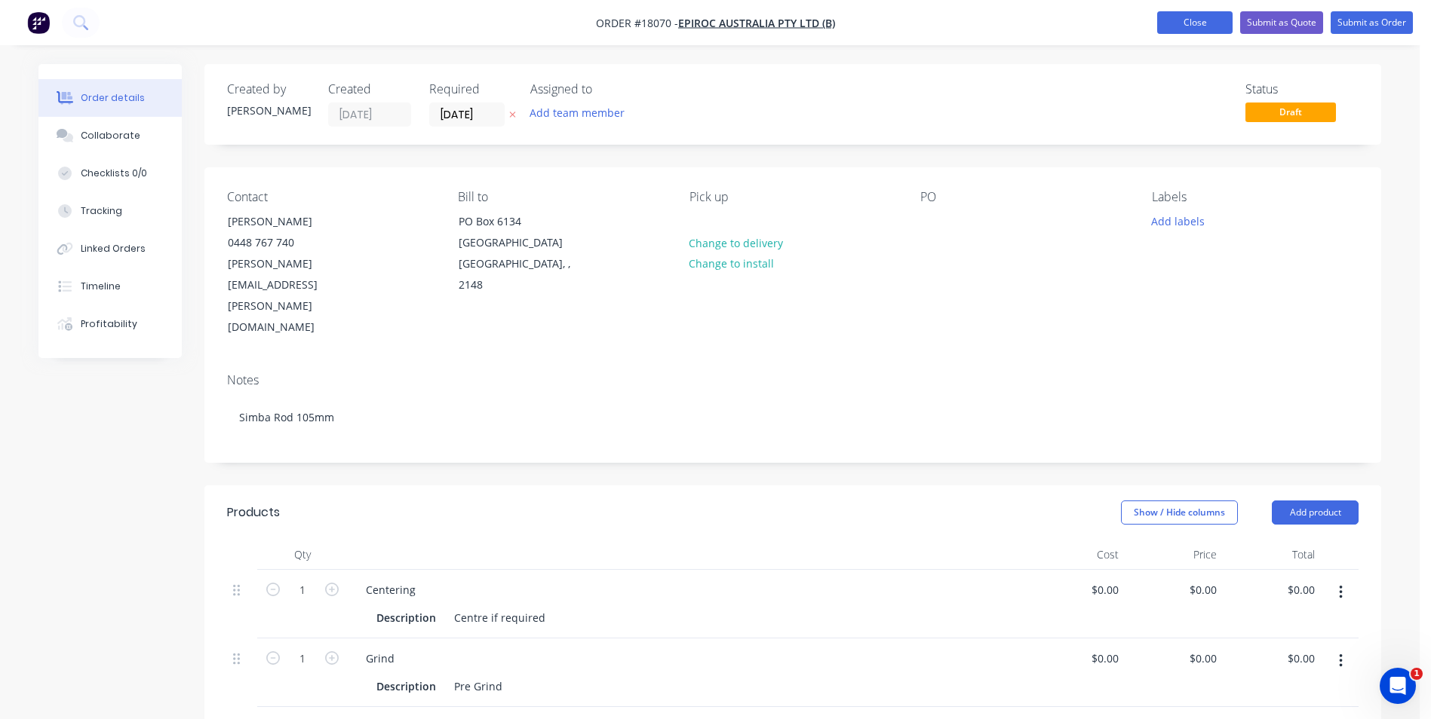
click at [1206, 30] on button "Close" at bounding box center [1194, 22] width 75 height 23
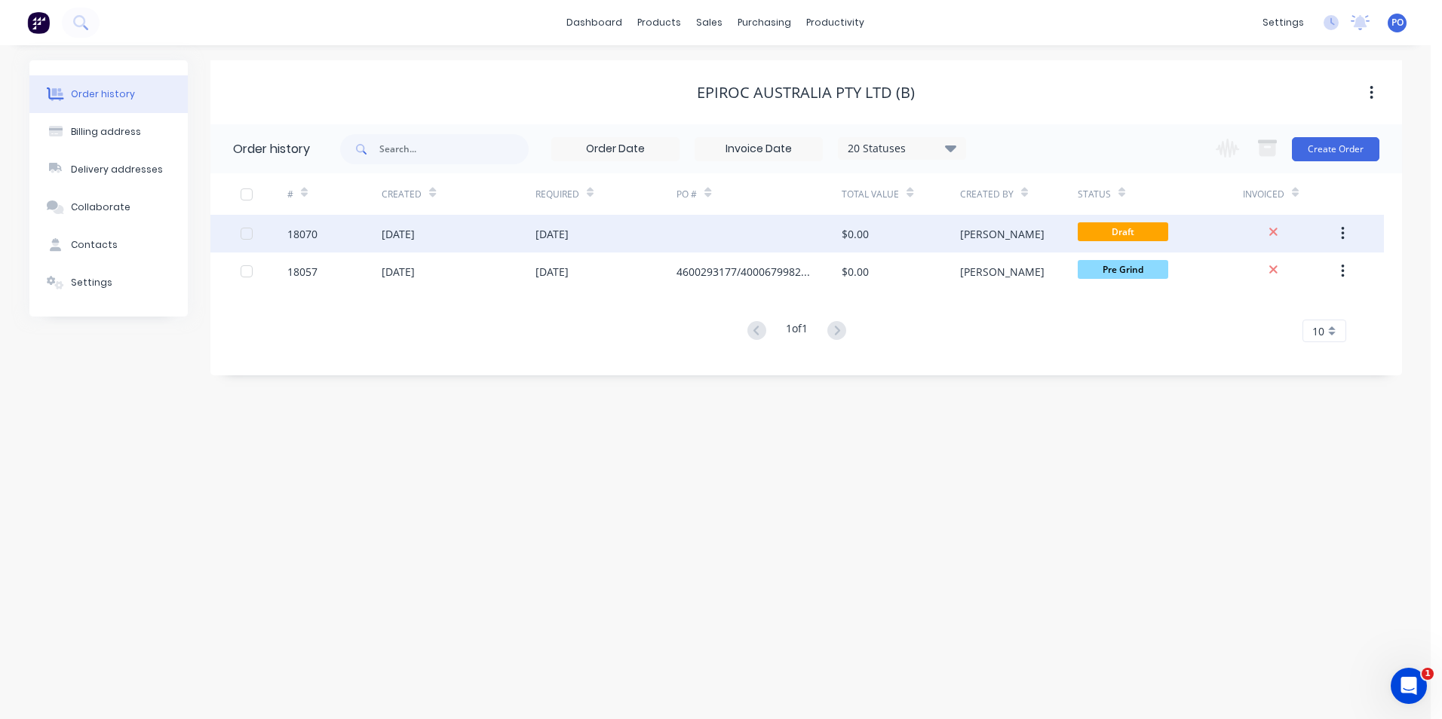
click at [529, 238] on div "[DATE]" at bounding box center [458, 234] width 153 height 38
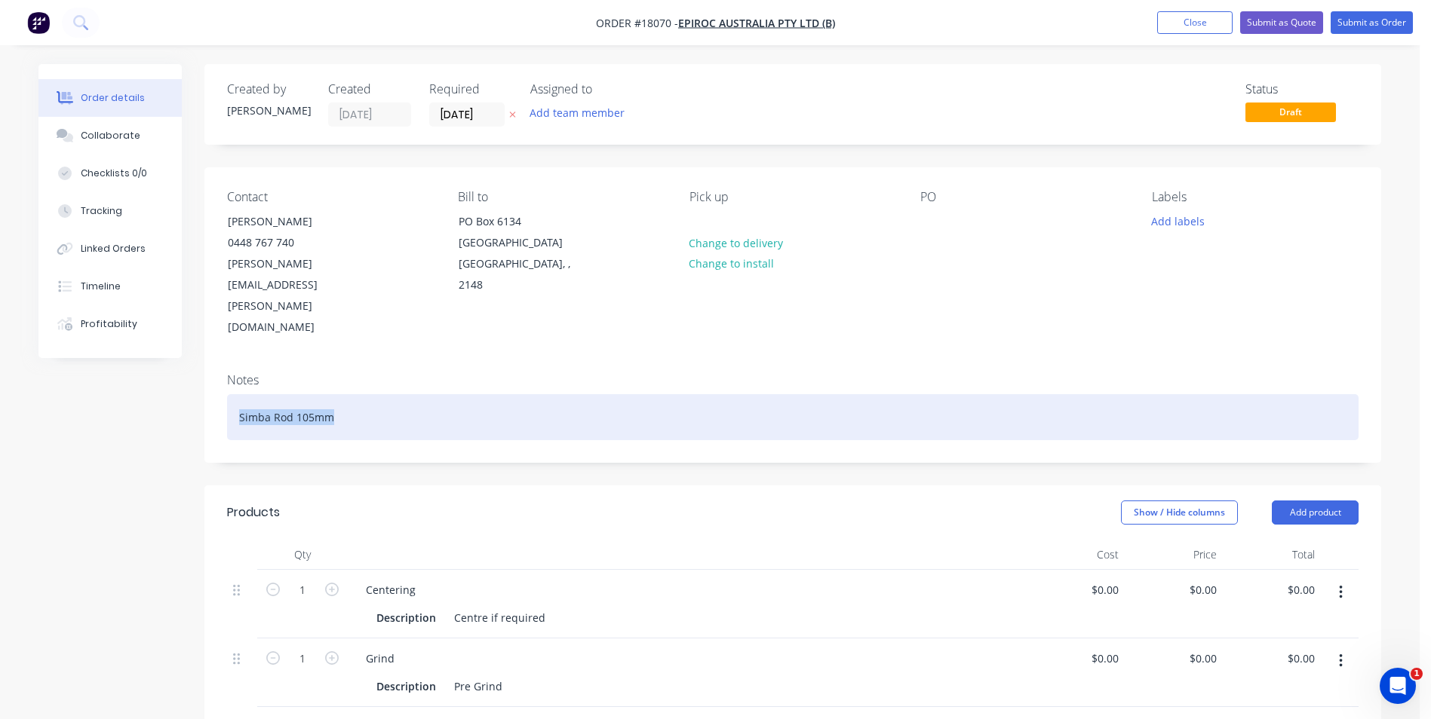
drag, startPoint x: 347, startPoint y: 355, endPoint x: 231, endPoint y: 349, distance: 116.3
click at [231, 394] on div "Simba Rod 105mm" at bounding box center [792, 417] width 1131 height 46
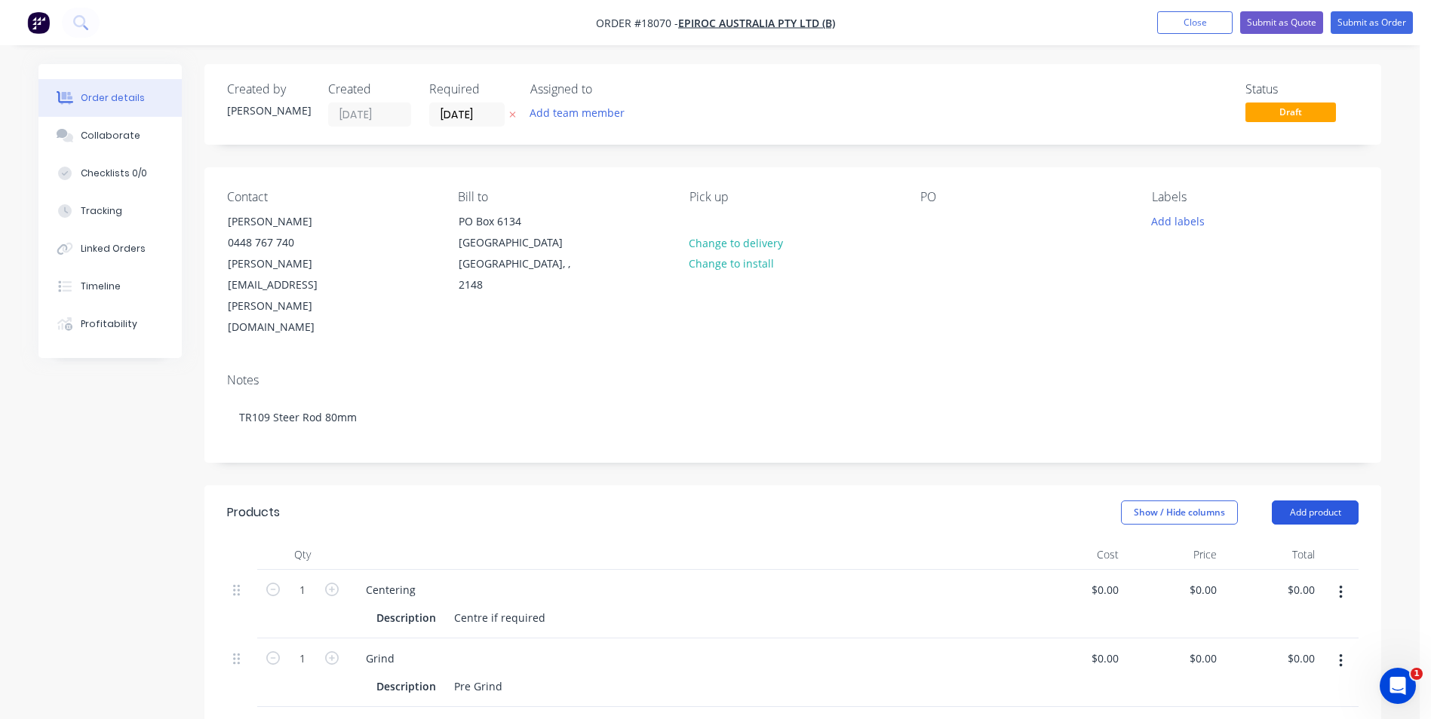
click at [1334, 501] on button "Add product" at bounding box center [1314, 513] width 87 height 24
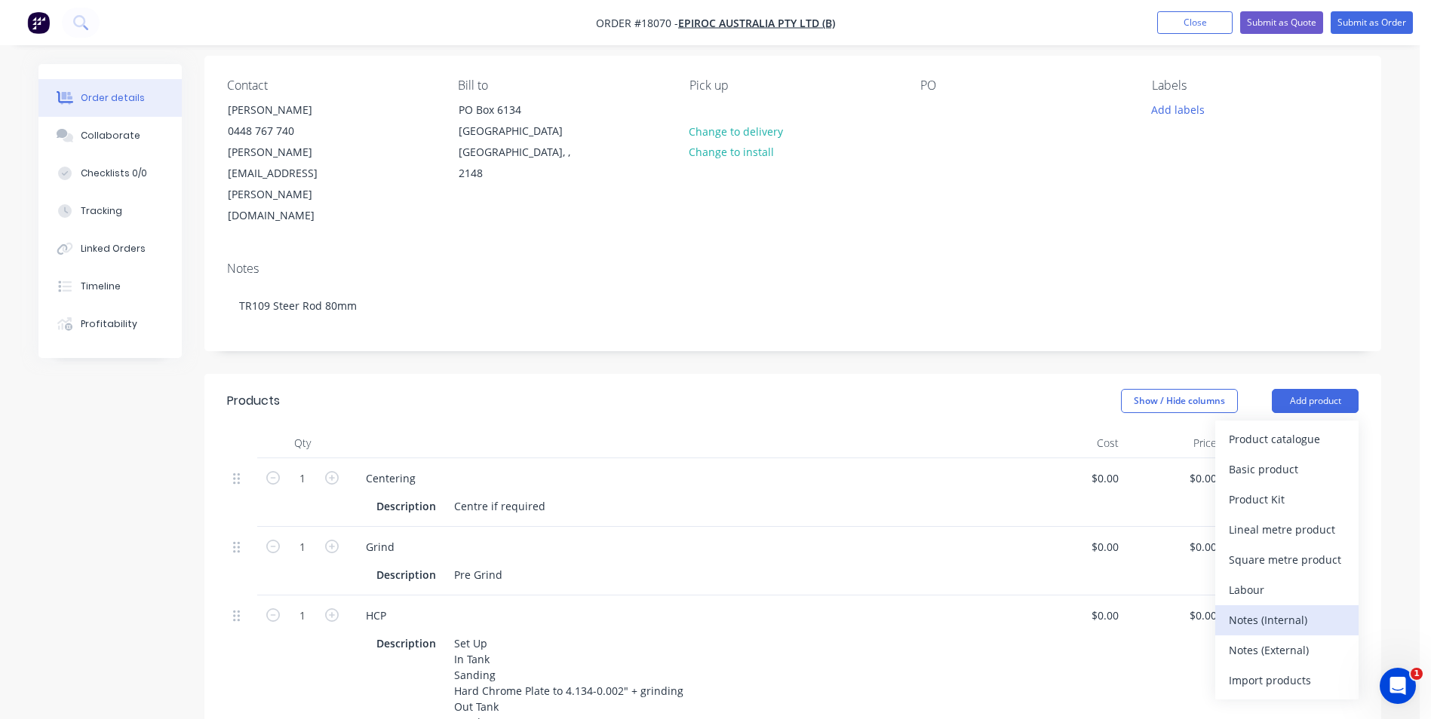
scroll to position [151, 0]
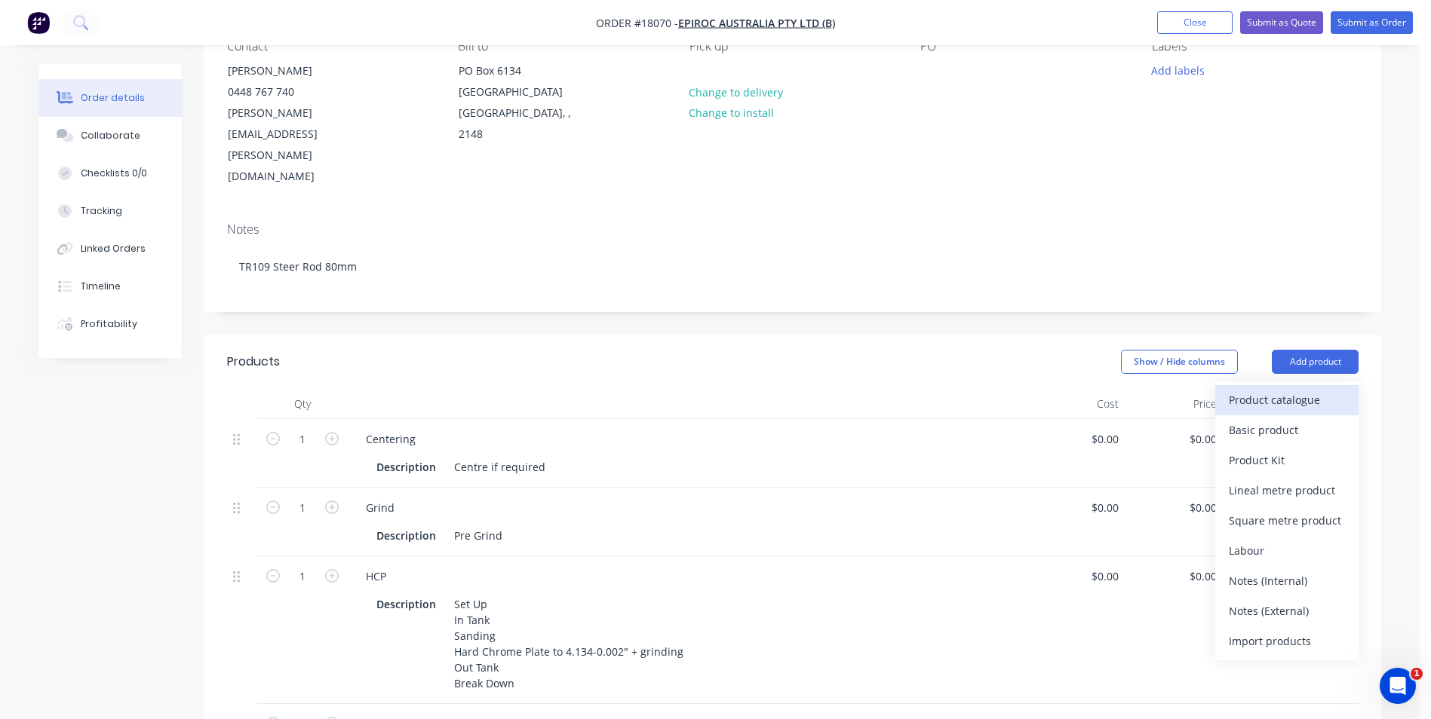
click at [1286, 389] on div "Product catalogue" at bounding box center [1286, 400] width 116 height 22
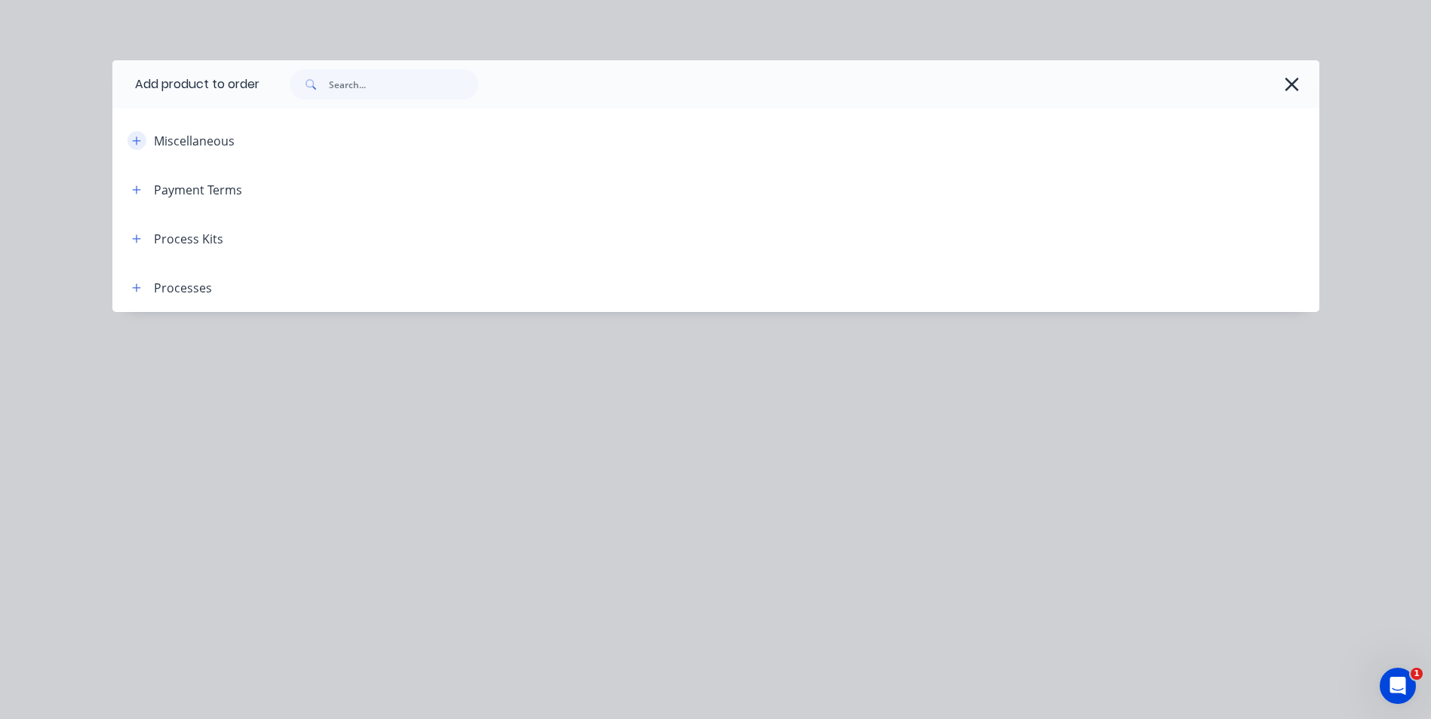
click at [137, 144] on icon "button" at bounding box center [136, 141] width 9 height 11
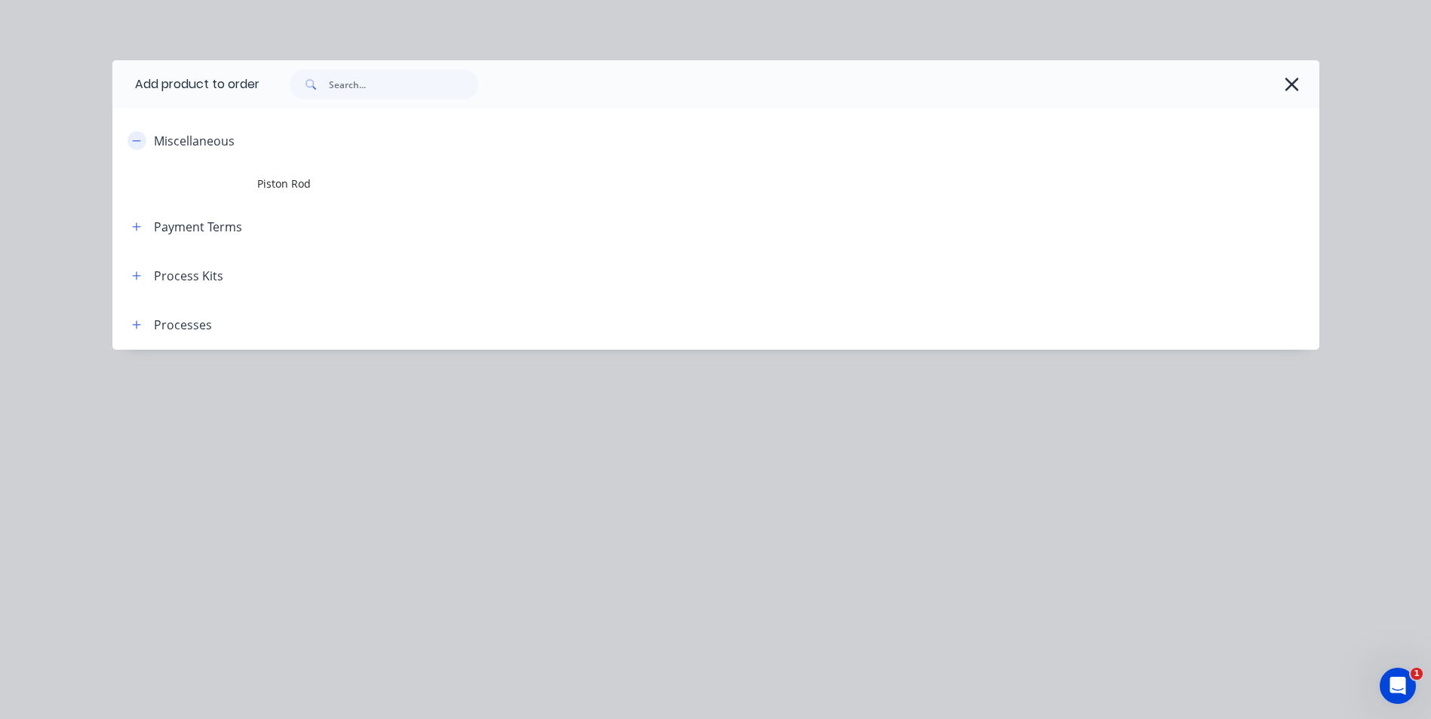
click at [137, 144] on icon "button" at bounding box center [136, 141] width 9 height 11
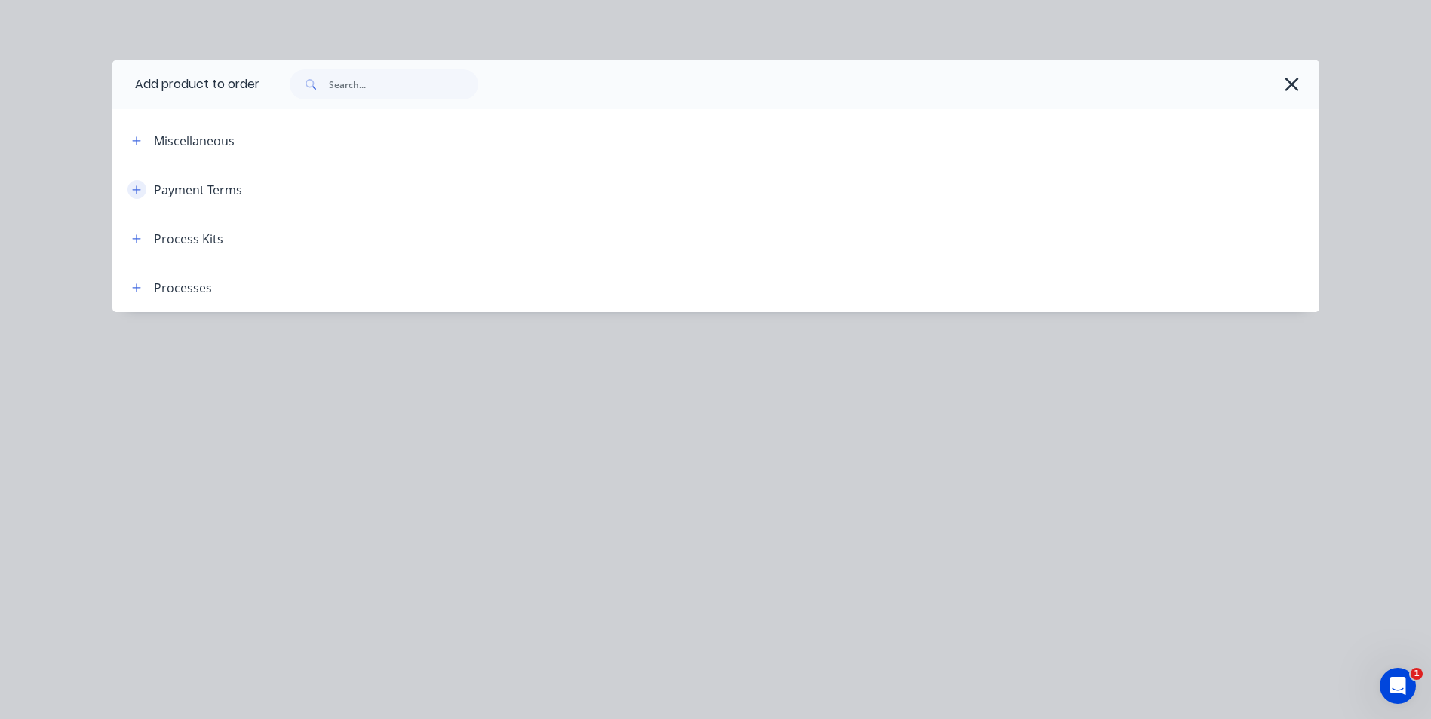
click at [137, 192] on icon "button" at bounding box center [136, 190] width 9 height 11
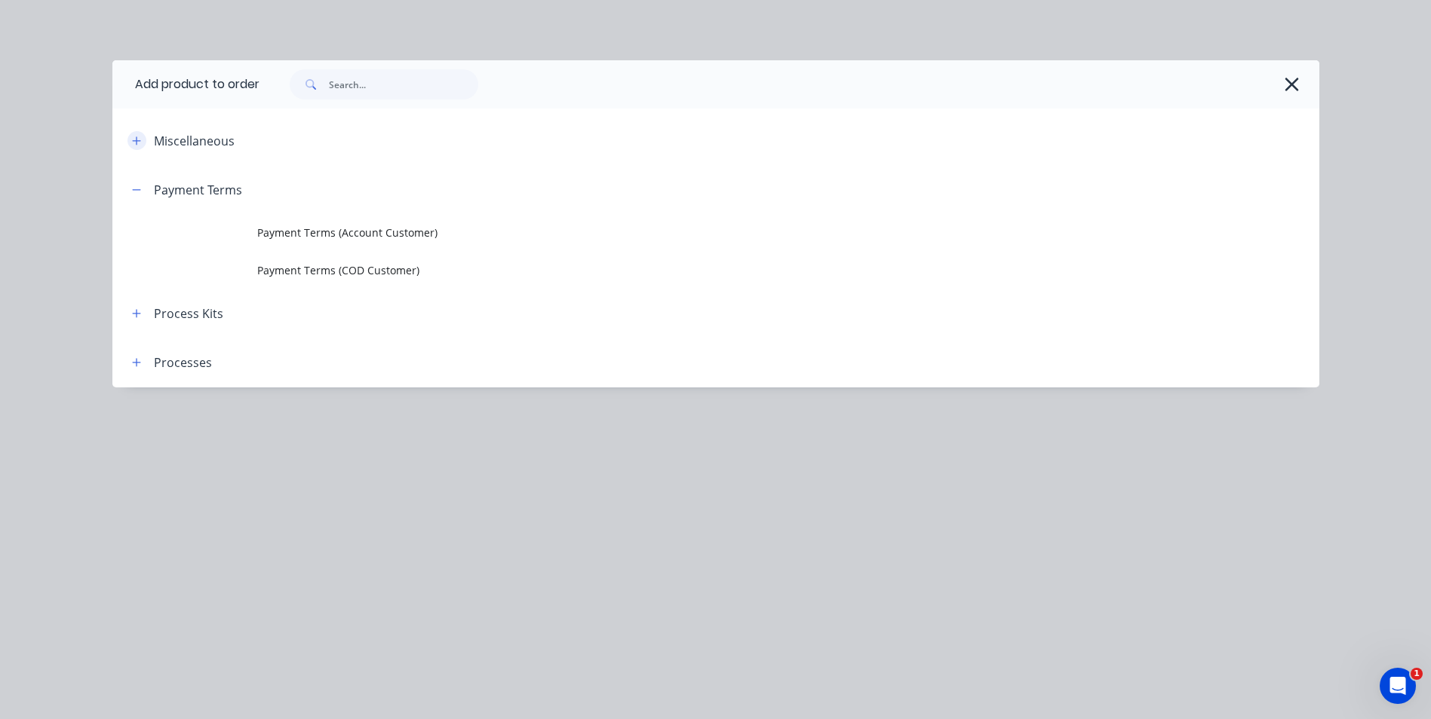
click at [141, 142] on icon "button" at bounding box center [136, 141] width 9 height 11
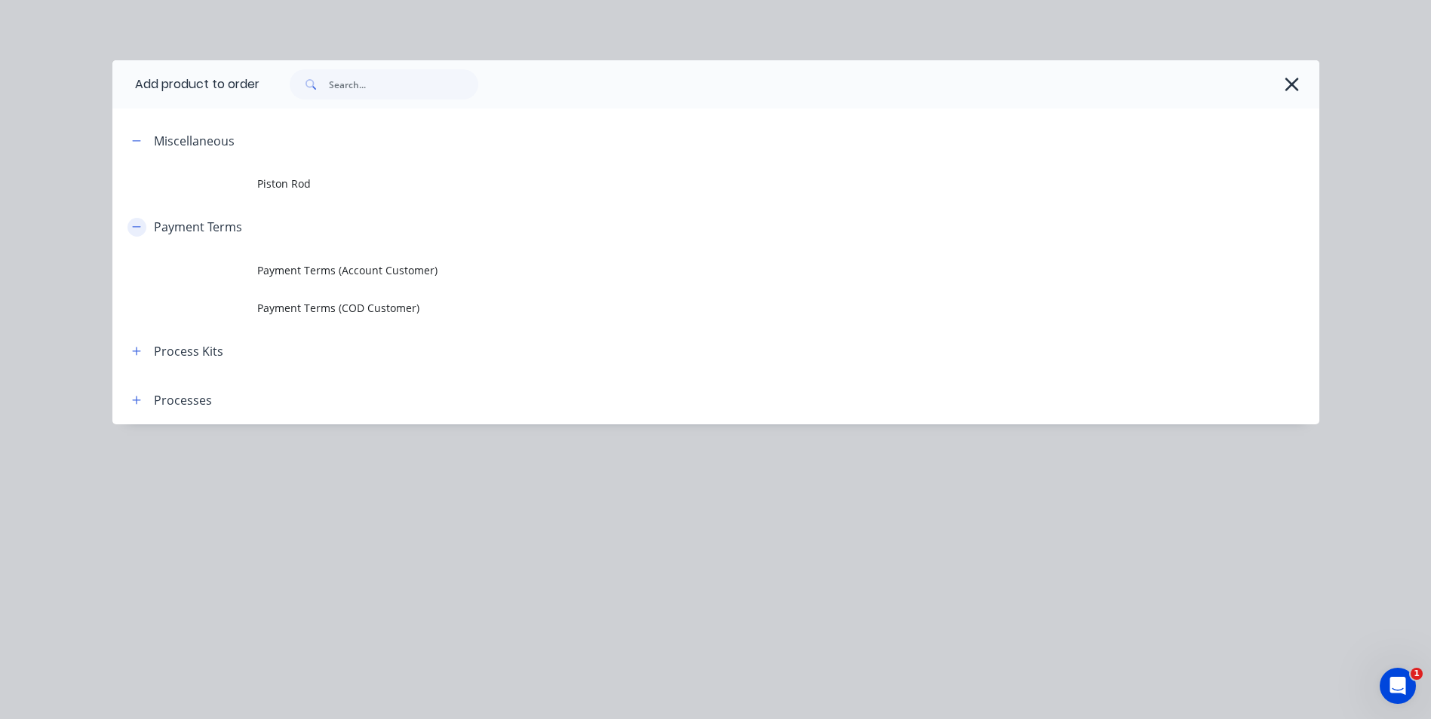
click at [129, 226] on button "button" at bounding box center [136, 227] width 19 height 19
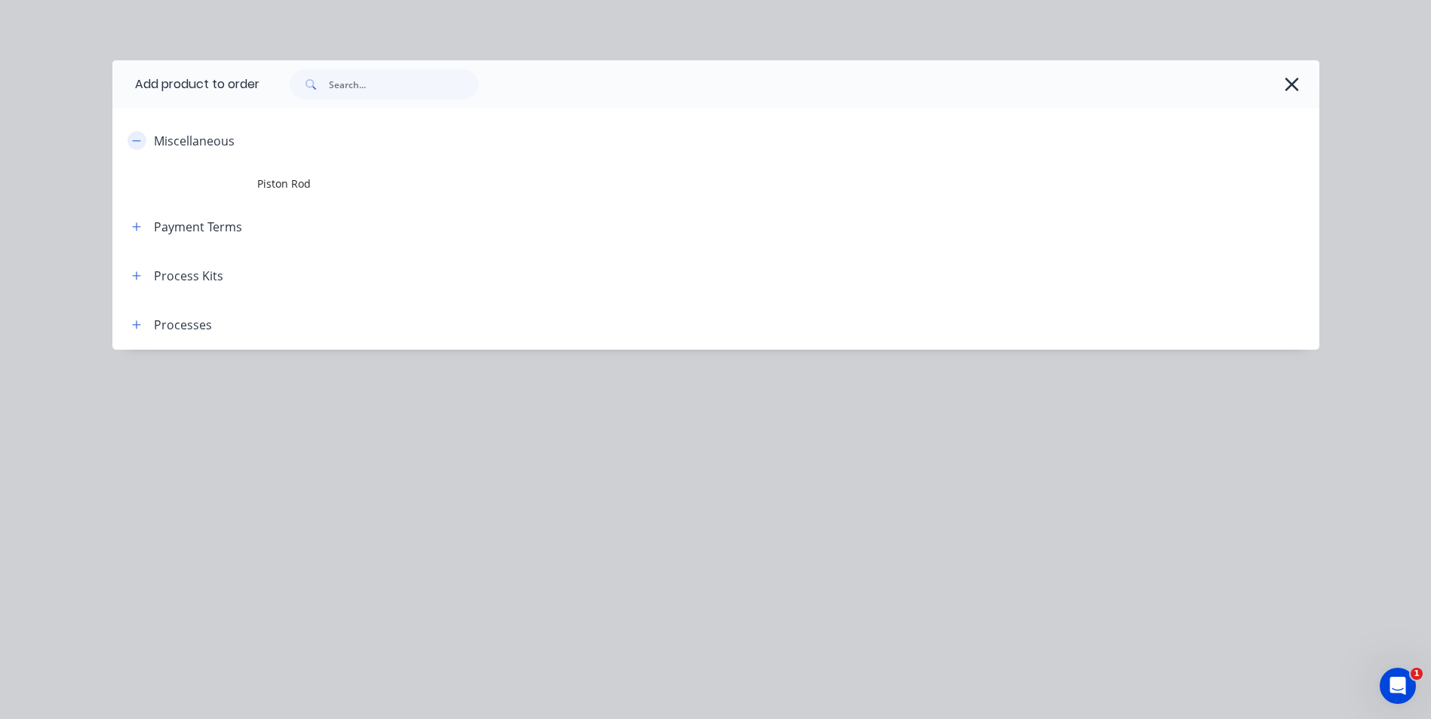
click at [138, 144] on icon "button" at bounding box center [136, 141] width 9 height 11
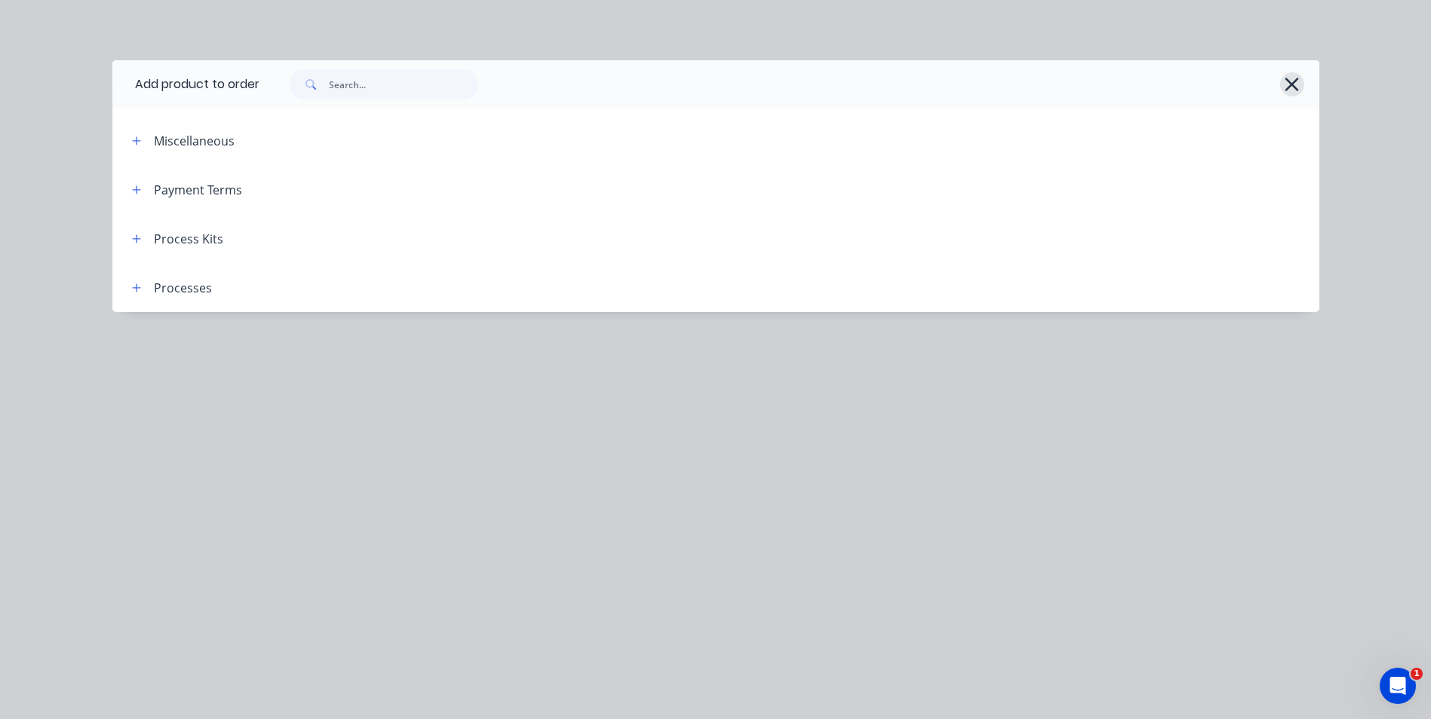
click at [1296, 87] on icon "button" at bounding box center [1292, 85] width 14 height 14
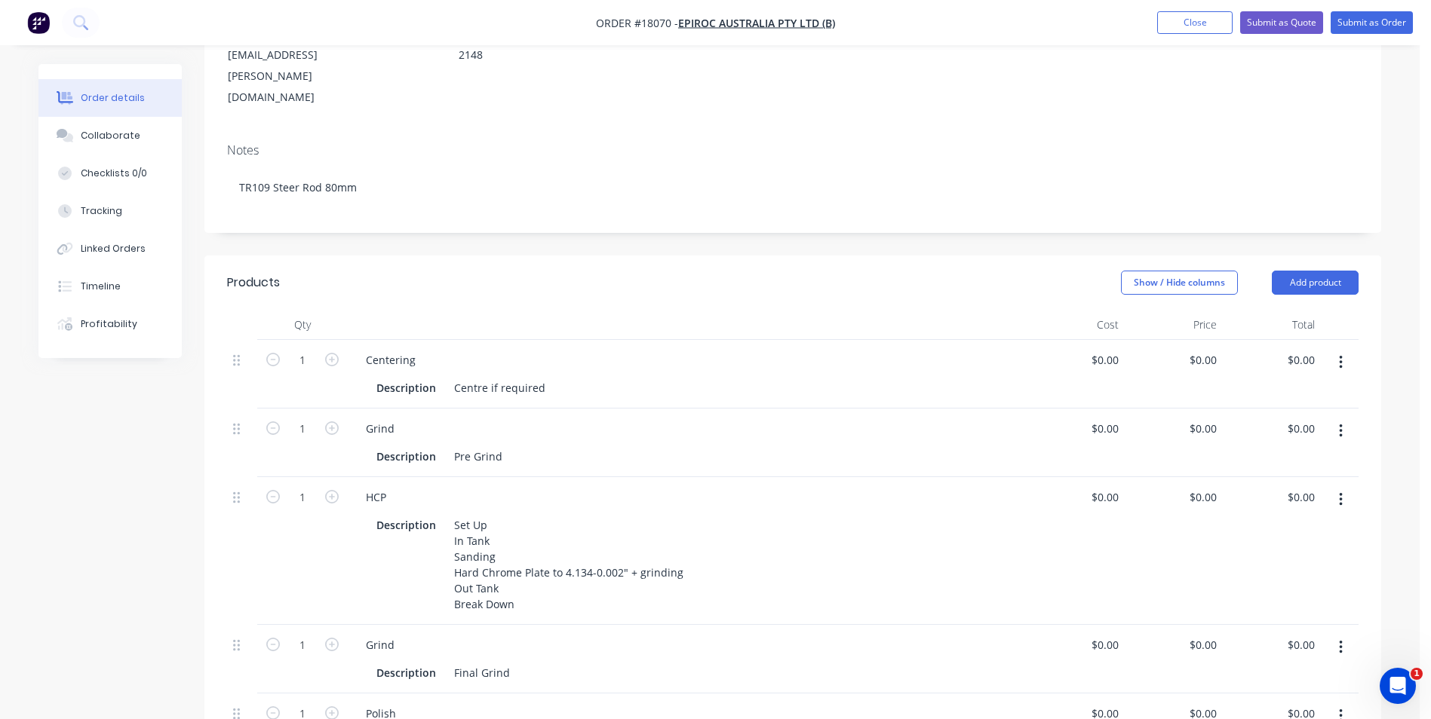
scroll to position [452, 0]
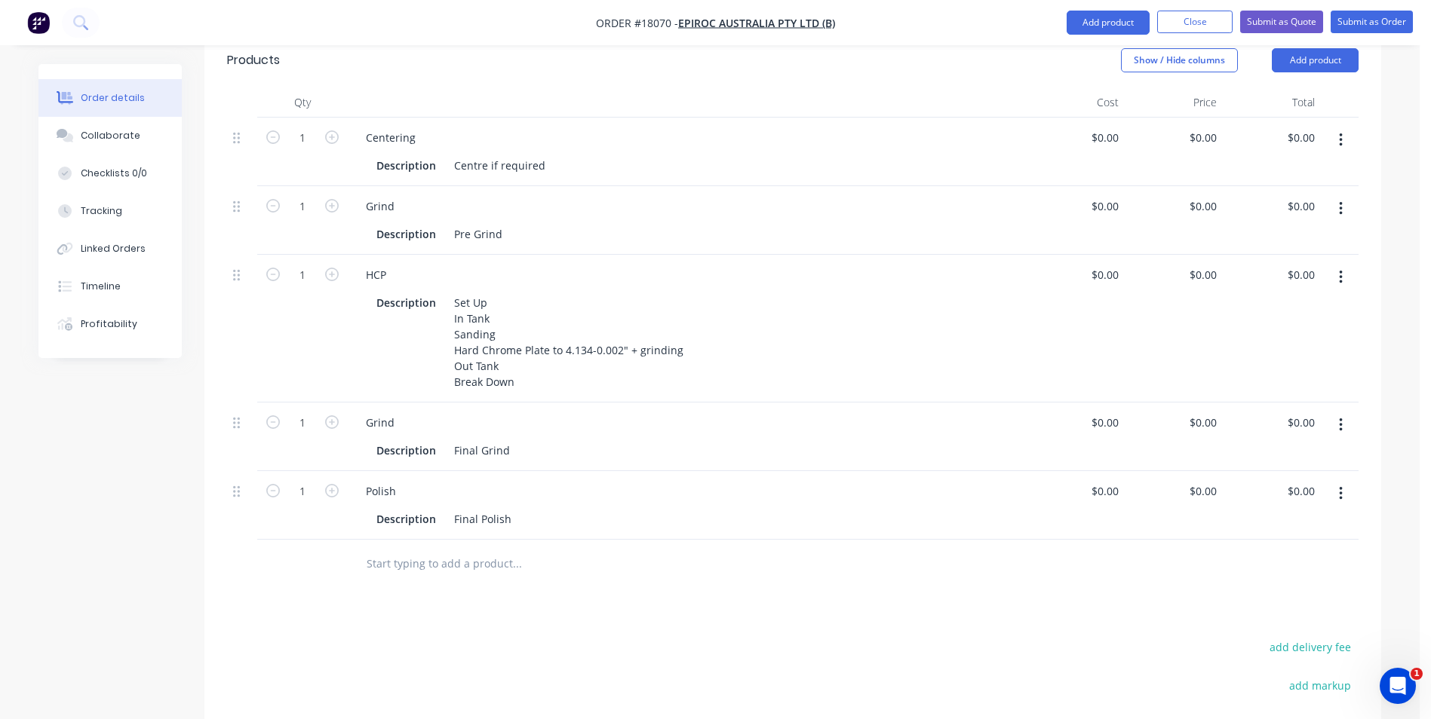
click at [409, 549] on input "text" at bounding box center [517, 564] width 302 height 30
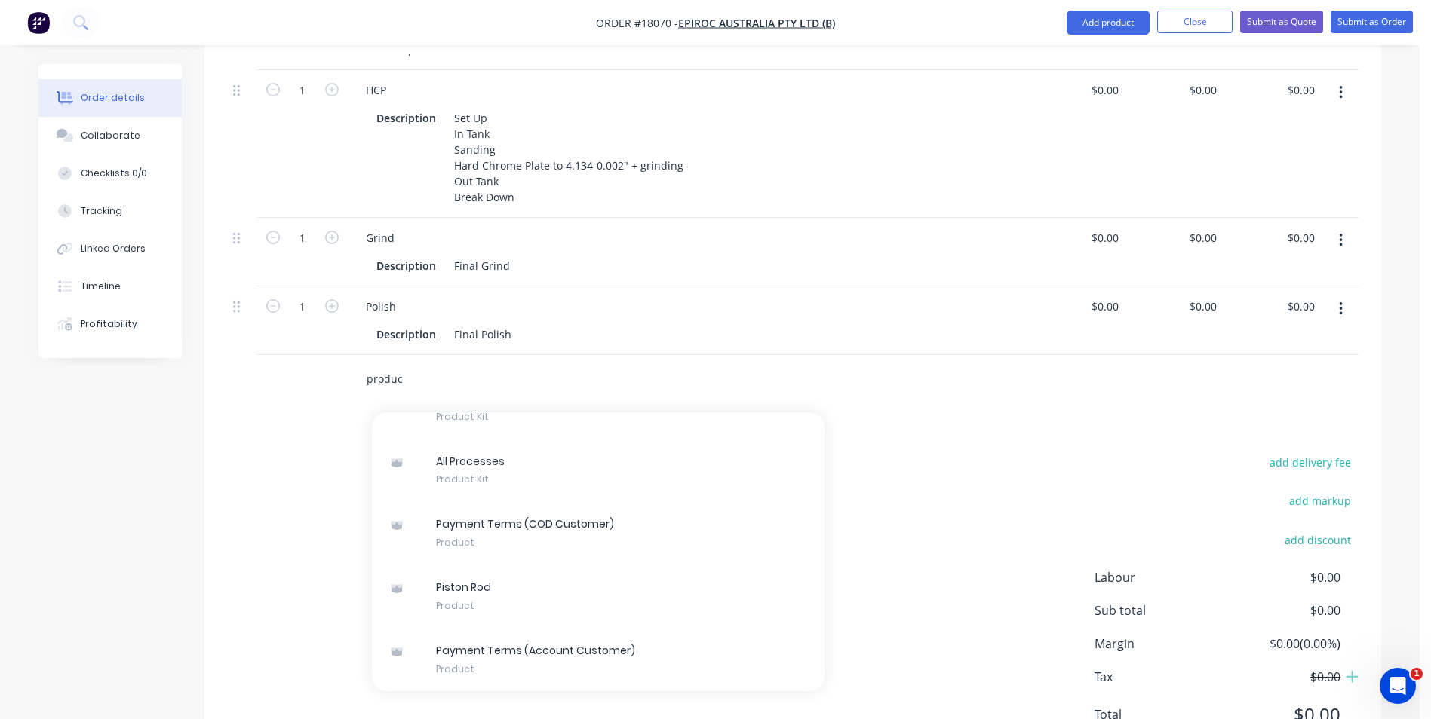
scroll to position [643, 0]
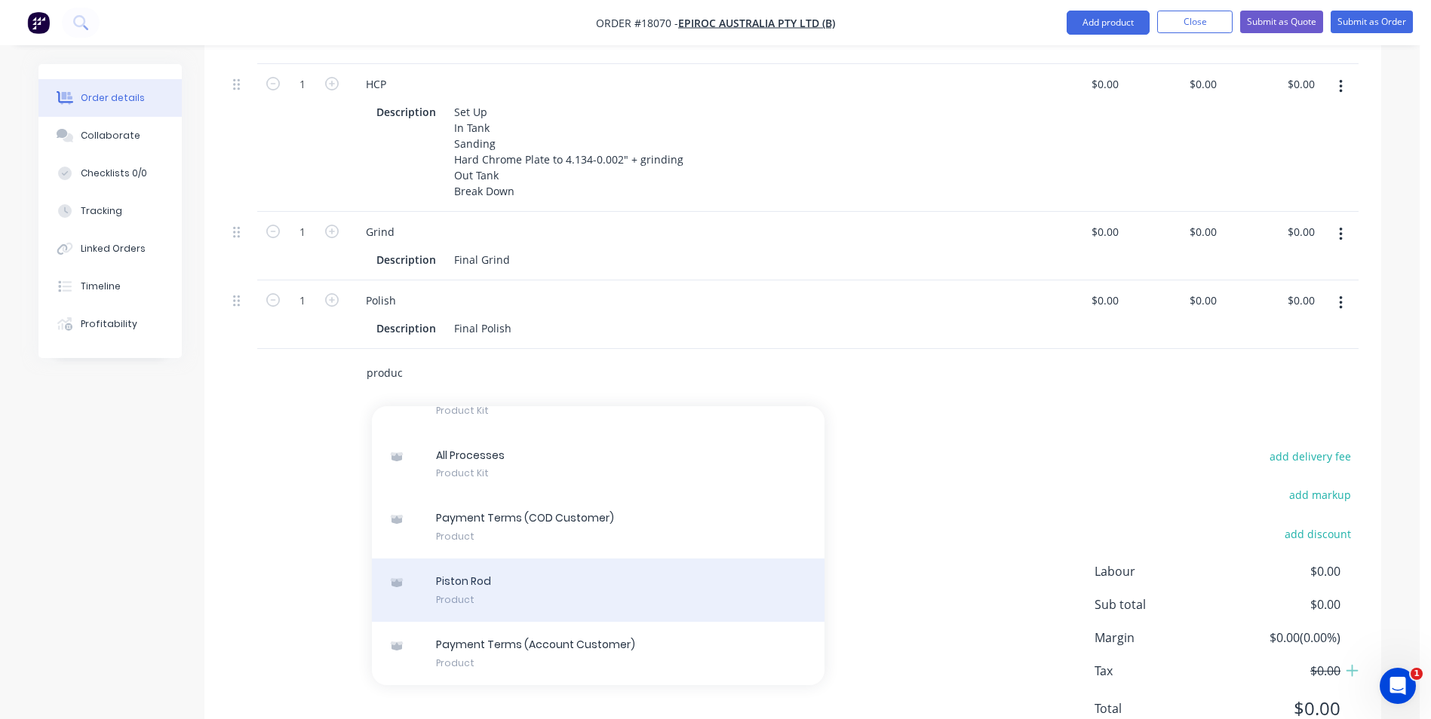
type input "produc"
click at [522, 559] on div "Piston Rod Product" at bounding box center [598, 590] width 452 height 63
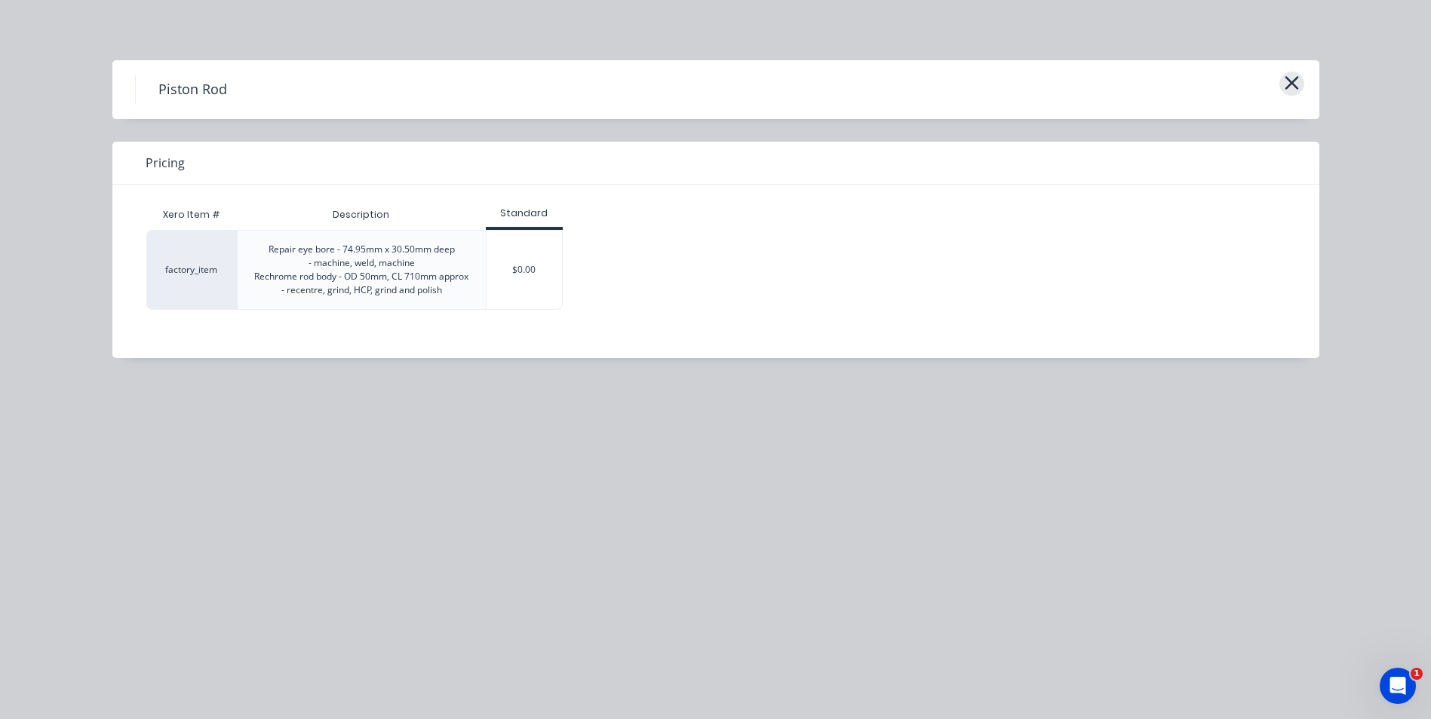
click at [1290, 85] on icon "button" at bounding box center [1291, 83] width 14 height 14
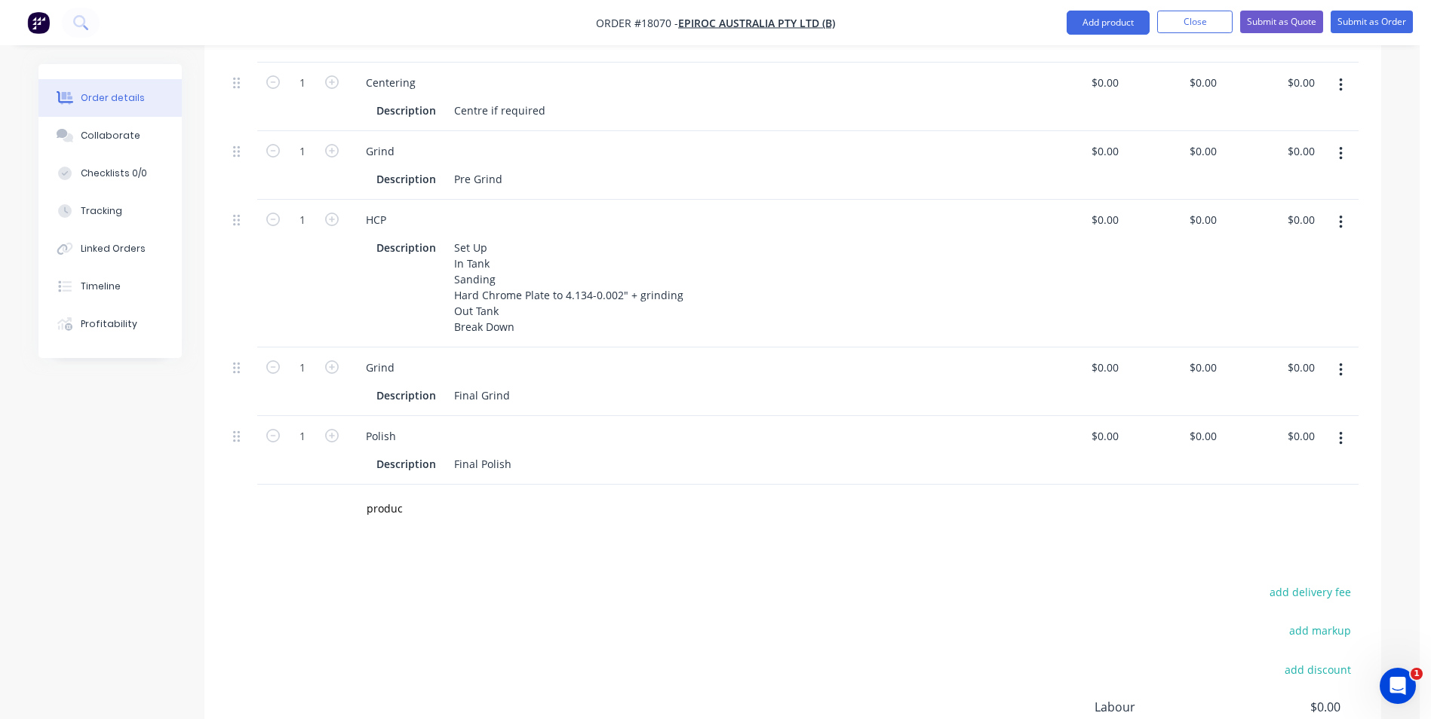
scroll to position [266, 0]
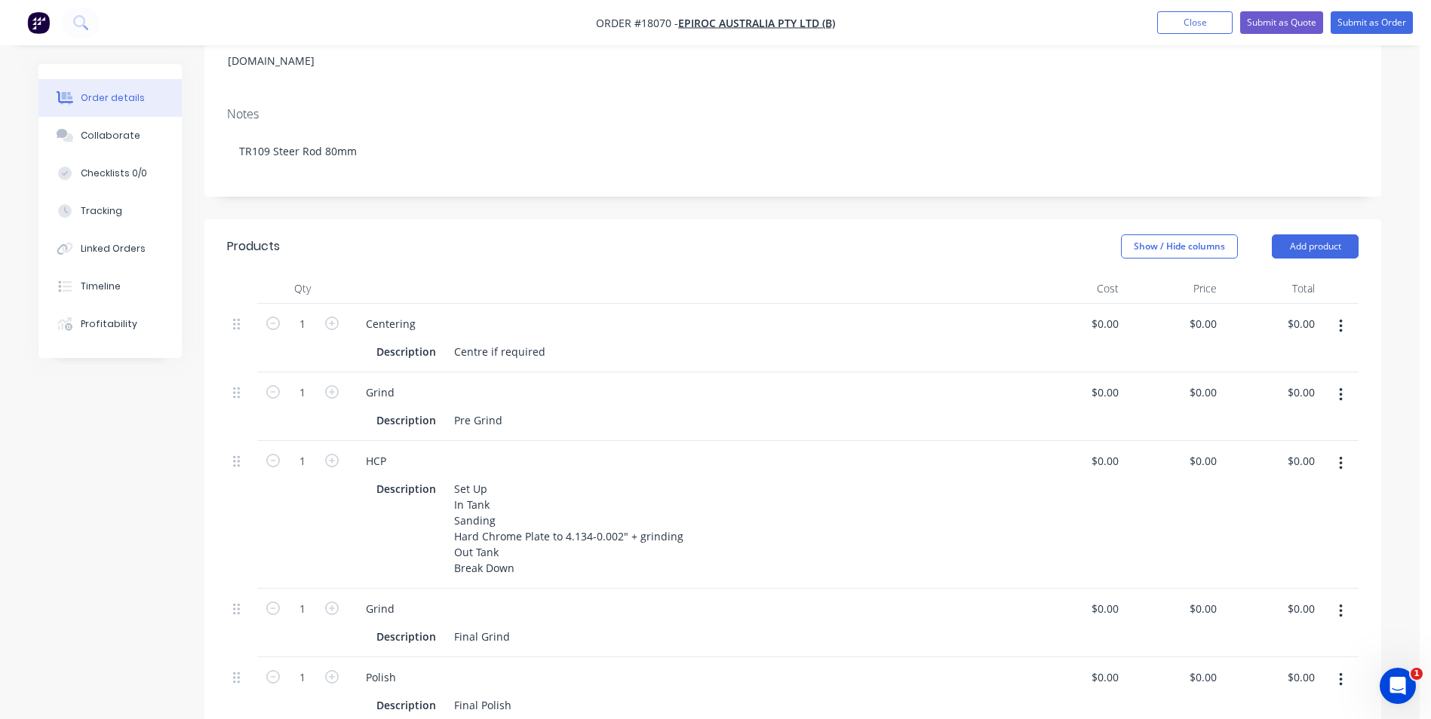
click at [1341, 320] on icon "button" at bounding box center [1340, 327] width 3 height 14
click at [1283, 385] on div "Duplicate" at bounding box center [1286, 396] width 116 height 22
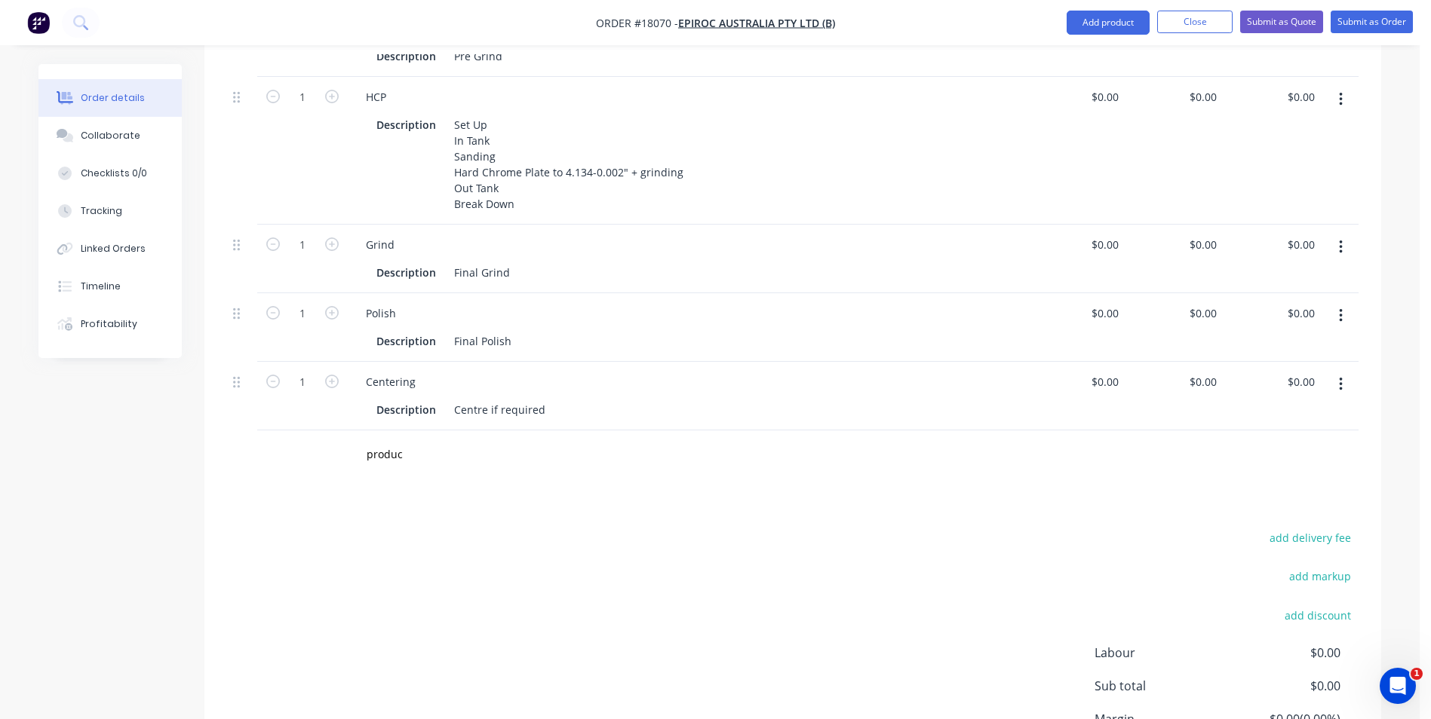
scroll to position [712, 0]
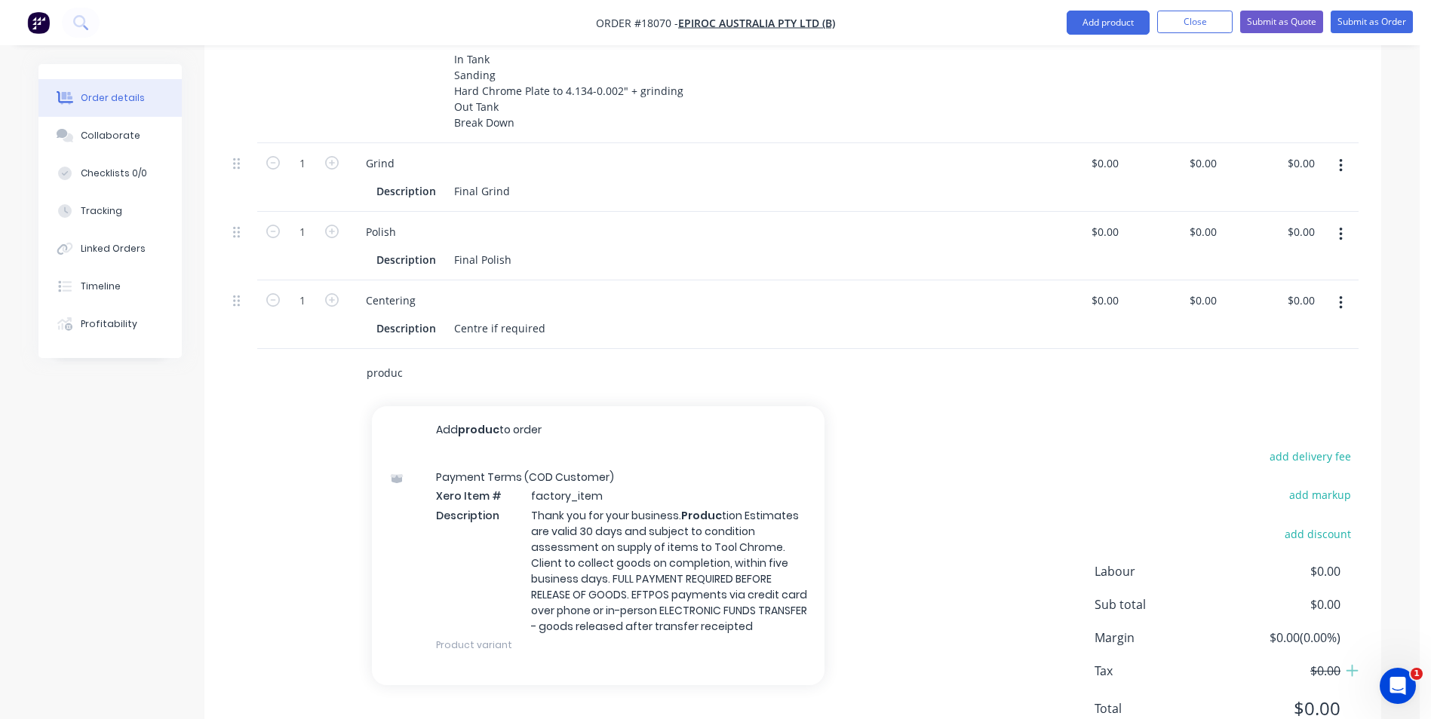
drag, startPoint x: 409, startPoint y: 310, endPoint x: 339, endPoint y: 314, distance: 71.0
click at [339, 349] on div "produc Add produc to order Payment Terms (COD Customer) Xero Item # factory_ite…" at bounding box center [792, 373] width 1131 height 49
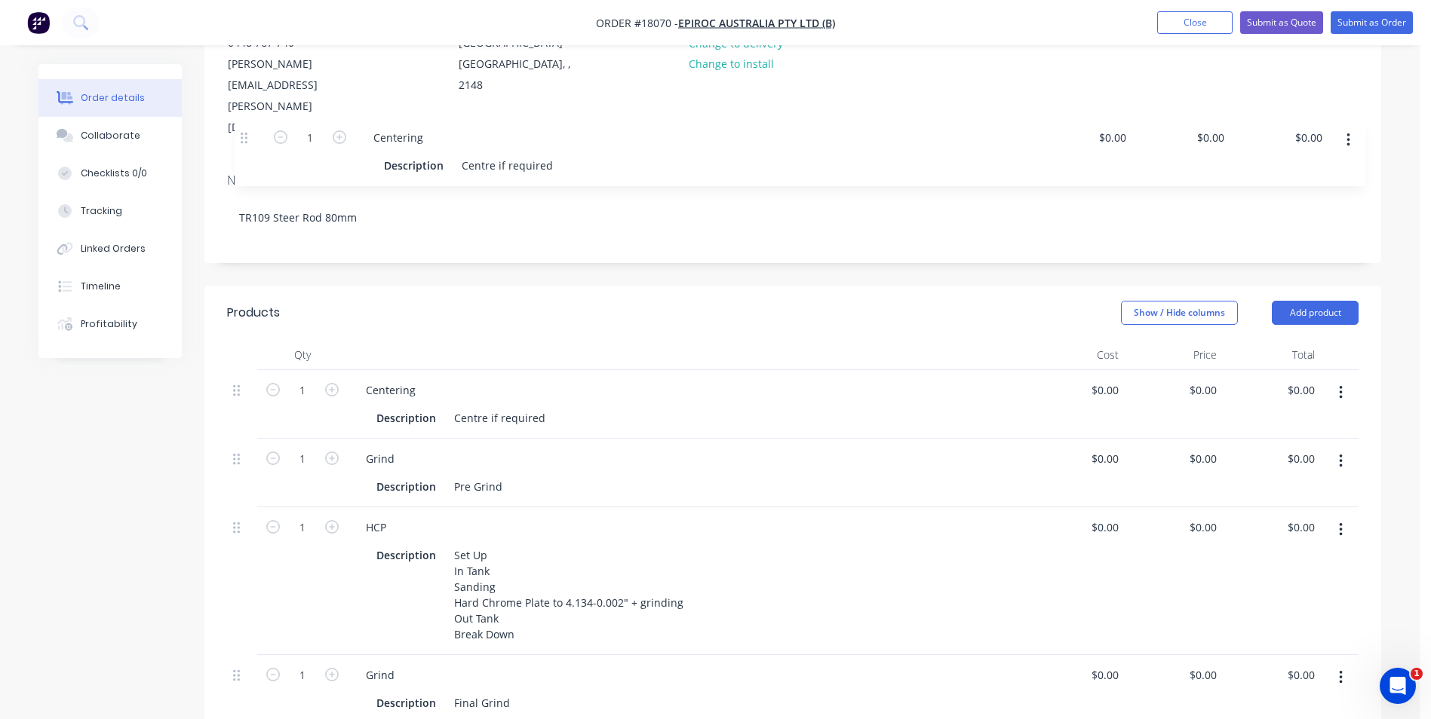
scroll to position [198, 0]
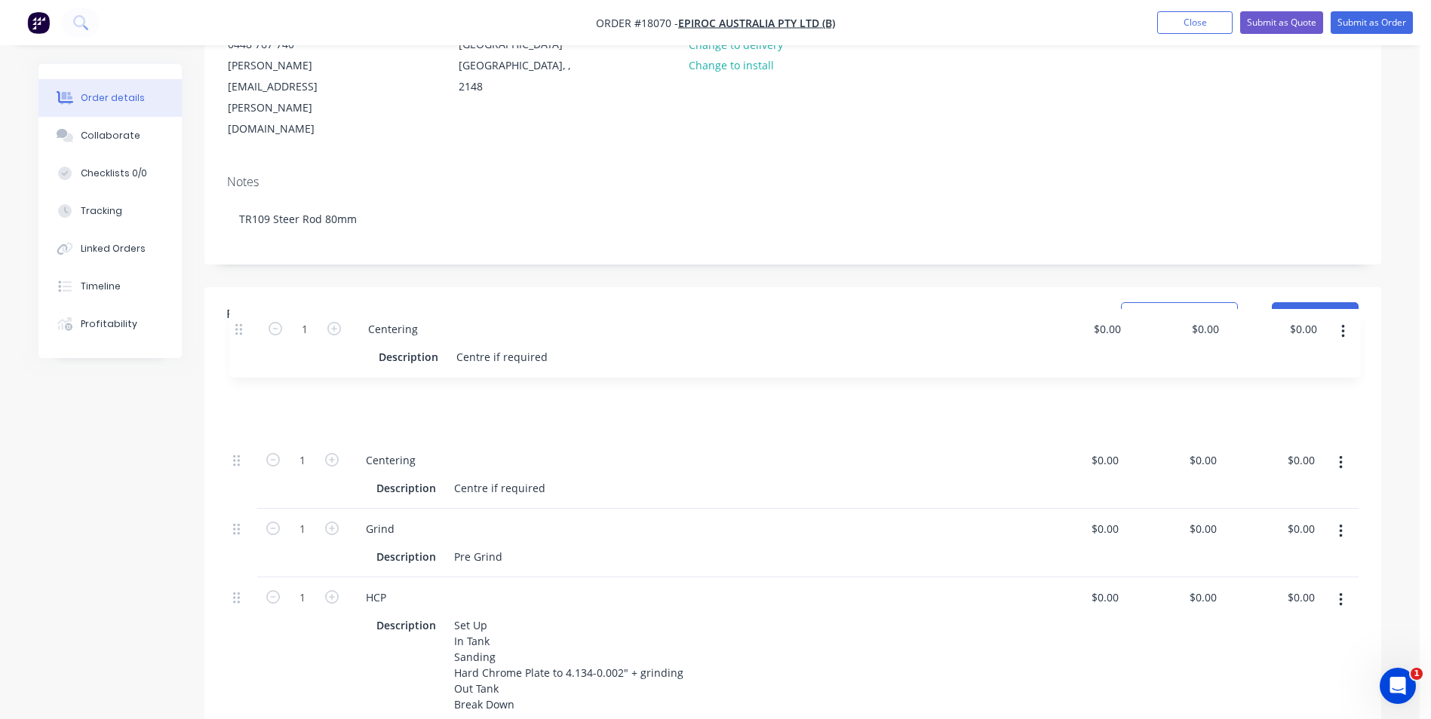
drag, startPoint x: 234, startPoint y: 239, endPoint x: 259, endPoint y: 320, distance: 84.7
click at [235, 372] on div "1 Centering Description Centre if required $0.00 $0.00 $0.00 $0.00 $0.00 $0.00 …" at bounding box center [792, 617] width 1131 height 491
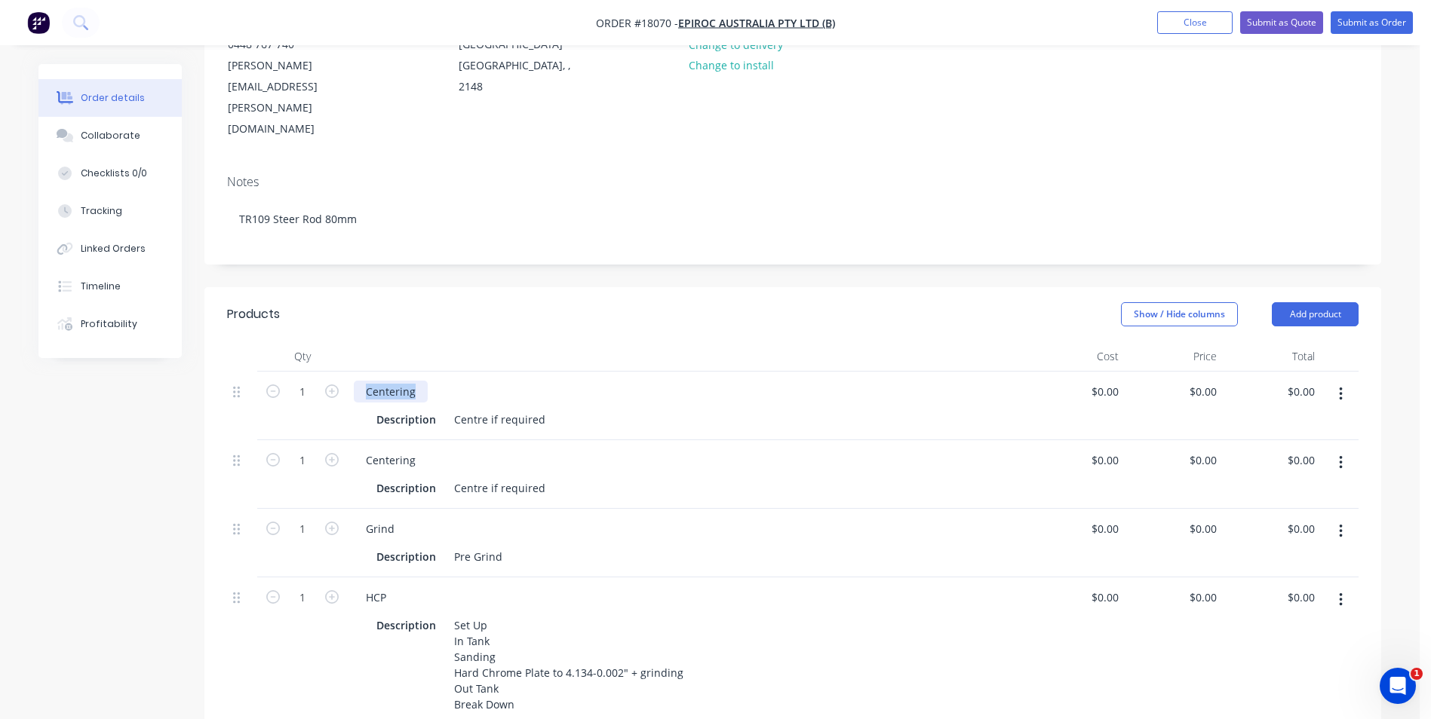
drag, startPoint x: 420, startPoint y: 329, endPoint x: 360, endPoint y: 328, distance: 59.6
click at [363, 381] on div "Centering" at bounding box center [391, 392] width 74 height 22
drag, startPoint x: 549, startPoint y: 353, endPoint x: 450, endPoint y: 357, distance: 98.9
click at [450, 409] on div "Description Centre if required" at bounding box center [683, 420] width 627 height 22
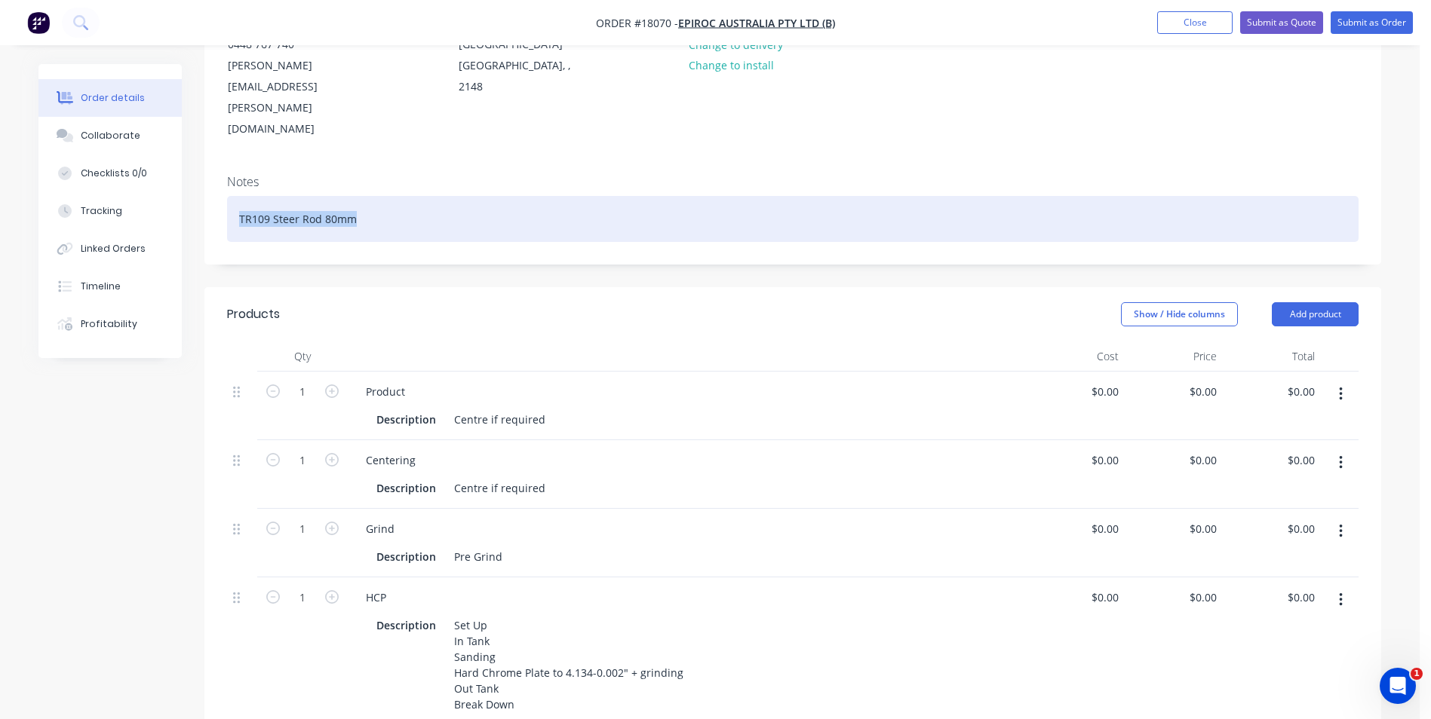
drag, startPoint x: 355, startPoint y: 156, endPoint x: 232, endPoint y: 159, distance: 123.7
click at [232, 196] on div "TR109 Steer Rod 80mm" at bounding box center [792, 219] width 1131 height 46
copy div "TR109 Steer Rod 80mm"
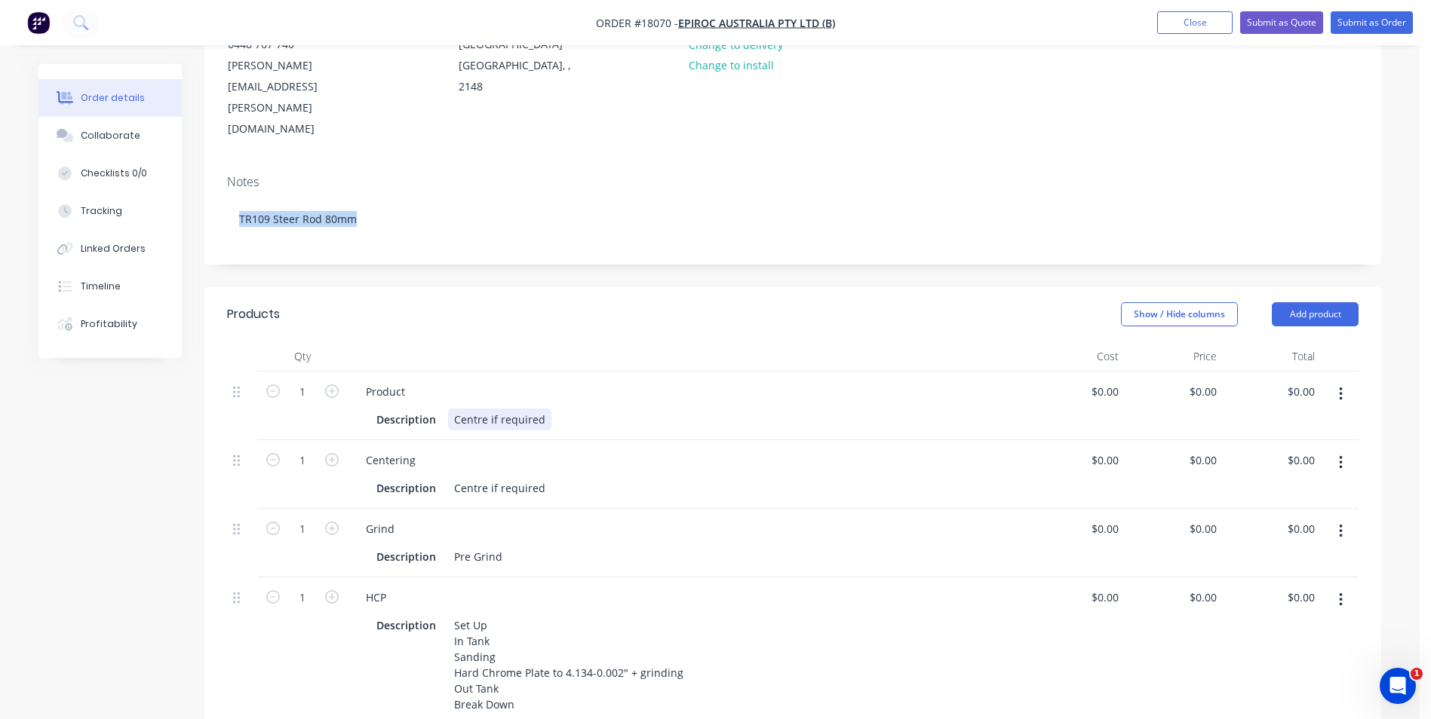
click at [538, 409] on div "Centre if required" at bounding box center [499, 420] width 103 height 22
drag, startPoint x: 543, startPoint y: 354, endPoint x: 444, endPoint y: 357, distance: 98.8
click at [444, 409] on div "Description Centre if required" at bounding box center [683, 420] width 627 height 22
paste div
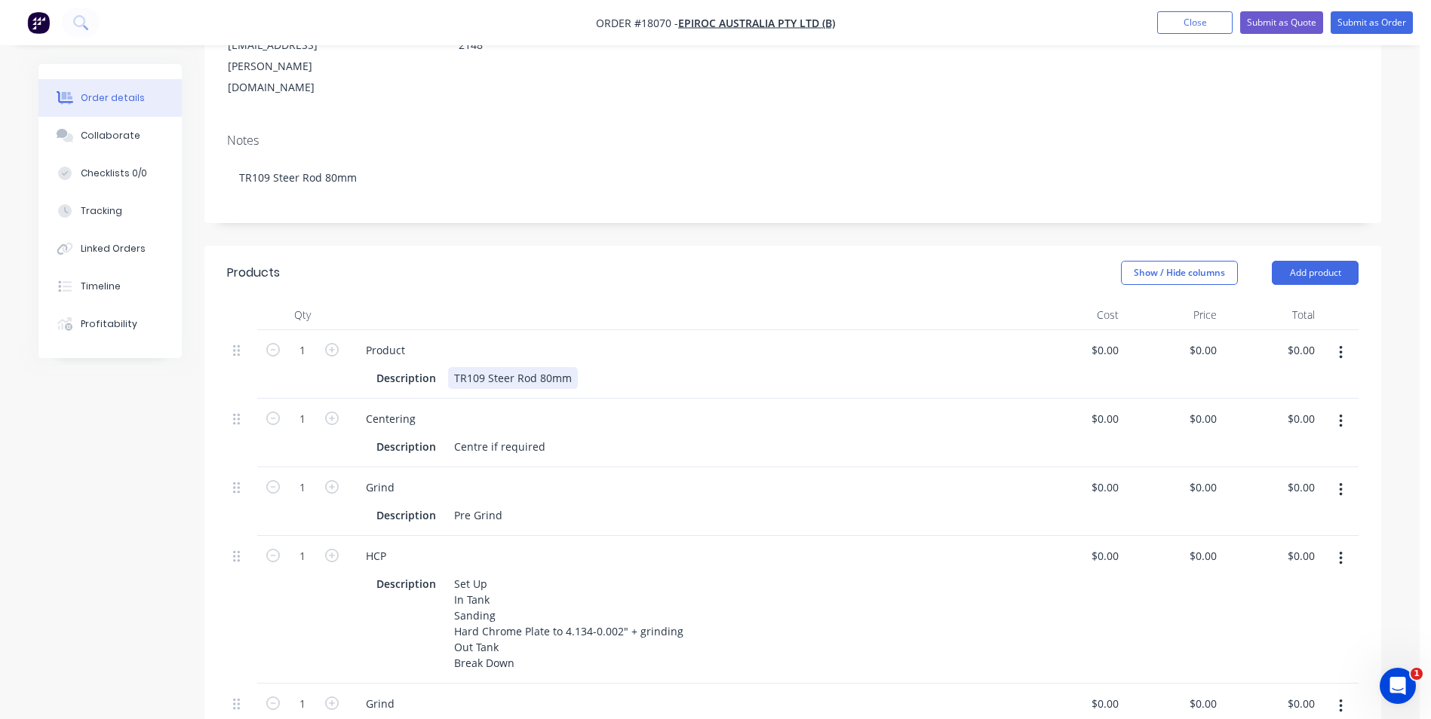
scroll to position [274, 0]
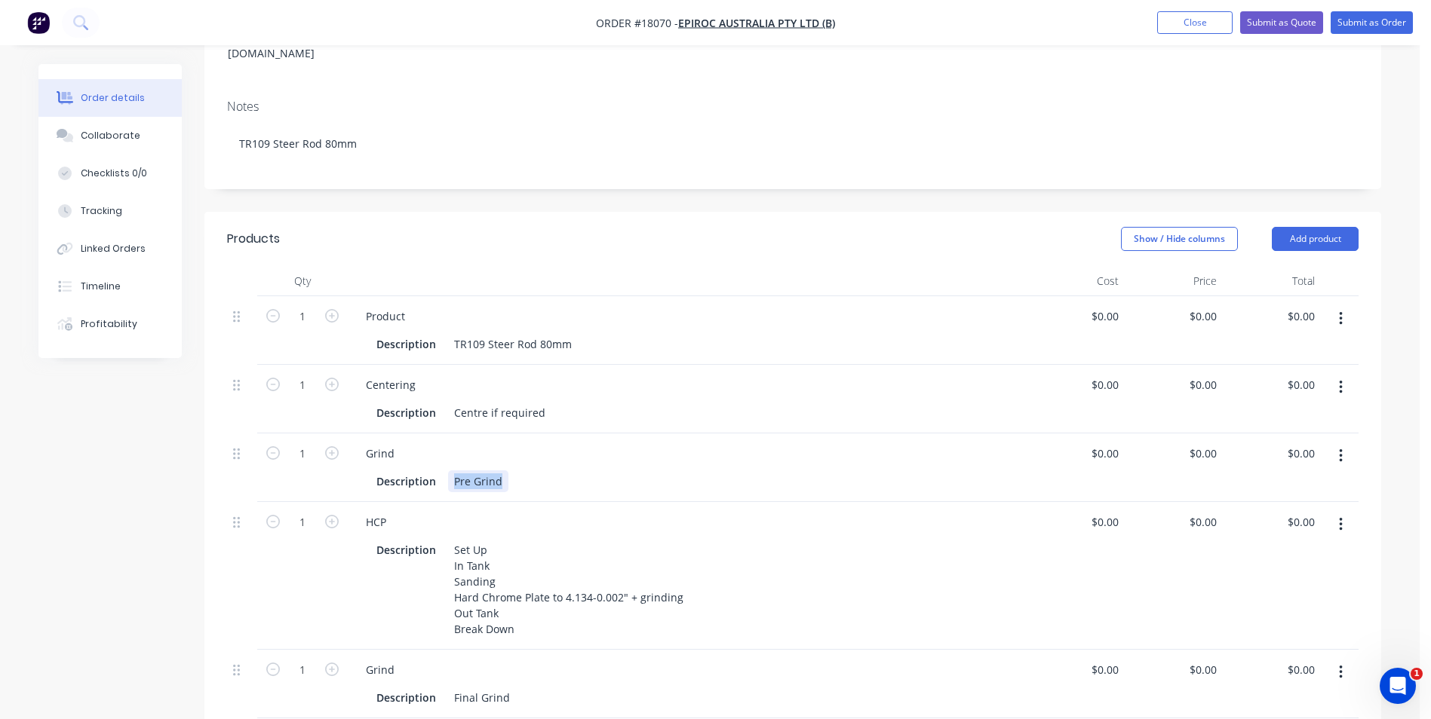
drag, startPoint x: 503, startPoint y: 417, endPoint x: 454, endPoint y: 415, distance: 49.1
click at [454, 471] on div "Pre Grind" at bounding box center [478, 482] width 60 height 22
paste div
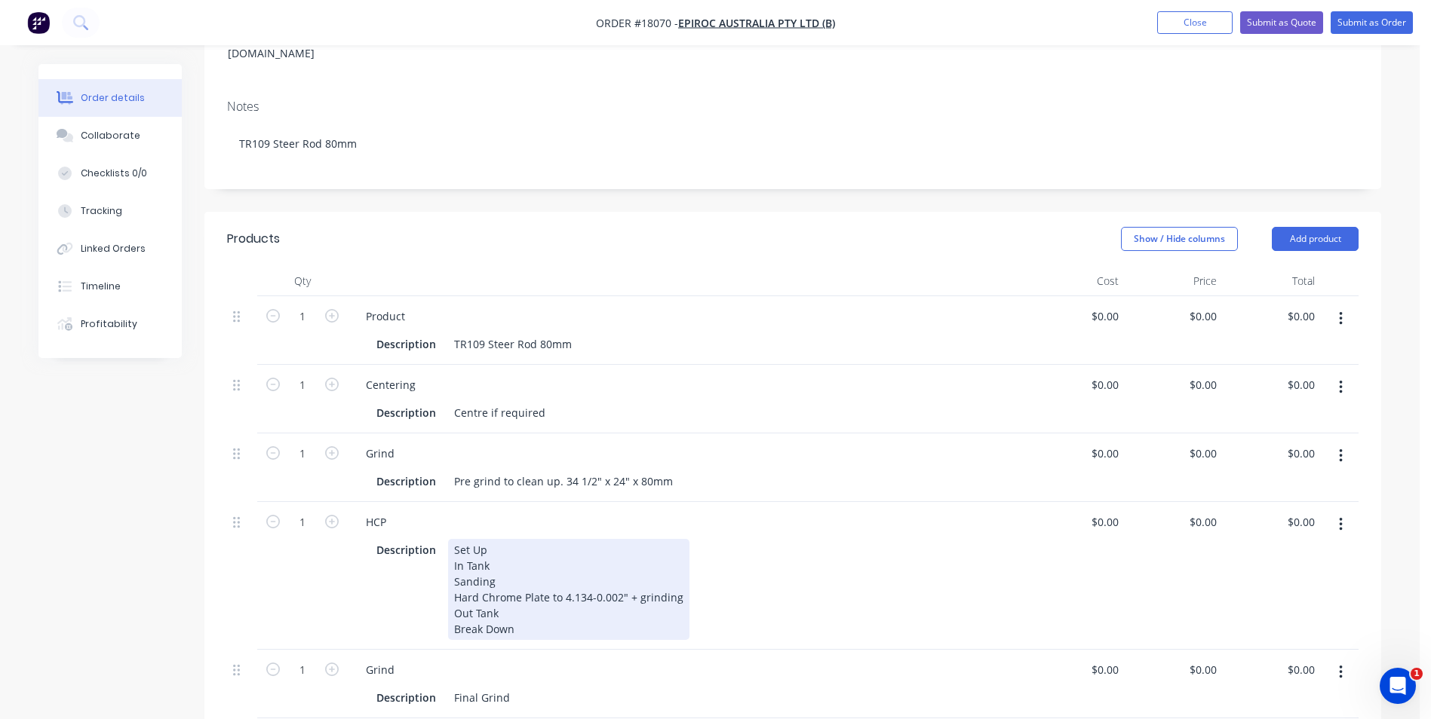
click at [618, 539] on div "Set Up In Tank Sanding Hard Chrome Plate to 4.134-0.002" + grinding Out Tank Br…" at bounding box center [568, 589] width 241 height 101
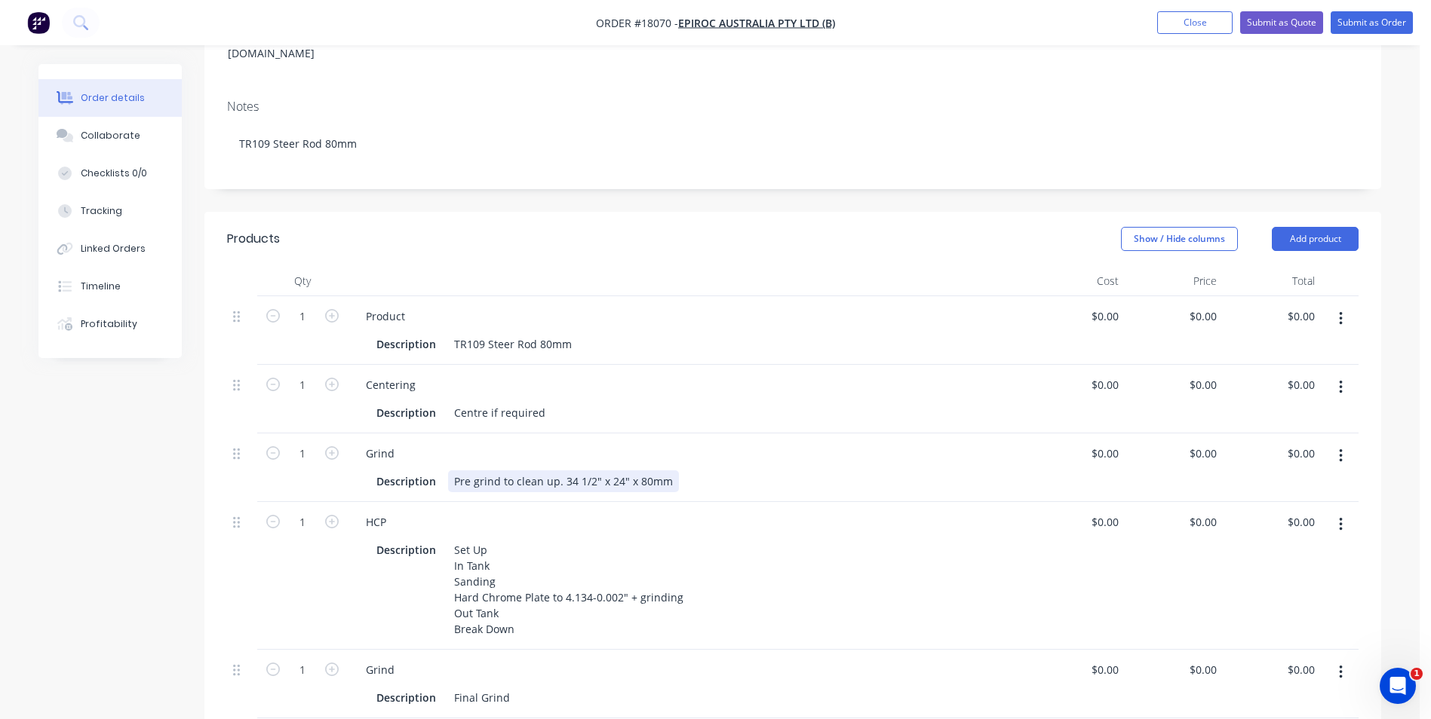
click at [617, 471] on div "Pre grind to clean up. 34 1/2" x 24" x 80mm" at bounding box center [563, 482] width 231 height 22
click at [624, 402] on div "Description Centre if required" at bounding box center [683, 413] width 627 height 22
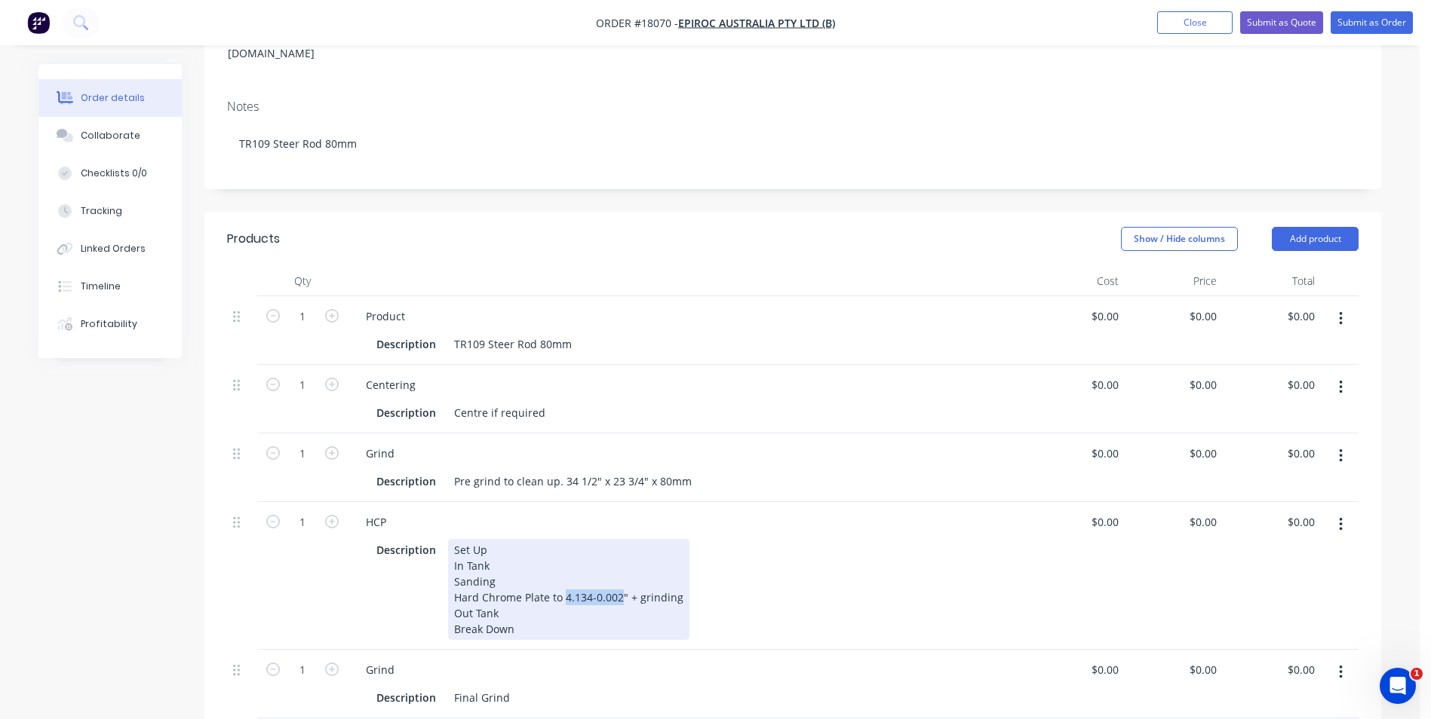
drag, startPoint x: 619, startPoint y: 533, endPoint x: 563, endPoint y: 536, distance: 56.6
click at [563, 539] on div "Set Up In Tank Sanding Hard Chrome Plate to 4.134-0.002" + grinding Out Tank Br…" at bounding box center [568, 589] width 241 height 101
paste div
click at [740, 539] on div "Set Up In Tank Sanding Hard Chrome Plate to HCP to 3.149" + grinding" + grindin…" at bounding box center [601, 589] width 306 height 101
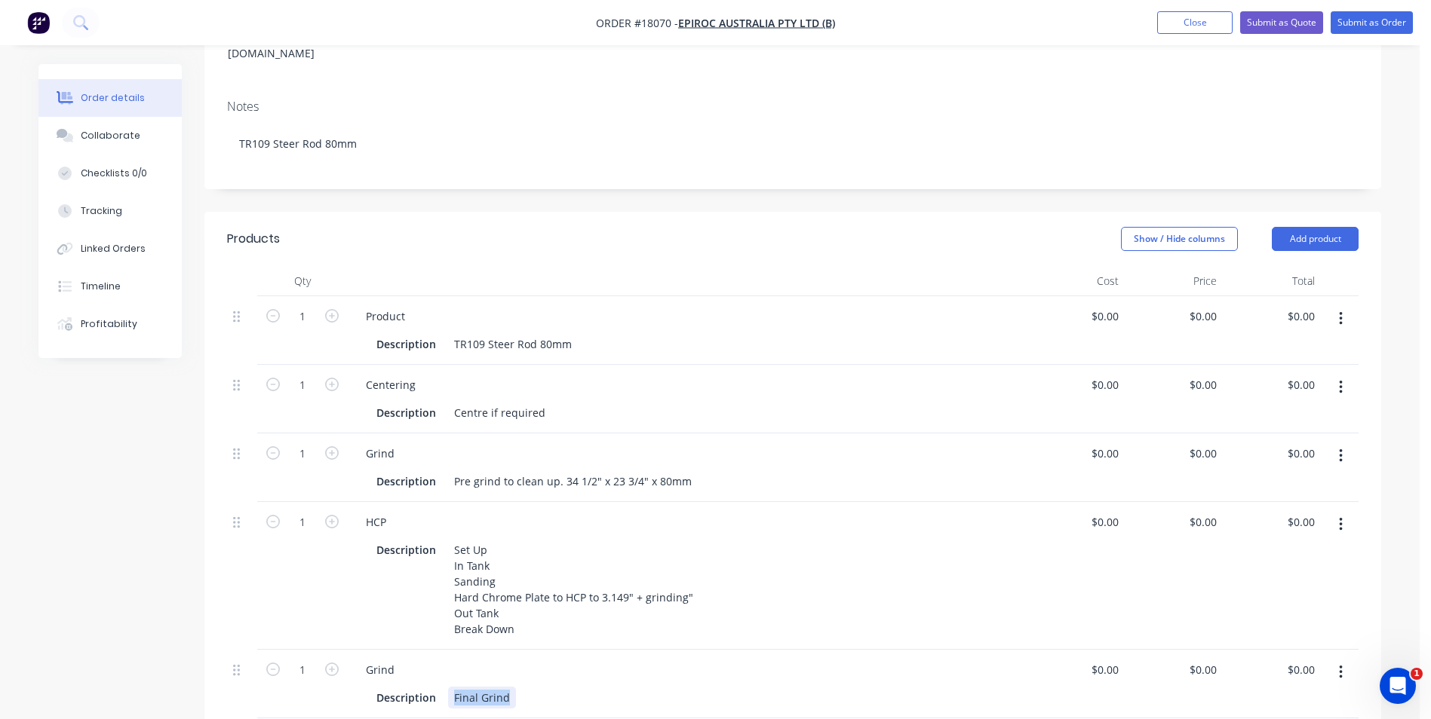
drag, startPoint x: 511, startPoint y: 630, endPoint x: 453, endPoint y: 627, distance: 57.4
click at [453, 687] on div "Final Grind" at bounding box center [482, 698] width 68 height 22
paste div
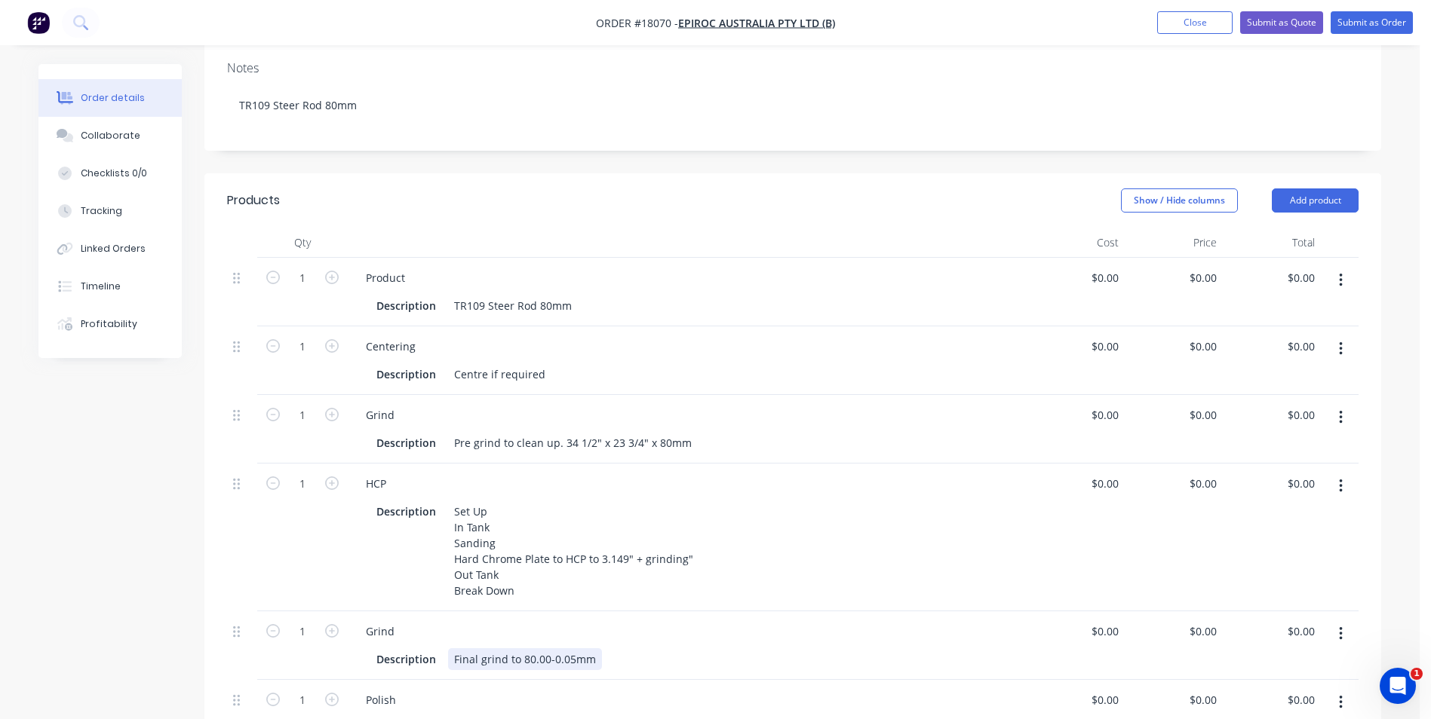
scroll to position [425, 0]
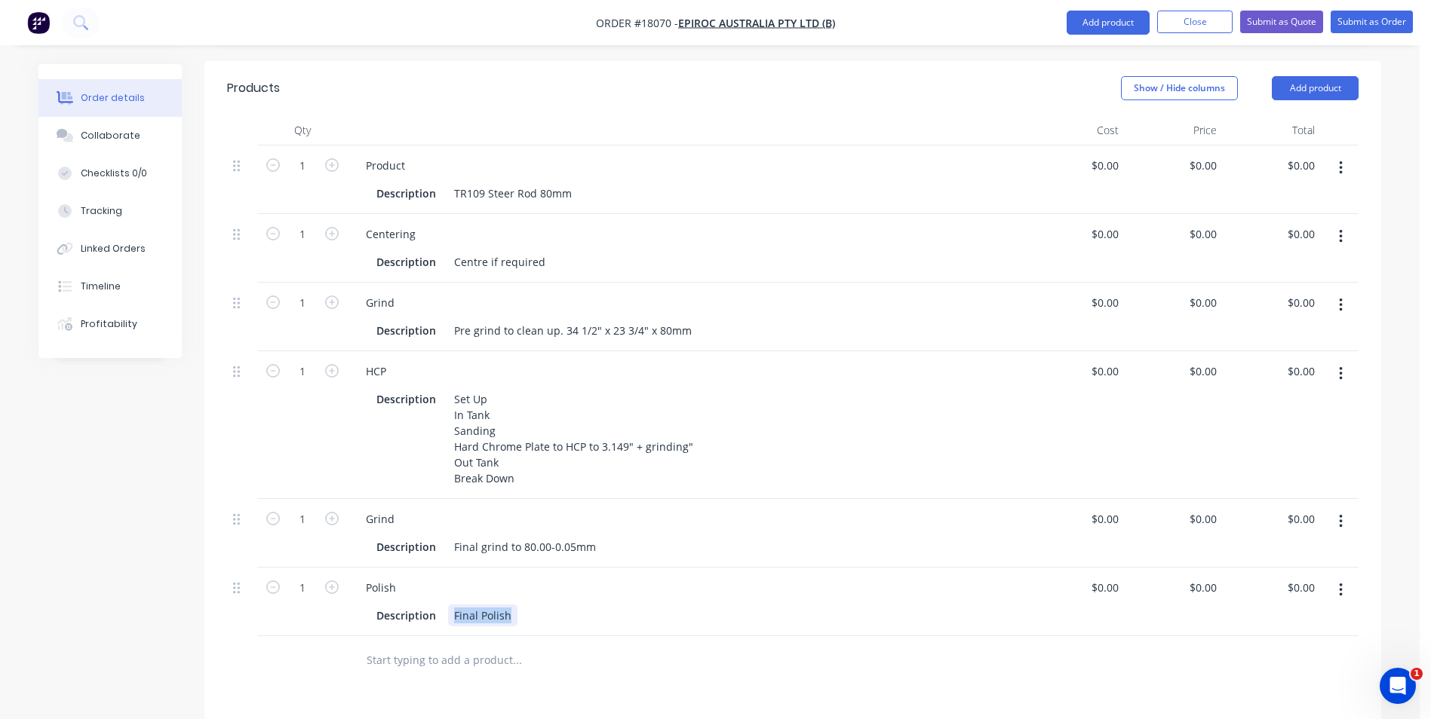
drag, startPoint x: 512, startPoint y: 547, endPoint x: 443, endPoint y: 547, distance: 69.4
click at [443, 605] on div "Description Final Polish" at bounding box center [683, 616] width 627 height 22
paste div
click at [683, 577] on div "Polish" at bounding box center [687, 588] width 667 height 22
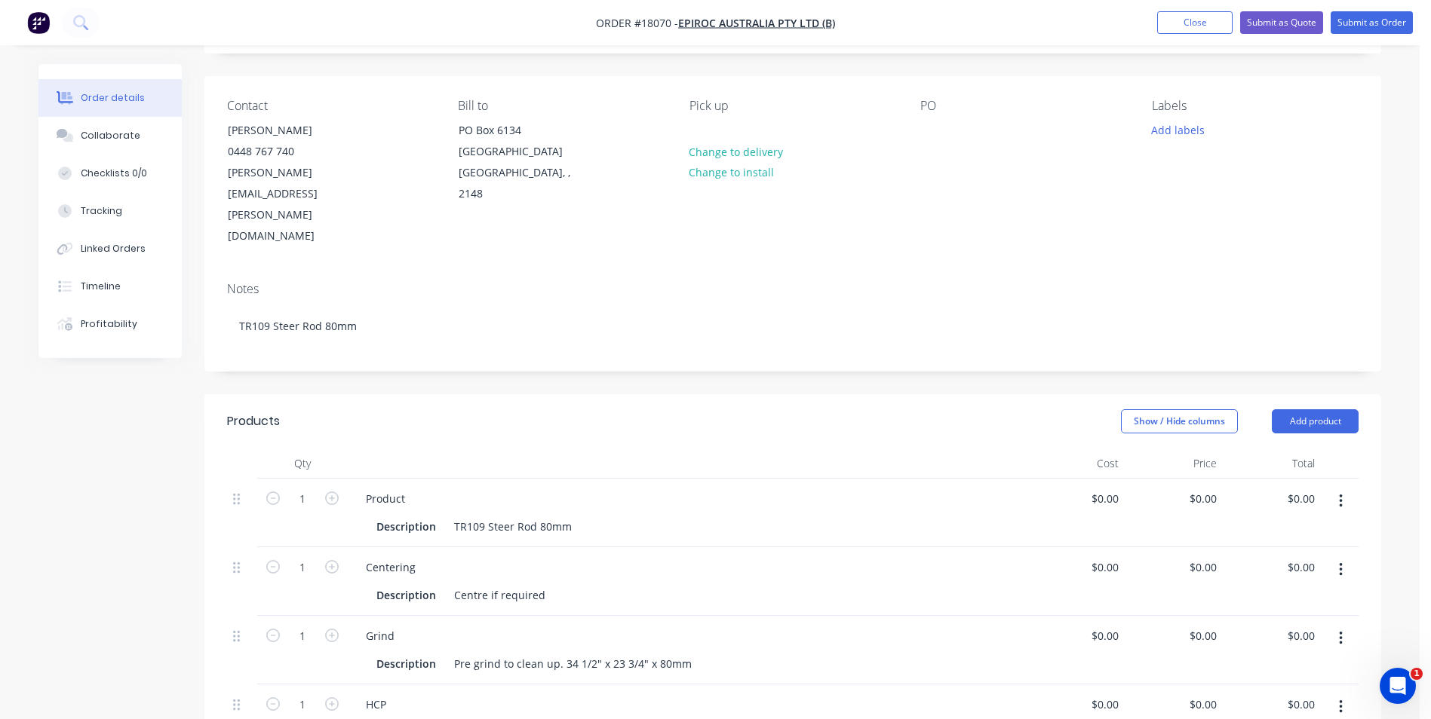
scroll to position [0, 0]
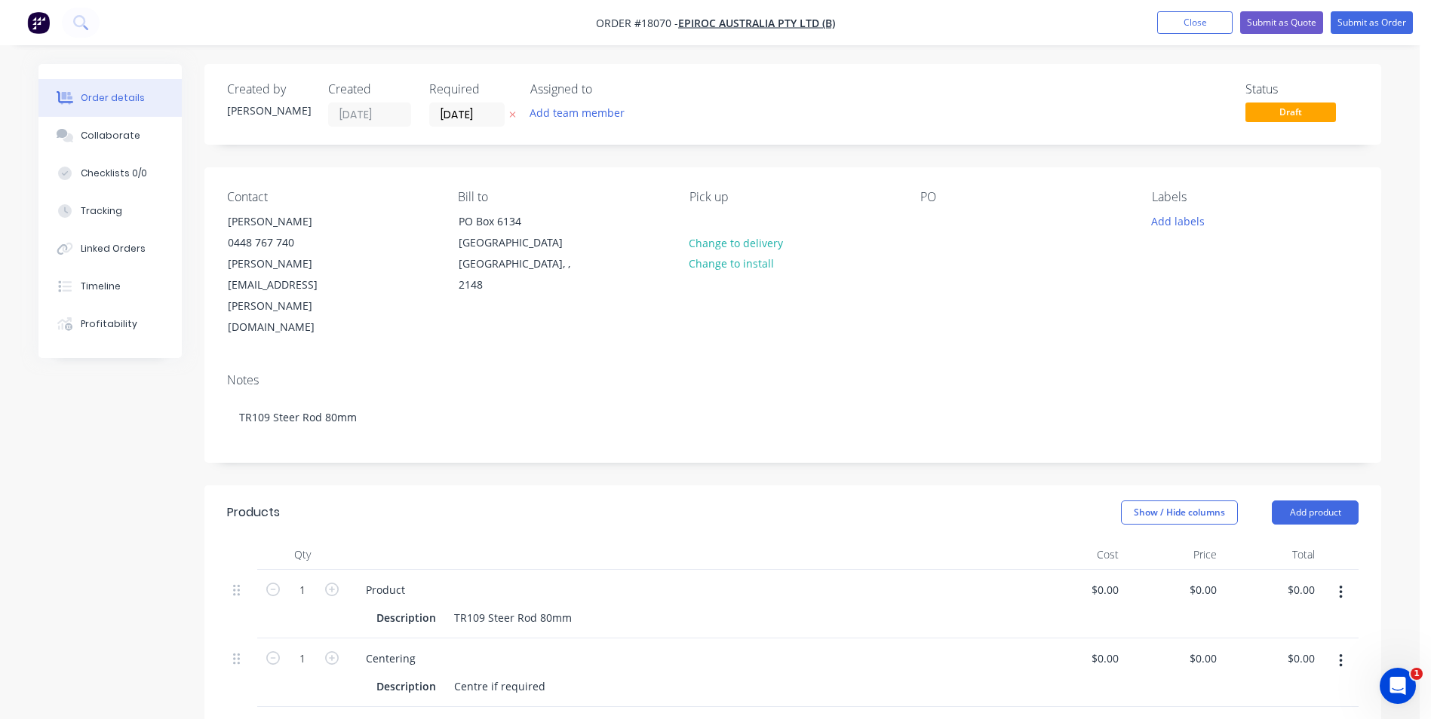
click at [912, 222] on div "Contact [PERSON_NAME] [PHONE_NUMBER] [PERSON_NAME][EMAIL_ADDRESS][PERSON_NAME][…" at bounding box center [792, 264] width 1176 height 194
click at [933, 219] on div at bounding box center [932, 221] width 24 height 22
click at [494, 113] on input "[DATE]" at bounding box center [467, 114] width 74 height 23
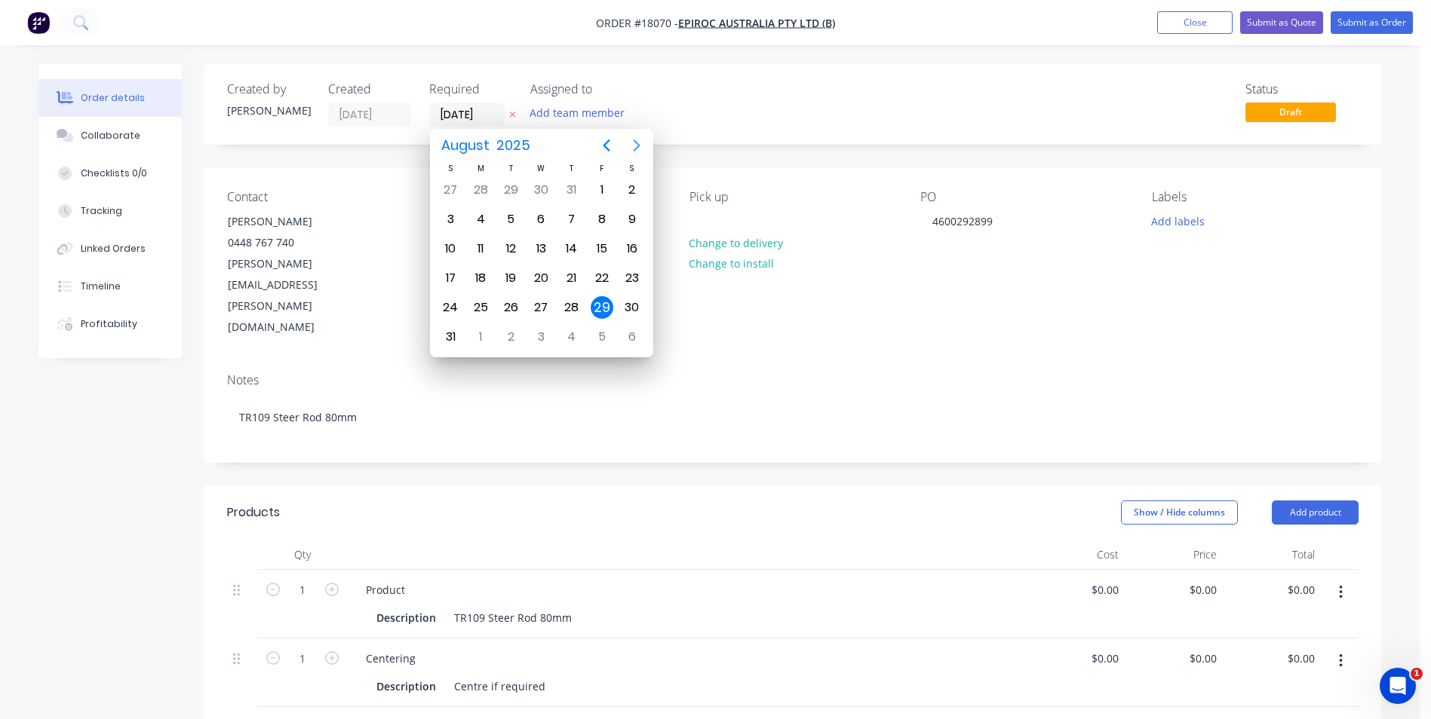
click at [629, 145] on icon "Next page" at bounding box center [636, 145] width 18 height 18
click at [606, 219] on div "12" at bounding box center [601, 219] width 23 height 23
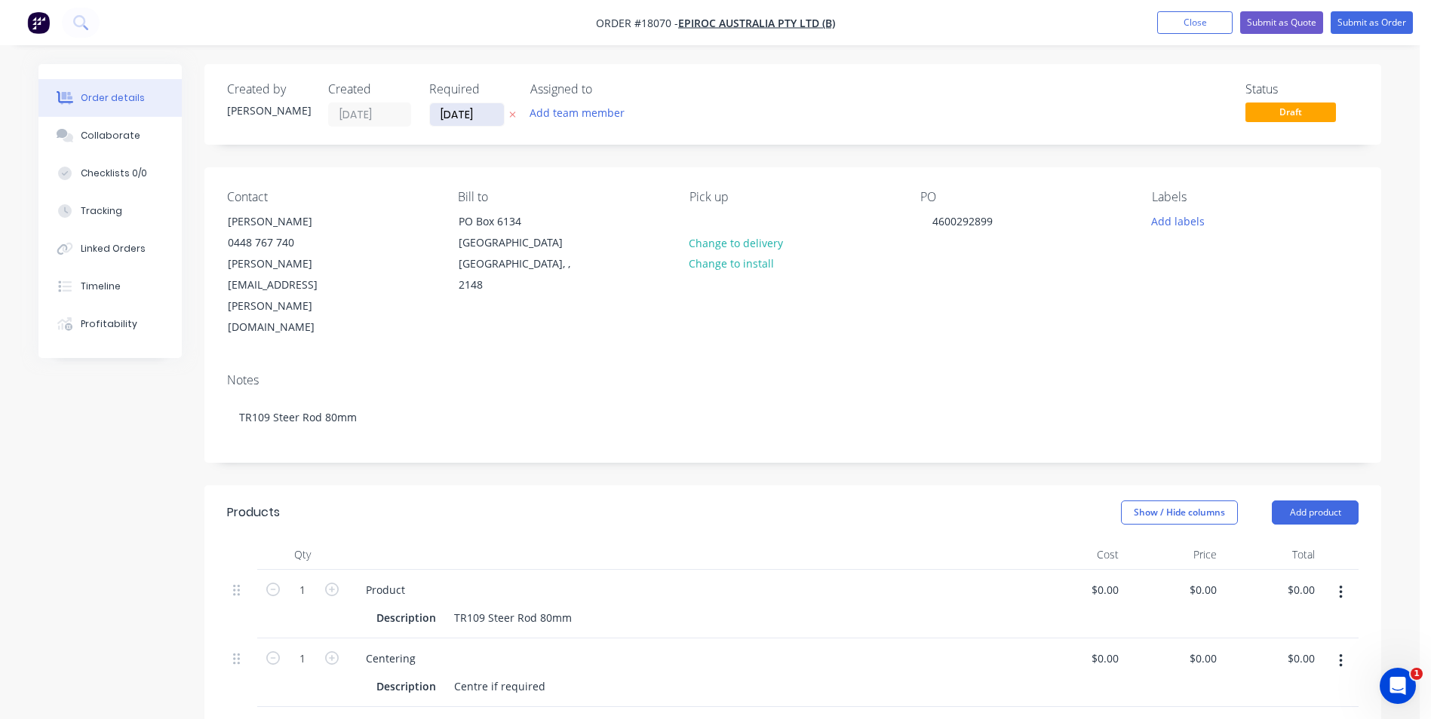
click at [498, 114] on input "[DATE]" at bounding box center [467, 114] width 74 height 23
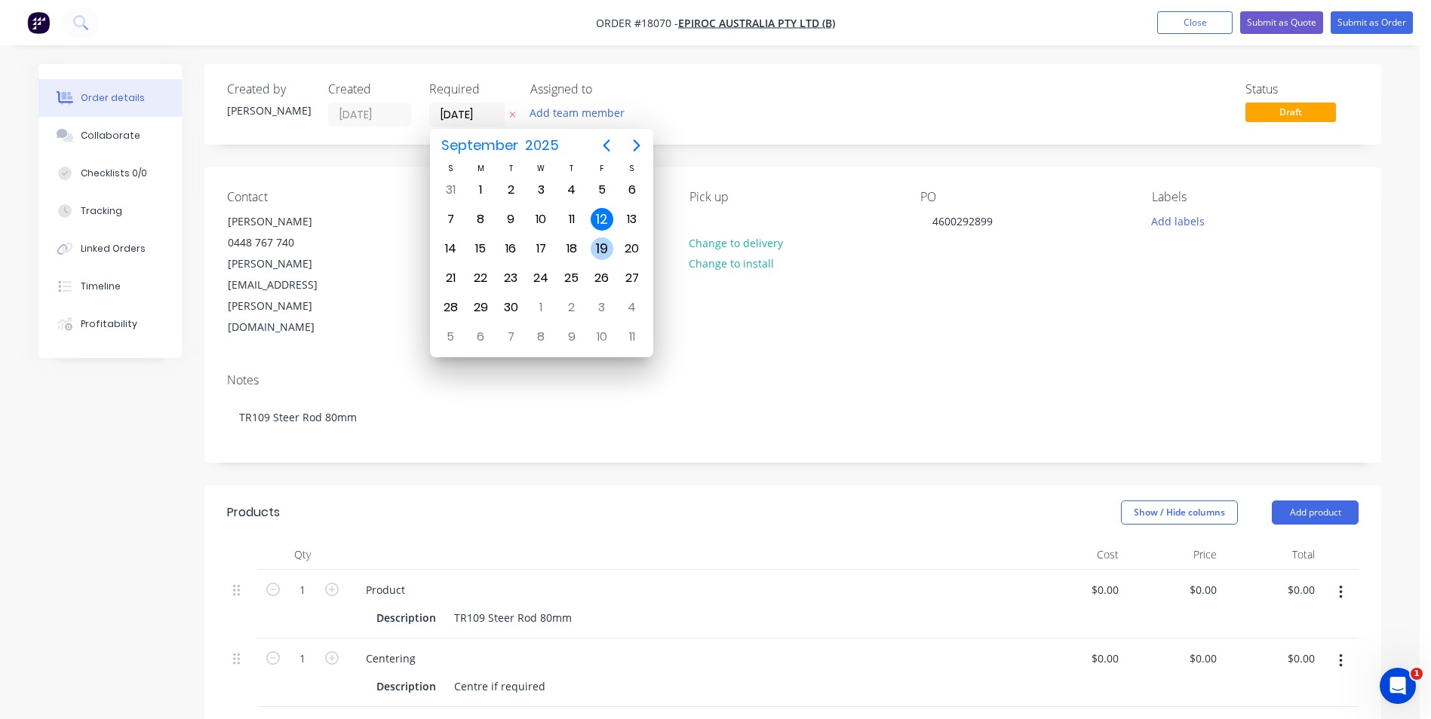
click at [598, 247] on div "19" at bounding box center [601, 249] width 23 height 23
type input "[DATE]"
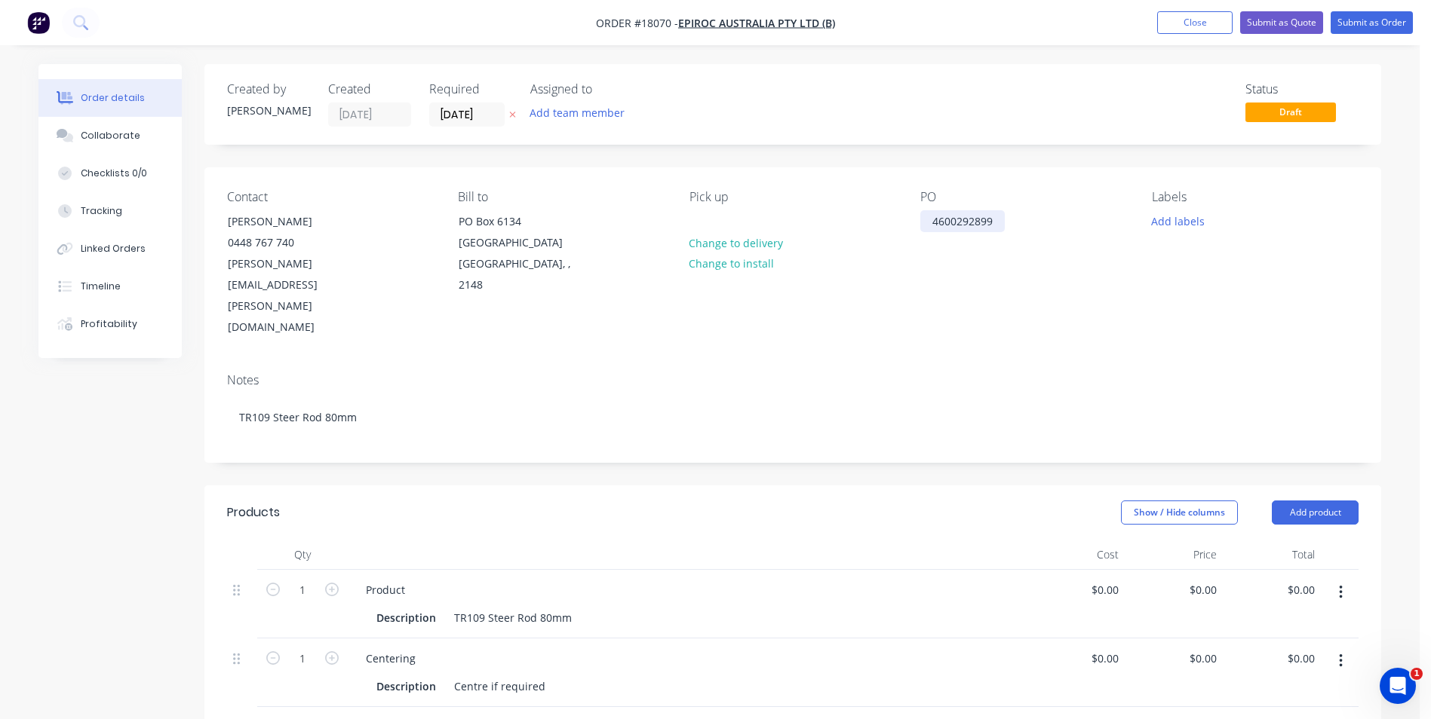
click at [1002, 221] on div "4600292899" at bounding box center [962, 221] width 84 height 22
click at [1185, 216] on button "Add labels" at bounding box center [1176, 220] width 69 height 20
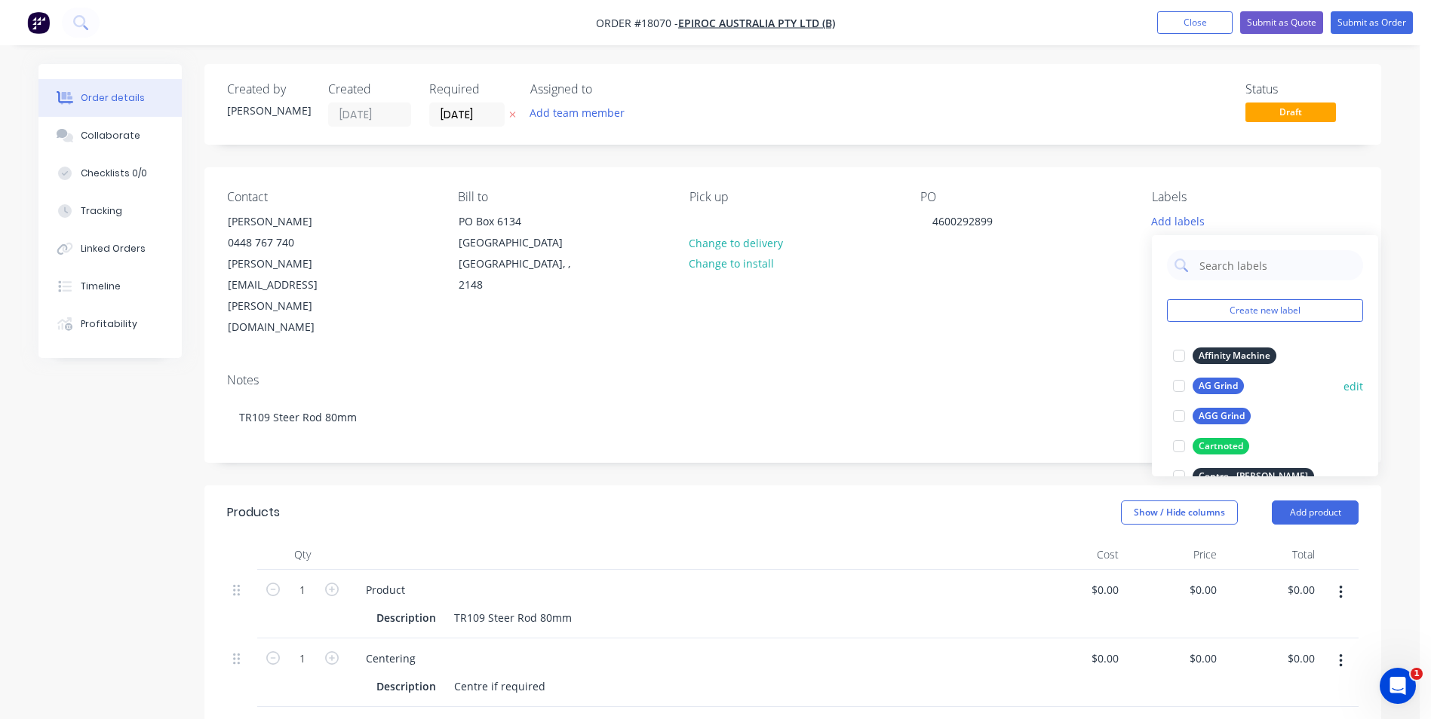
click at [1219, 382] on div "AG Grind" at bounding box center [1217, 386] width 51 height 17
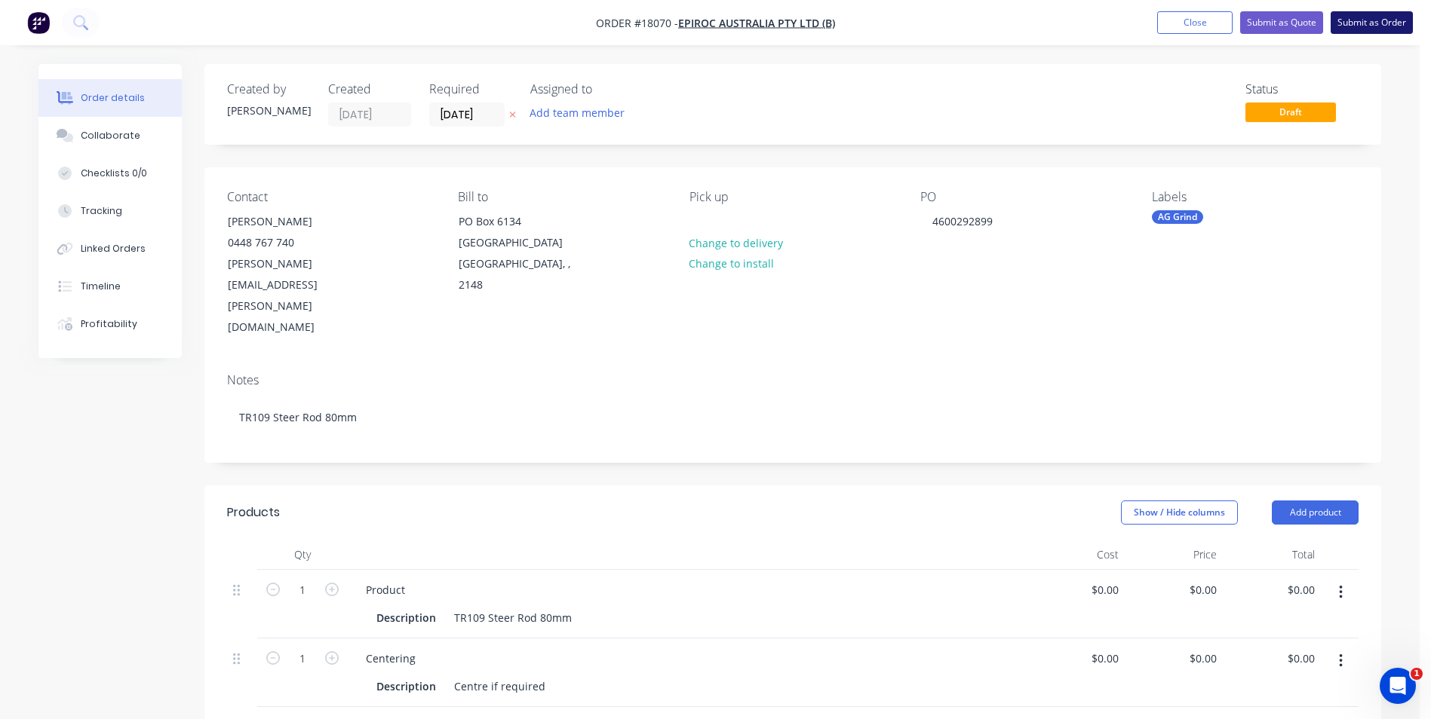
click at [1384, 17] on button "Submit as Order" at bounding box center [1371, 22] width 82 height 23
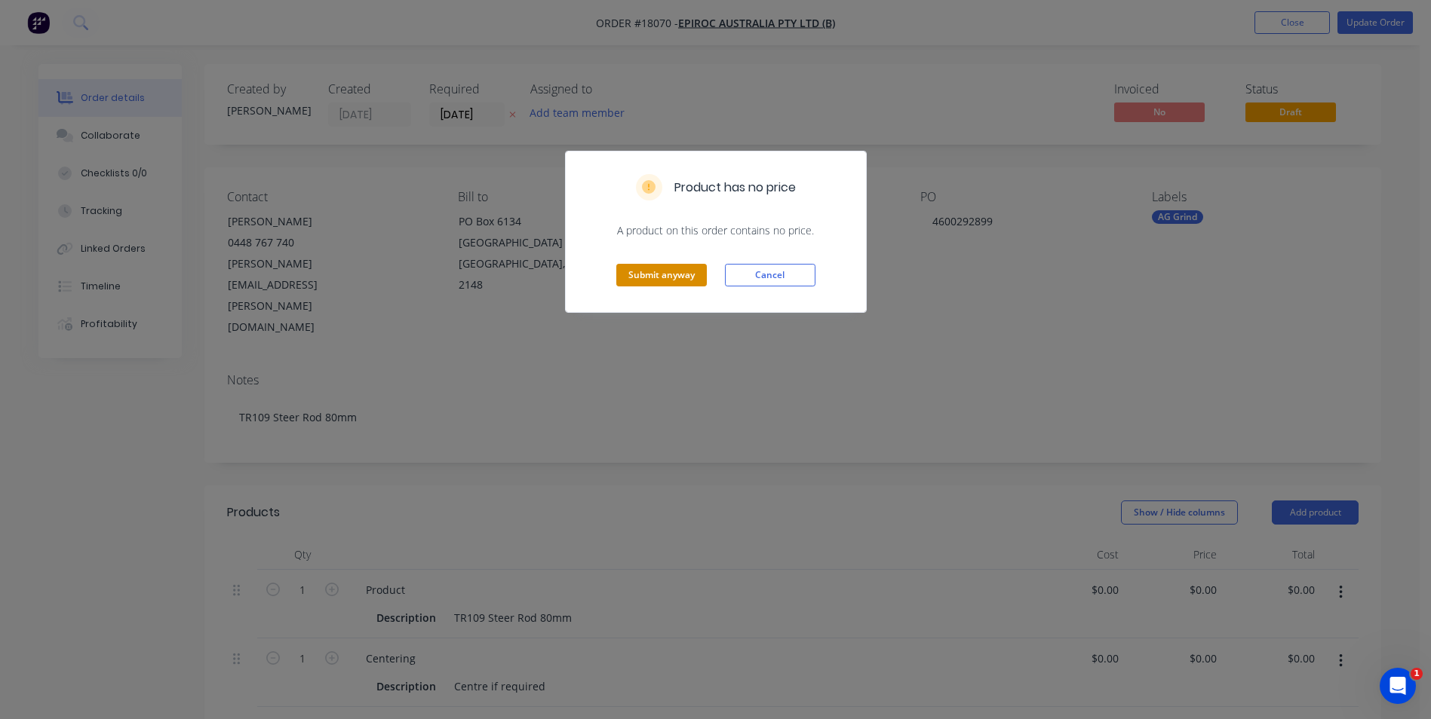
click at [649, 274] on button "Submit anyway" at bounding box center [661, 275] width 90 height 23
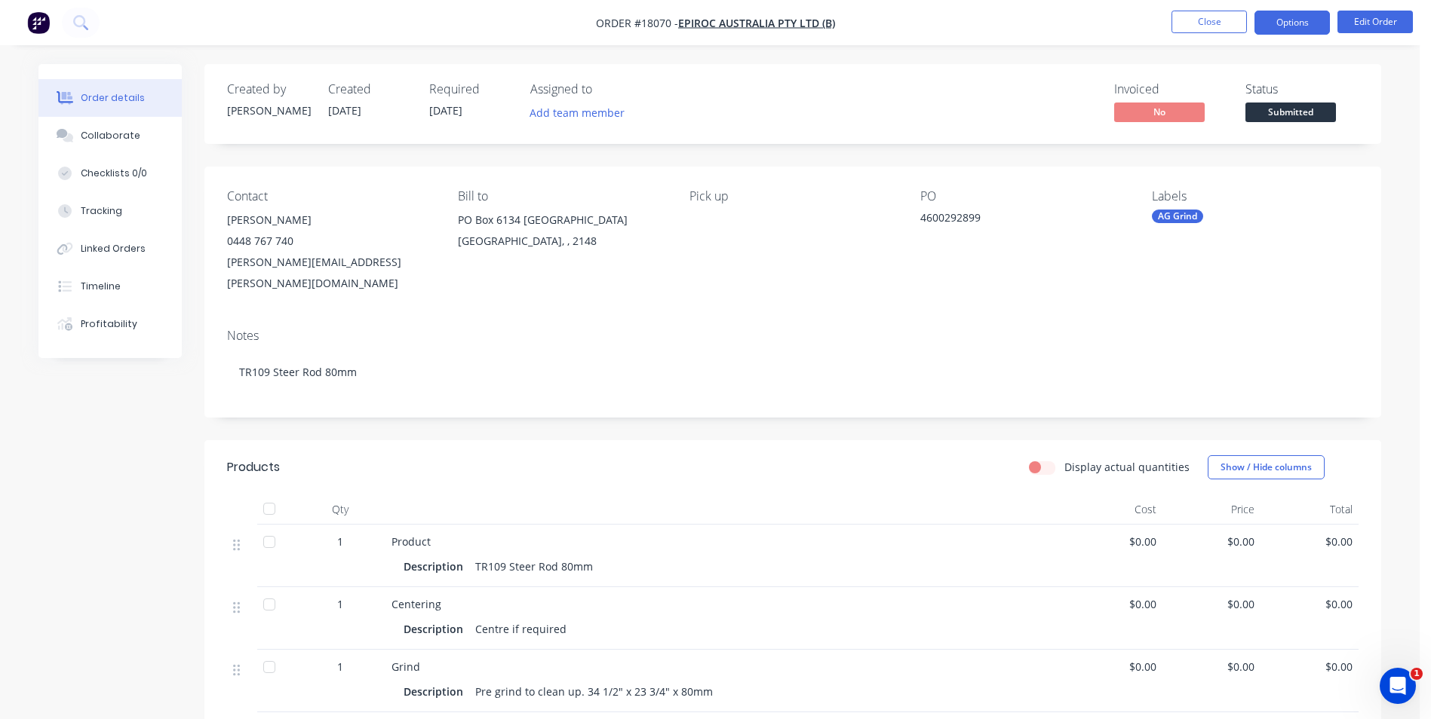
click at [1297, 22] on button "Options" at bounding box center [1291, 23] width 75 height 24
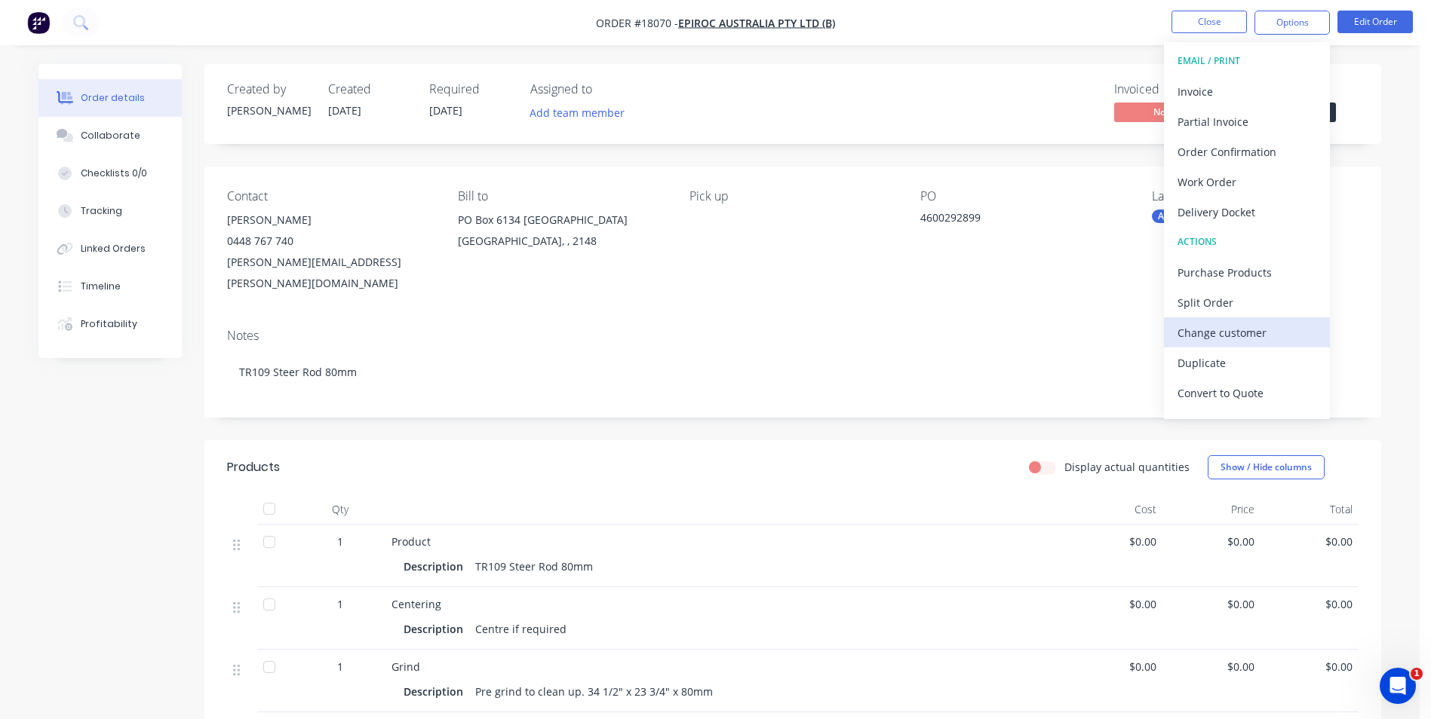
click at [1231, 327] on div "Change customer" at bounding box center [1246, 333] width 139 height 22
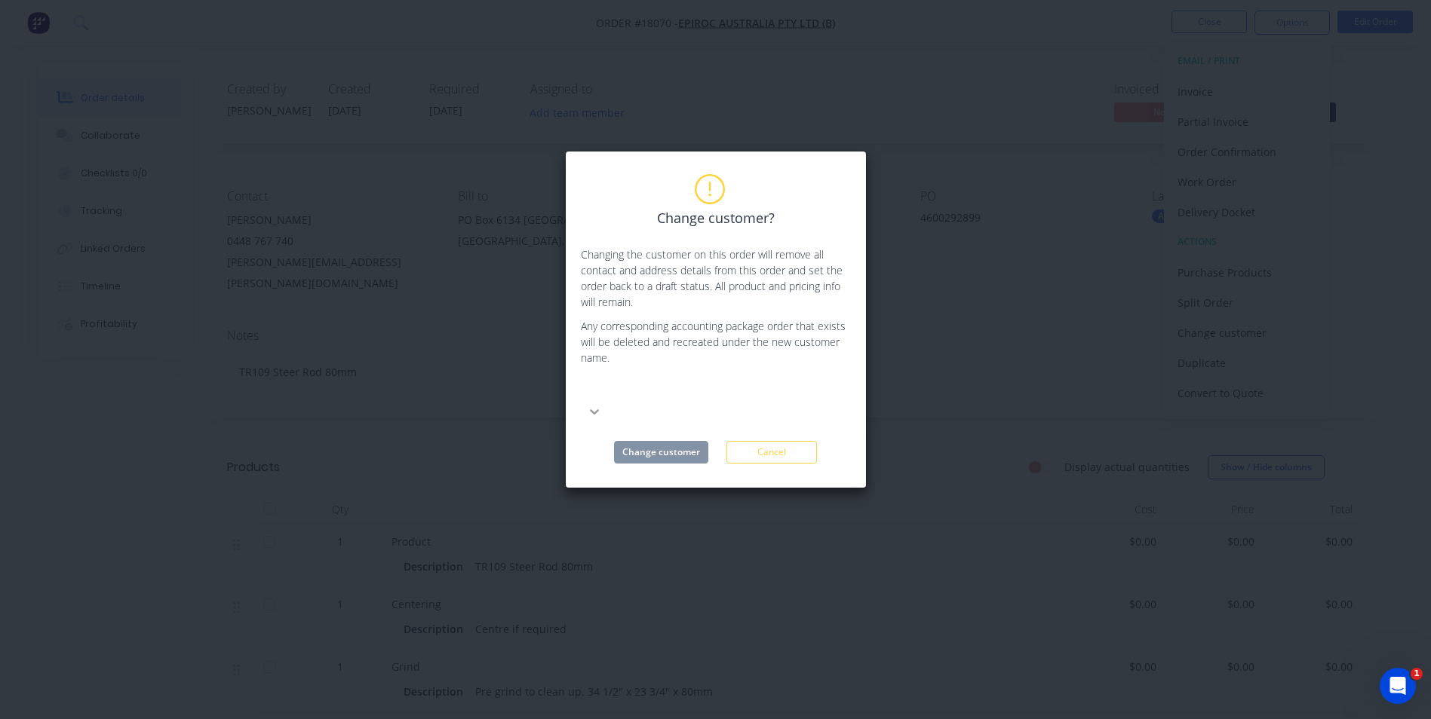
click at [602, 404] on icon at bounding box center [594, 411] width 15 height 15
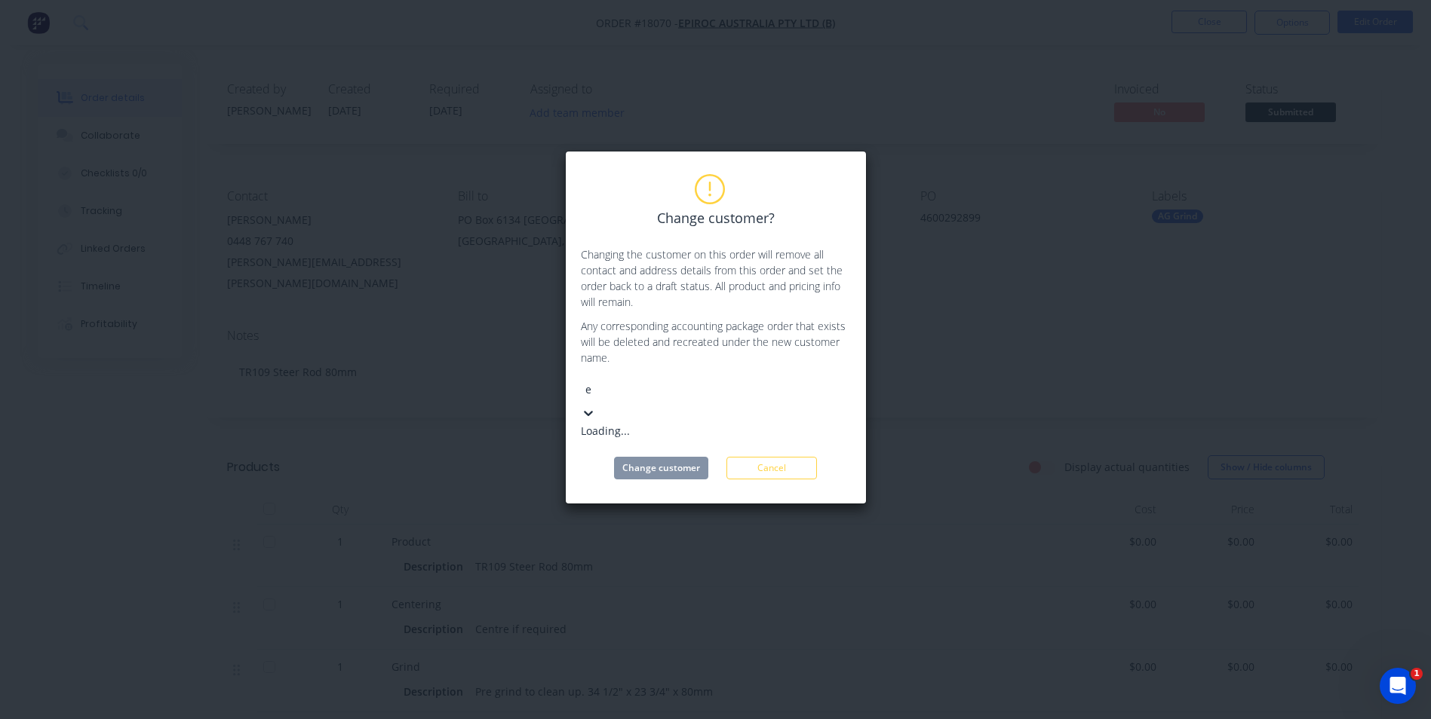
type input "ep"
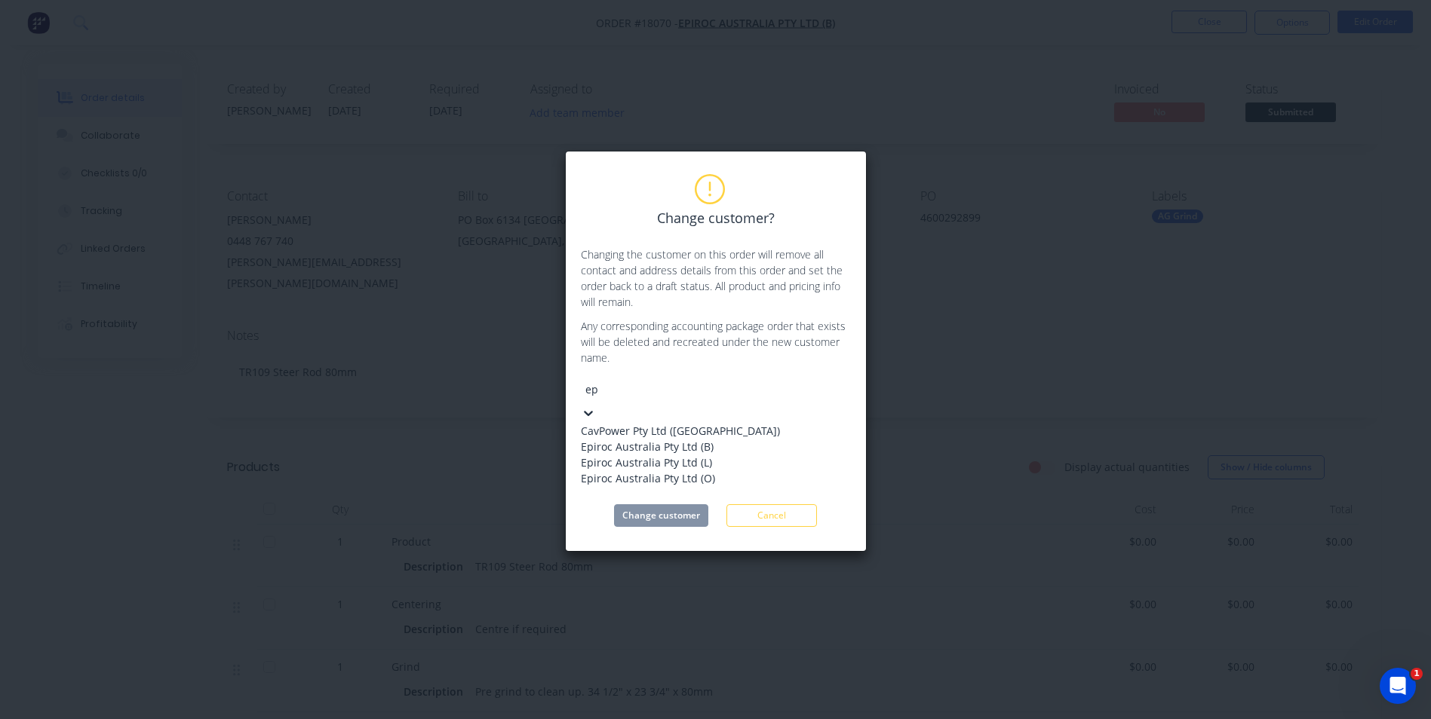
click at [688, 486] on div "Epiroc Australia Pty Ltd (O)" at bounding box center [694, 479] width 226 height 16
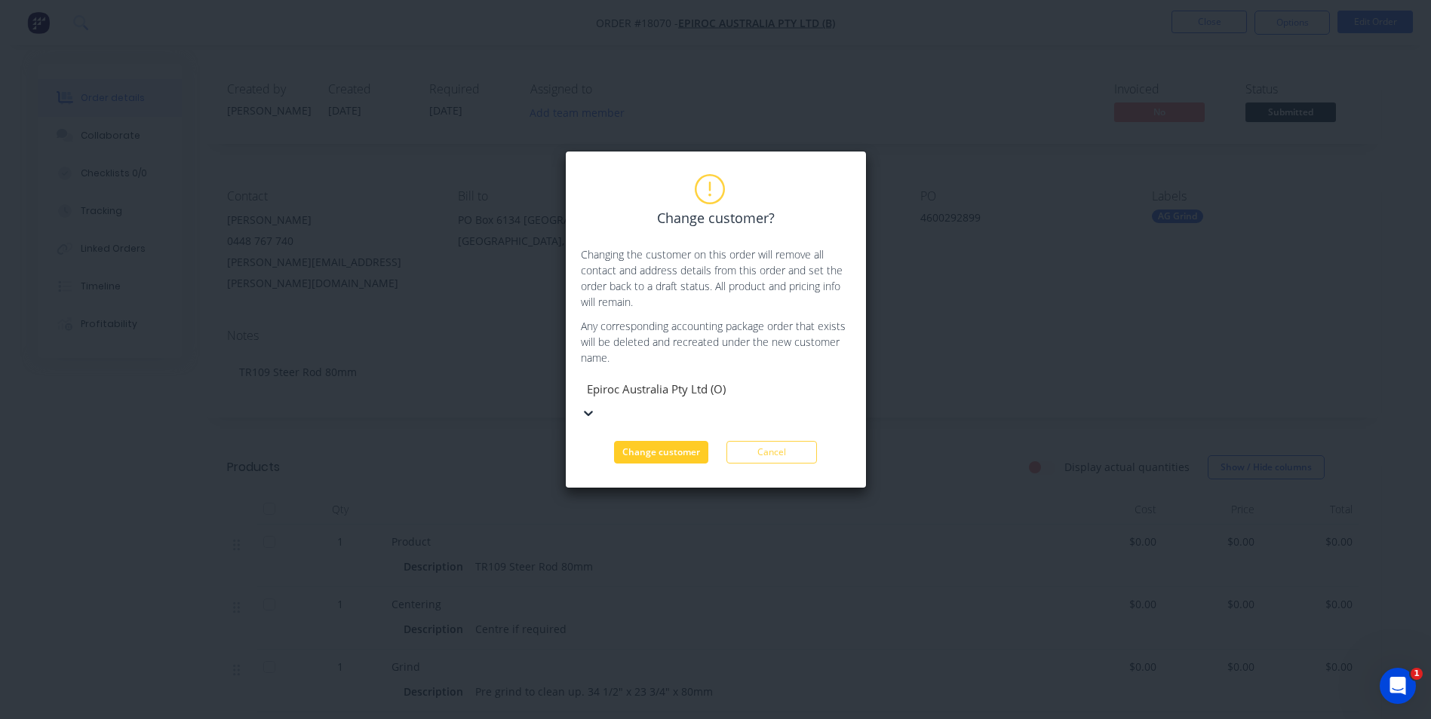
click at [670, 441] on button "Change customer" at bounding box center [661, 452] width 94 height 23
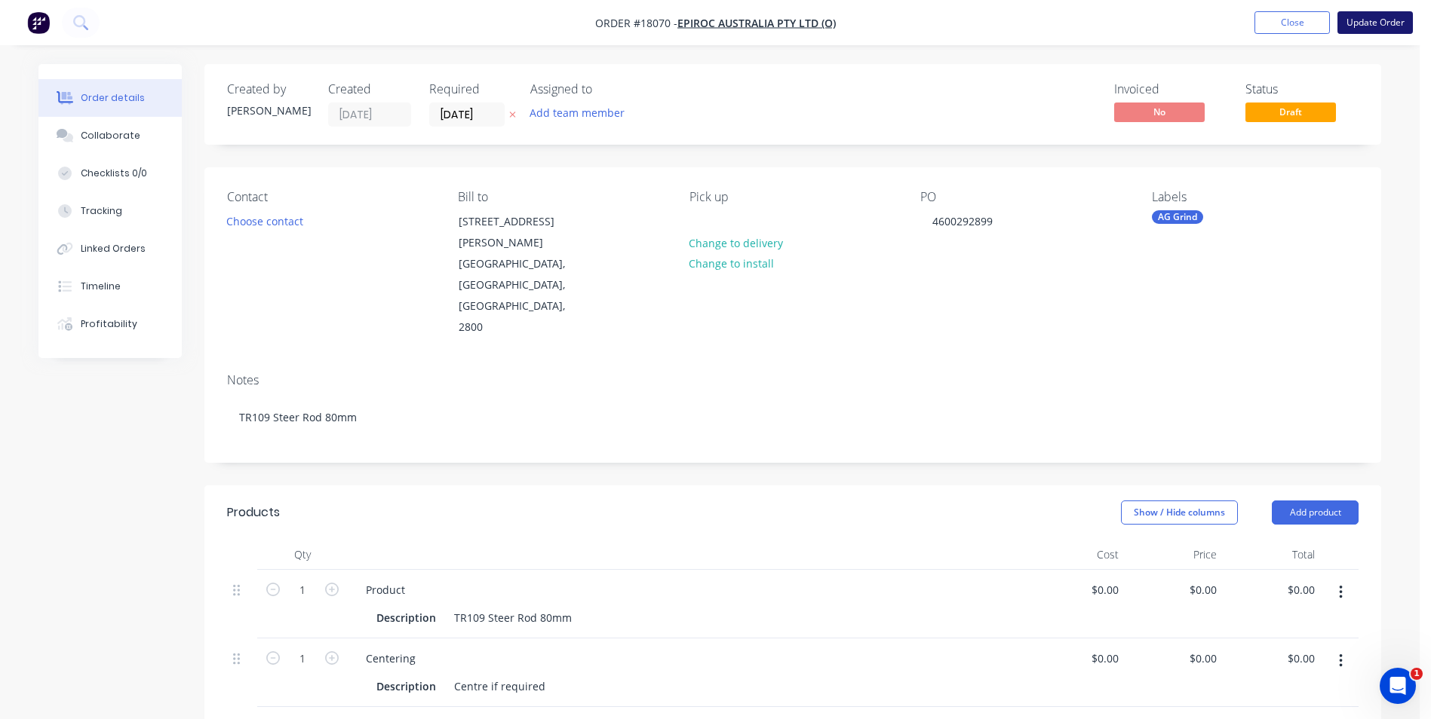
click at [1368, 24] on button "Update Order" at bounding box center [1374, 22] width 75 height 23
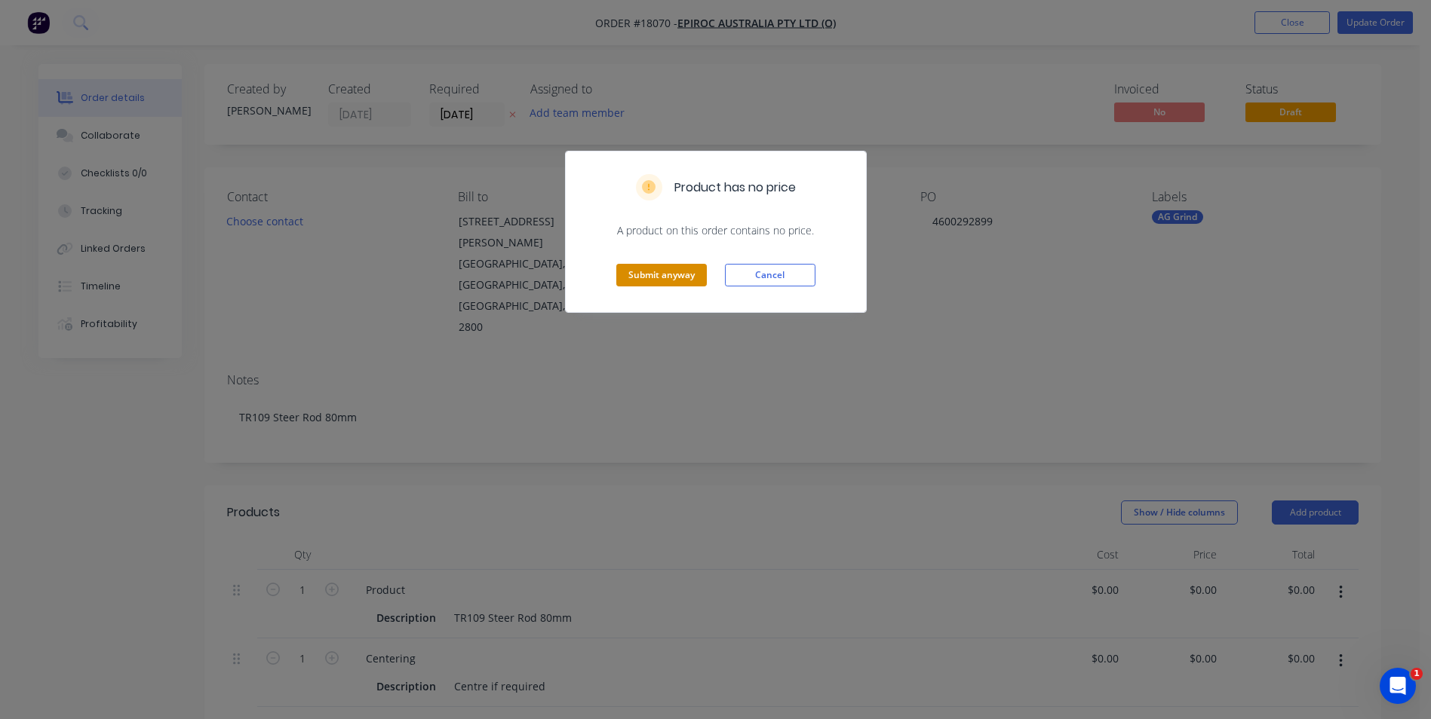
click at [658, 276] on button "Submit anyway" at bounding box center [661, 275] width 90 height 23
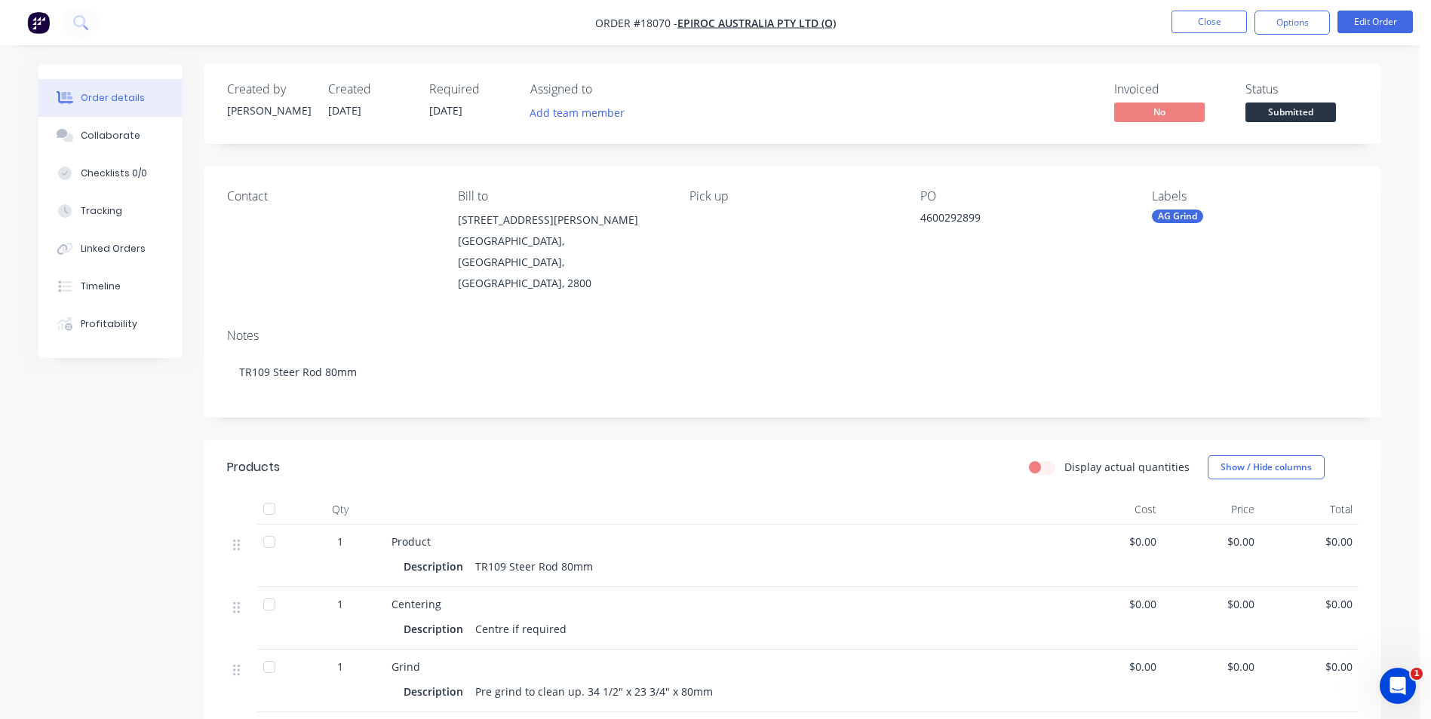
click at [987, 216] on div "4600292899" at bounding box center [1014, 220] width 189 height 21
click at [1392, 20] on button "Edit Order" at bounding box center [1374, 22] width 75 height 23
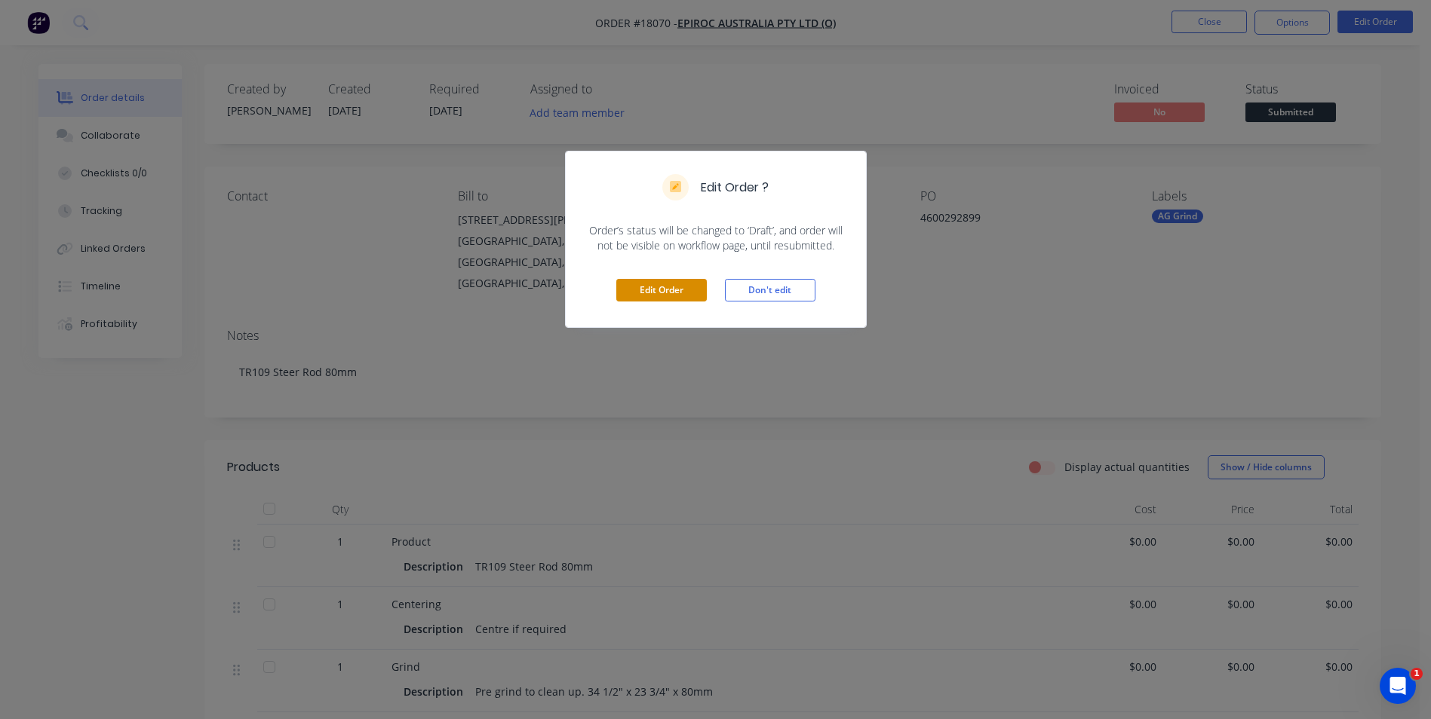
click at [683, 297] on button "Edit Order" at bounding box center [661, 290] width 90 height 23
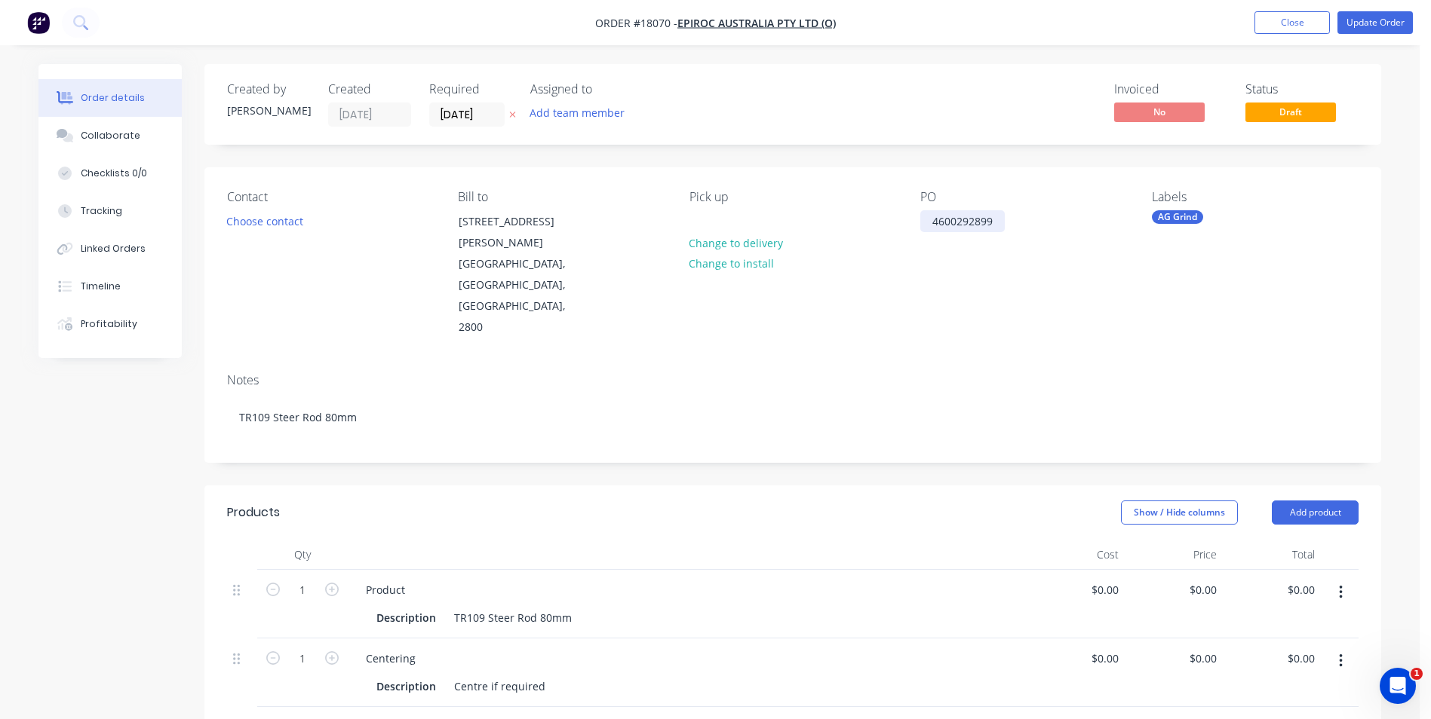
click at [998, 218] on div "4600292899" at bounding box center [962, 221] width 84 height 22
click at [1385, 28] on button "Update Order" at bounding box center [1374, 22] width 75 height 23
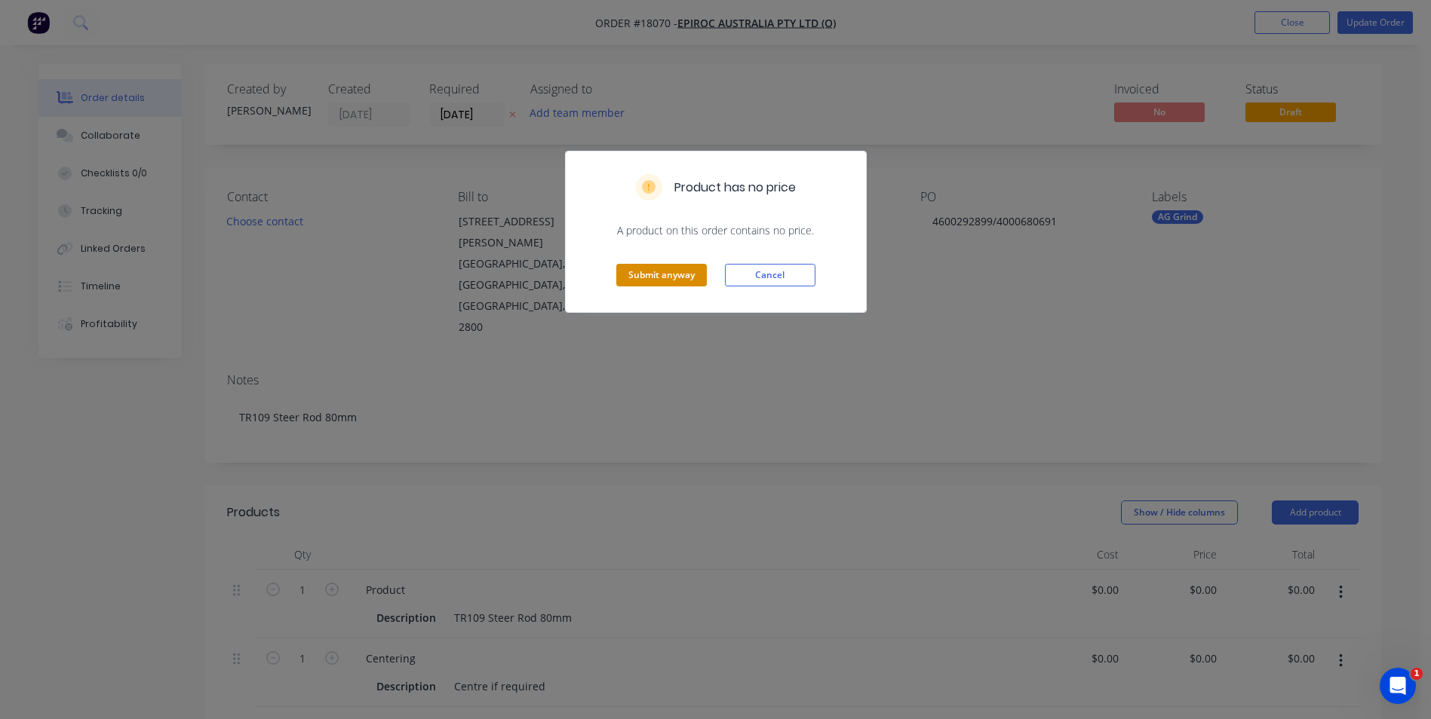
click at [661, 274] on button "Submit anyway" at bounding box center [661, 275] width 90 height 23
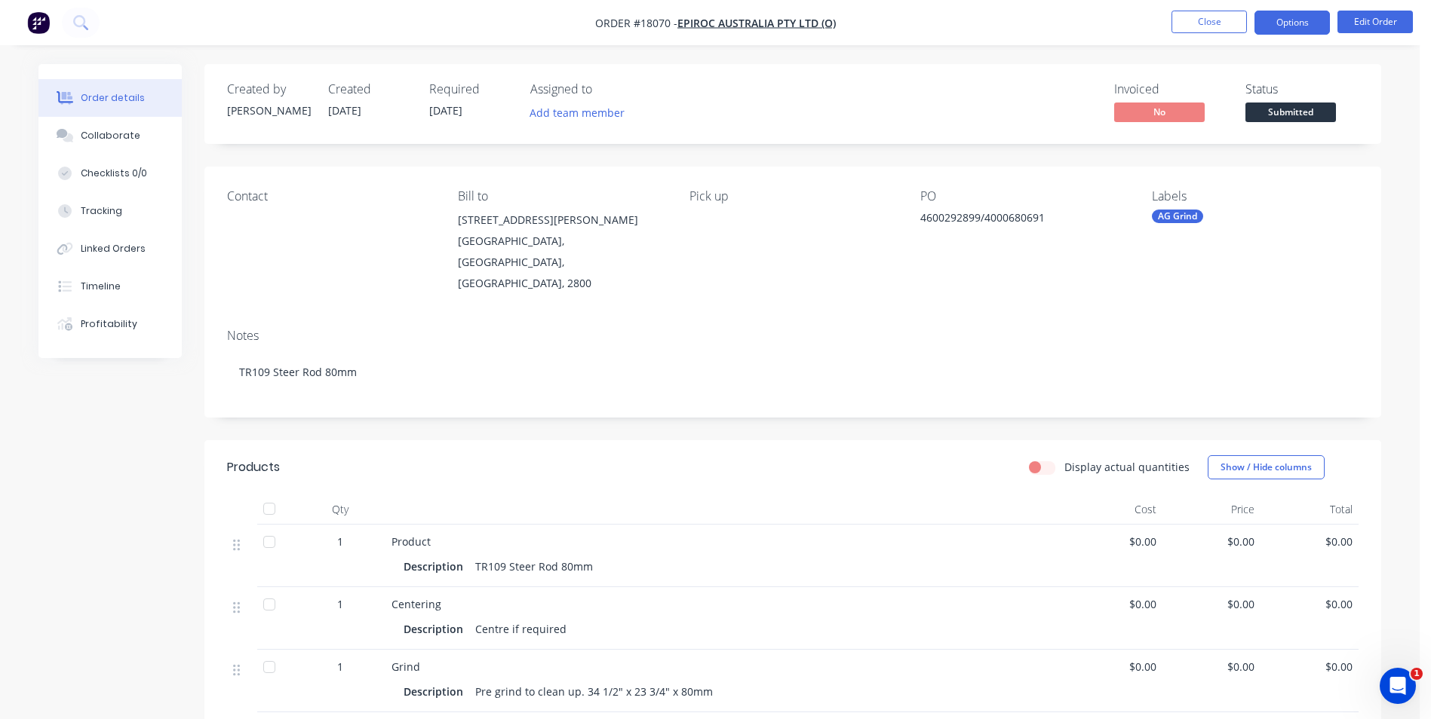
click at [1295, 23] on button "Options" at bounding box center [1291, 23] width 75 height 24
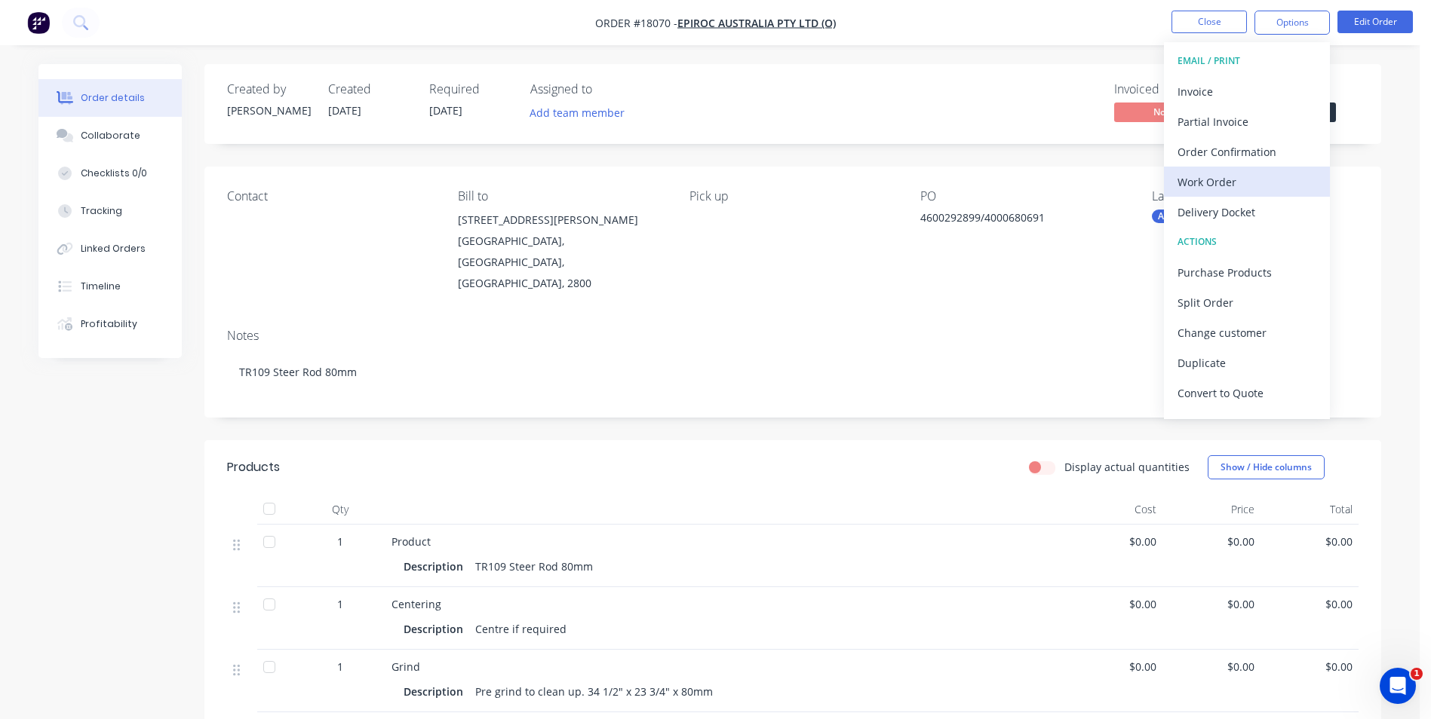
click at [1226, 183] on div "Work Order" at bounding box center [1246, 182] width 139 height 22
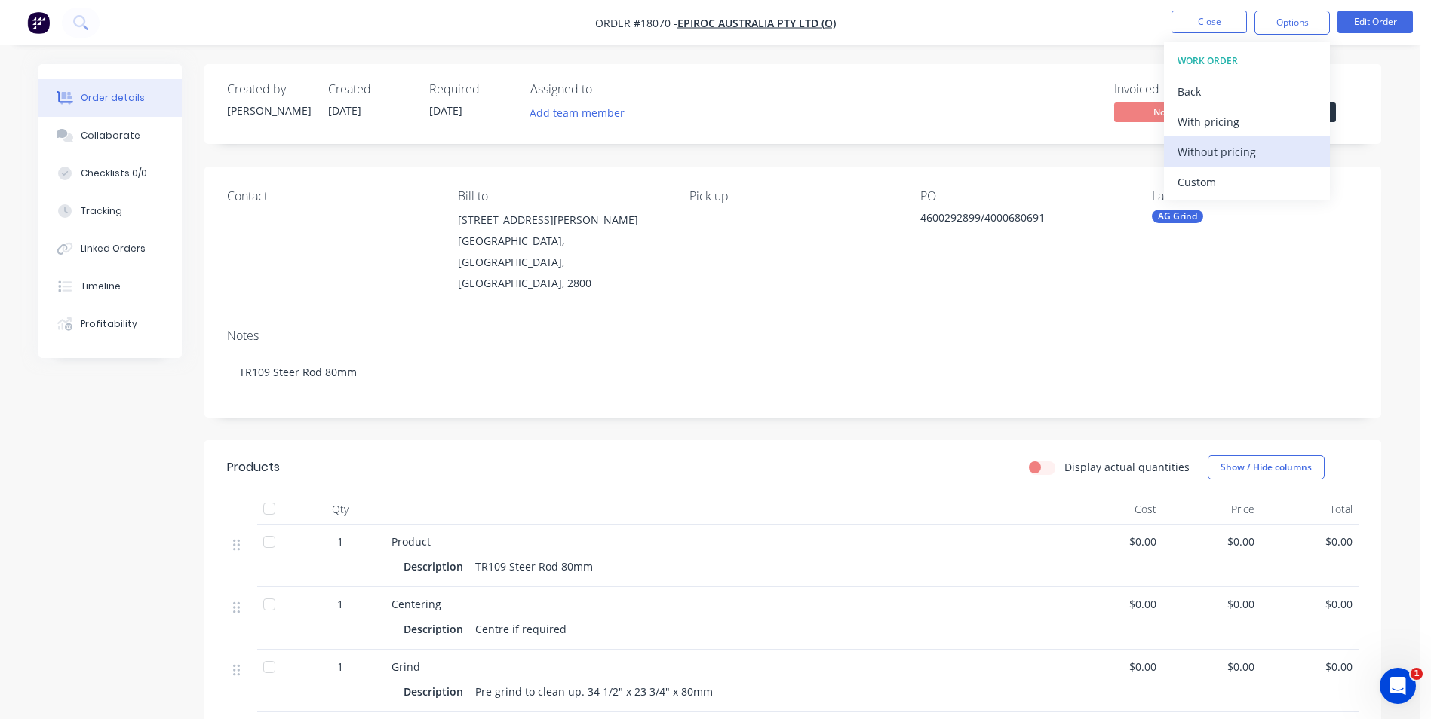
click at [1254, 154] on div "Without pricing" at bounding box center [1246, 152] width 139 height 22
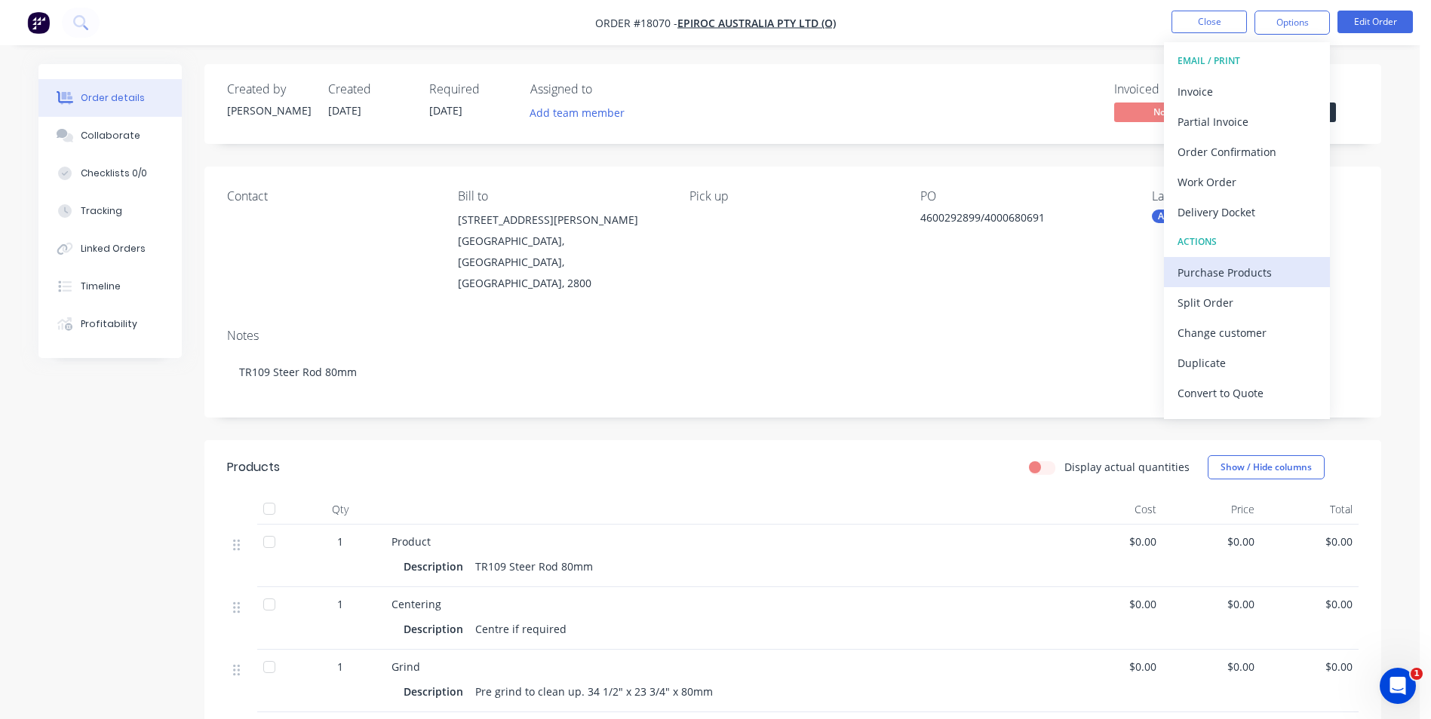
click at [1223, 279] on div "Purchase Products" at bounding box center [1246, 273] width 139 height 22
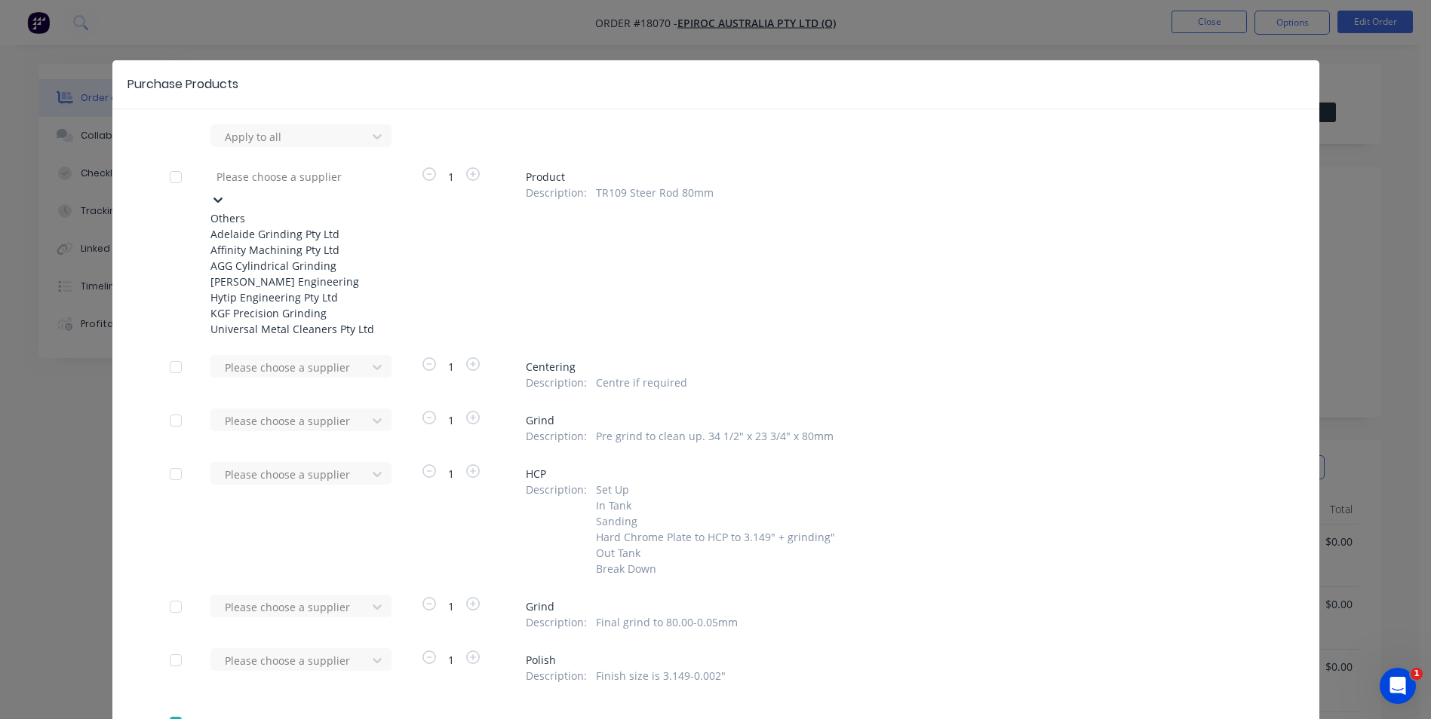
click at [225, 192] on icon at bounding box center [217, 199] width 15 height 15
click at [330, 239] on div "Adelaide Grinding Pty Ltd" at bounding box center [293, 234] width 166 height 16
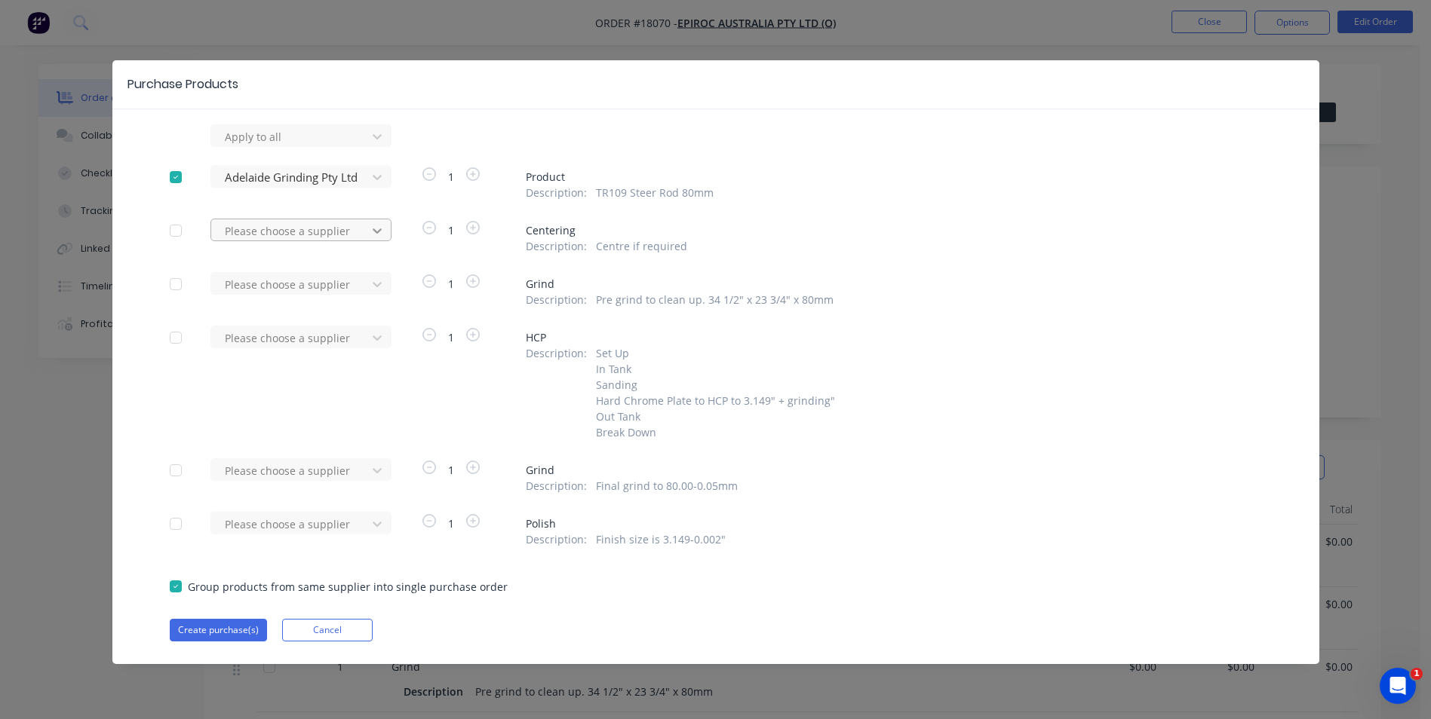
click at [381, 144] on icon at bounding box center [377, 136] width 15 height 15
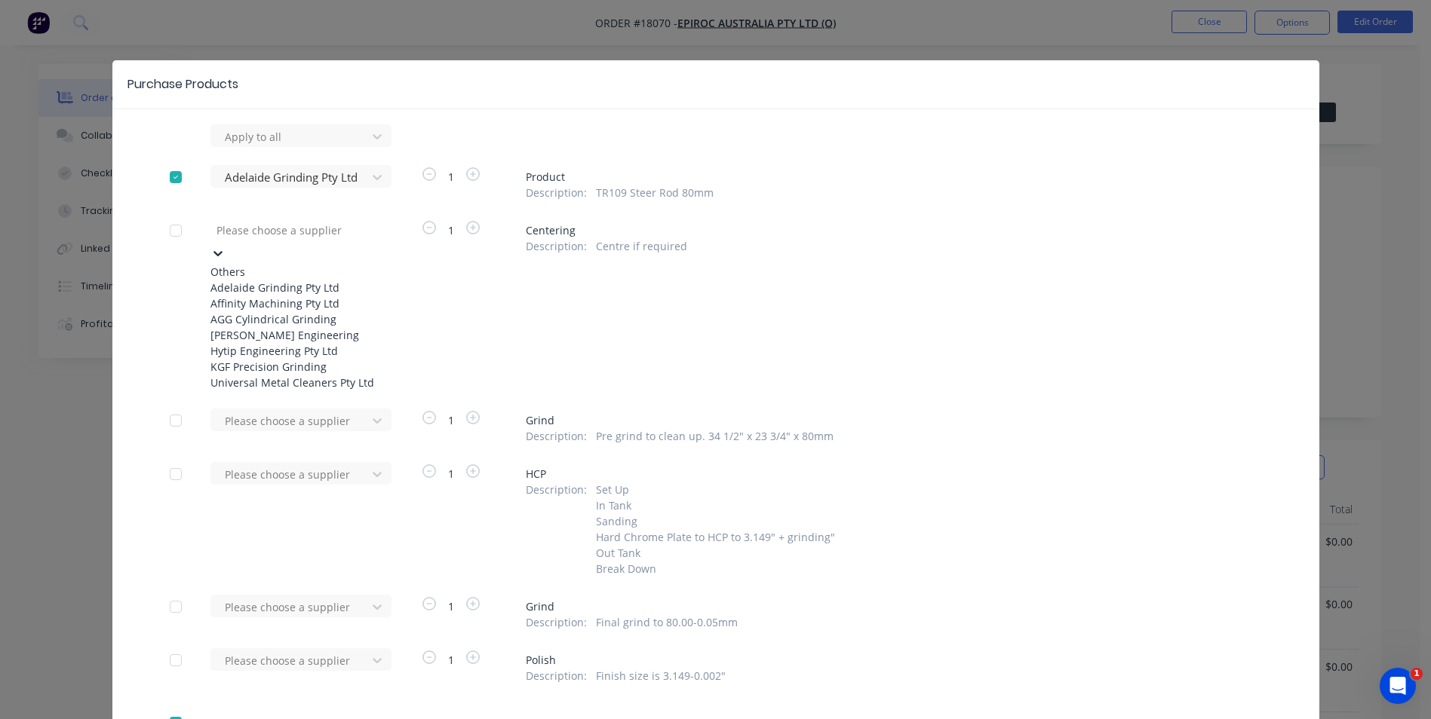
click at [322, 292] on div "Adelaide Grinding Pty Ltd" at bounding box center [293, 288] width 166 height 16
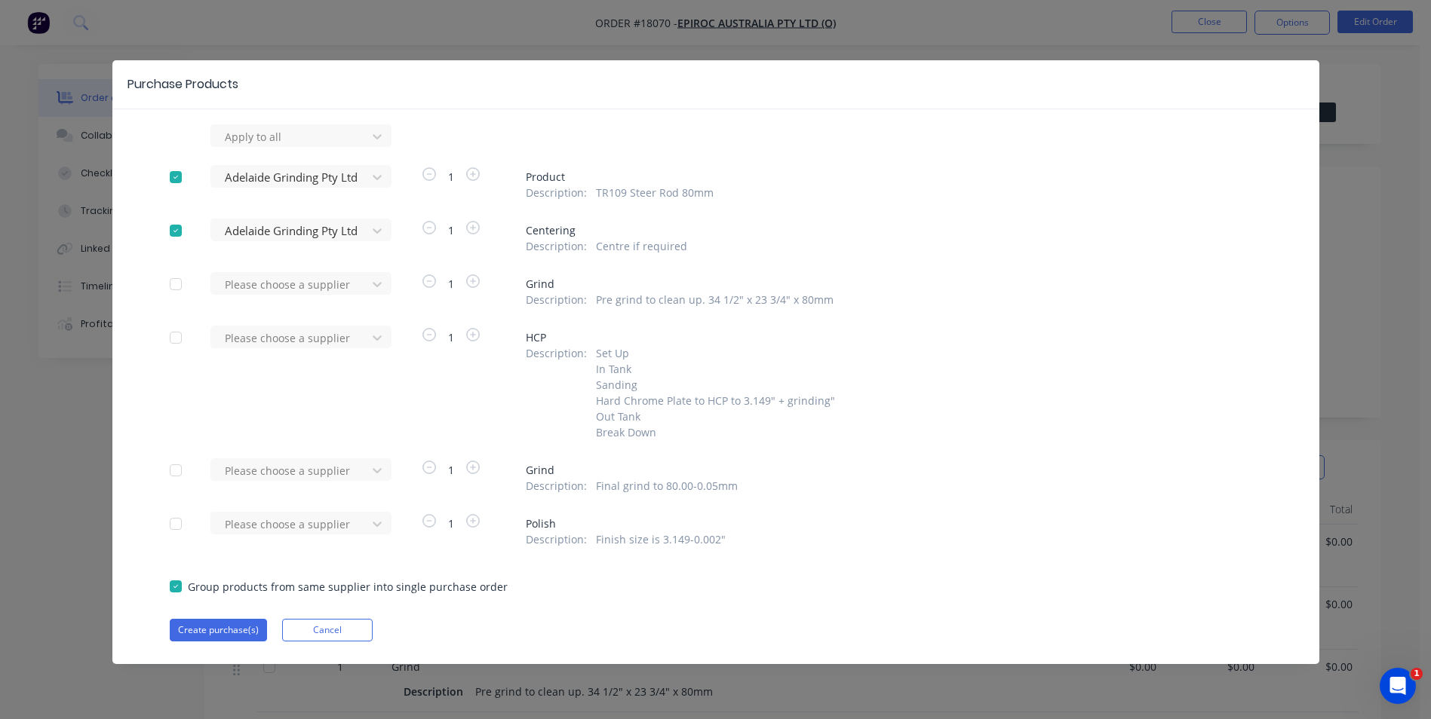
click at [182, 280] on div at bounding box center [176, 284] width 30 height 30
click at [386, 149] on div at bounding box center [376, 136] width 27 height 24
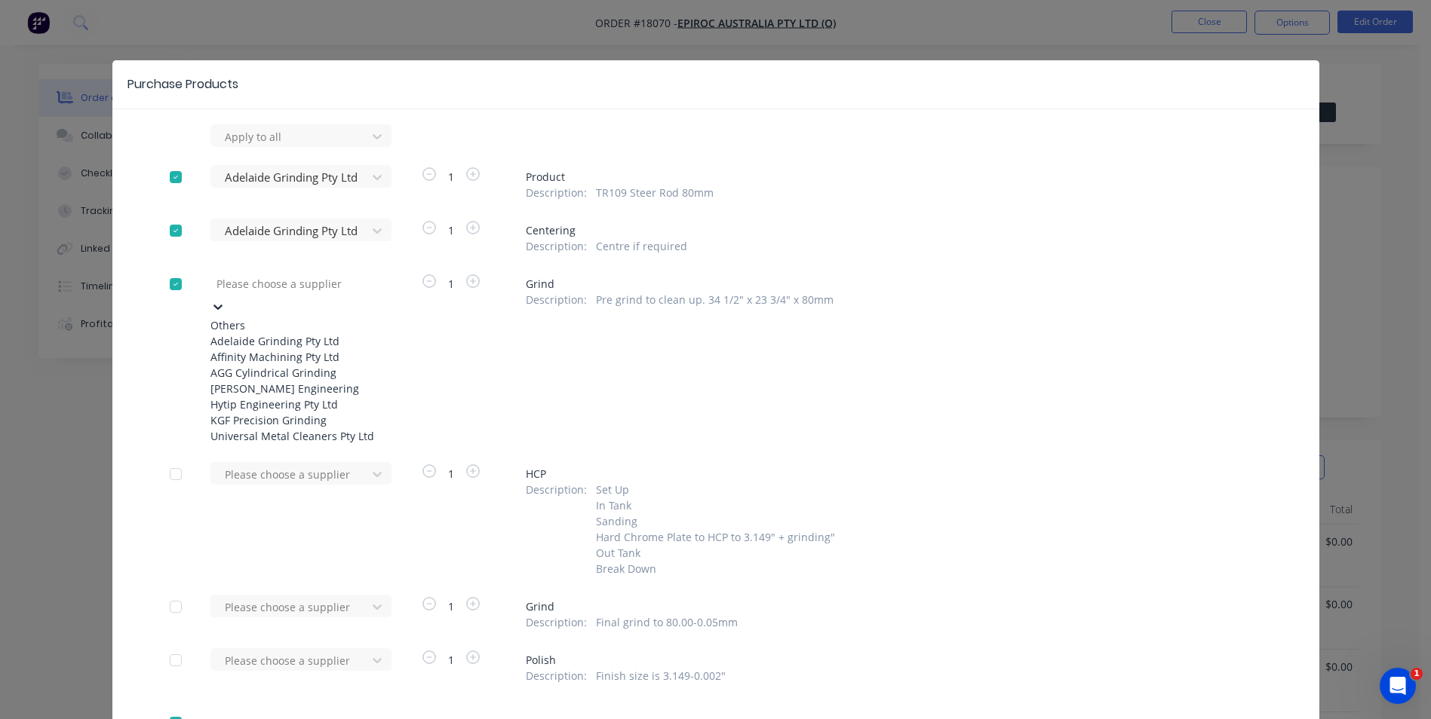
click at [173, 287] on div at bounding box center [176, 284] width 30 height 30
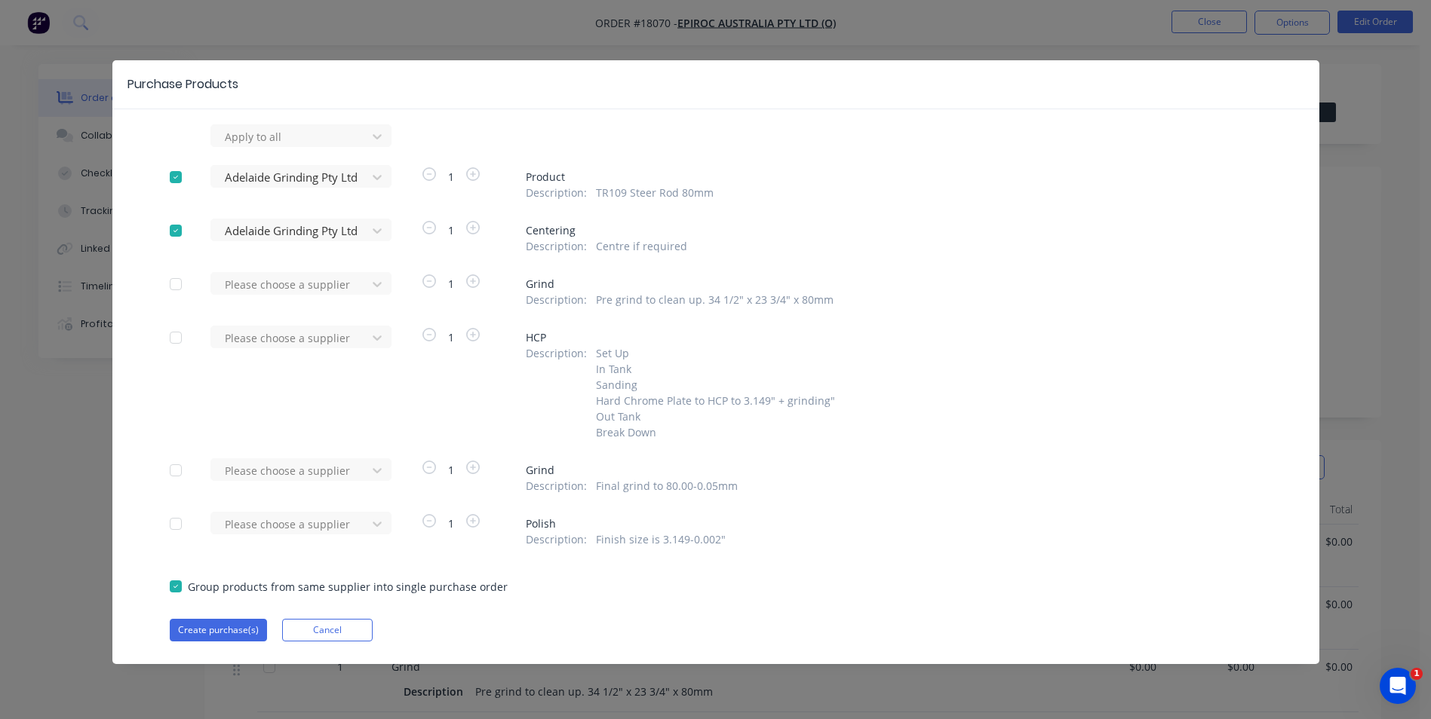
click at [146, 373] on div "Apply to all Adelaide Grinding Pty Ltd 1 Product Description : TR109 Steer Rod …" at bounding box center [715, 382] width 1207 height 517
click at [384, 144] on icon at bounding box center [377, 136] width 15 height 15
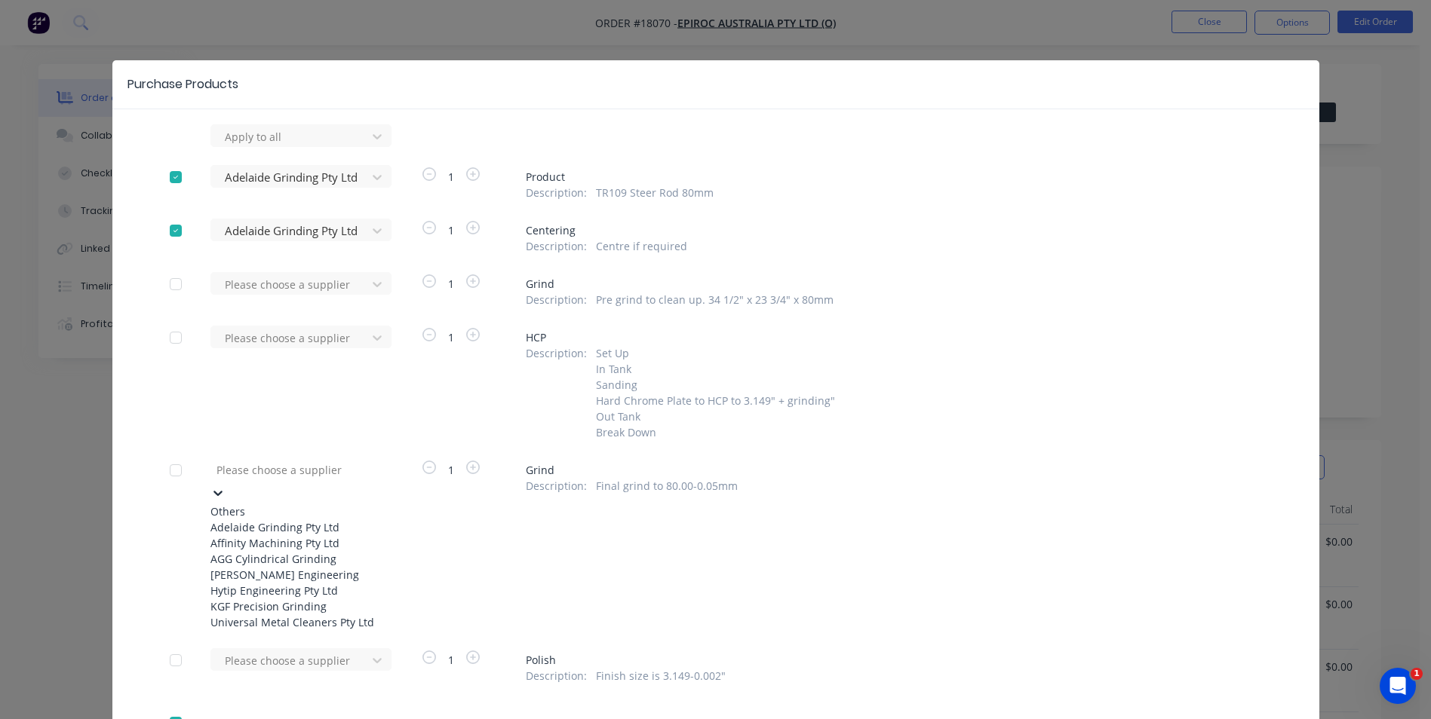
click at [321, 534] on div "Adelaide Grinding Pty Ltd" at bounding box center [293, 528] width 166 height 16
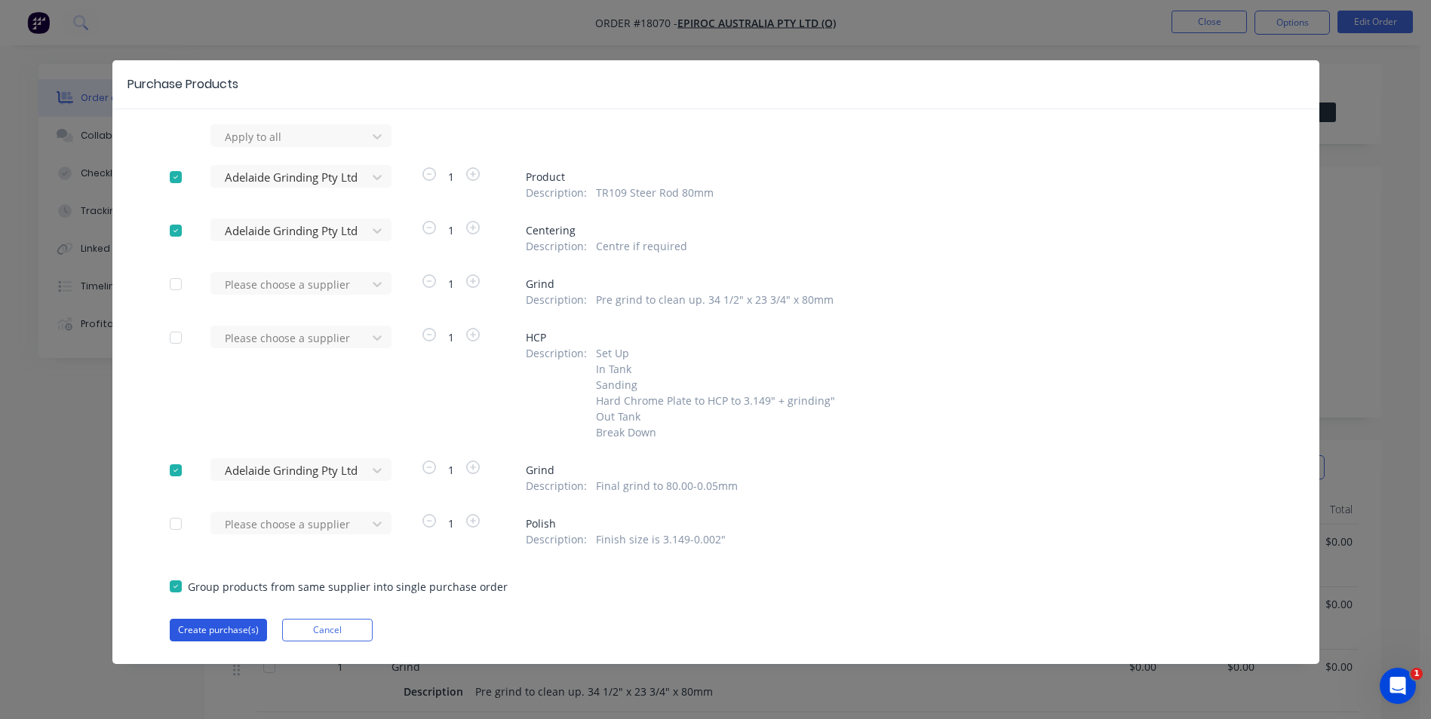
click at [228, 634] on button "Create purchase(s)" at bounding box center [218, 630] width 97 height 23
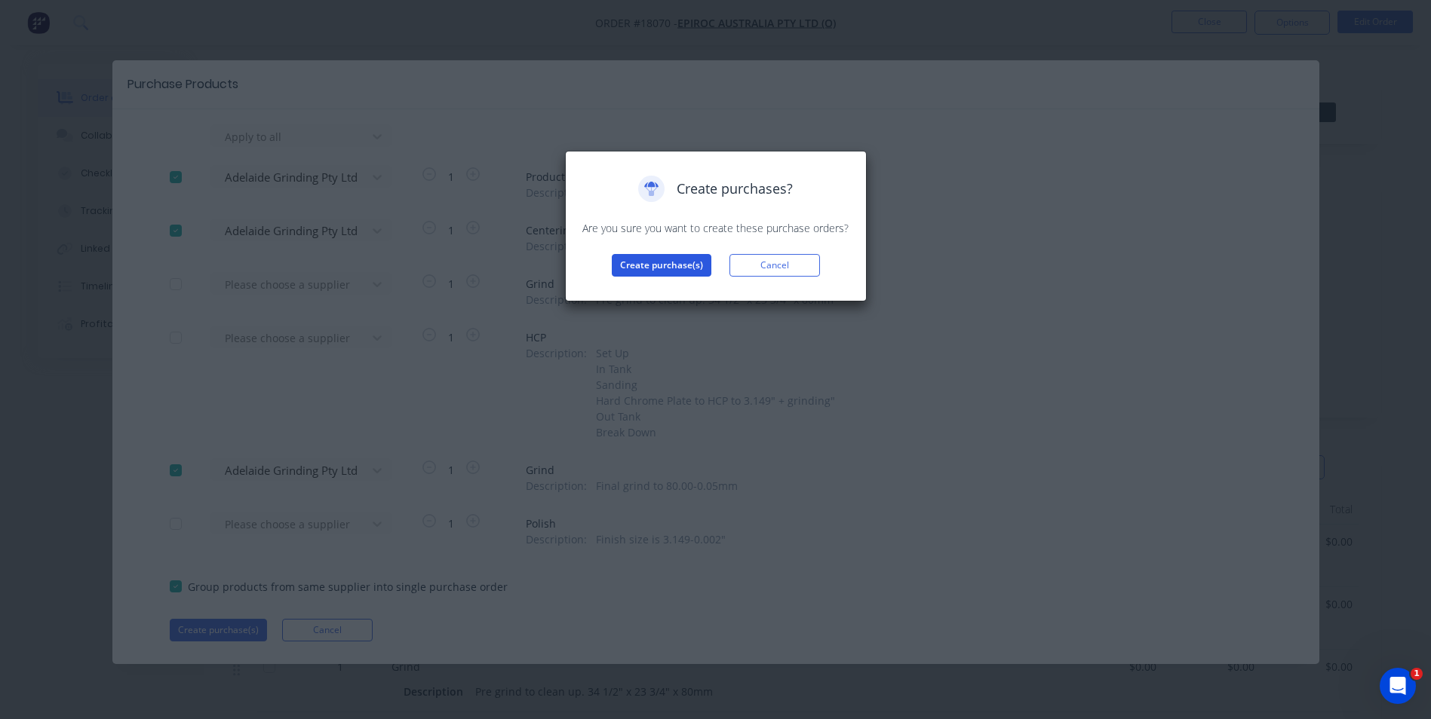
click at [666, 260] on button "Create purchase(s)" at bounding box center [662, 265] width 100 height 23
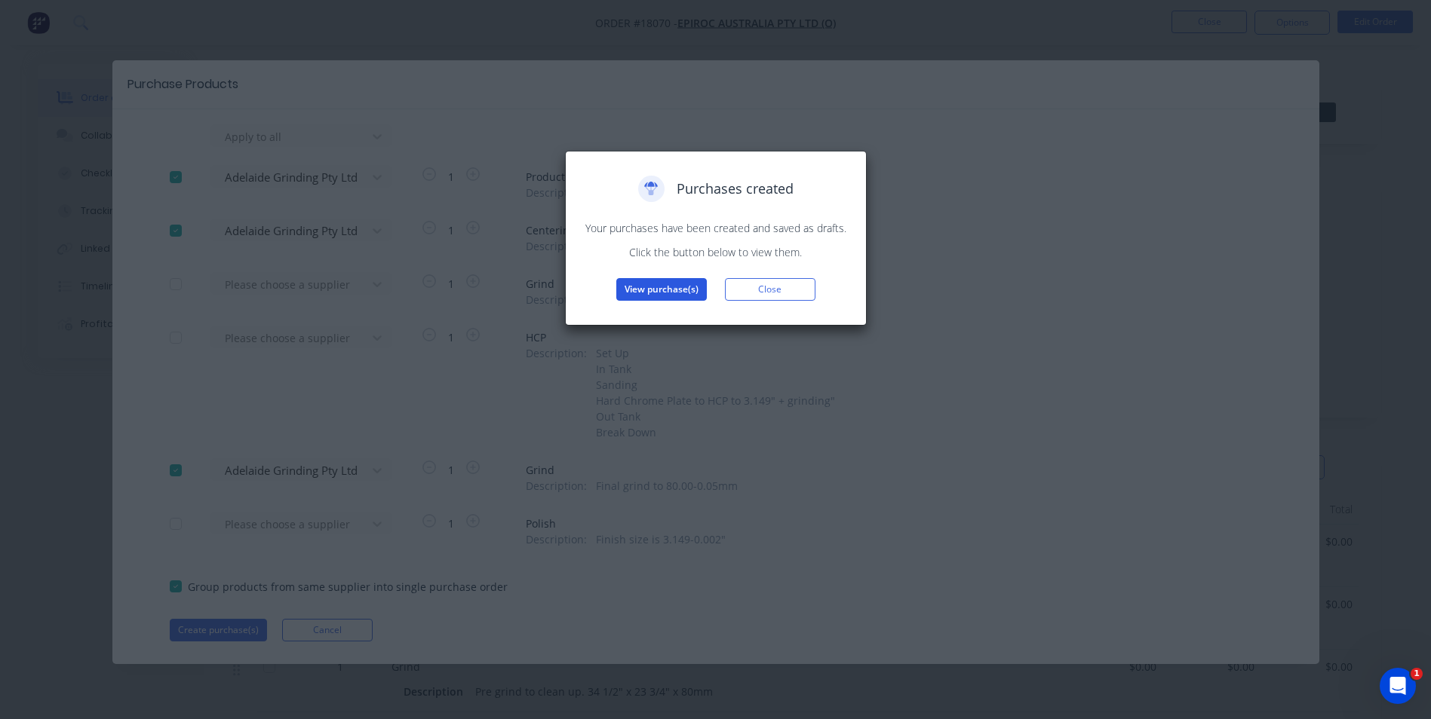
click at [621, 293] on button "View purchase(s)" at bounding box center [661, 289] width 90 height 23
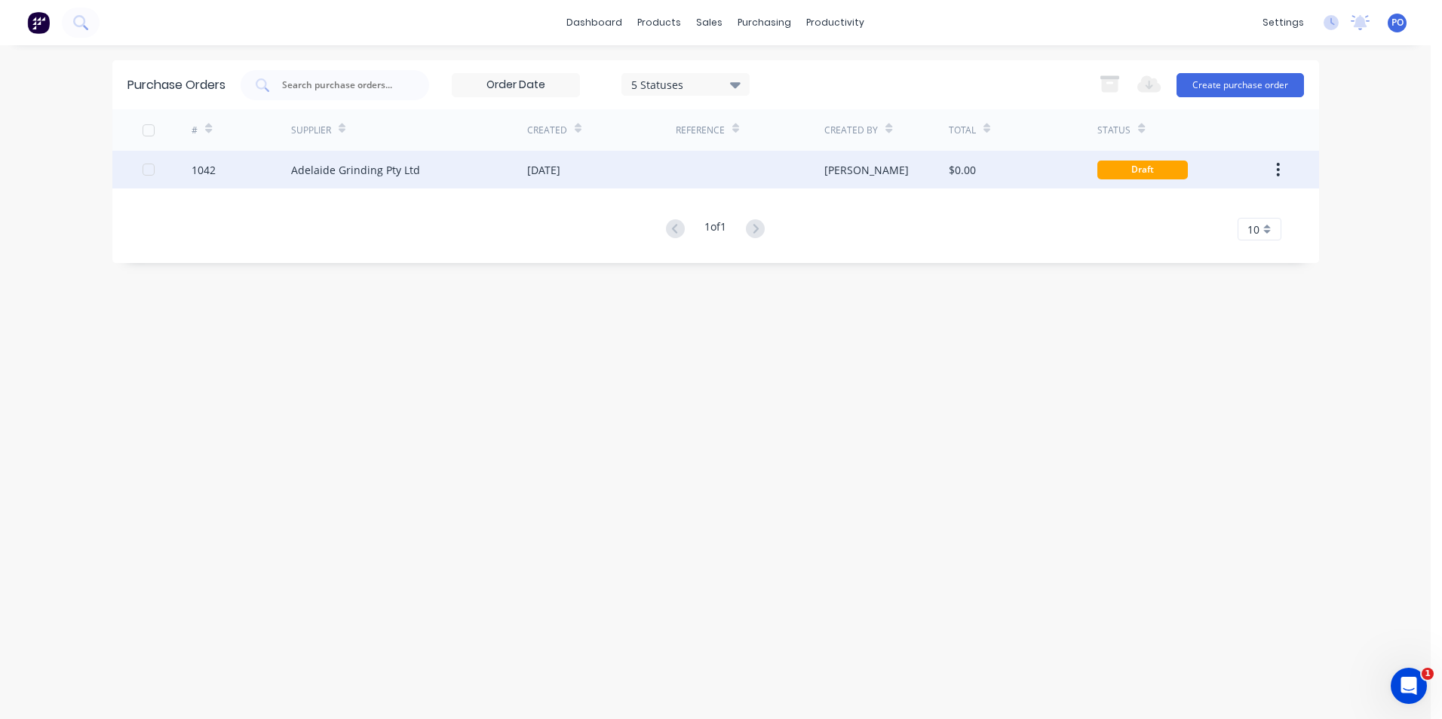
click at [617, 173] on div "[DATE]" at bounding box center [601, 170] width 149 height 38
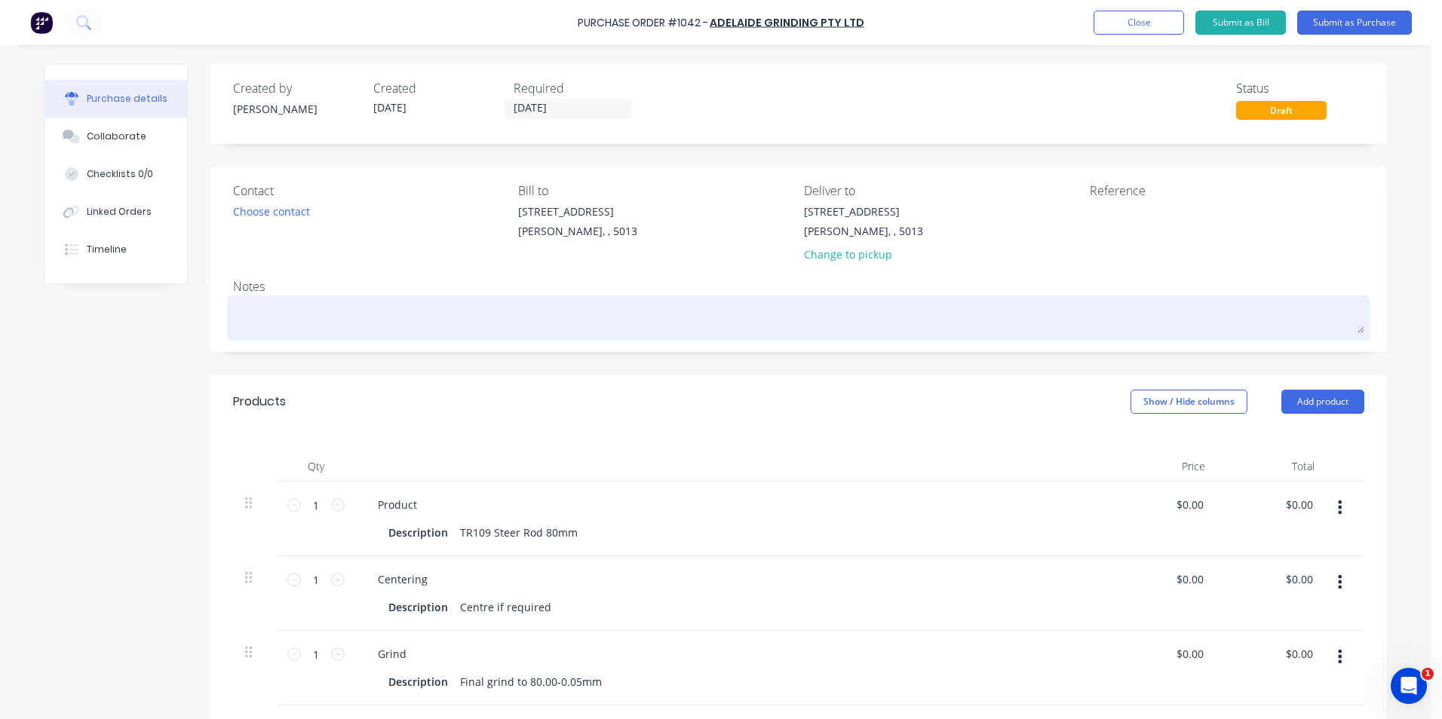
click at [290, 323] on textarea at bounding box center [798, 316] width 1131 height 34
type textarea "x"
type textarea "T"
type textarea "x"
type textarea "TC"
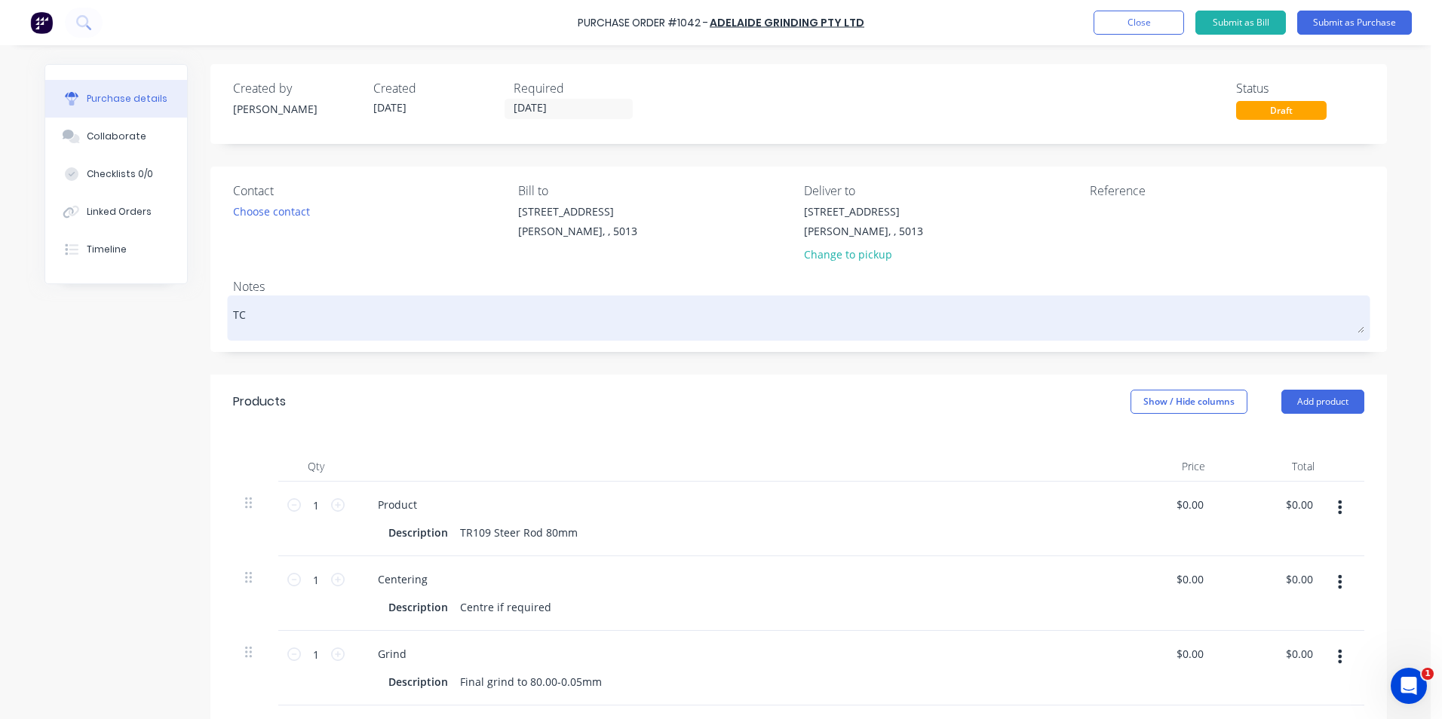
type textarea "x"
type textarea "TC1"
type textarea "x"
type textarea "TC18"
type textarea "x"
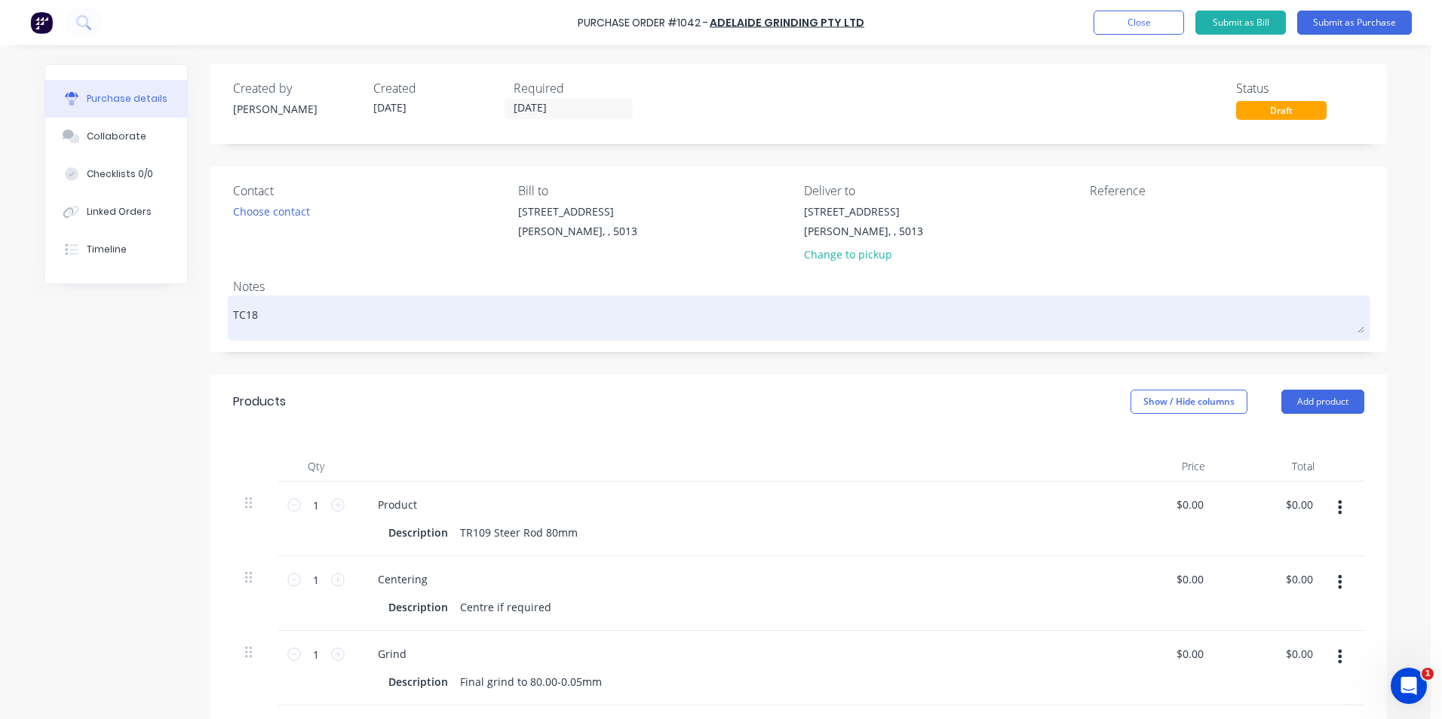
type textarea "TC180"
type textarea "x"
type textarea "TC1807"
type textarea "x"
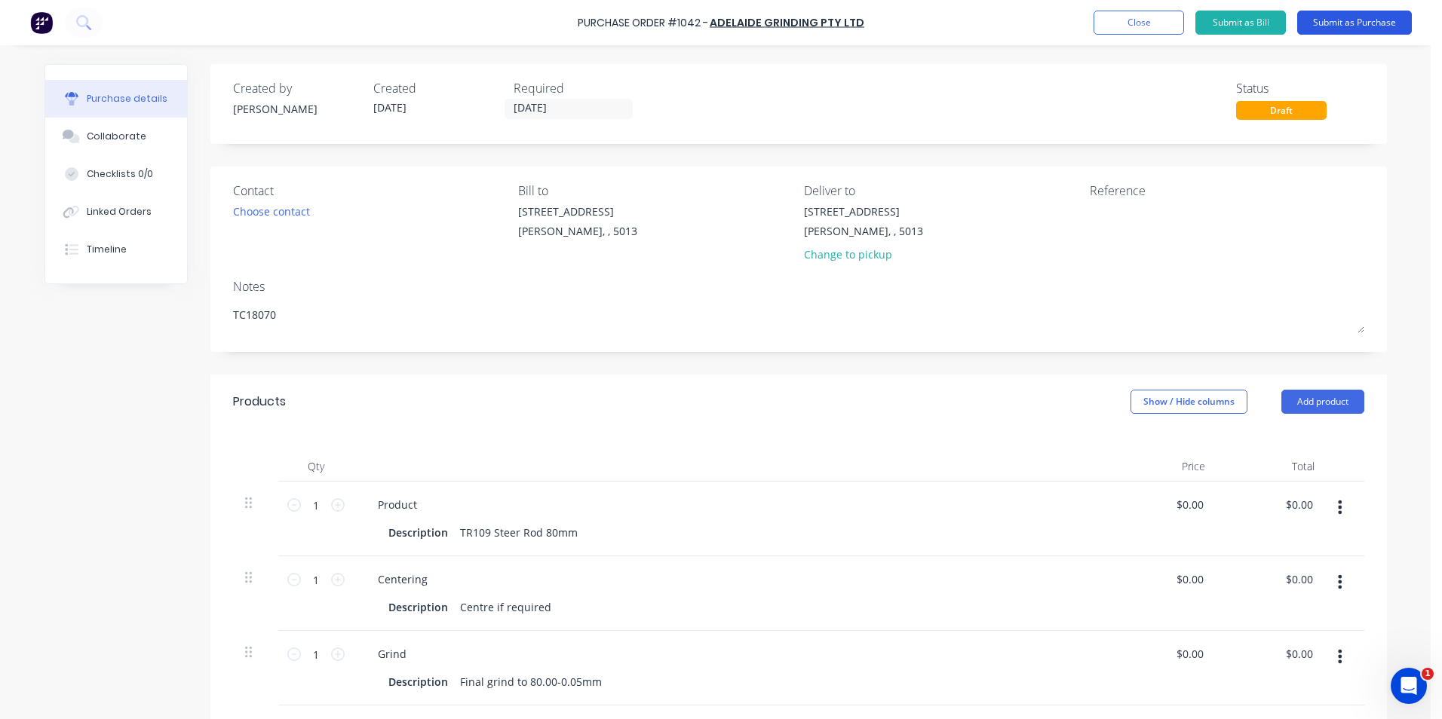
type textarea "TC18070"
type textarea "x"
type textarea "TC18070"
click at [1368, 26] on button "Submit as Purchase" at bounding box center [1354, 23] width 115 height 24
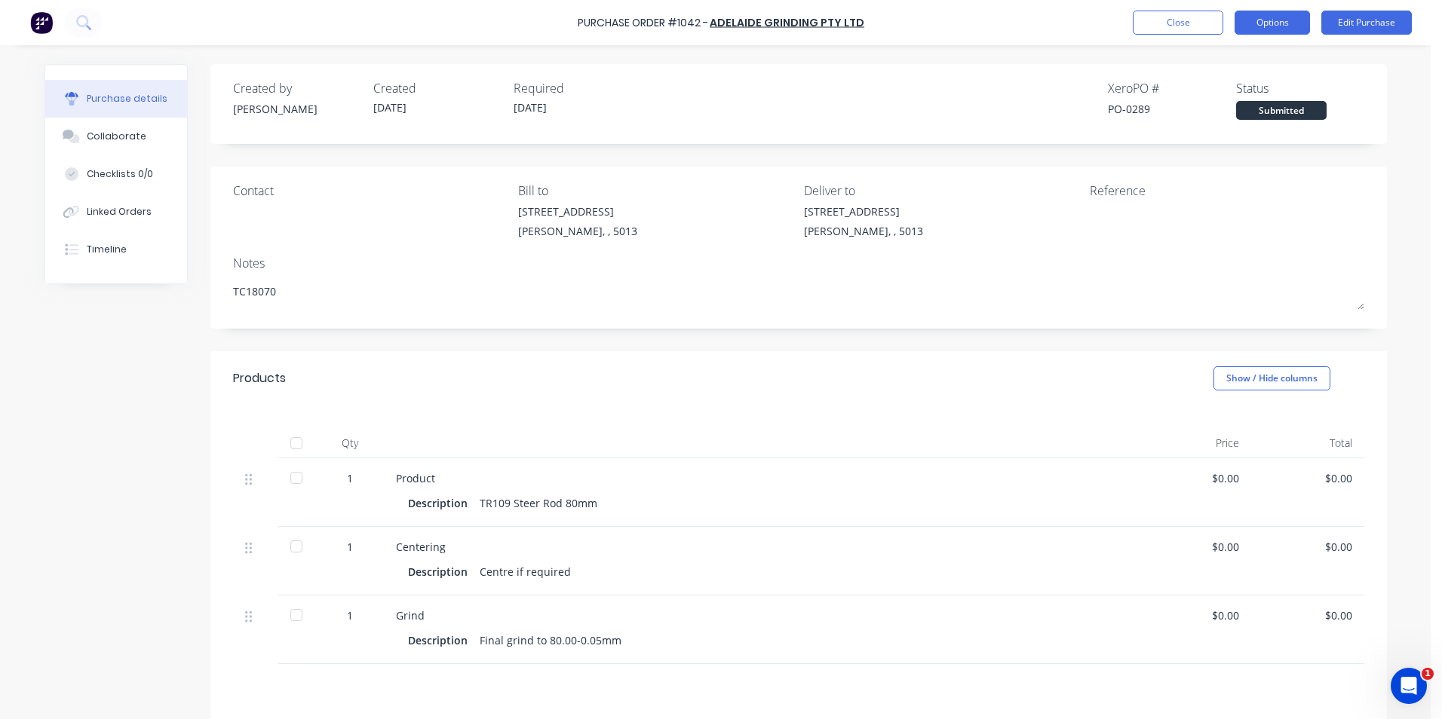
click at [1284, 25] on button "Options" at bounding box center [1271, 23] width 75 height 24
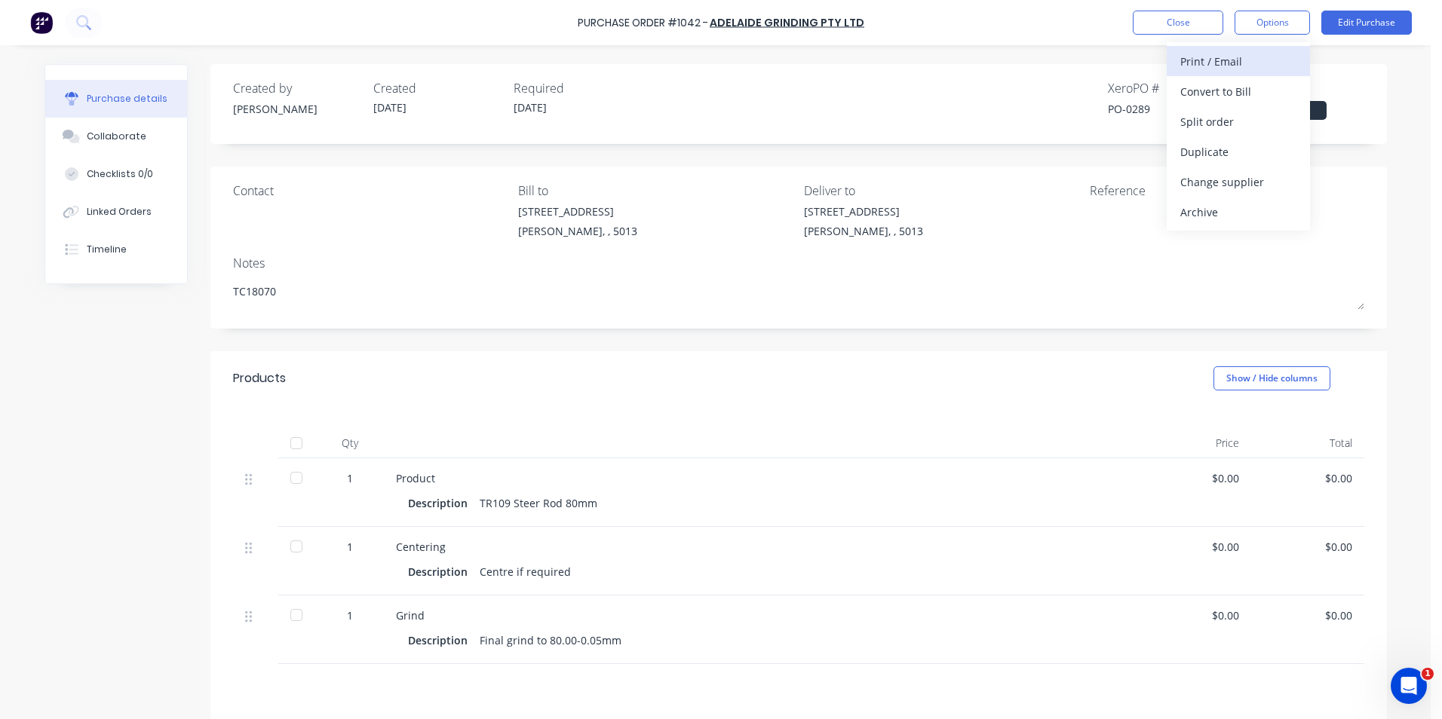
click at [1241, 63] on div "Print / Email" at bounding box center [1238, 62] width 116 height 22
click at [1253, 97] on div "With pricing" at bounding box center [1238, 92] width 116 height 22
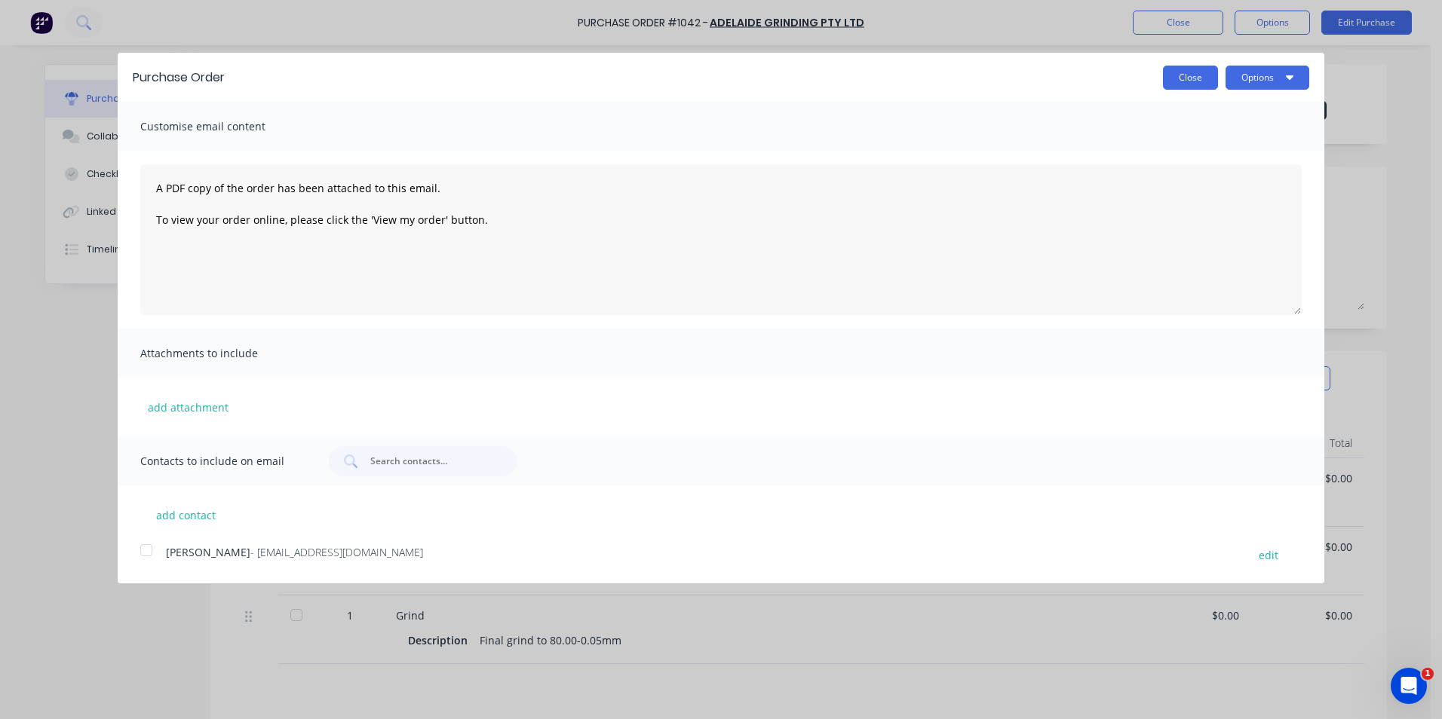
click at [1198, 77] on button "Close" at bounding box center [1190, 78] width 55 height 24
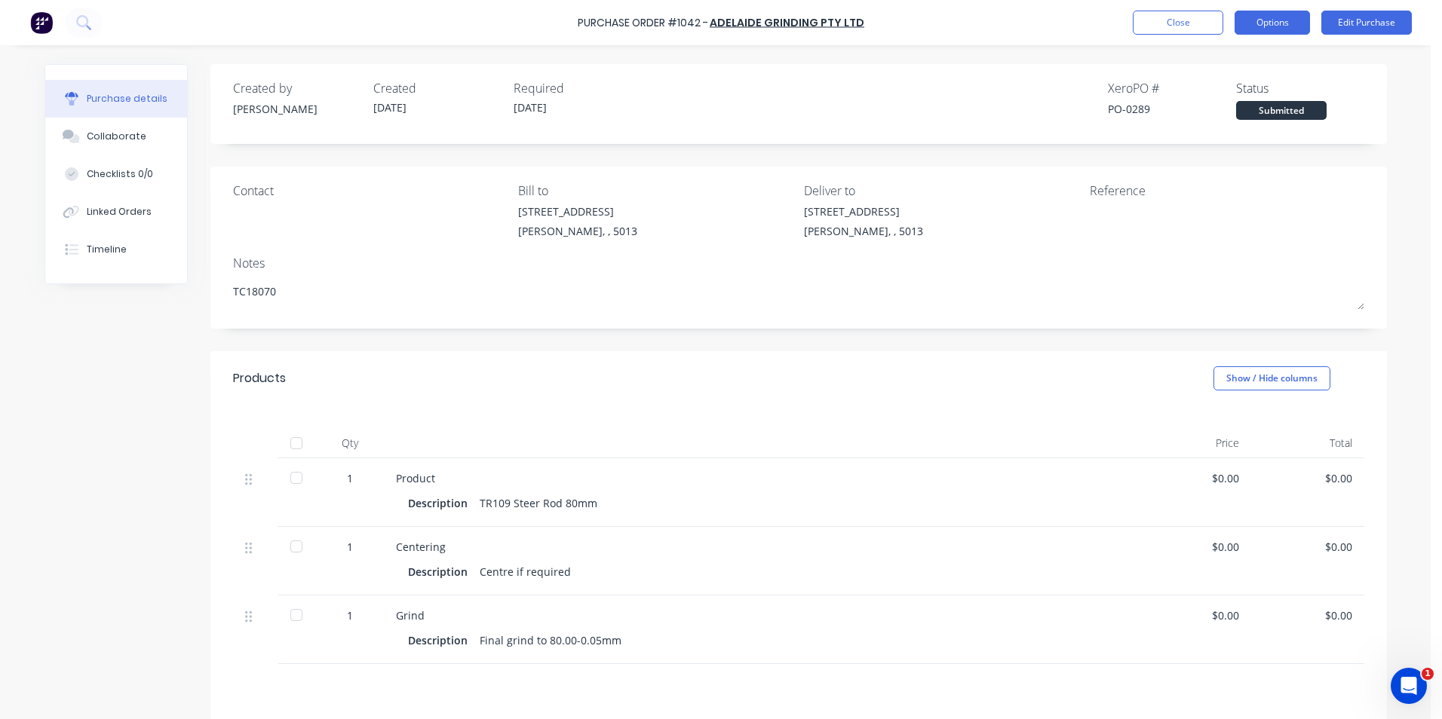
click at [1281, 27] on button "Options" at bounding box center [1271, 23] width 75 height 24
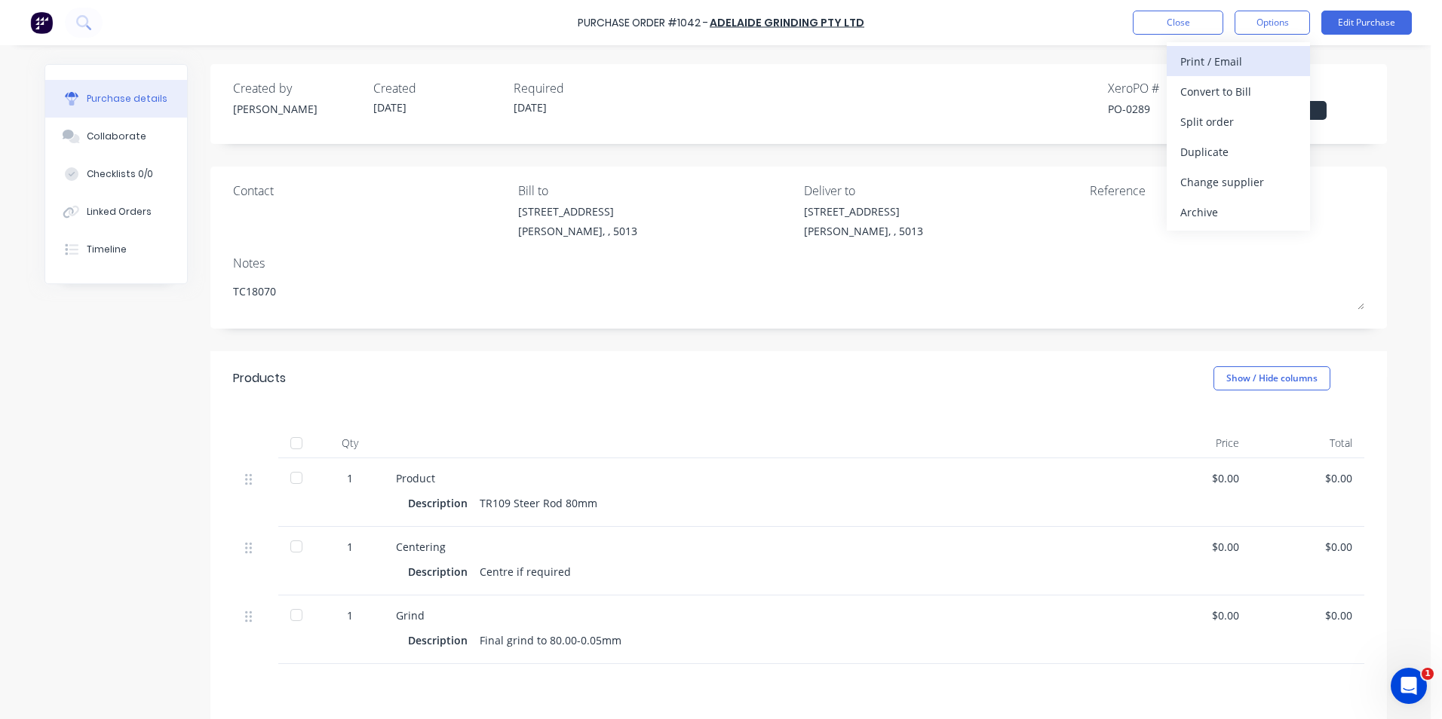
click at [1244, 67] on div "Print / Email" at bounding box center [1238, 62] width 116 height 22
click at [1256, 124] on div "Without pricing" at bounding box center [1238, 122] width 116 height 22
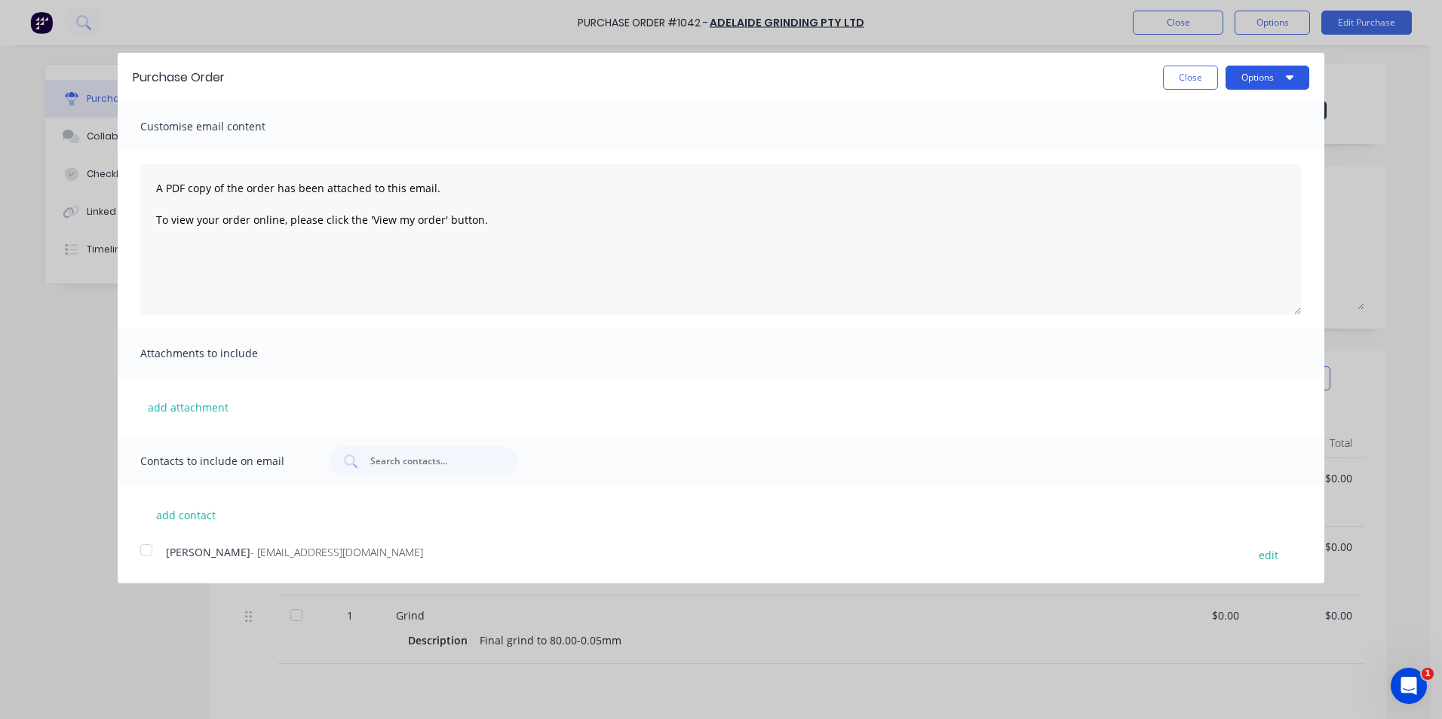
click at [1276, 81] on button "Options" at bounding box center [1267, 78] width 84 height 24
click at [1188, 116] on div "Print" at bounding box center [1237, 116] width 116 height 22
click at [1197, 78] on button "Close" at bounding box center [1190, 78] width 55 height 24
type textarea "x"
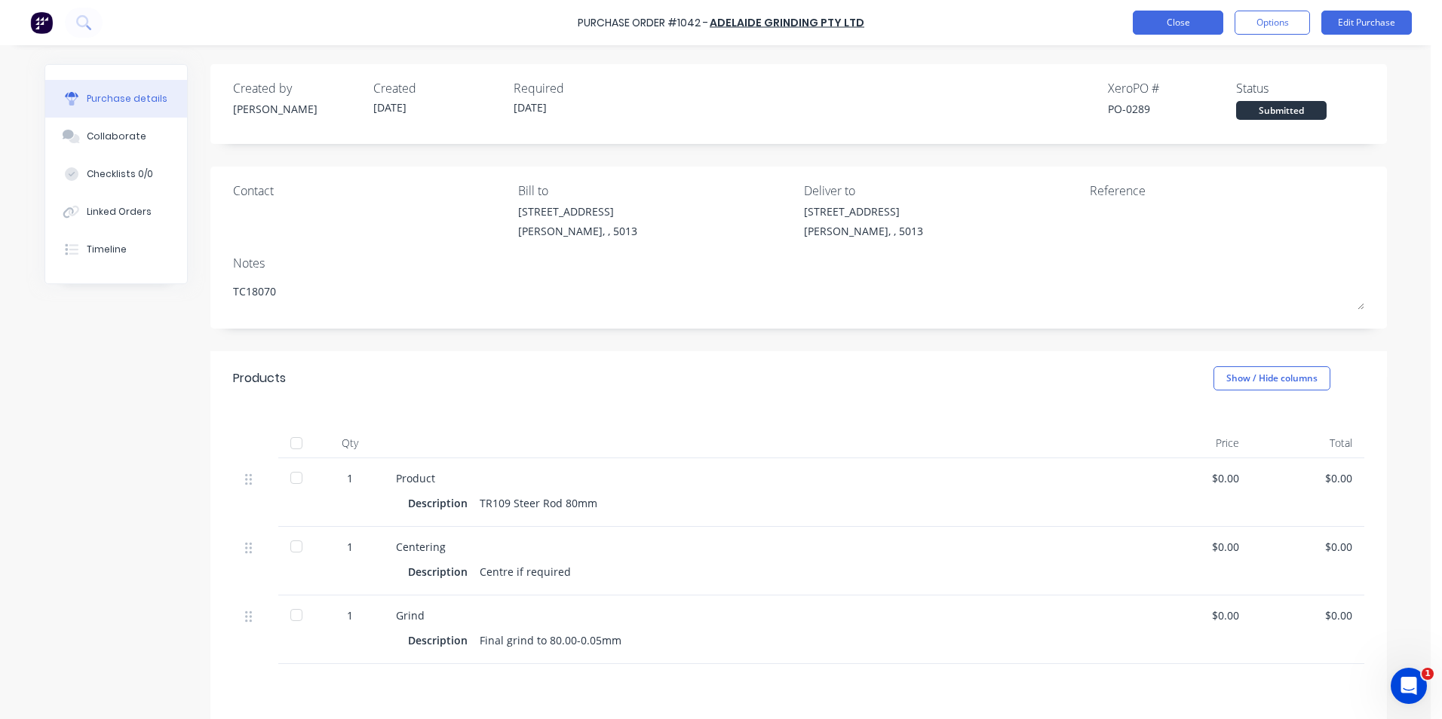
click at [1194, 26] on button "Close" at bounding box center [1178, 23] width 90 height 24
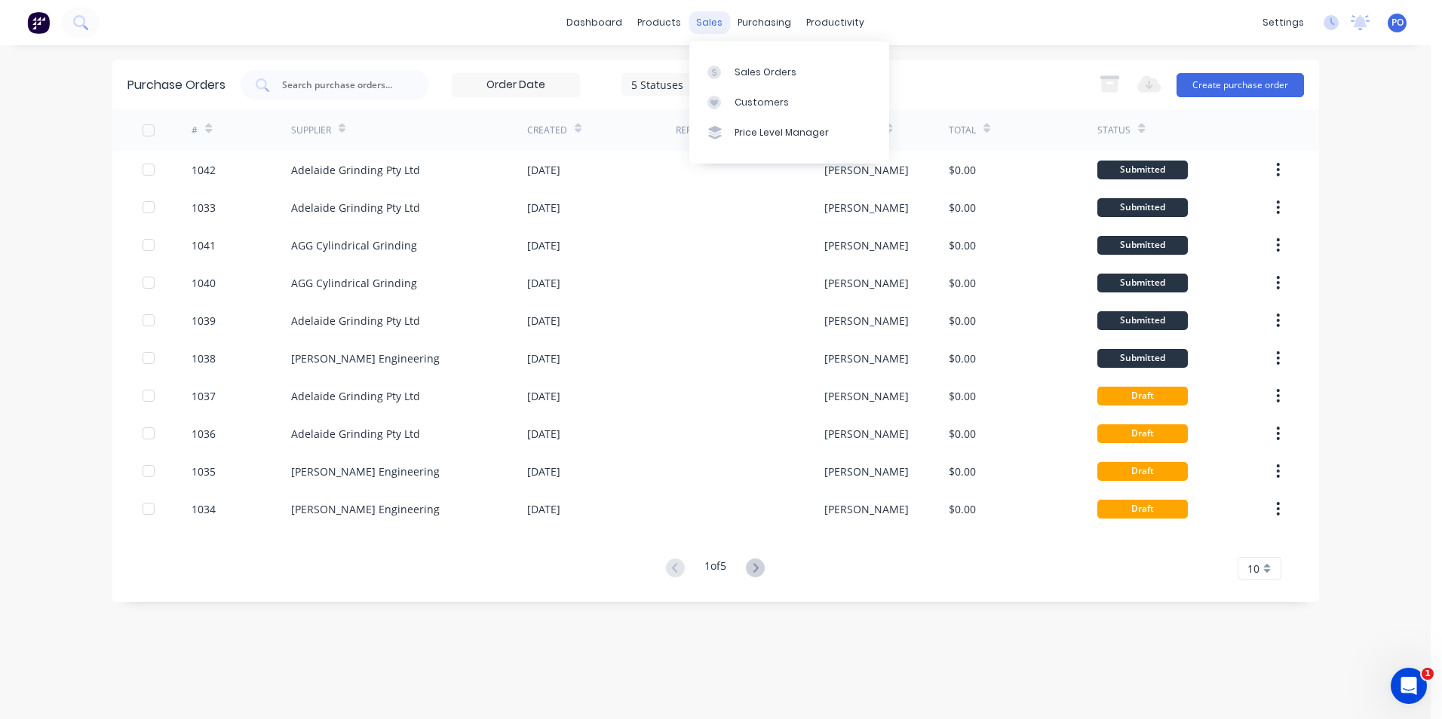
click at [713, 25] on div "sales" at bounding box center [708, 22] width 41 height 23
drag, startPoint x: 823, startPoint y: 25, endPoint x: 827, endPoint y: 52, distance: 27.5
click at [823, 26] on div "productivity" at bounding box center [835, 22] width 73 height 23
click at [739, 67] on div "Sales Orders" at bounding box center [765, 73] width 62 height 14
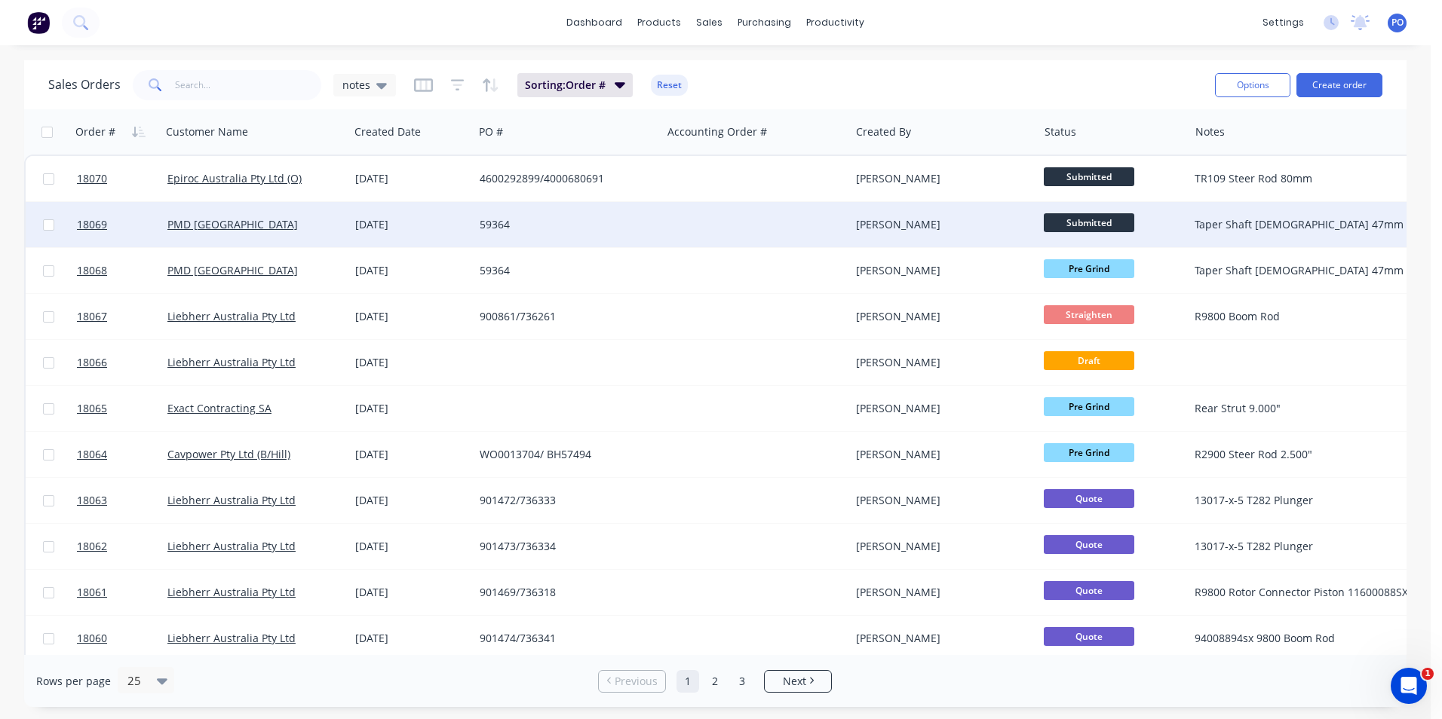
click at [1115, 218] on span "Submitted" at bounding box center [1089, 222] width 90 height 19
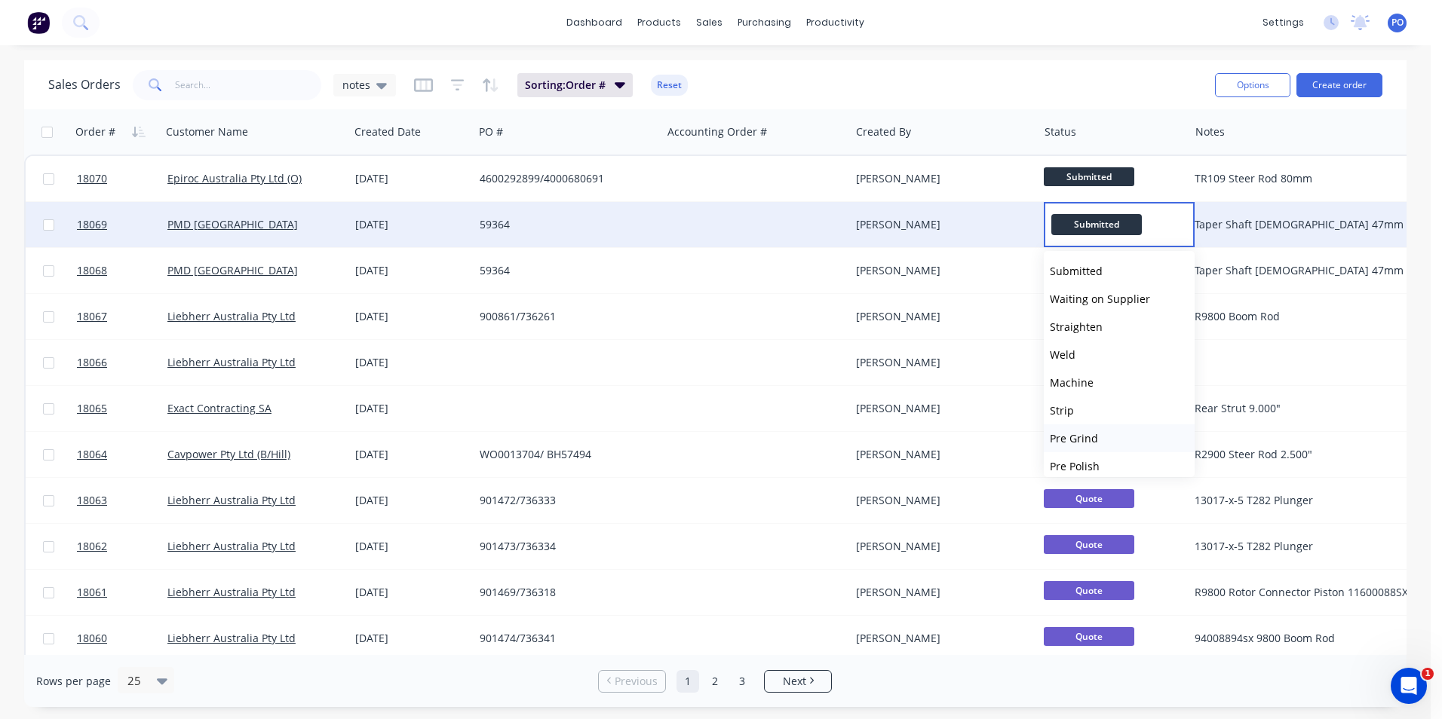
click at [1077, 437] on span "Pre Grind" at bounding box center [1074, 438] width 48 height 14
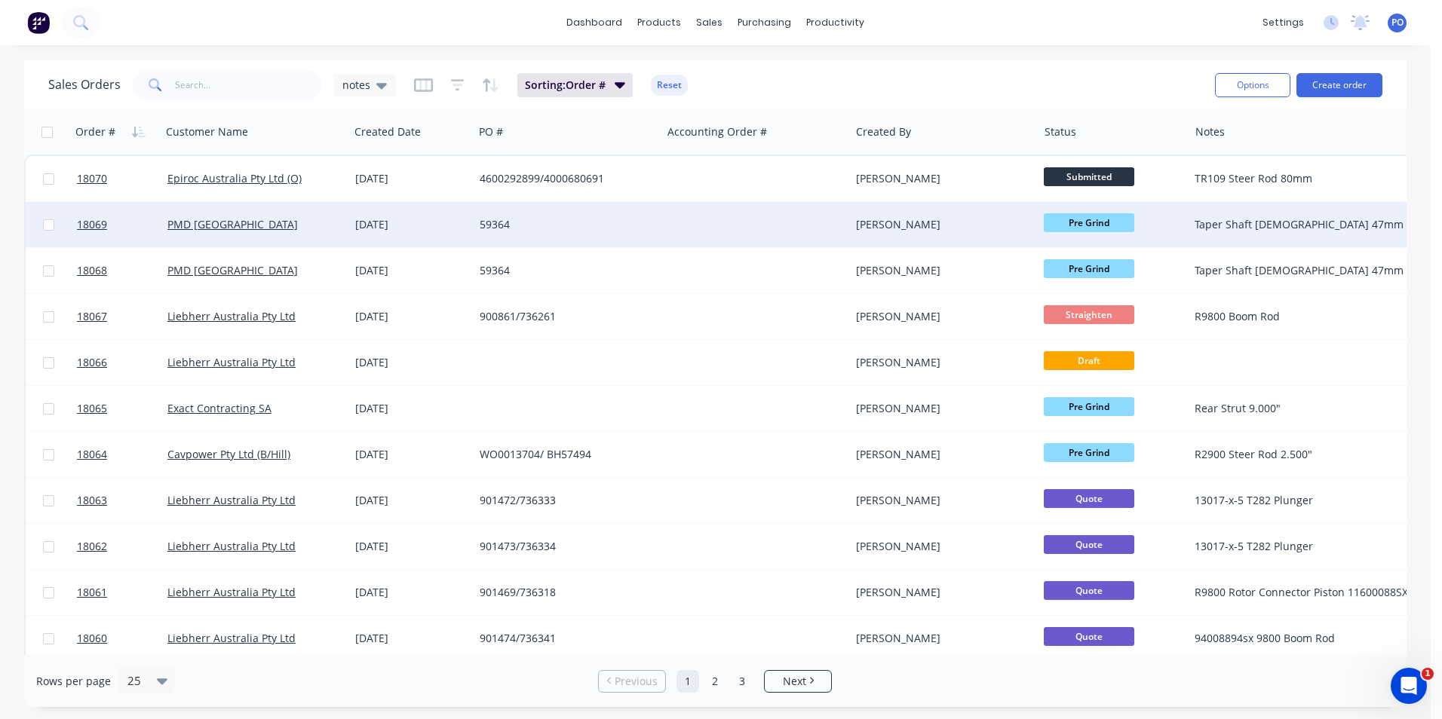
click at [44, 17] on img at bounding box center [38, 22] width 23 height 23
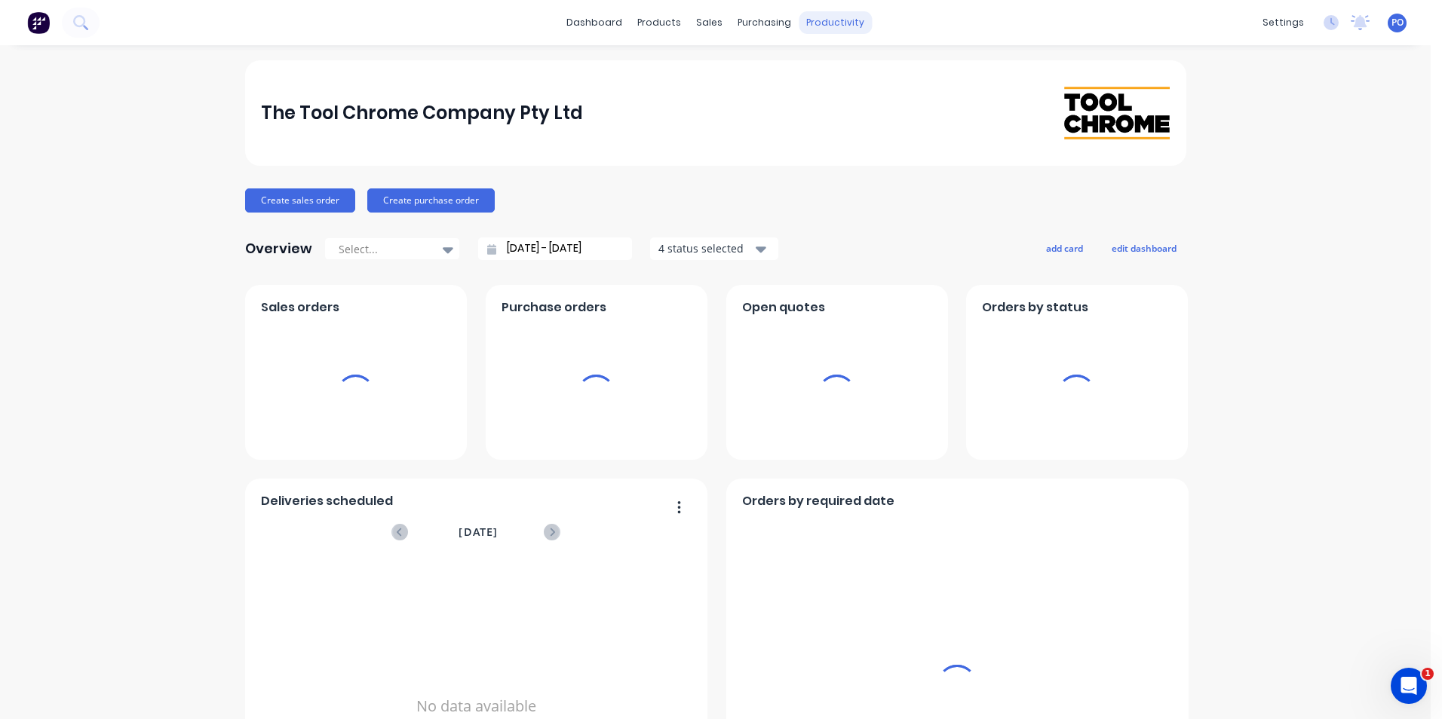
click at [823, 23] on div "productivity" at bounding box center [835, 22] width 73 height 23
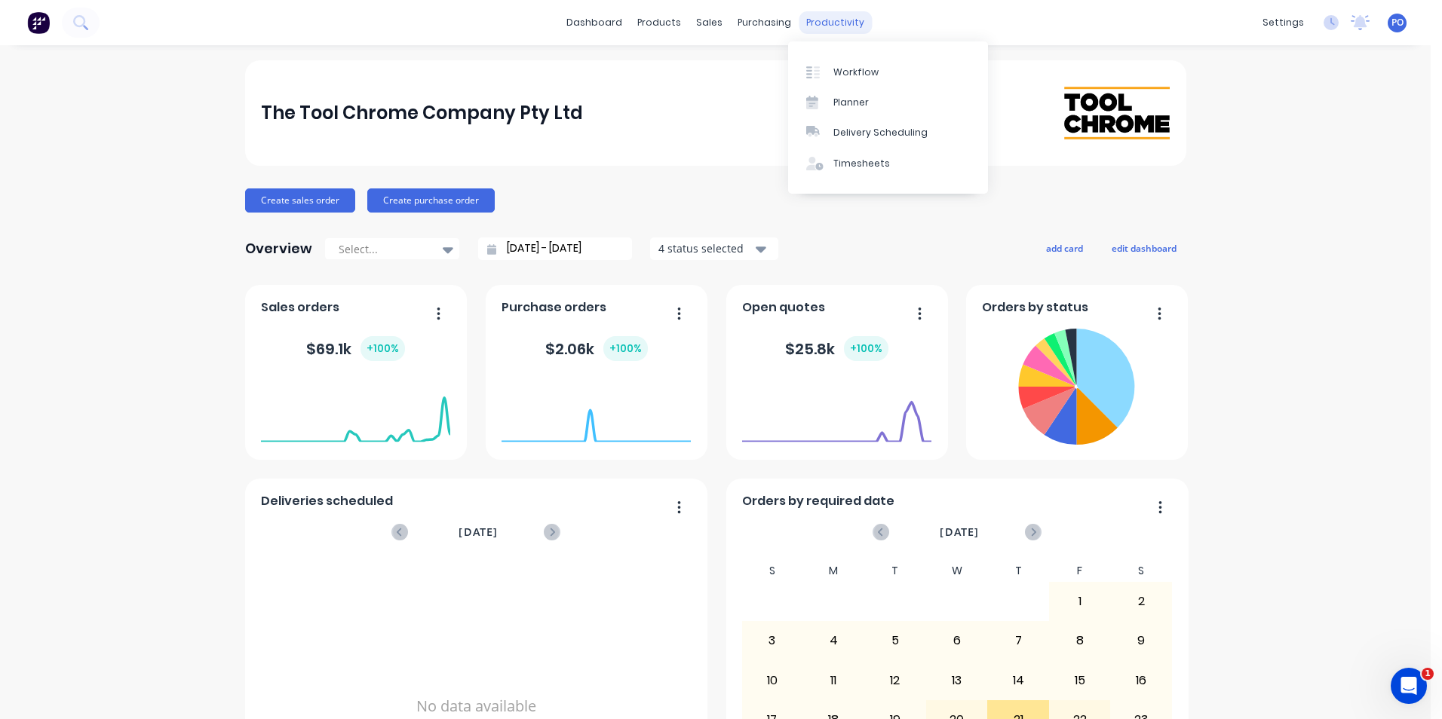
click at [828, 18] on div "productivity" at bounding box center [835, 22] width 73 height 23
click at [837, 63] on link "Workflow" at bounding box center [888, 72] width 200 height 30
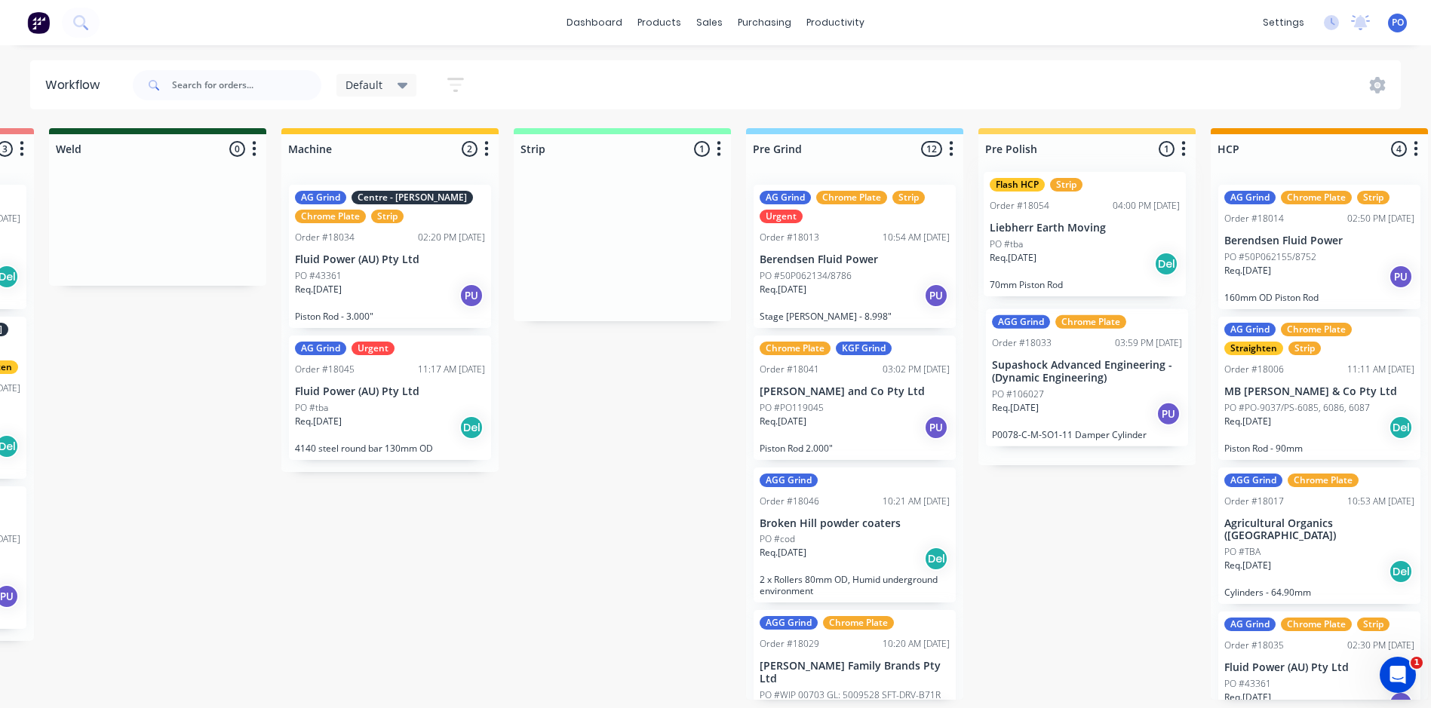
drag, startPoint x: 814, startPoint y: 268, endPoint x: 1068, endPoint y: 255, distance: 253.7
